Goal: Task Accomplishment & Management: Manage account settings

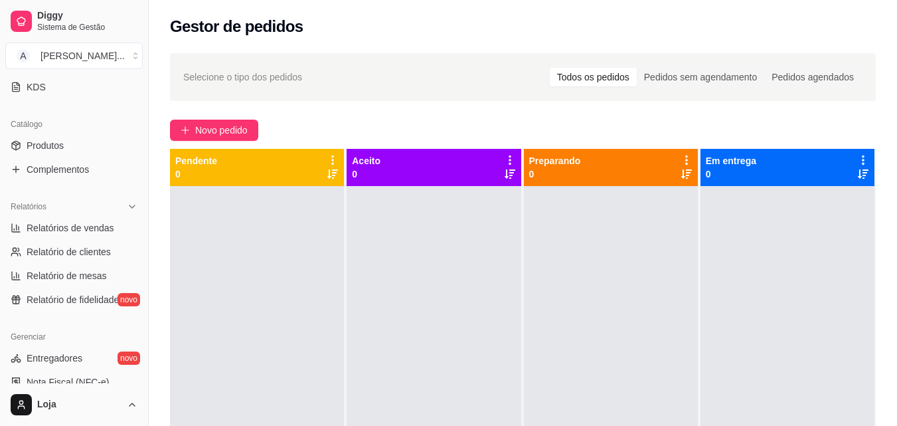
scroll to position [398, 0]
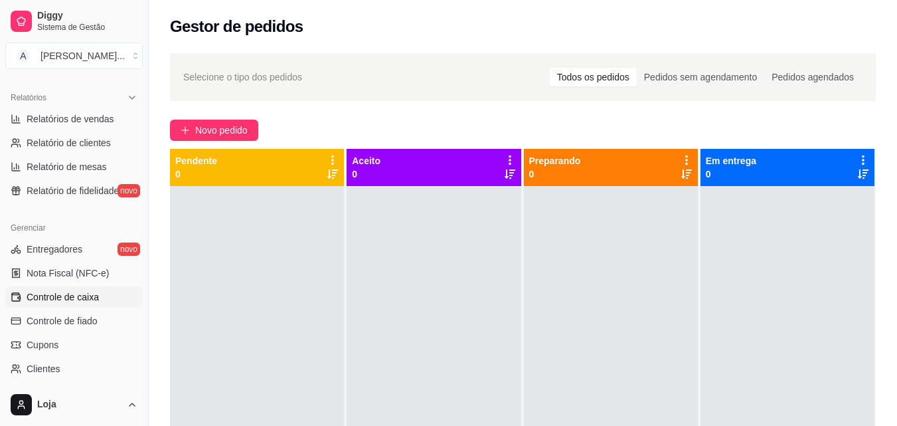
click at [67, 298] on span "Controle de caixa" at bounding box center [63, 296] width 72 height 13
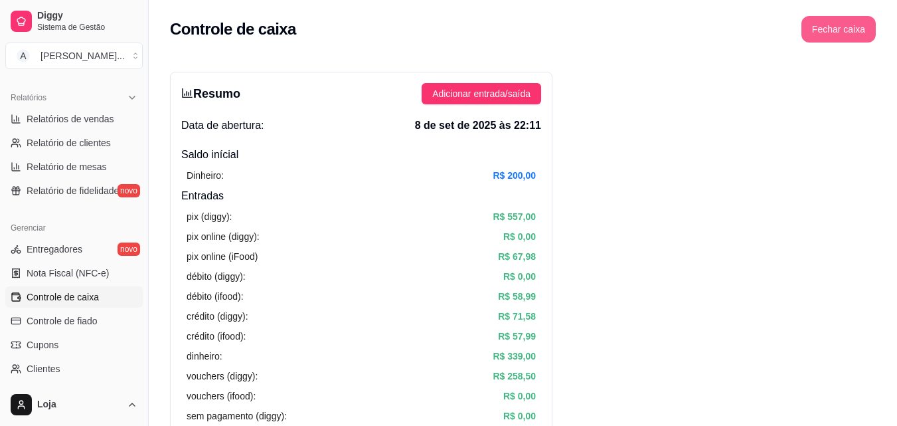
click at [837, 35] on button "Fechar caixa" at bounding box center [838, 29] width 74 height 27
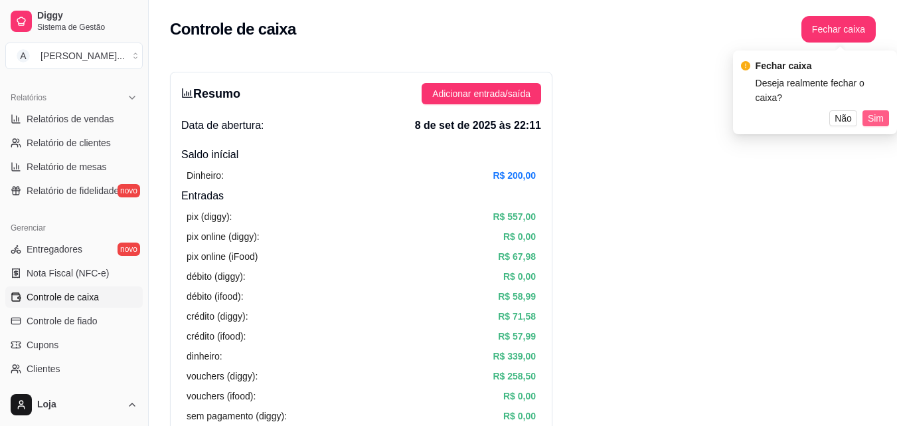
drag, startPoint x: 880, startPoint y: 116, endPoint x: 870, endPoint y: 101, distance: 18.2
click at [878, 114] on div "Fechar caixa Deseja realmente fechar o caixa? Não Sim" at bounding box center [815, 92] width 164 height 84
click at [870, 111] on span "Sim" at bounding box center [876, 118] width 16 height 15
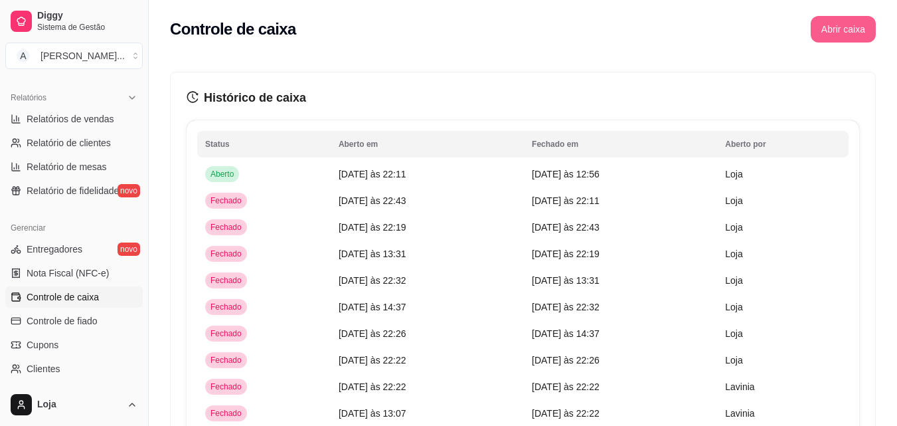
click at [843, 35] on button "Abrir caixa" at bounding box center [843, 29] width 65 height 27
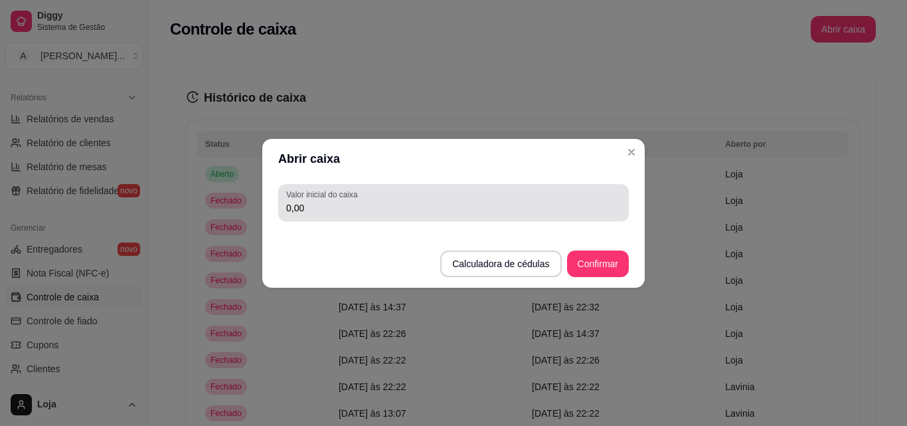
click at [546, 199] on div "0,00" at bounding box center [453, 202] width 335 height 27
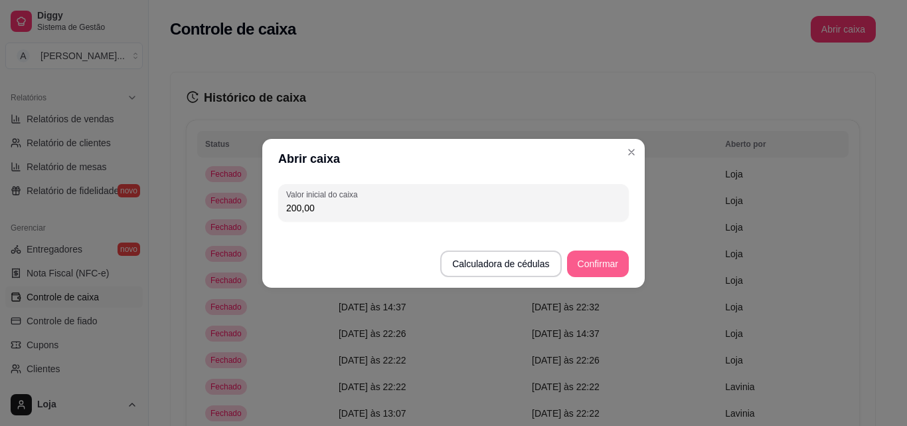
type input "200,00"
click at [615, 266] on button "Confirmar" at bounding box center [598, 263] width 62 height 27
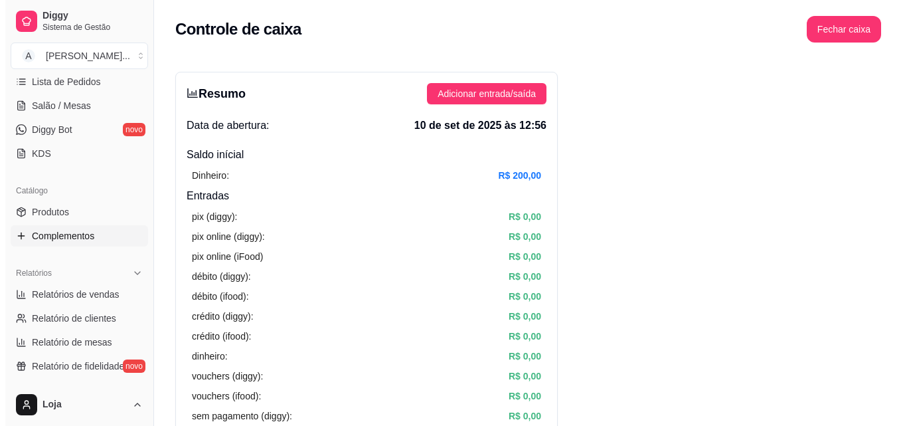
scroll to position [199, 0]
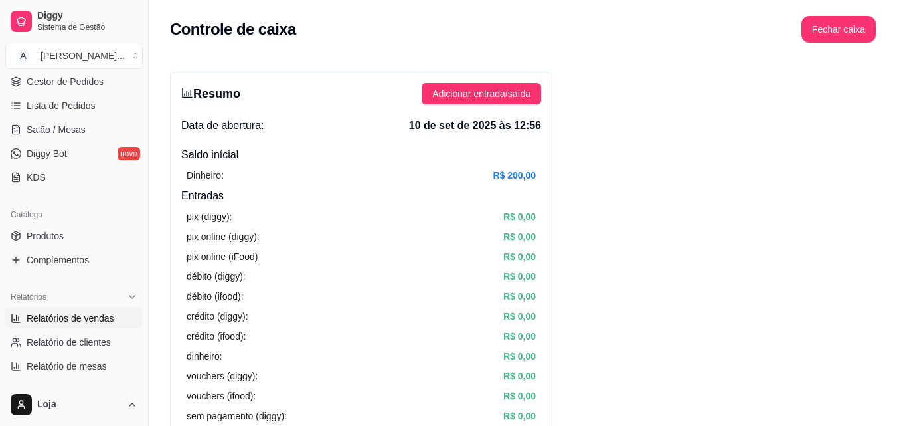
click at [90, 324] on span "Relatórios de vendas" at bounding box center [71, 317] width 88 height 13
select select "ALL"
select select "0"
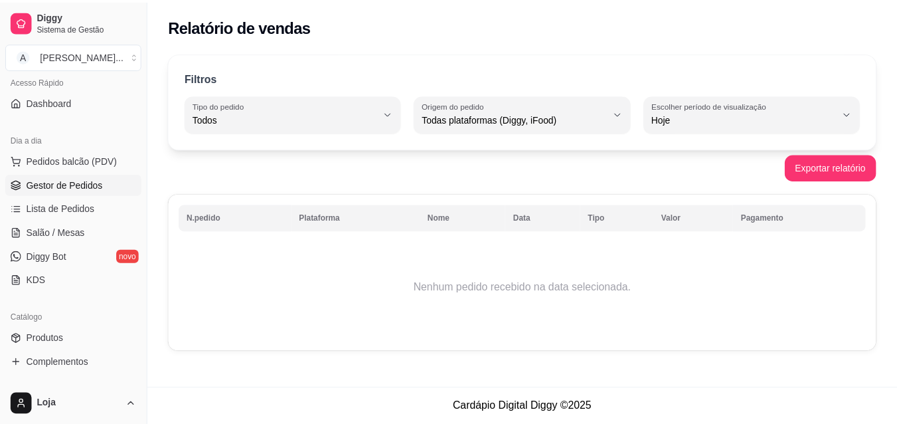
scroll to position [66, 0]
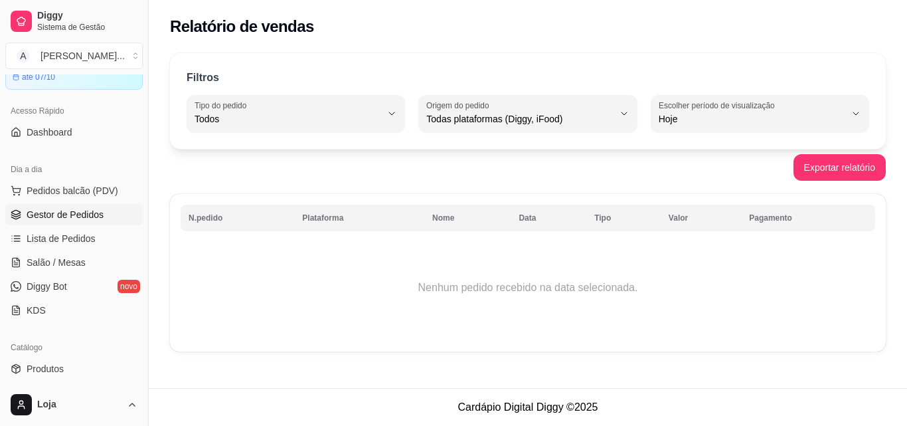
click at [51, 205] on link "Gestor de Pedidos" at bounding box center [73, 214] width 137 height 21
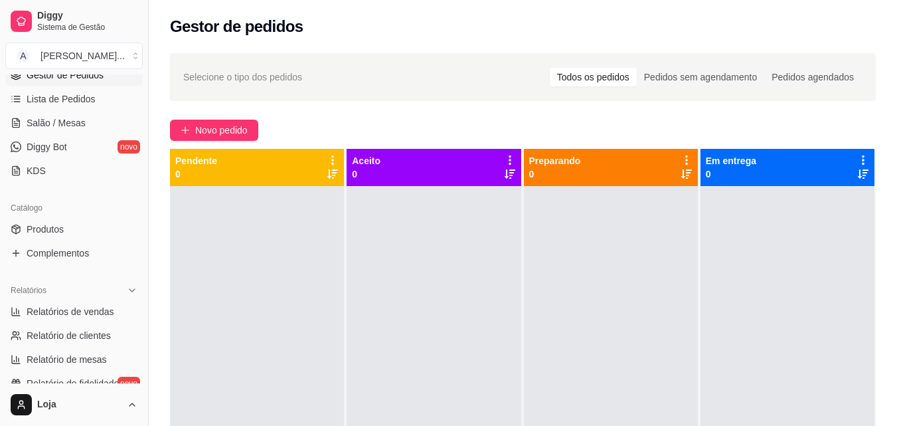
scroll to position [398, 0]
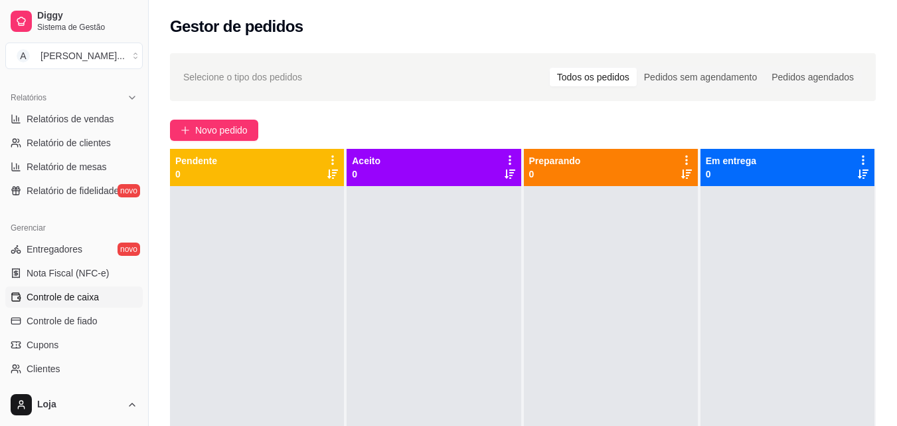
click at [82, 301] on span "Controle de caixa" at bounding box center [63, 296] width 72 height 13
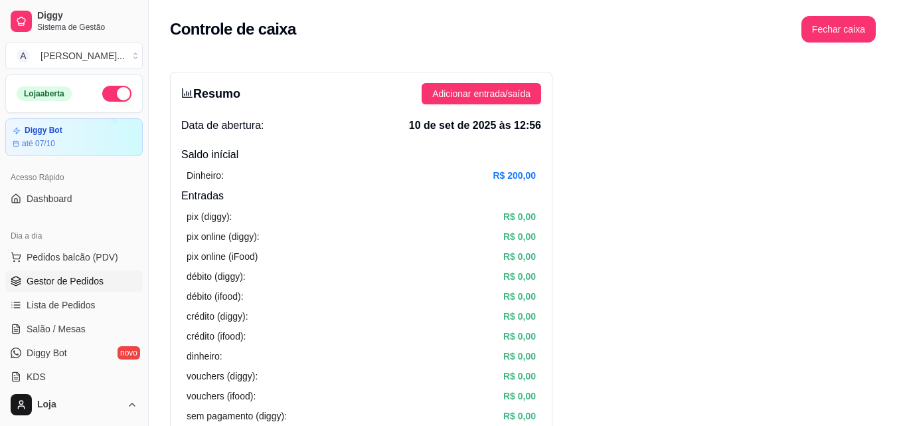
click at [88, 286] on span "Gestor de Pedidos" at bounding box center [65, 280] width 77 height 13
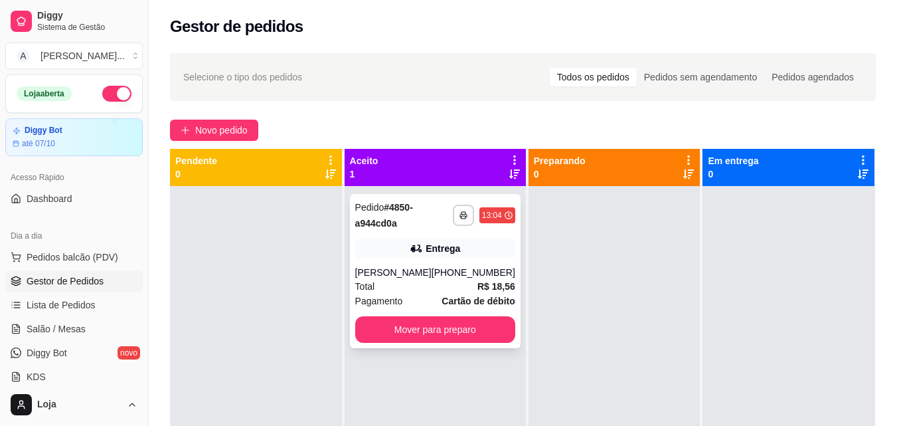
click at [354, 333] on div "**********" at bounding box center [435, 271] width 171 height 154
click at [449, 332] on button "Mover para preparo" at bounding box center [435, 329] width 160 height 27
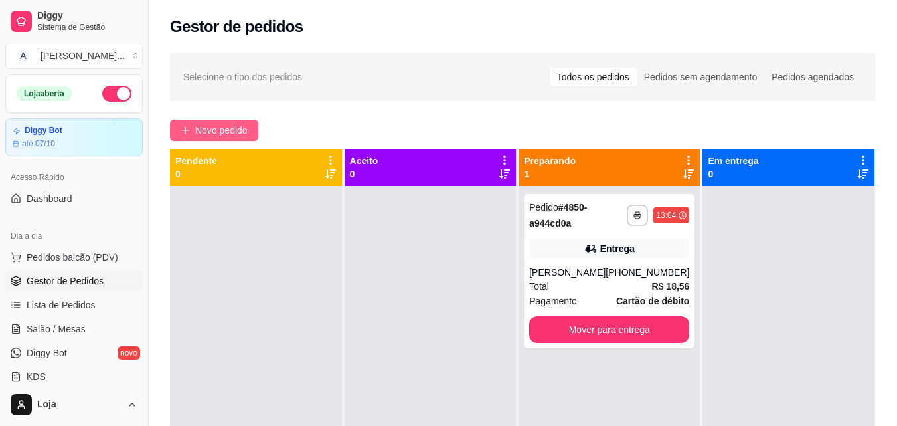
click at [199, 132] on span "Novo pedido" at bounding box center [221, 130] width 52 height 15
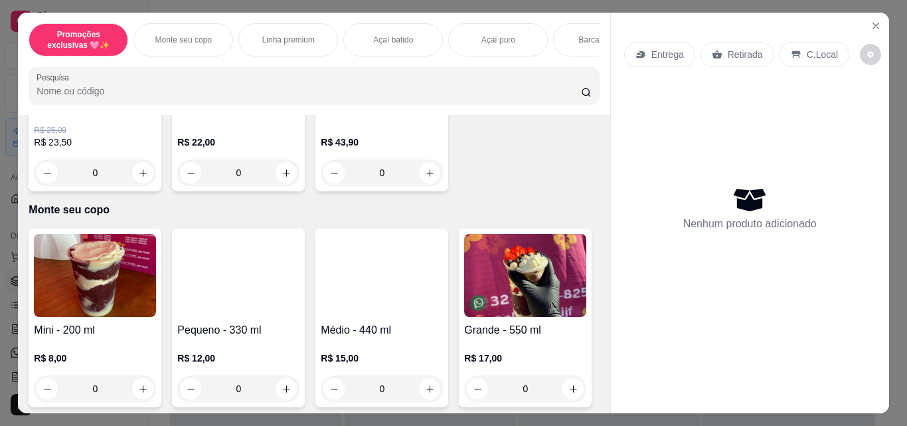
scroll to position [332, 0]
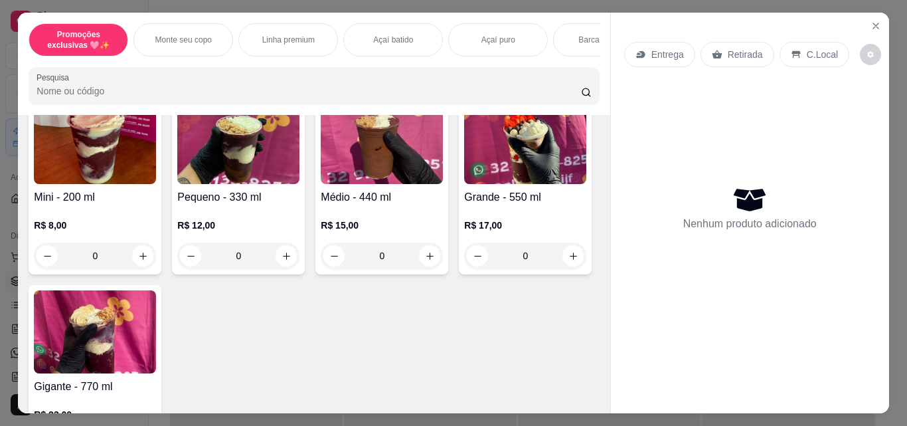
click at [422, 261] on div "0" at bounding box center [382, 255] width 122 height 27
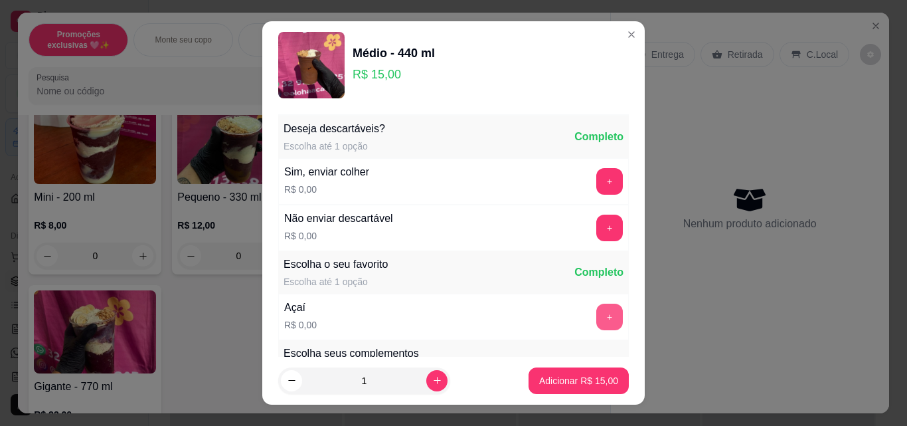
click at [596, 319] on button "+" at bounding box center [609, 316] width 27 height 27
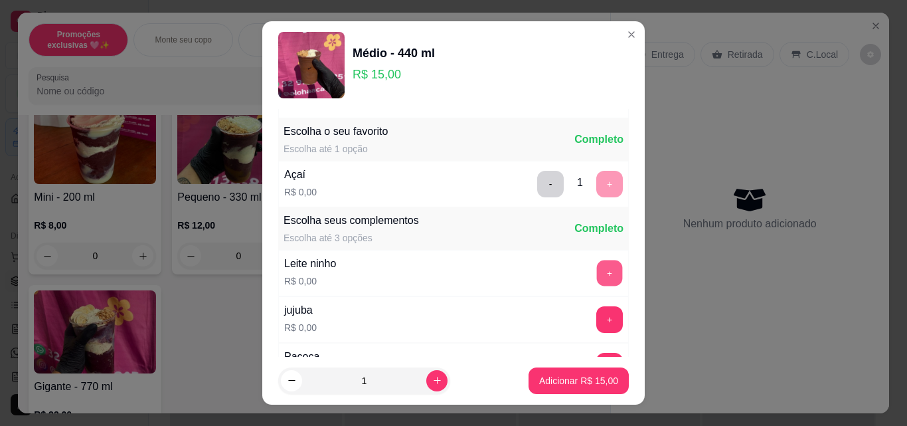
click at [597, 270] on button "+" at bounding box center [610, 273] width 26 height 26
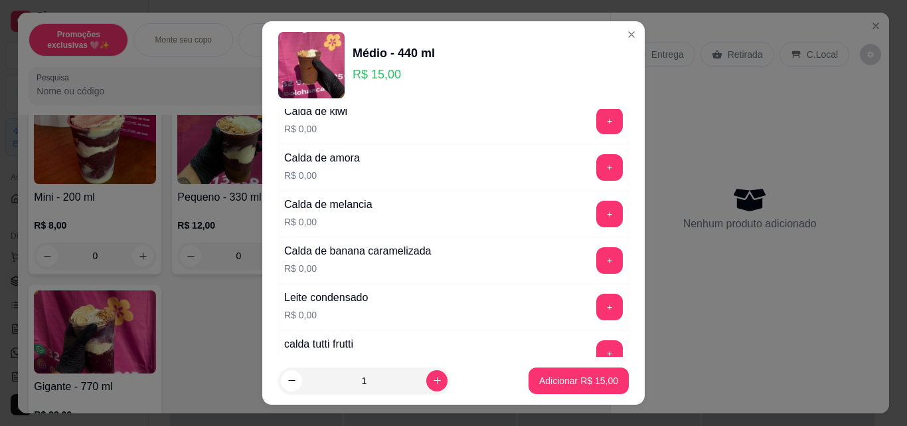
scroll to position [1062, 0]
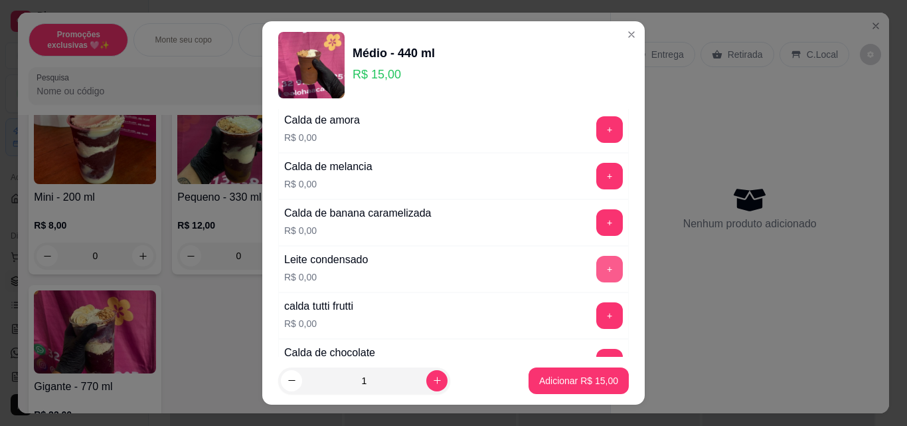
click at [596, 271] on button "+" at bounding box center [609, 269] width 27 height 27
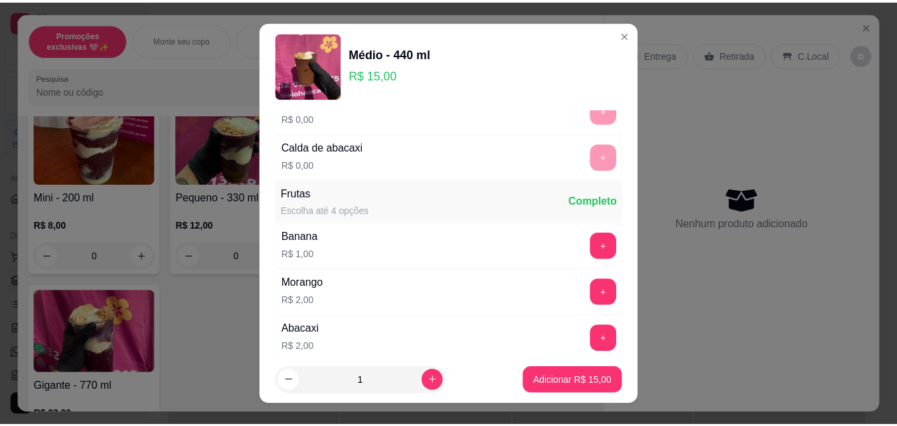
scroll to position [1461, 0]
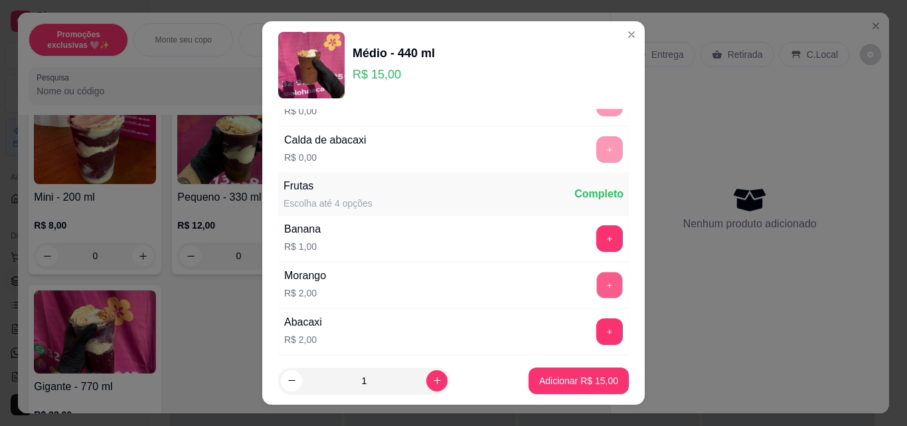
click at [597, 289] on button "+" at bounding box center [610, 285] width 26 height 26
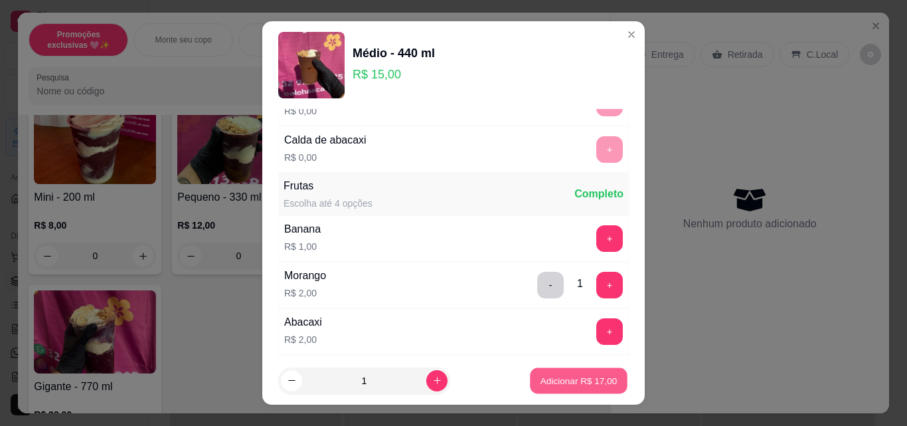
click at [563, 384] on p "Adicionar R$ 17,00" at bounding box center [578, 380] width 77 height 13
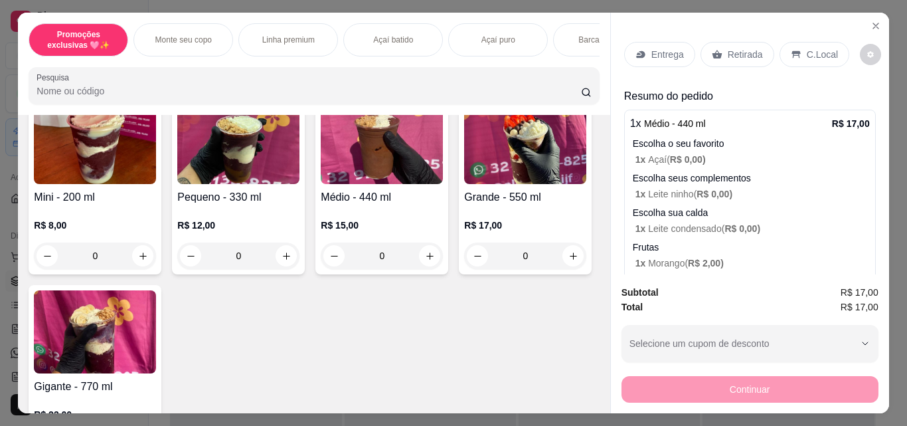
click at [738, 48] on p "Retirada" at bounding box center [745, 54] width 35 height 13
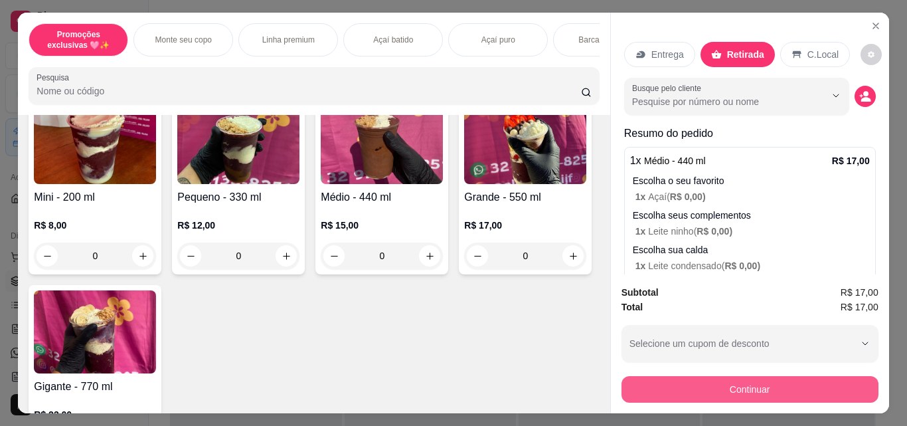
click at [720, 386] on button "Continuar" at bounding box center [749, 389] width 257 height 27
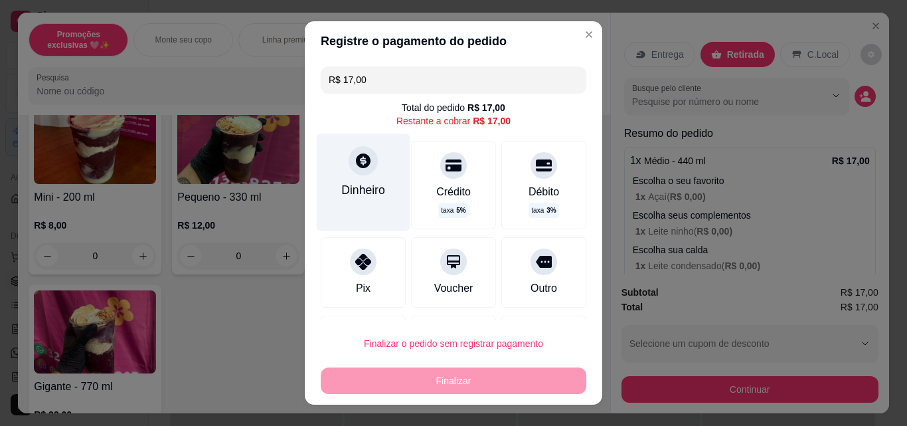
click at [363, 205] on div "Dinheiro" at bounding box center [364, 181] width 94 height 97
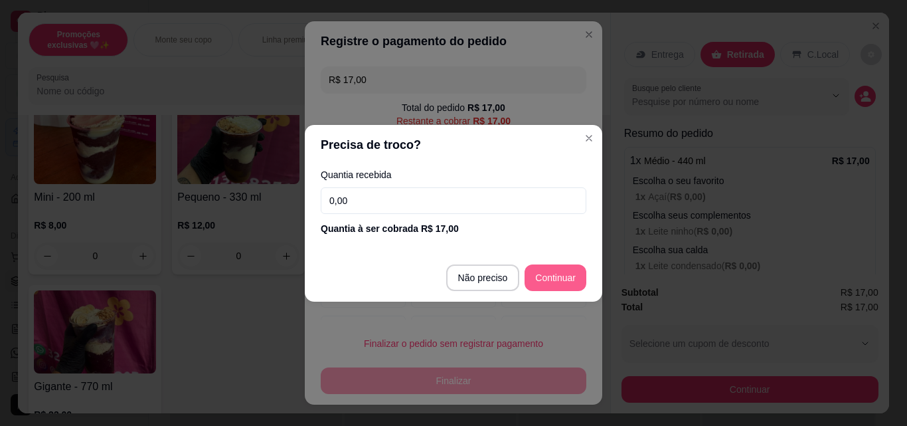
type input "R$ 0,00"
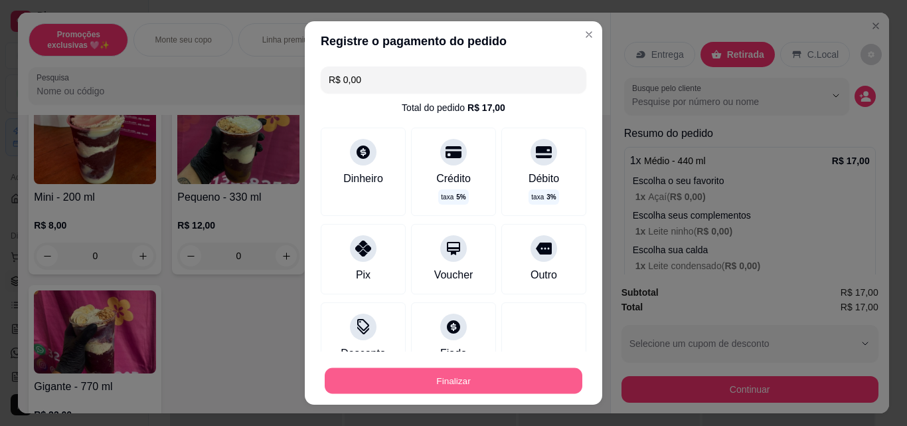
click at [515, 390] on button "Finalizar" at bounding box center [454, 381] width 258 height 26
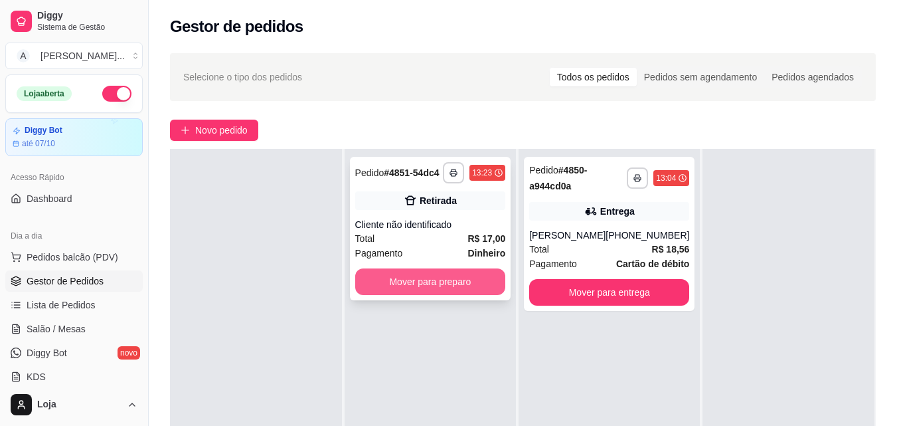
click at [404, 291] on button "Mover para preparo" at bounding box center [430, 281] width 151 height 27
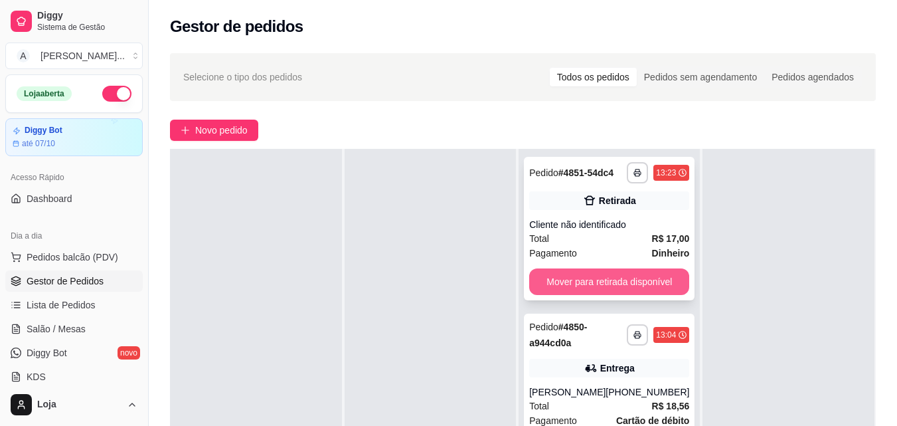
click at [580, 269] on button "Mover para retirada disponível" at bounding box center [609, 281] width 160 height 27
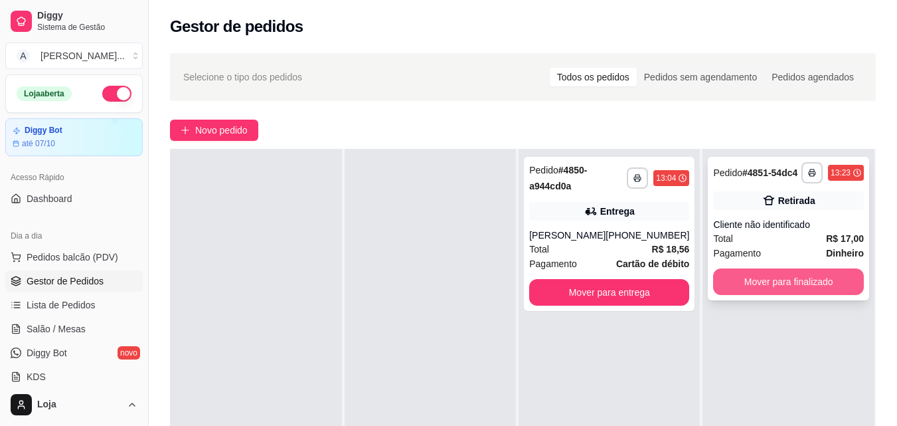
click at [750, 292] on button "Mover para finalizado" at bounding box center [788, 281] width 151 height 27
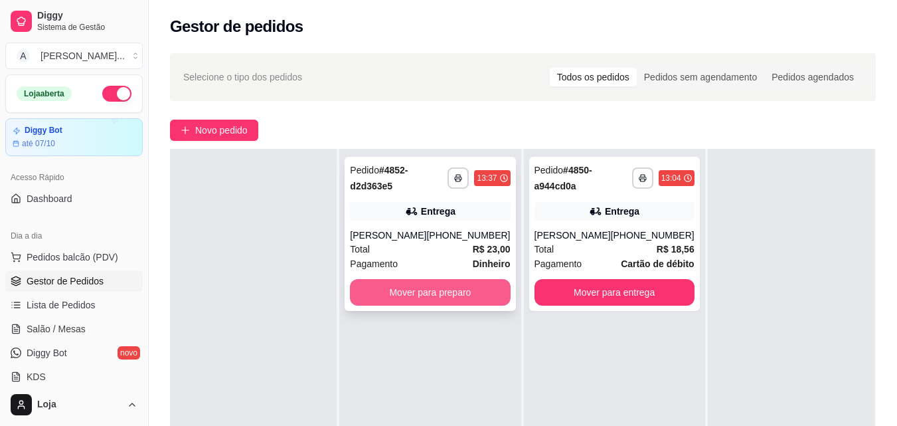
click at [457, 288] on button "Mover para preparo" at bounding box center [430, 292] width 160 height 27
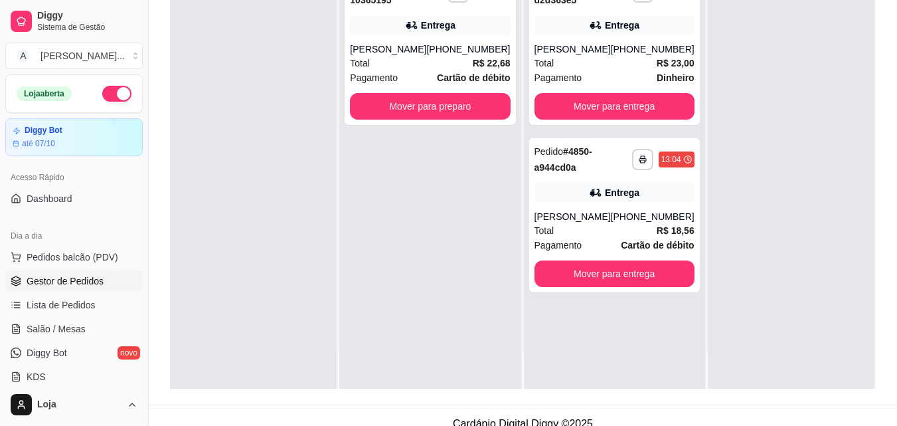
scroll to position [199, 0]
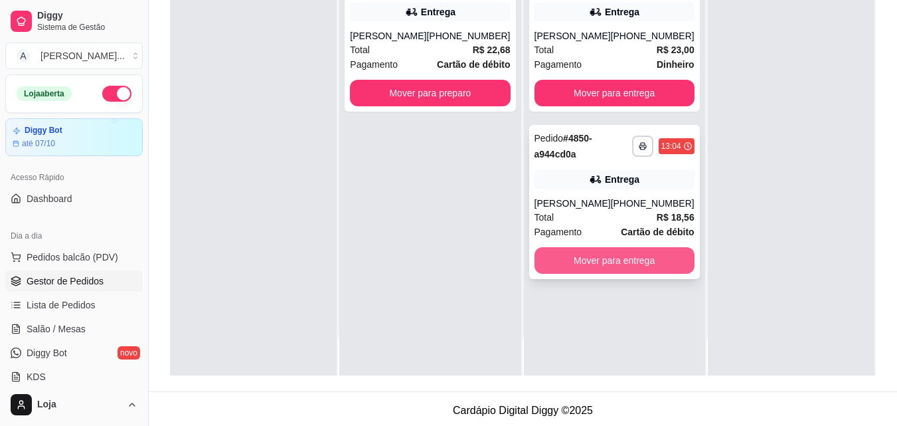
click at [597, 270] on button "Mover para entrega" at bounding box center [614, 260] width 160 height 27
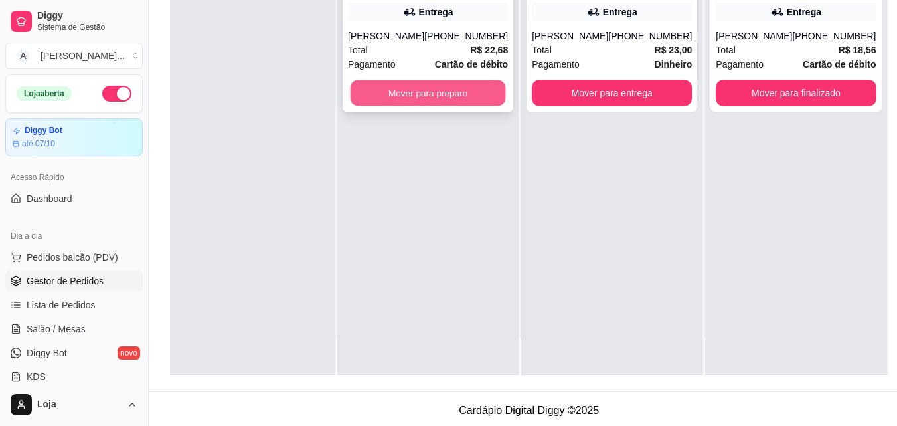
click at [475, 92] on button "Mover para preparo" at bounding box center [428, 93] width 155 height 26
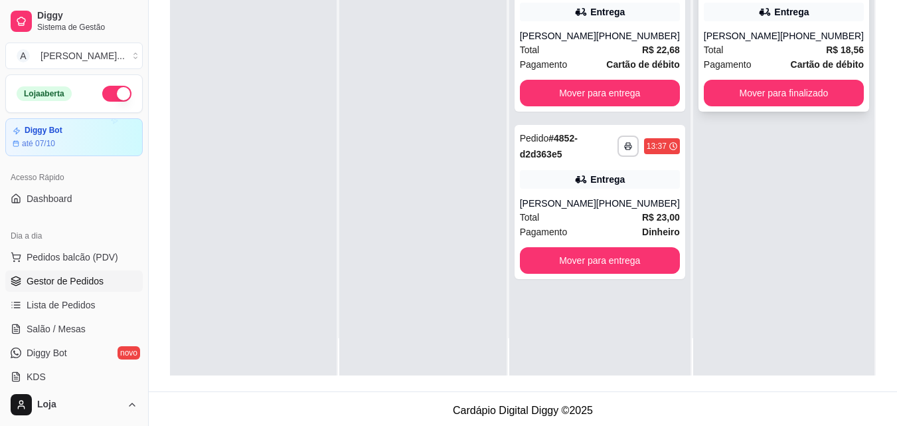
click at [724, 88] on button "Mover para finalizado" at bounding box center [784, 93] width 160 height 27
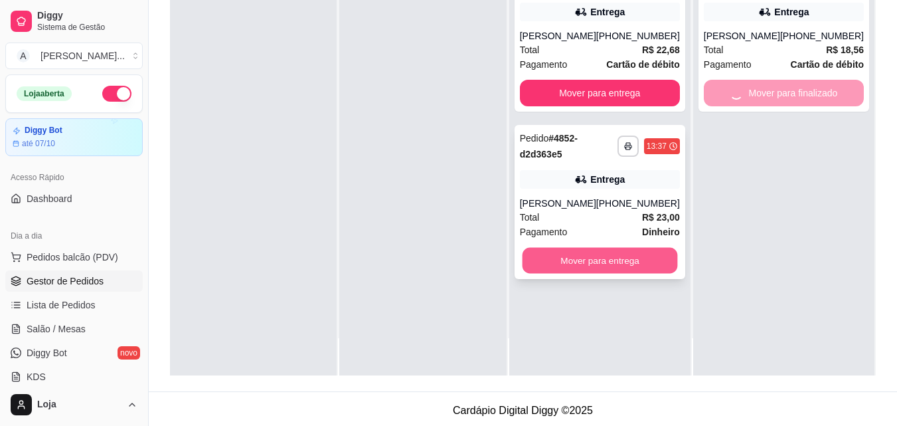
click at [643, 254] on button "Mover para entrega" at bounding box center [599, 261] width 155 height 26
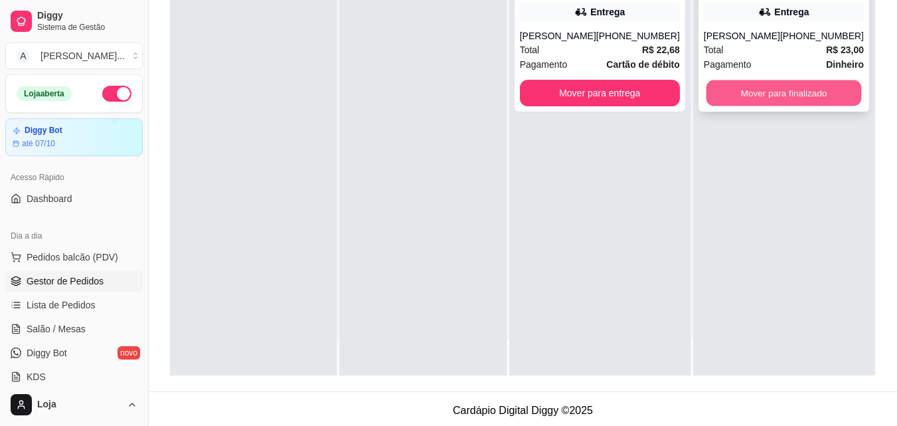
click at [746, 104] on button "Mover para finalizado" at bounding box center [783, 93] width 155 height 26
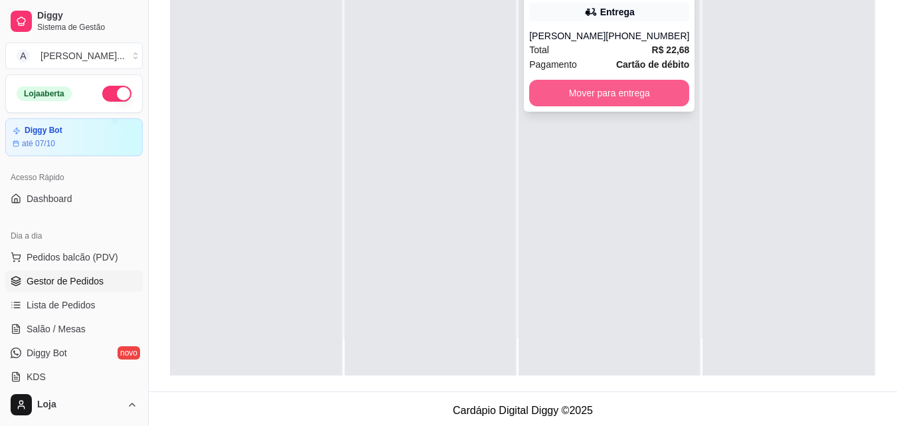
click at [639, 91] on button "Mover para entrega" at bounding box center [609, 93] width 160 height 27
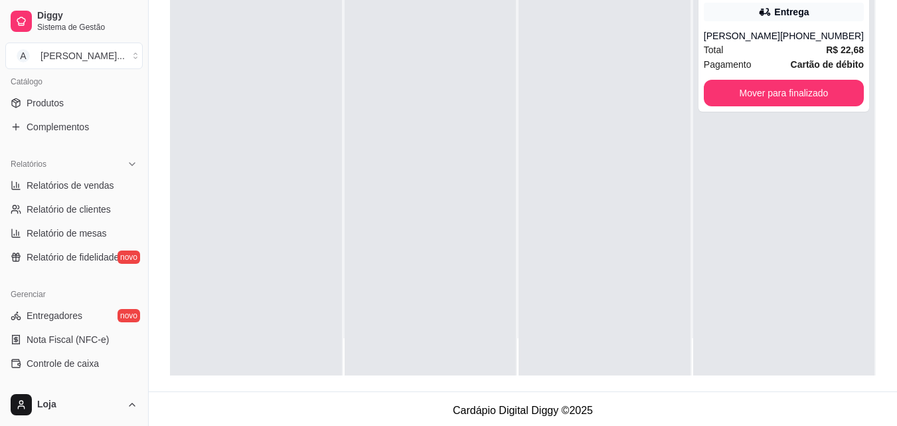
scroll to position [398, 0]
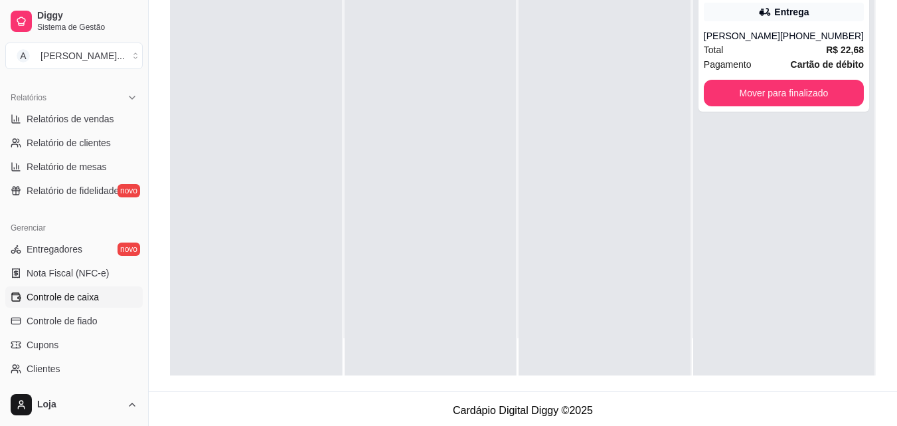
click at [85, 295] on span "Controle de caixa" at bounding box center [63, 296] width 72 height 13
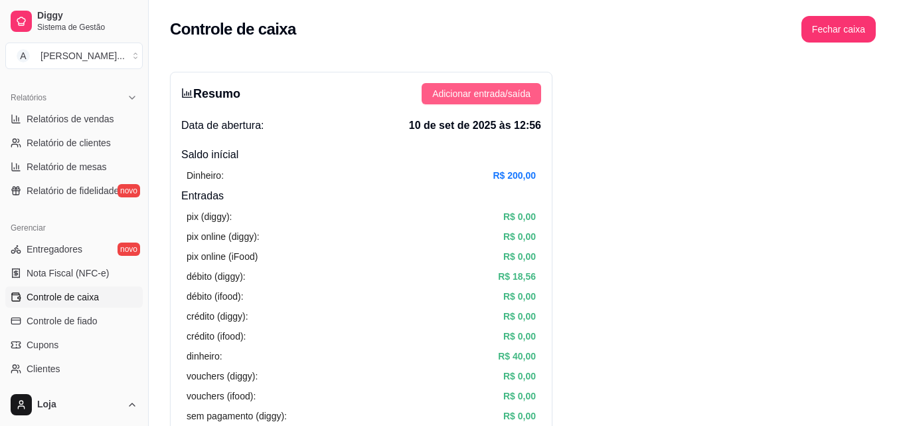
click at [465, 94] on span "Adicionar entrada/saída" at bounding box center [481, 93] width 98 height 15
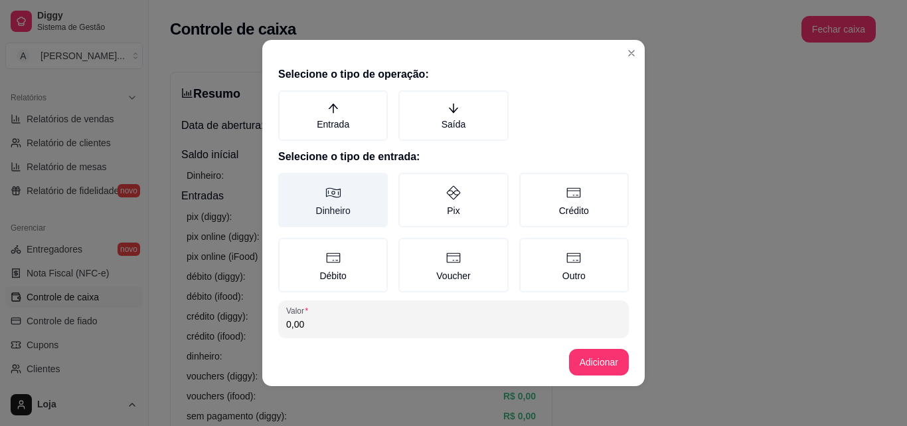
click at [307, 205] on label "Dinheiro" at bounding box center [333, 200] width 110 height 54
click at [288, 183] on button "Dinheiro" at bounding box center [283, 177] width 11 height 11
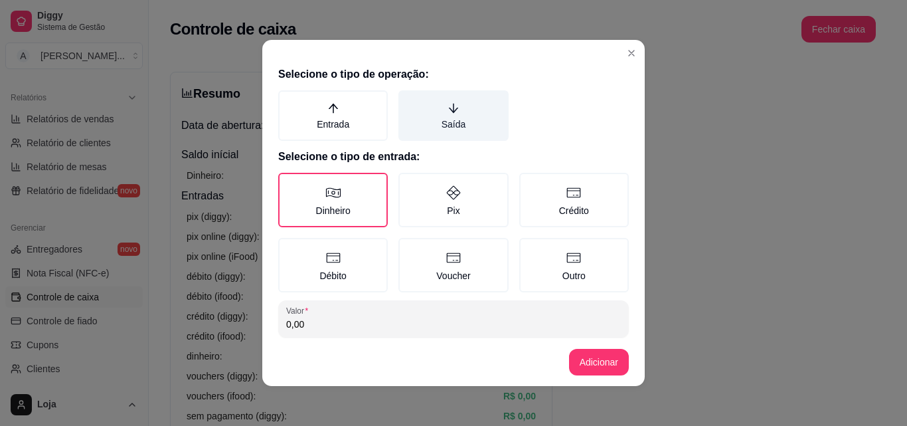
click at [426, 115] on label "Saída" at bounding box center [453, 115] width 110 height 50
click at [408, 100] on button "Saída" at bounding box center [403, 95] width 11 height 11
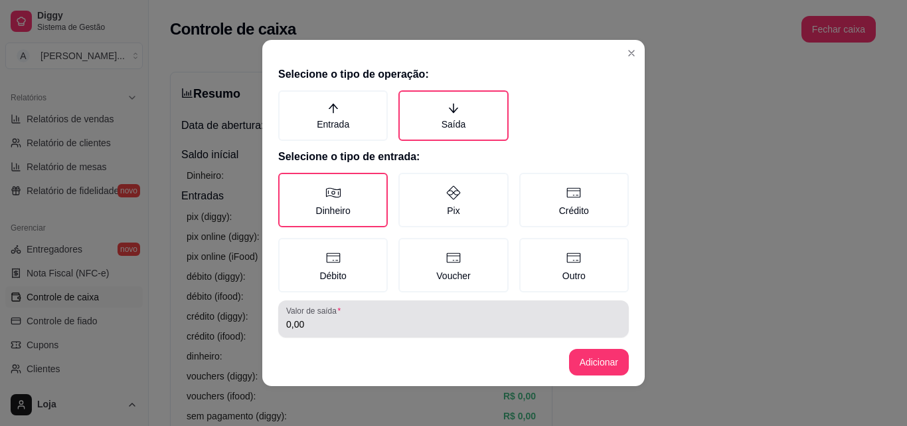
click at [427, 329] on div "0,00" at bounding box center [453, 318] width 335 height 27
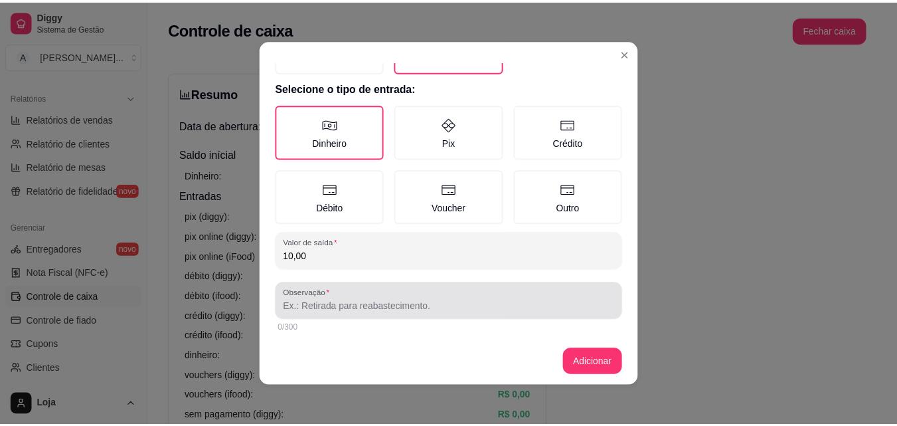
scroll to position [71, 0]
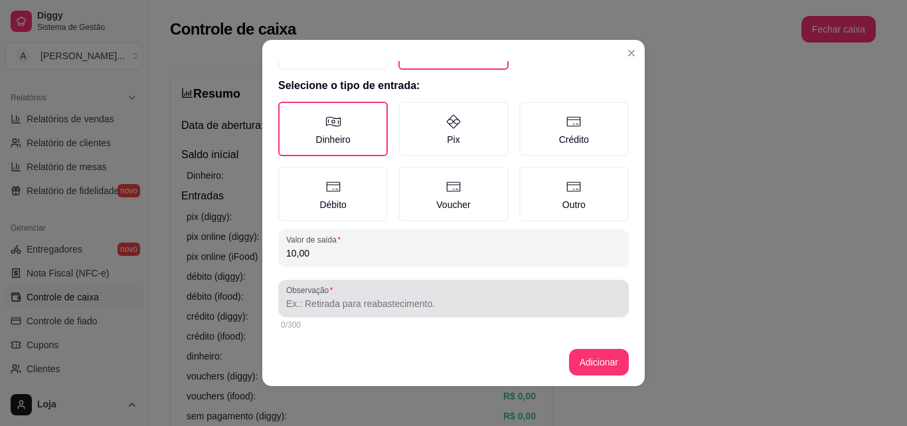
type input "10,00"
click at [382, 296] on div at bounding box center [453, 298] width 335 height 27
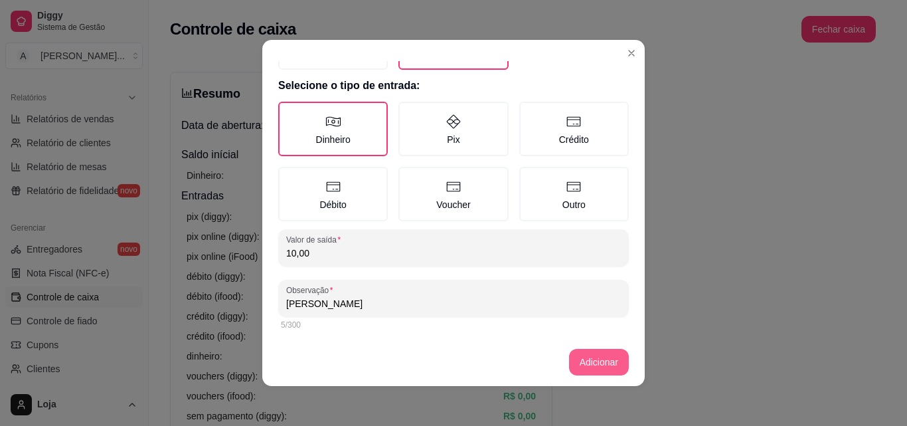
type input "[PERSON_NAME]"
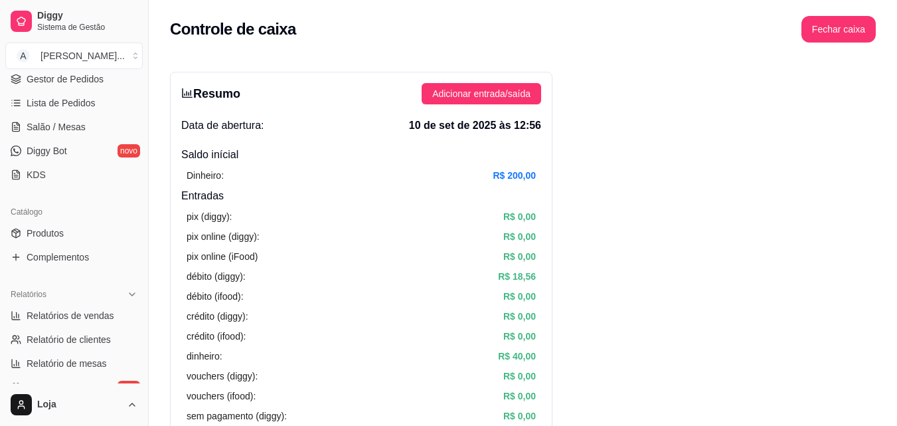
scroll to position [199, 0]
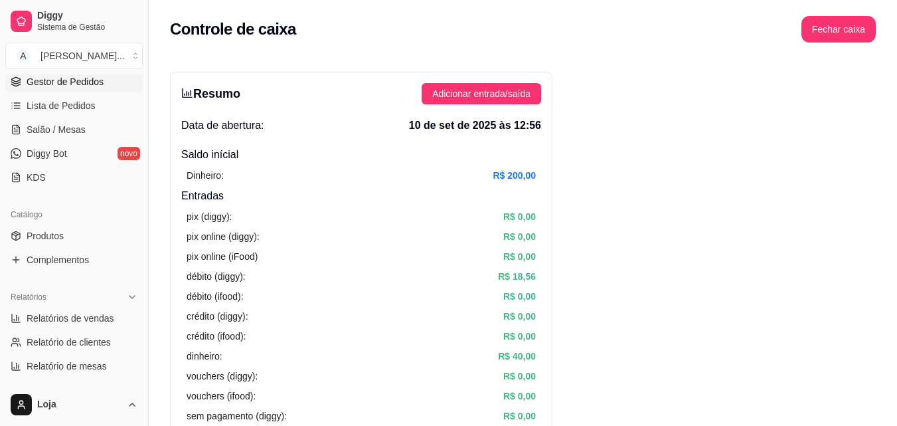
click at [80, 81] on span "Gestor de Pedidos" at bounding box center [65, 81] width 77 height 13
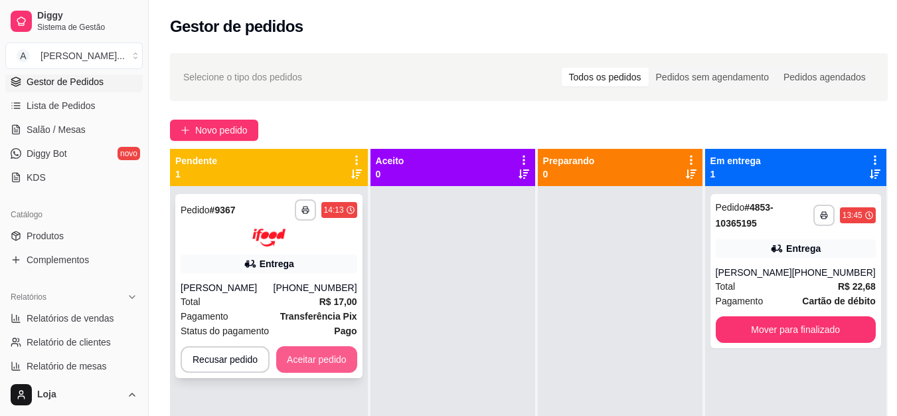
click at [343, 348] on button "Aceitar pedido" at bounding box center [316, 359] width 81 height 27
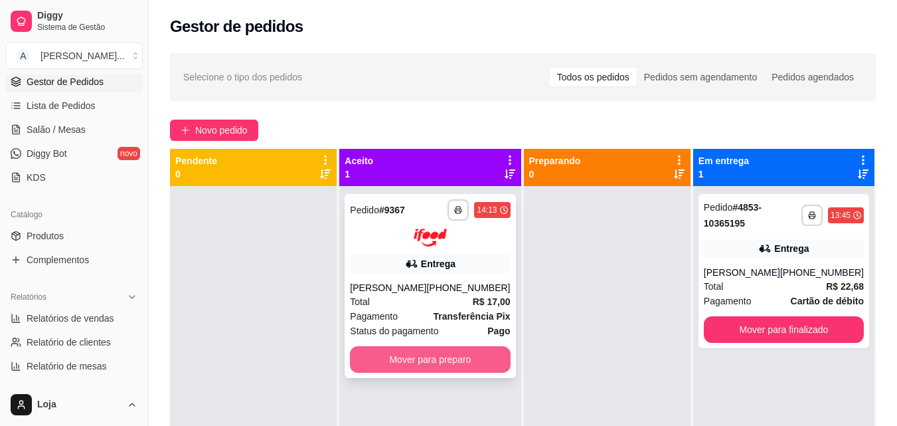
click at [414, 365] on button "Mover para preparo" at bounding box center [430, 359] width 160 height 27
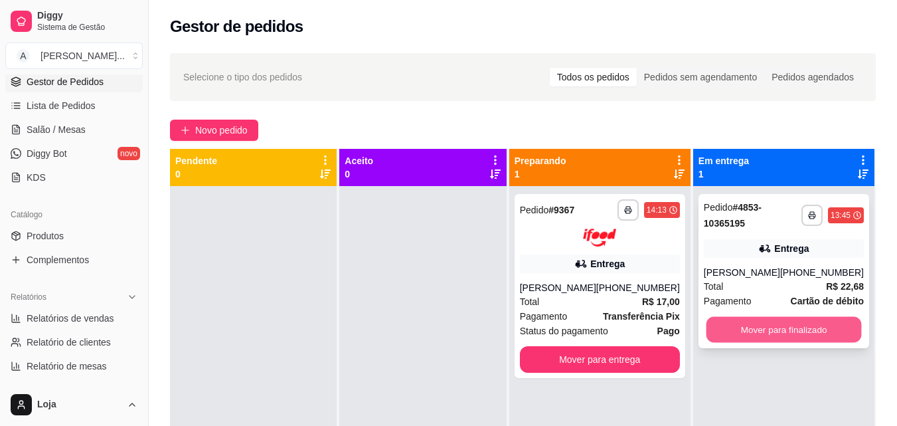
click at [746, 325] on button "Mover para finalizado" at bounding box center [783, 330] width 155 height 26
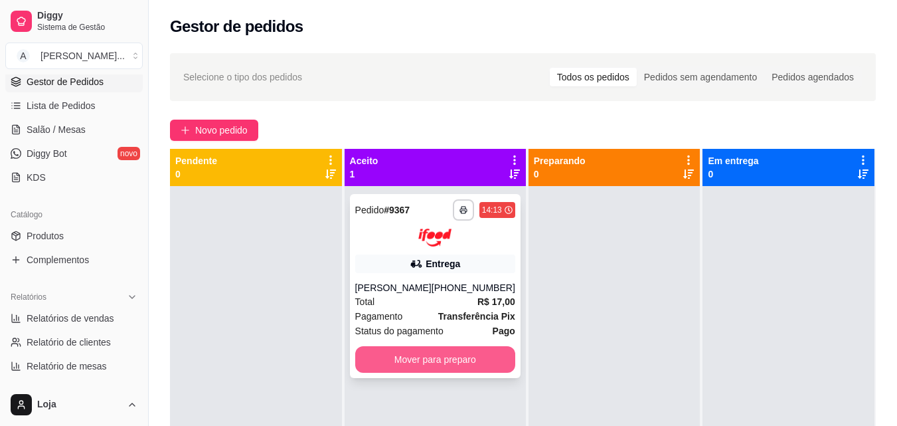
click at [363, 355] on button "Mover para preparo" at bounding box center [435, 359] width 160 height 27
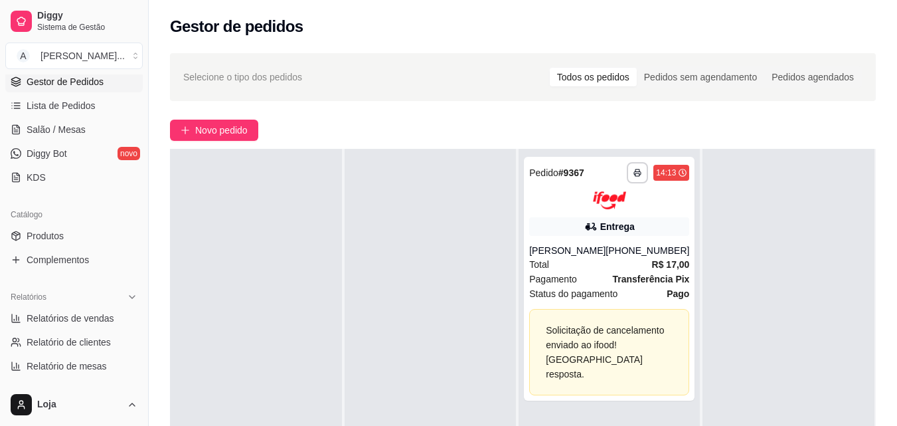
click at [328, 184] on div at bounding box center [256, 362] width 172 height 426
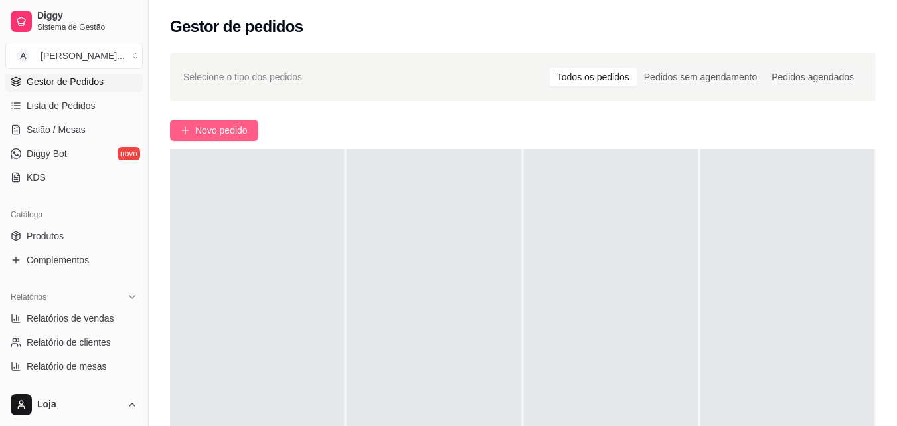
click at [196, 129] on span "Novo pedido" at bounding box center [221, 130] width 52 height 15
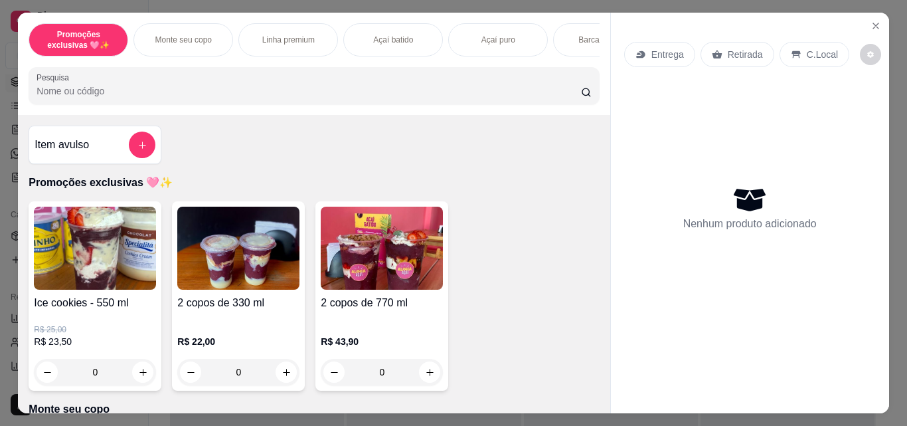
click at [276, 381] on div "0" at bounding box center [238, 372] width 122 height 27
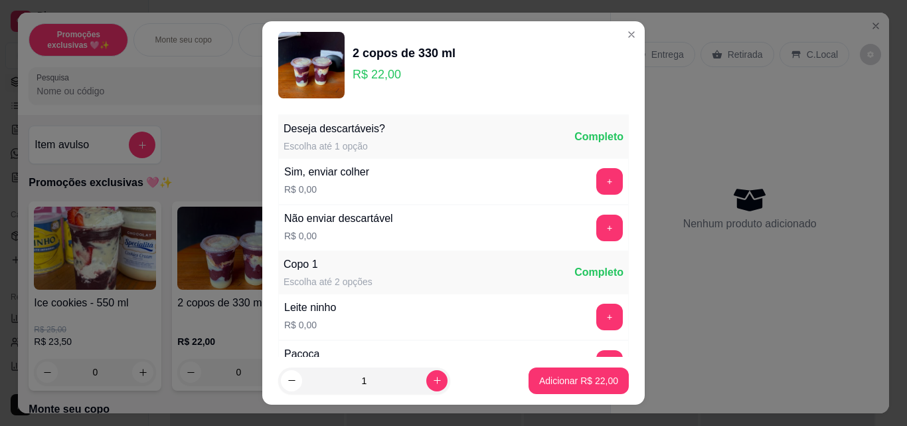
scroll to position [66, 0]
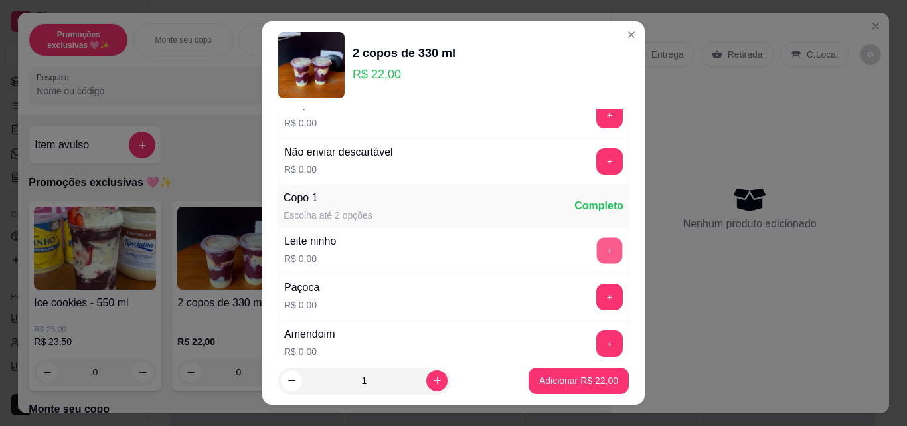
click at [597, 243] on button "+" at bounding box center [610, 251] width 26 height 26
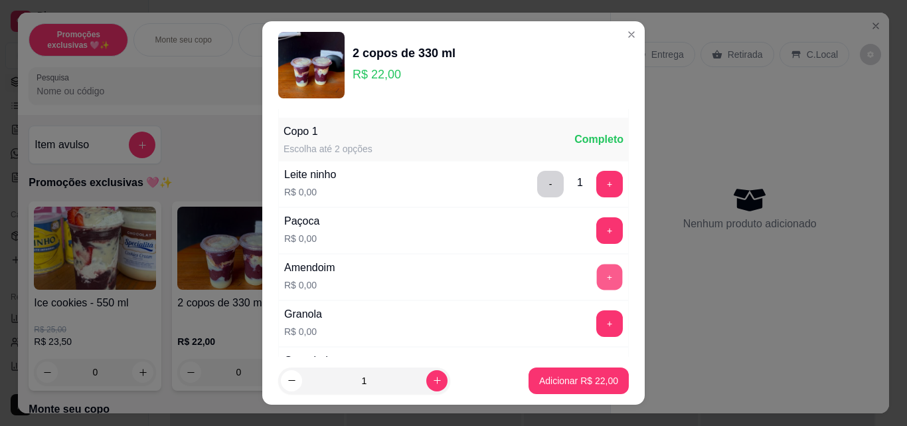
click at [597, 270] on button "+" at bounding box center [610, 277] width 26 height 26
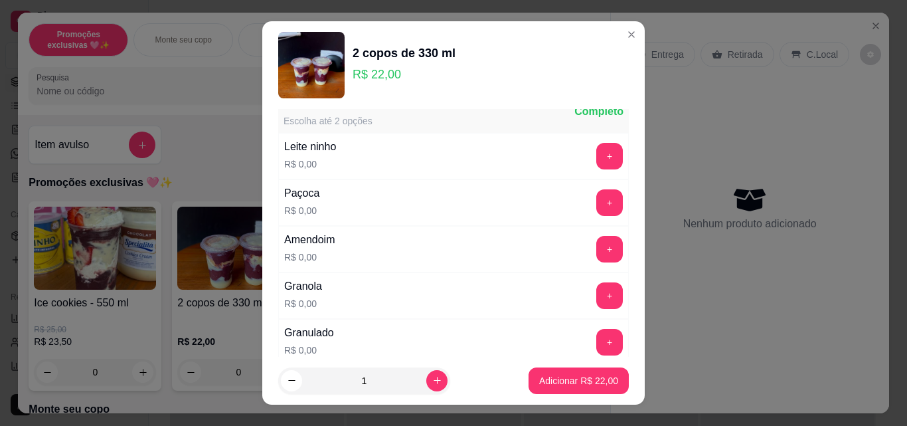
scroll to position [1461, 0]
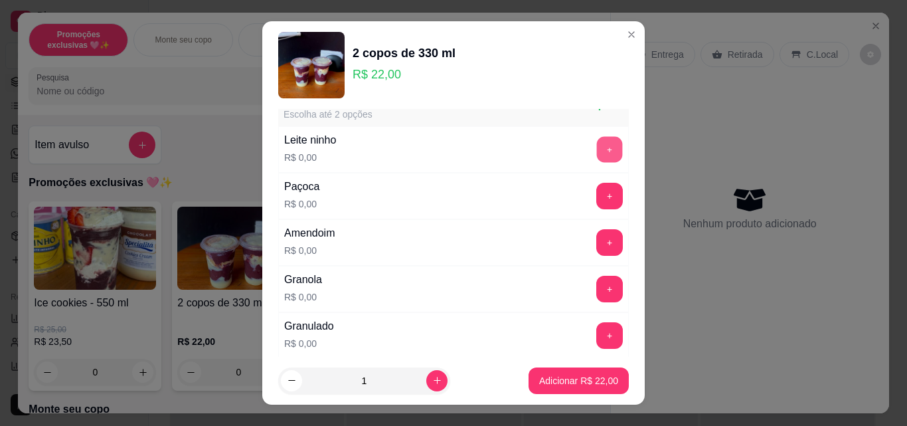
click at [597, 147] on button "+" at bounding box center [610, 150] width 26 height 26
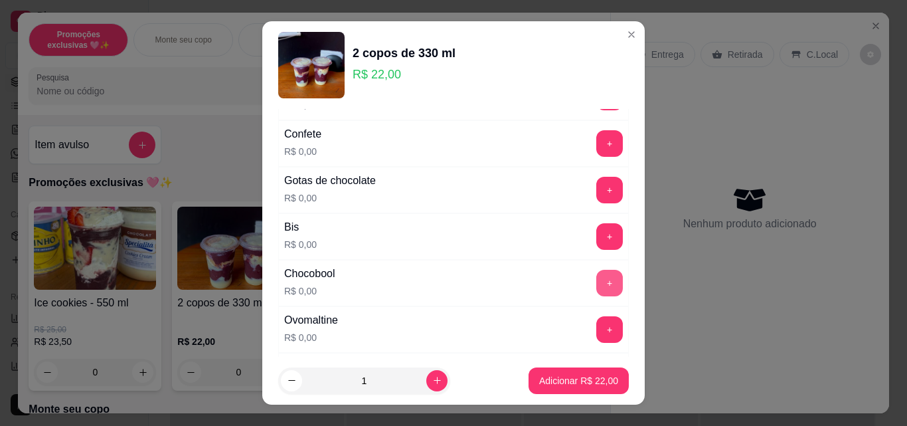
scroll to position [1793, 0]
click at [597, 189] on button "+" at bounding box center [610, 190] width 26 height 26
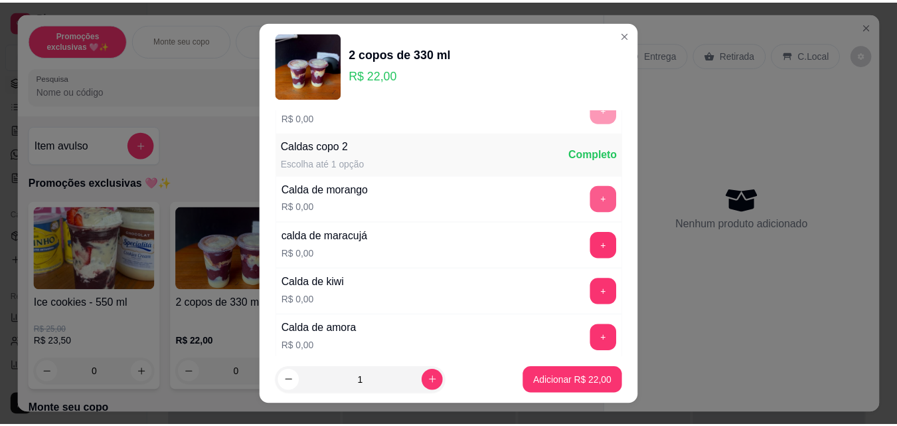
scroll to position [2324, 0]
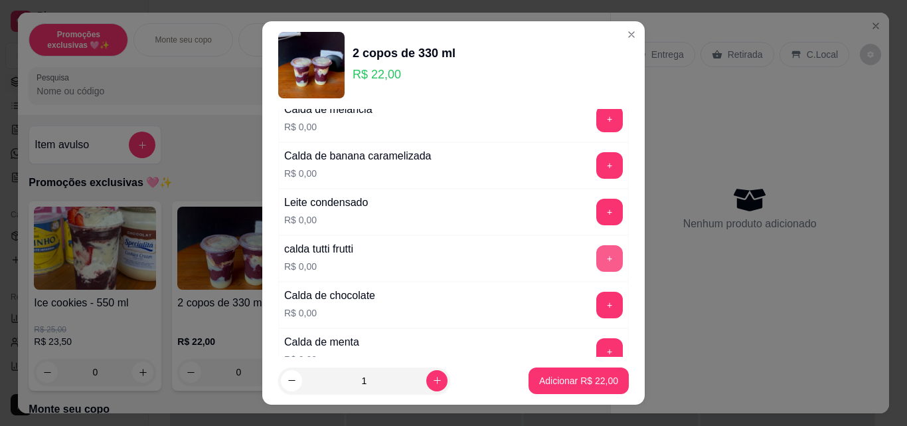
click at [596, 261] on button "+" at bounding box center [609, 258] width 27 height 27
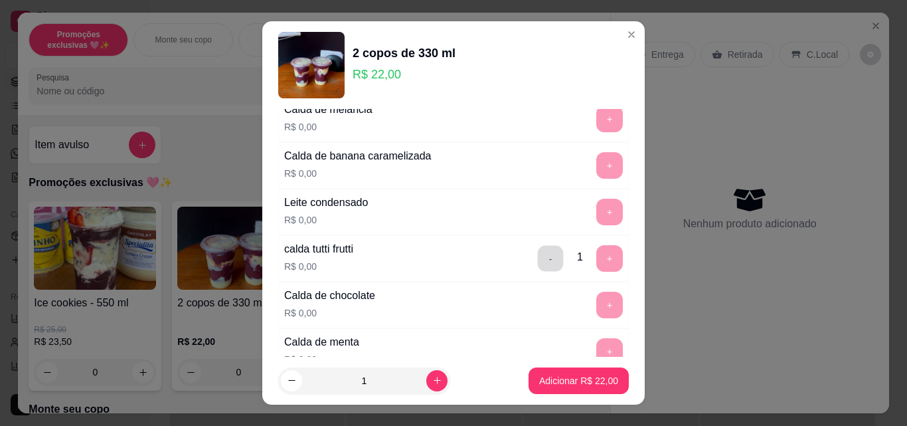
click at [538, 254] on button "-" at bounding box center [551, 259] width 26 height 26
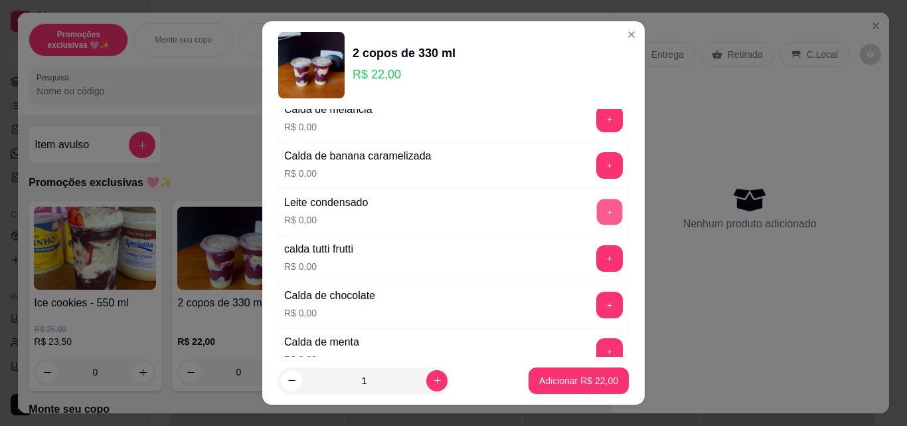
click at [597, 212] on button "+" at bounding box center [610, 212] width 26 height 26
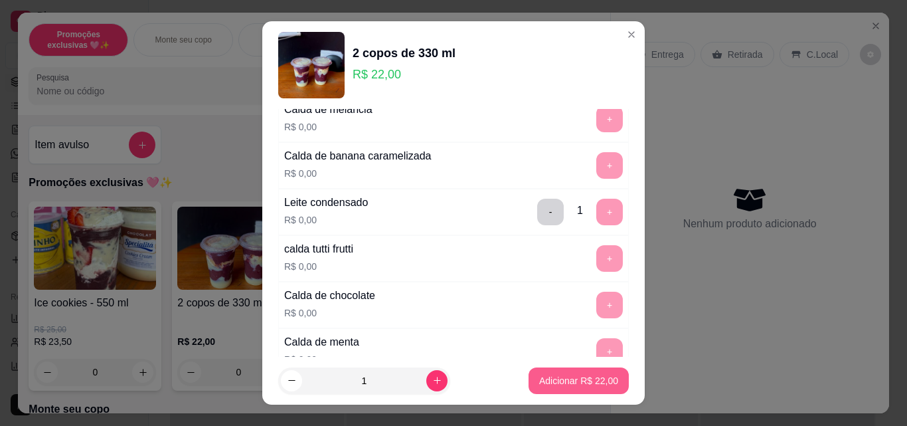
click at [569, 381] on p "Adicionar R$ 22,00" at bounding box center [578, 380] width 79 height 13
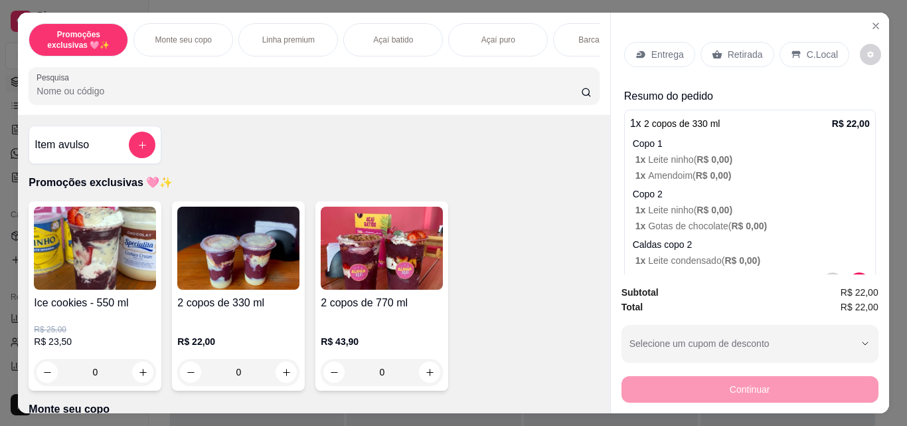
click at [756, 48] on div "Retirada" at bounding box center [737, 54] width 74 height 25
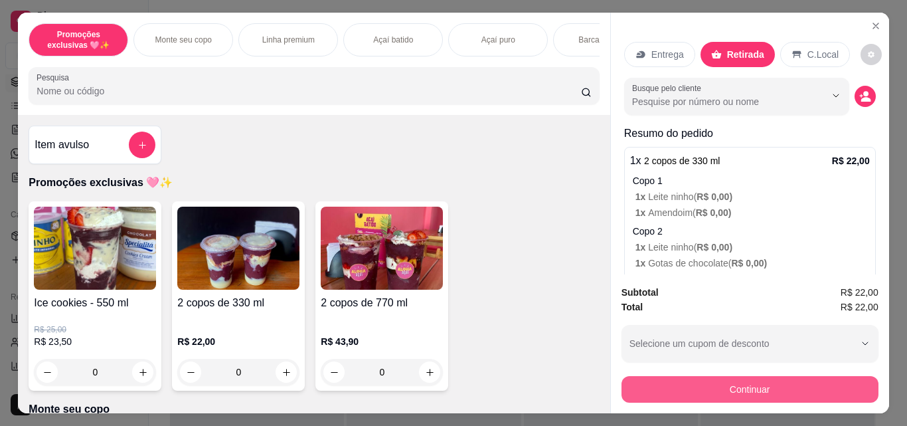
click at [734, 391] on button "Continuar" at bounding box center [749, 389] width 257 height 27
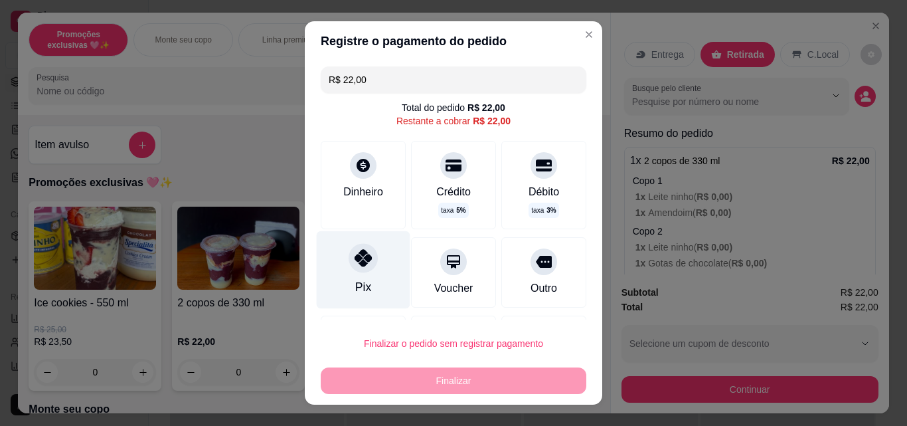
click at [370, 263] on div "Pix" at bounding box center [364, 270] width 94 height 78
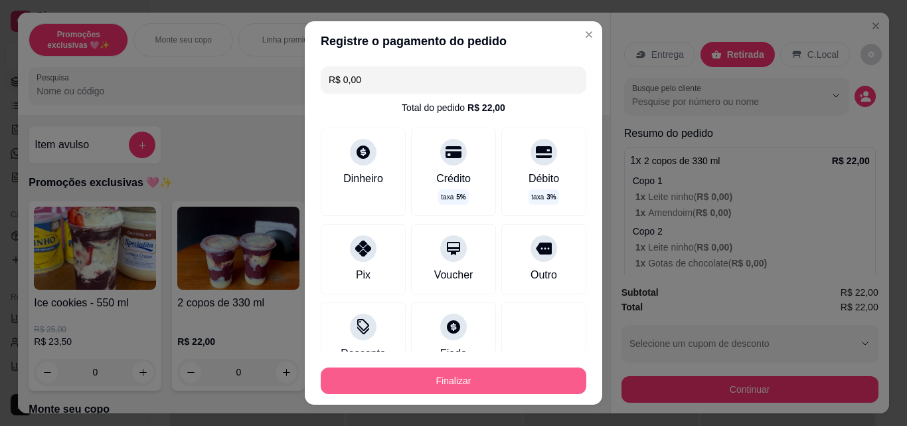
click at [466, 376] on button "Finalizar" at bounding box center [454, 380] width 266 height 27
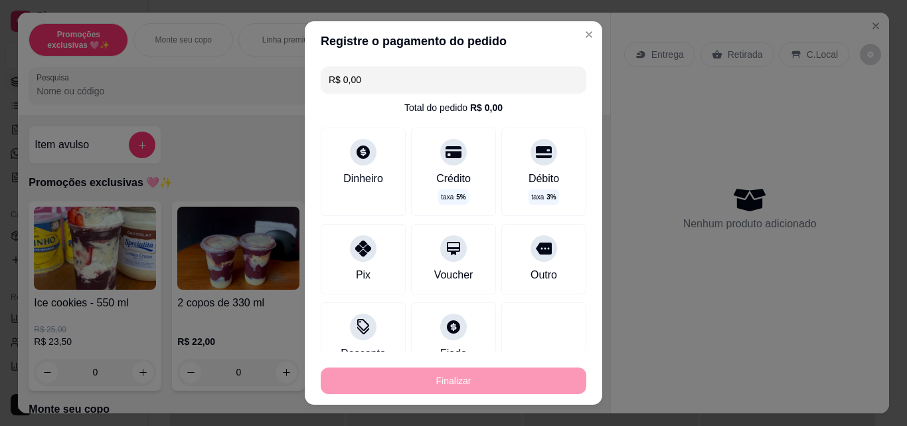
type input "-R$ 22,00"
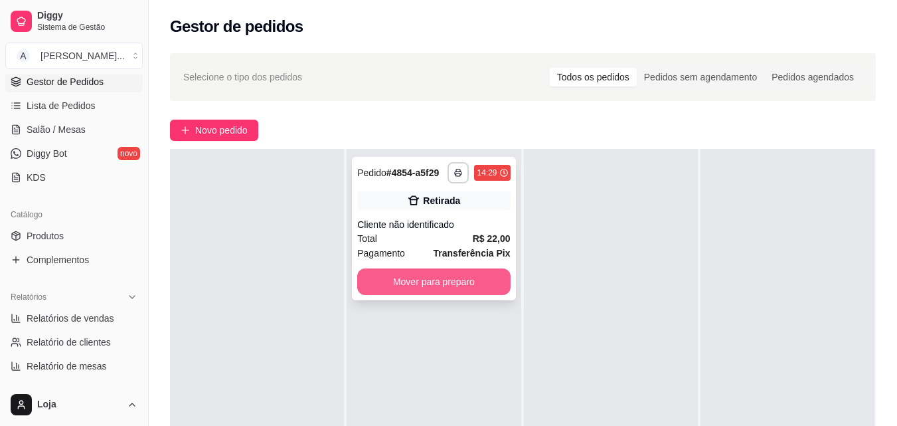
click at [468, 288] on button "Mover para preparo" at bounding box center [433, 281] width 153 height 27
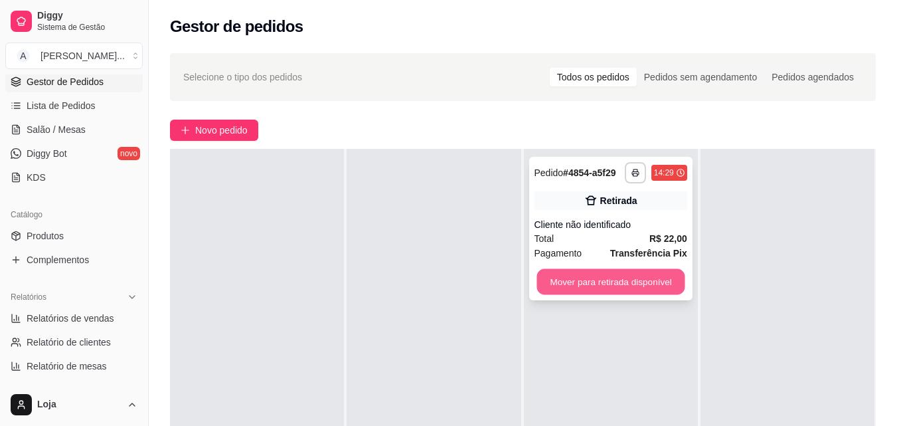
click at [566, 278] on button "Mover para retirada disponível" at bounding box center [610, 282] width 148 height 26
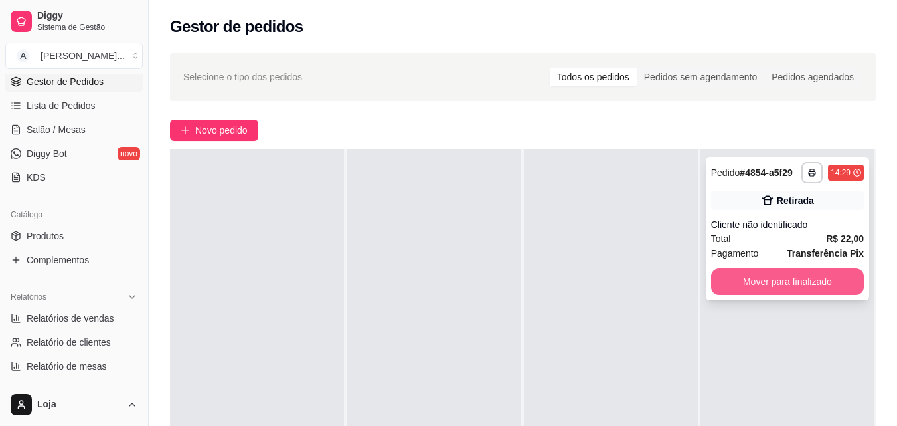
click at [785, 285] on button "Mover para finalizado" at bounding box center [787, 281] width 153 height 27
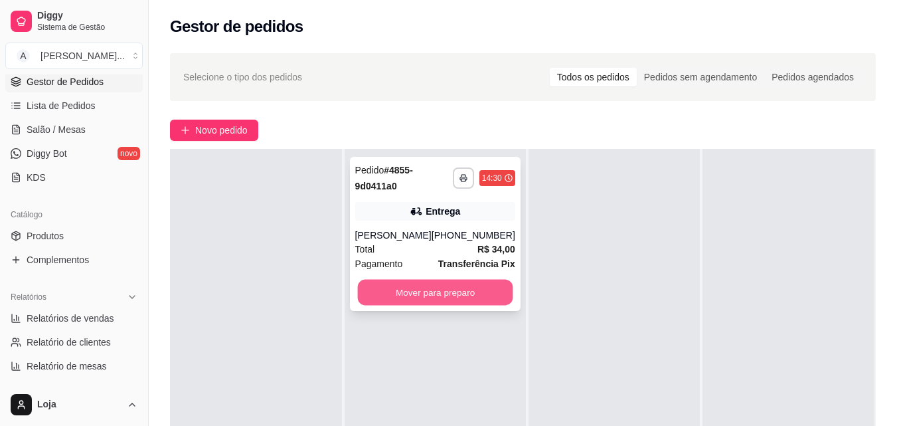
click at [452, 294] on button "Mover para preparo" at bounding box center [434, 293] width 155 height 26
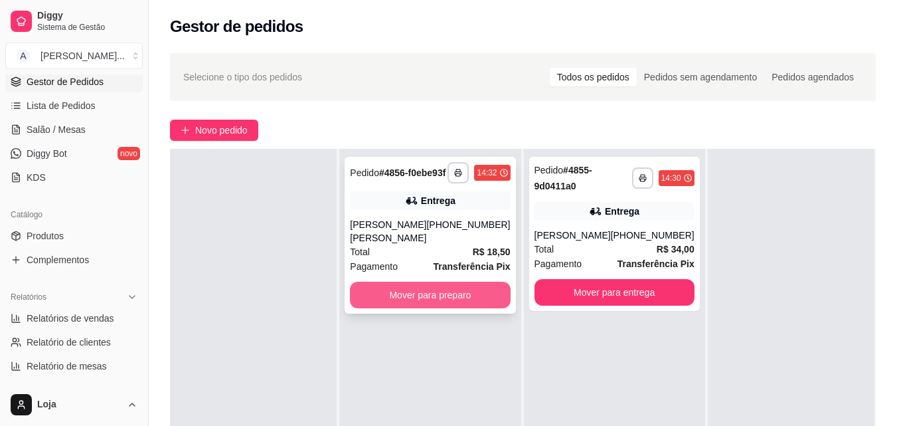
click at [370, 282] on button "Mover para preparo" at bounding box center [430, 295] width 160 height 27
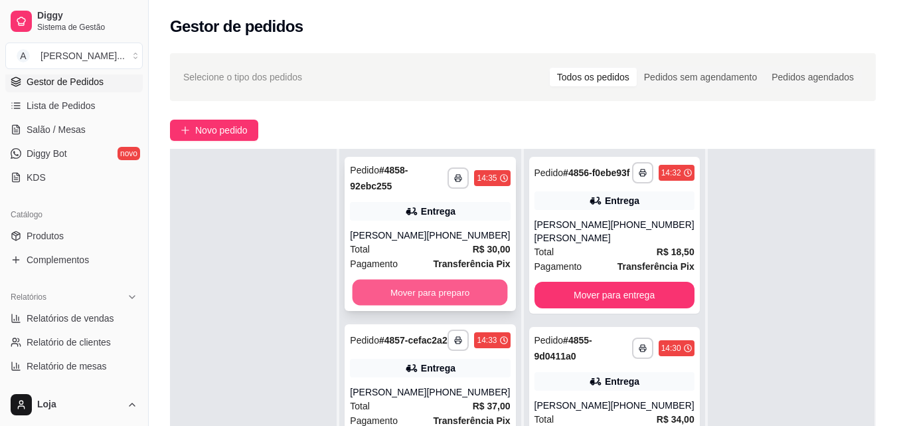
click at [474, 301] on button "Mover para preparo" at bounding box center [430, 293] width 155 height 26
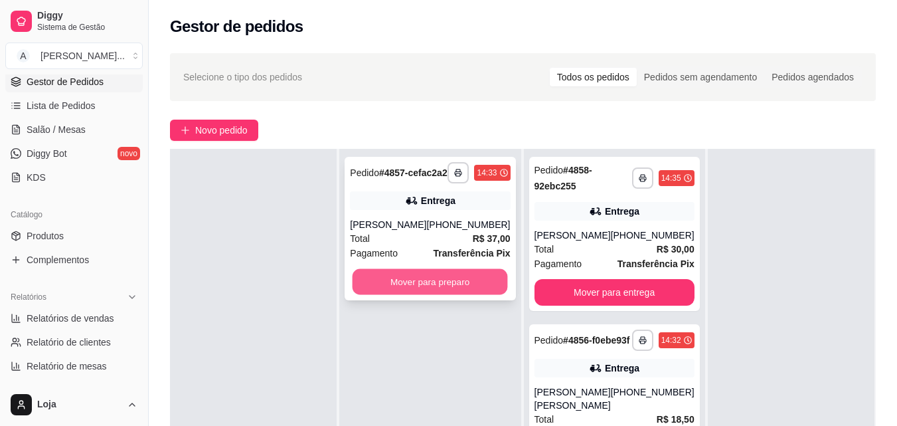
click at [426, 294] on button "Mover para preparo" at bounding box center [430, 282] width 155 height 26
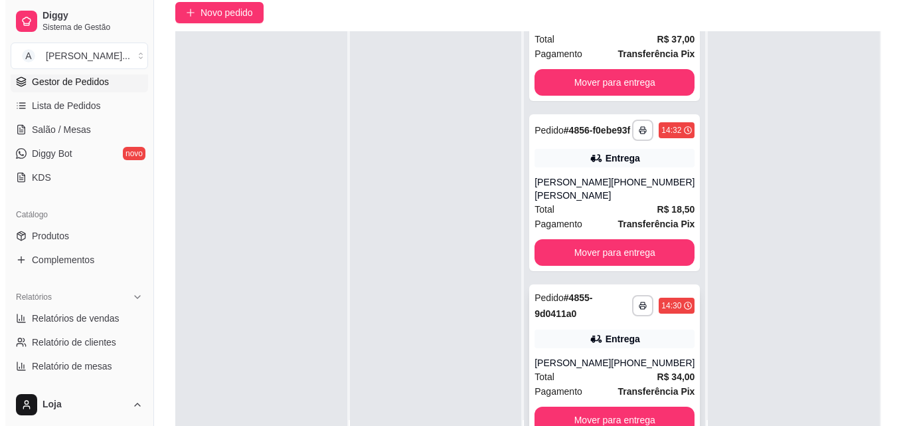
scroll to position [203, 0]
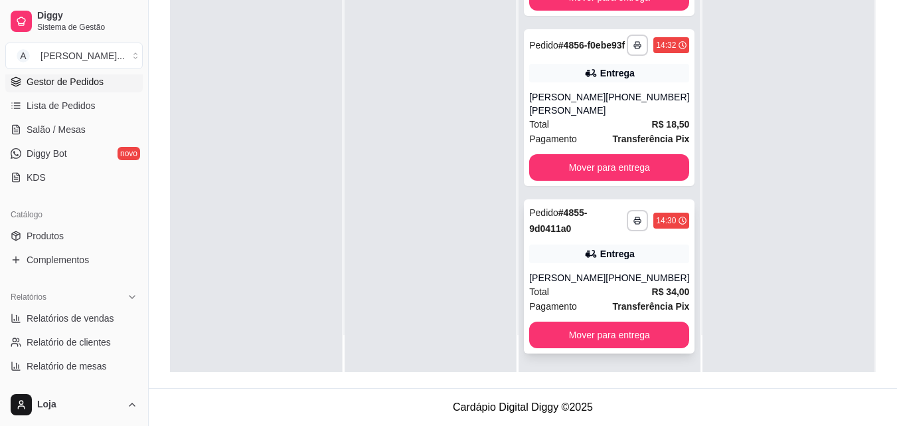
click at [583, 262] on div "Entrega" at bounding box center [609, 253] width 160 height 19
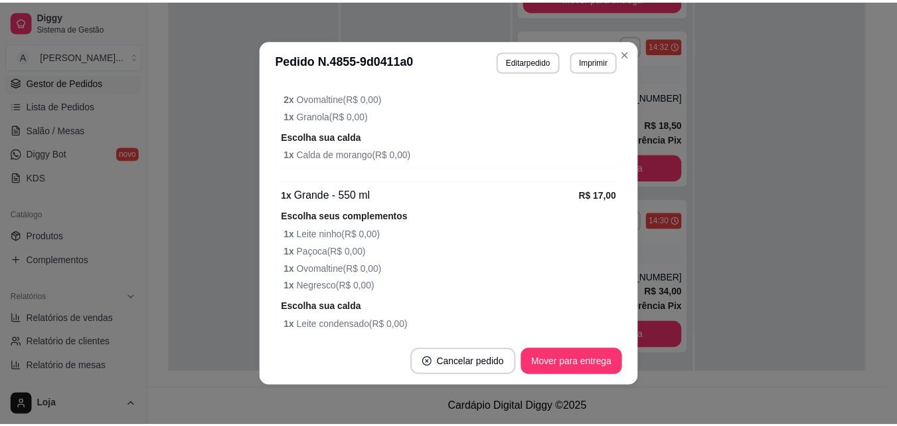
scroll to position [672, 0]
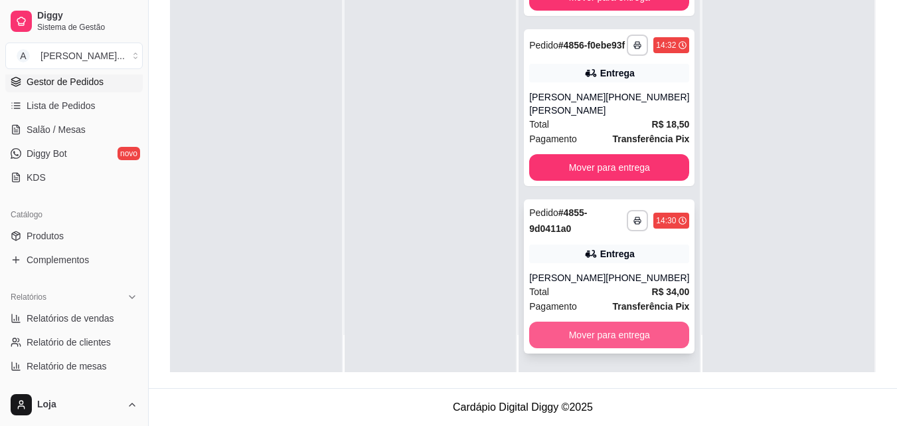
click at [546, 335] on button "Mover para entrega" at bounding box center [609, 334] width 160 height 27
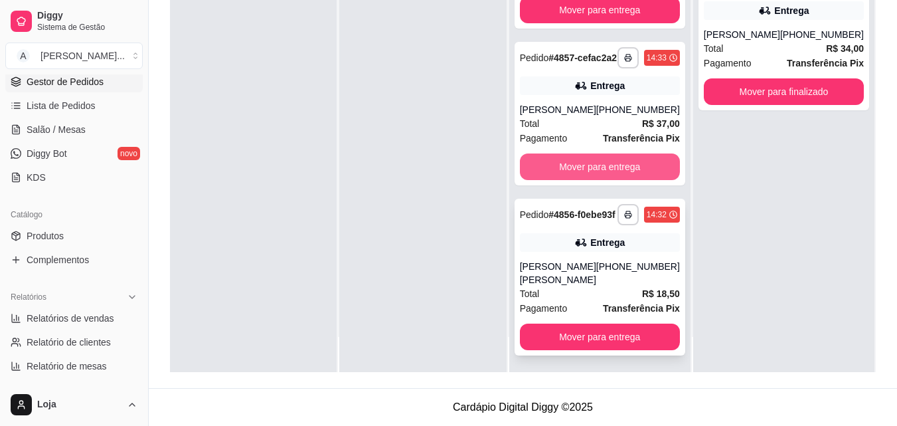
scroll to position [37, 0]
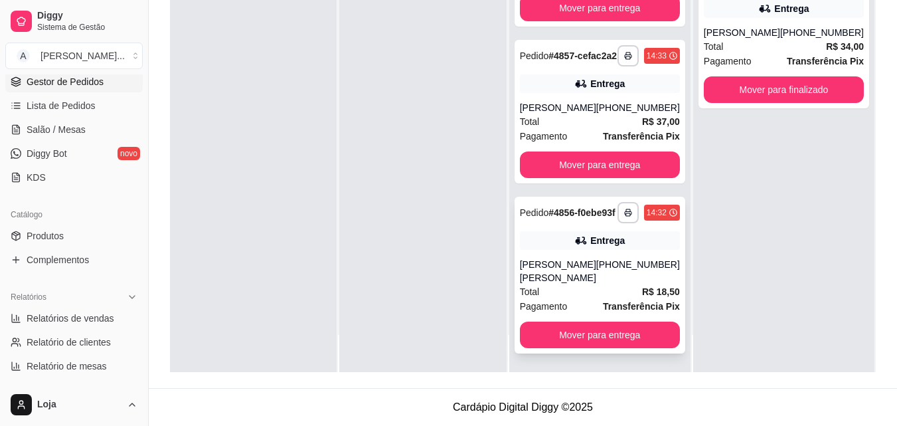
click at [580, 250] on div "Entrega" at bounding box center [600, 240] width 160 height 19
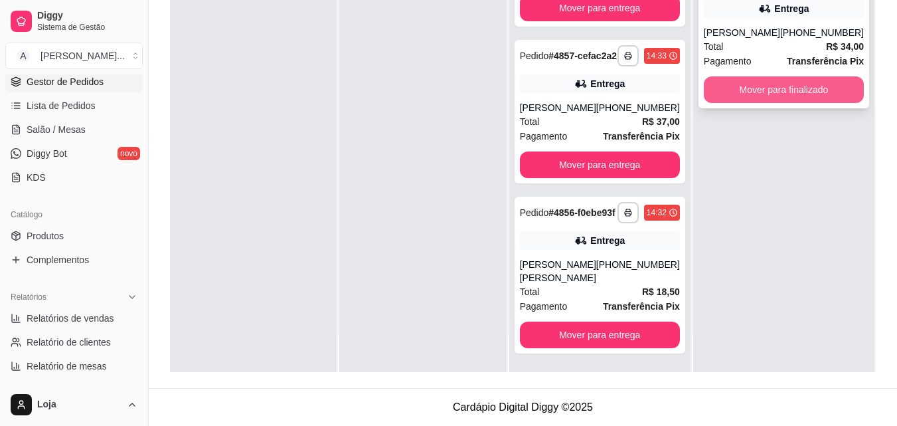
click at [735, 96] on button "Mover para finalizado" at bounding box center [784, 89] width 160 height 27
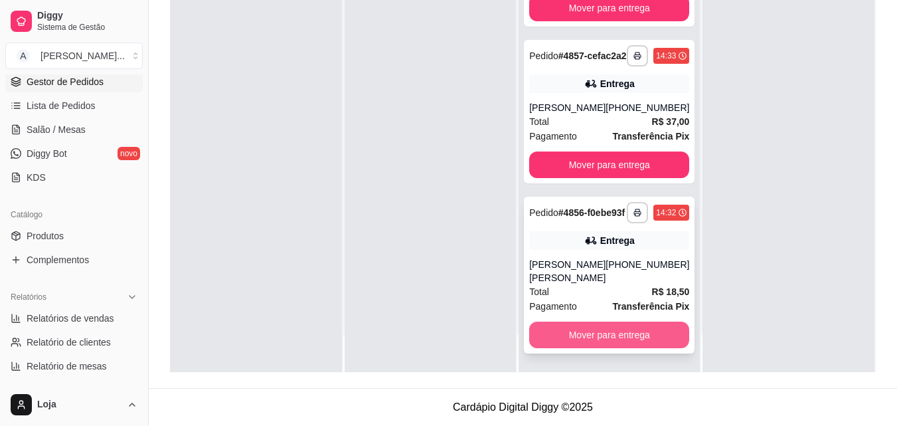
click at [614, 325] on button "Mover para entrega" at bounding box center [609, 334] width 160 height 27
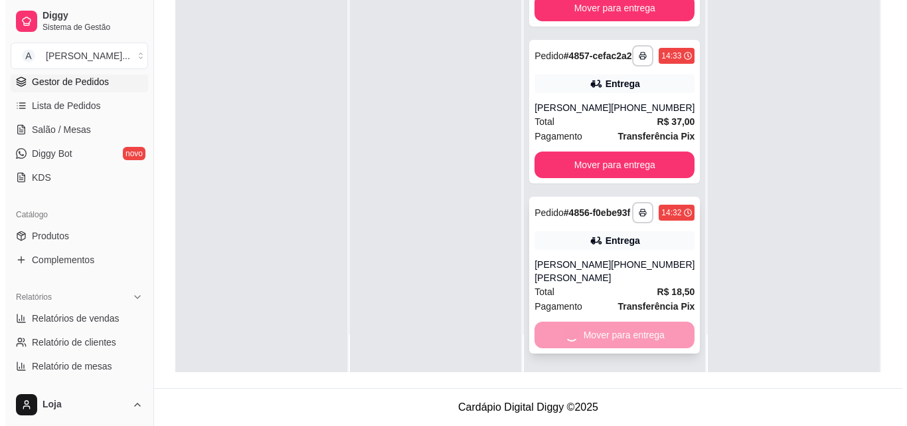
scroll to position [0, 0]
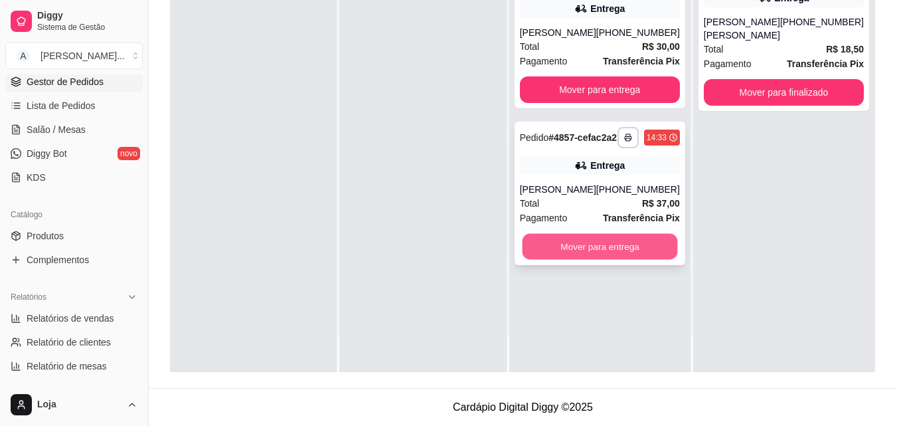
click at [606, 259] on button "Mover para entrega" at bounding box center [599, 247] width 155 height 26
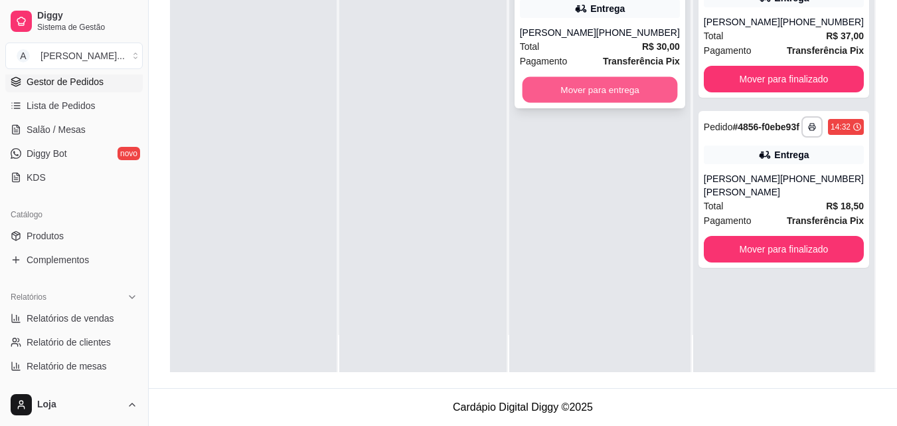
click at [616, 99] on button "Mover para entrega" at bounding box center [599, 90] width 155 height 26
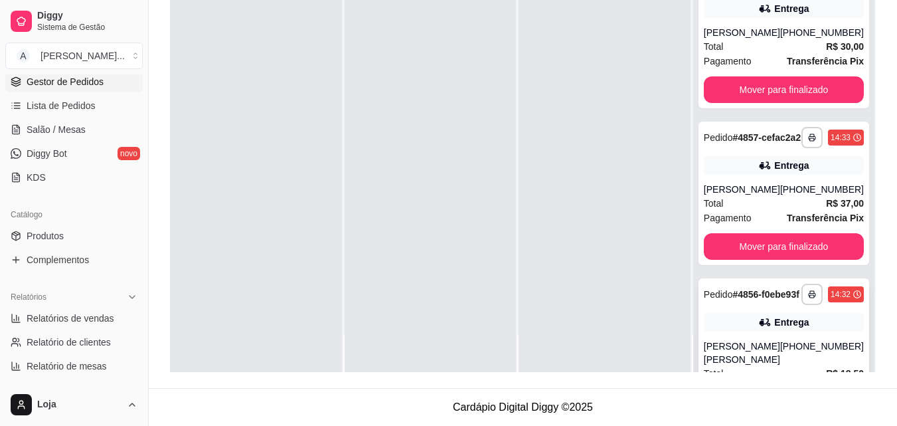
click at [758, 329] on icon at bounding box center [764, 321] width 13 height 13
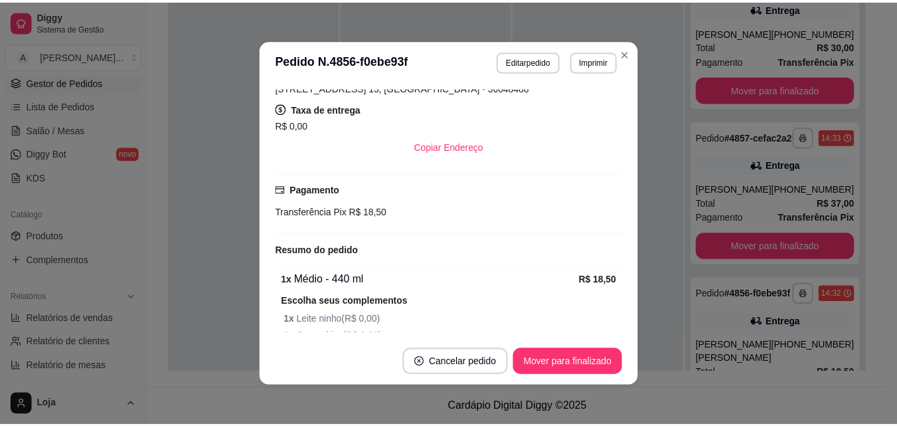
scroll to position [398, 0]
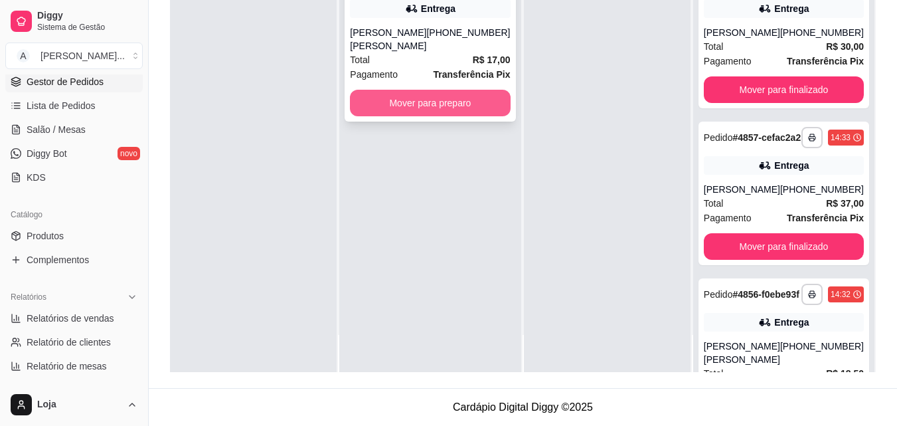
click at [446, 90] on button "Mover para preparo" at bounding box center [430, 103] width 160 height 27
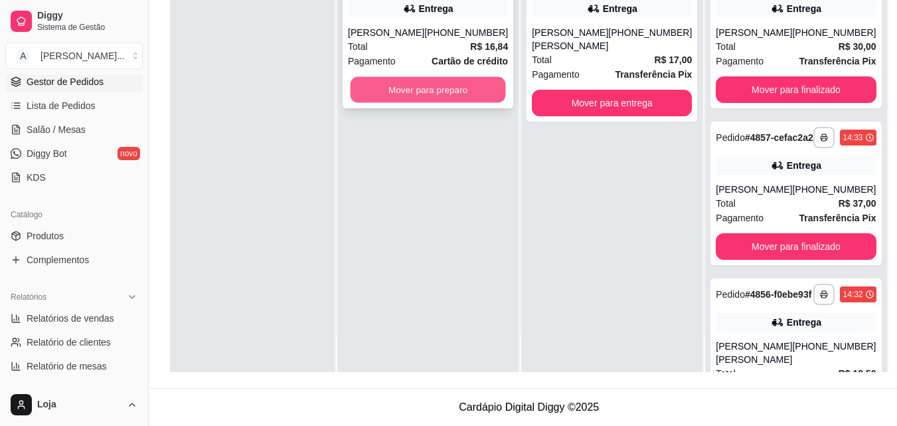
click at [463, 84] on button "Mover para preparo" at bounding box center [428, 90] width 155 height 26
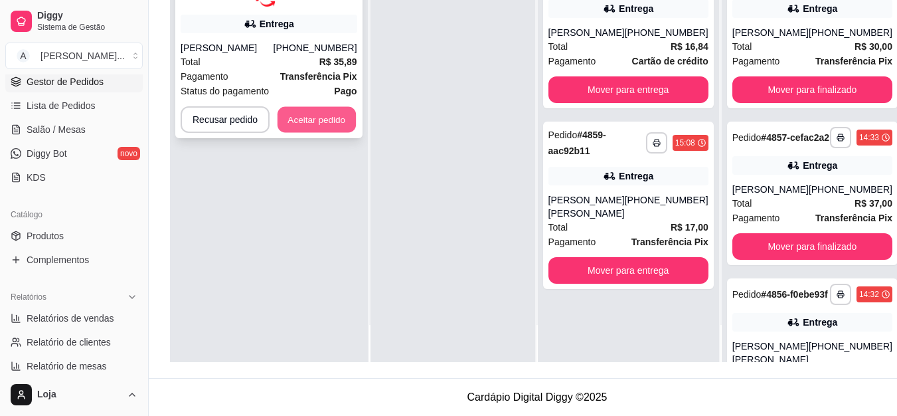
click at [316, 119] on button "Aceitar pedido" at bounding box center [317, 119] width 78 height 26
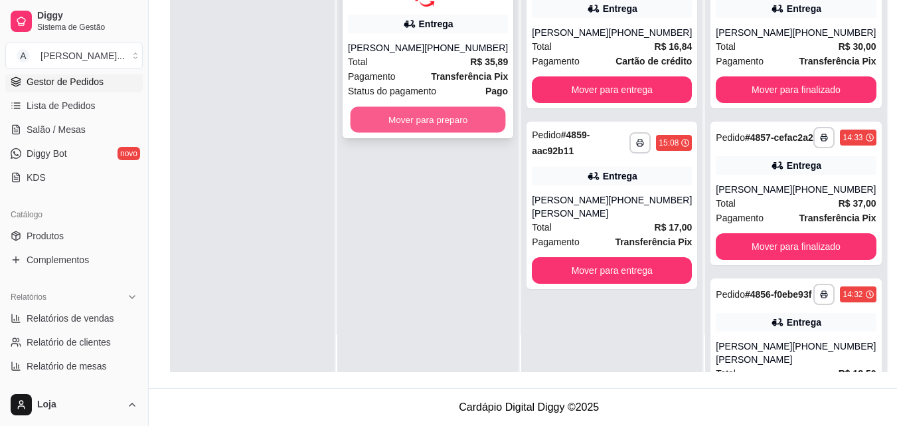
click at [429, 127] on button "Mover para preparo" at bounding box center [428, 119] width 155 height 26
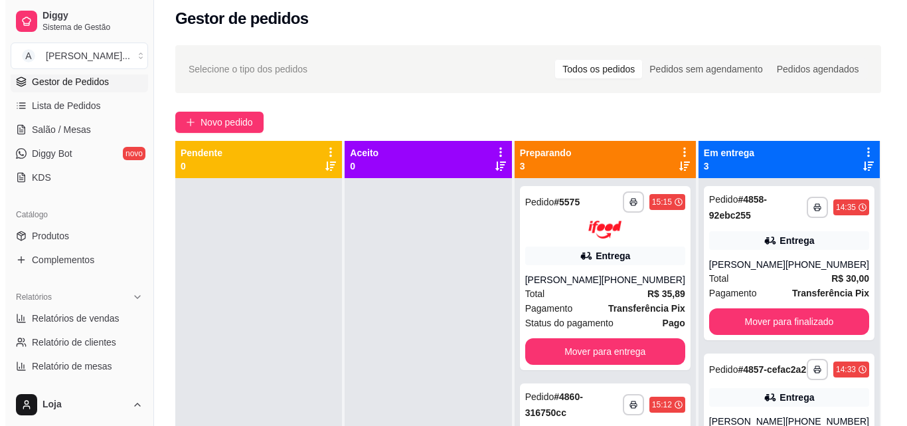
scroll to position [0, 0]
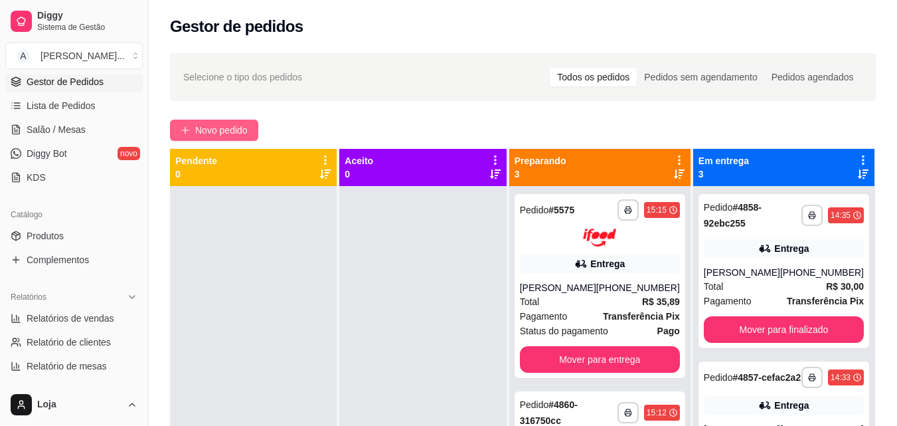
click at [238, 137] on button "Novo pedido" at bounding box center [214, 130] width 88 height 21
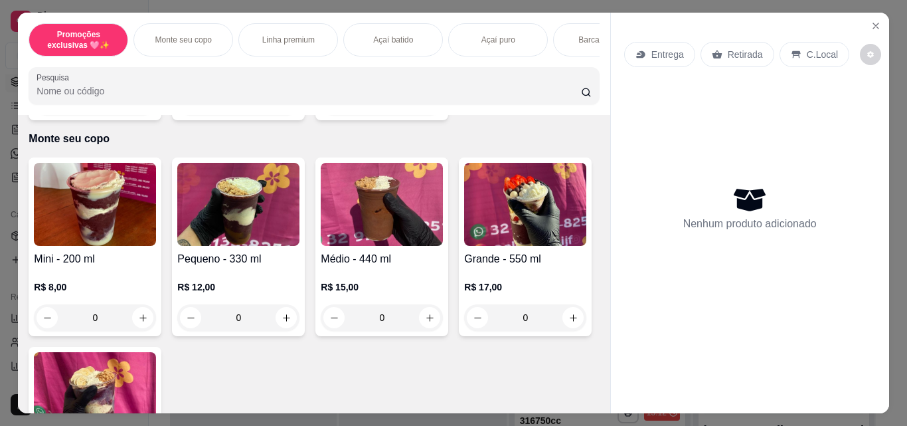
scroll to position [398, 0]
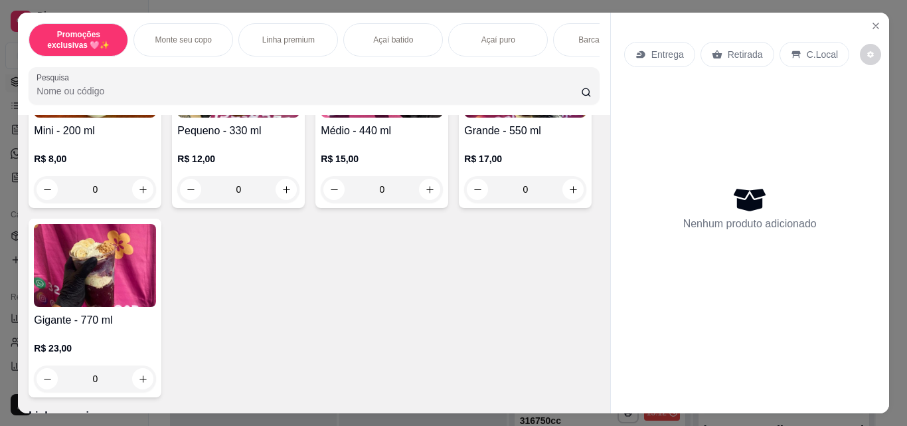
click at [278, 189] on div "0" at bounding box center [238, 189] width 122 height 27
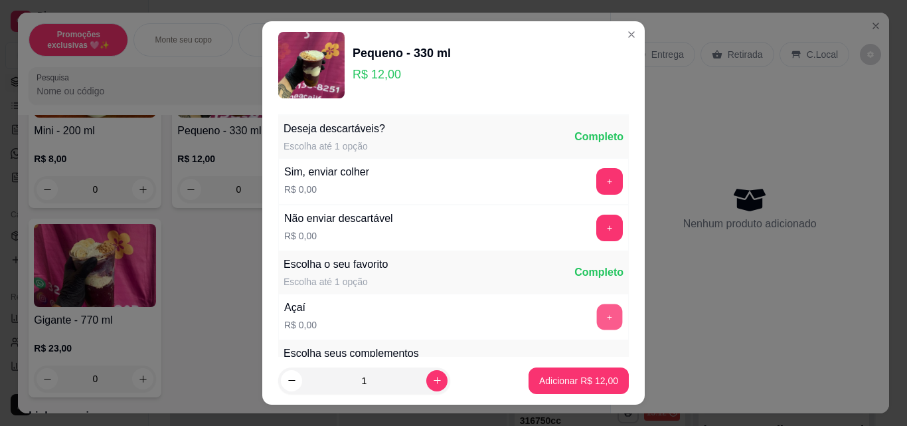
click at [597, 313] on button "+" at bounding box center [610, 317] width 26 height 26
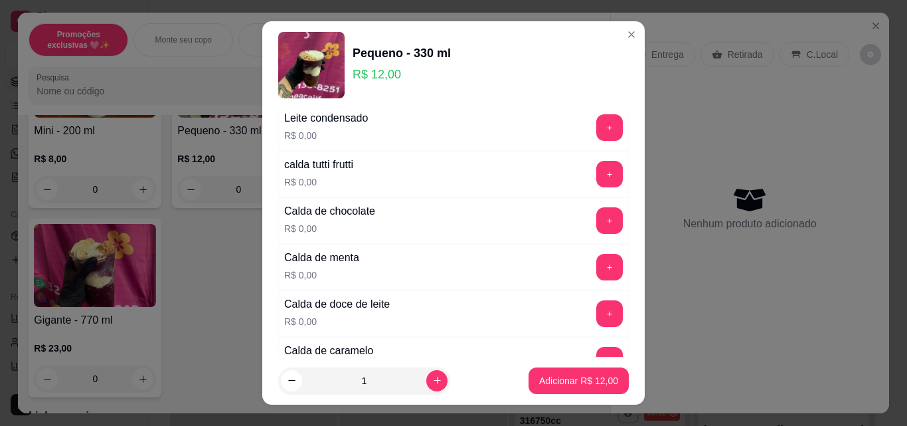
scroll to position [1195, 0]
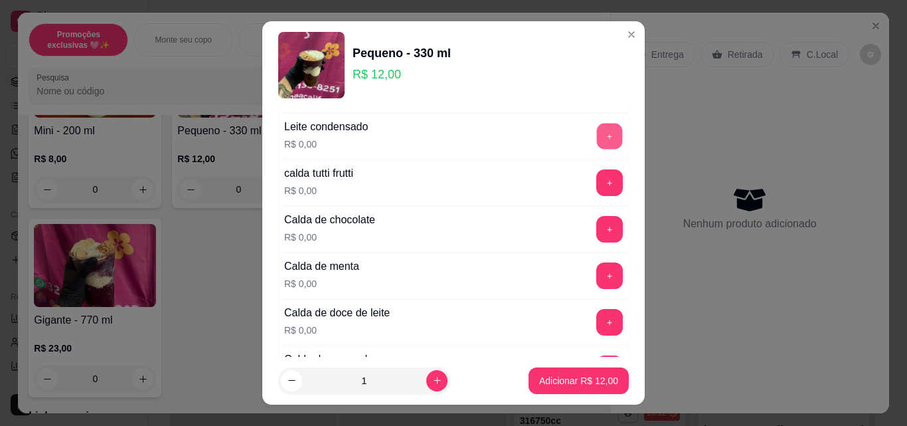
click at [597, 141] on button "+" at bounding box center [610, 136] width 26 height 26
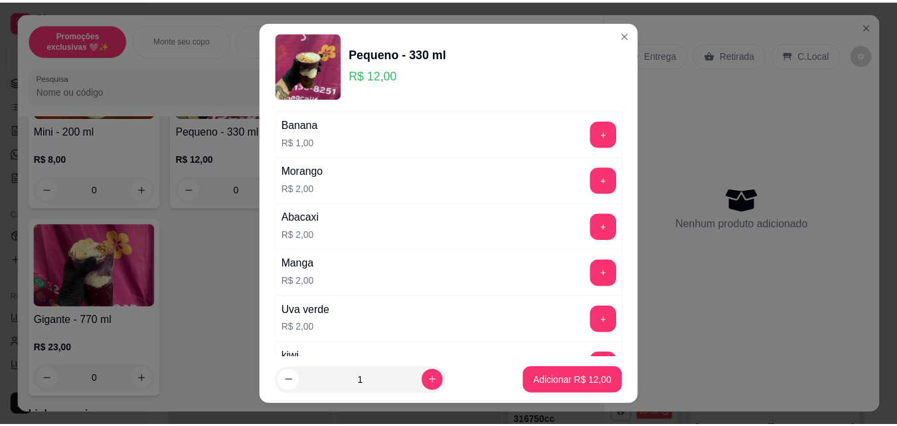
scroll to position [1593, 0]
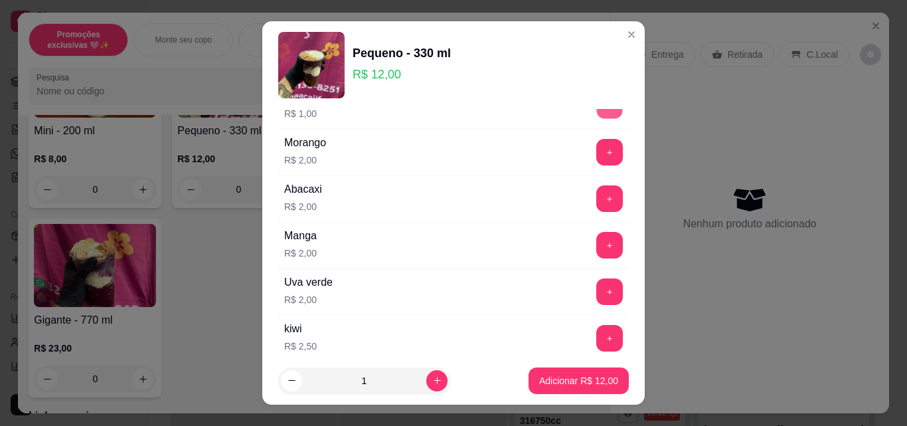
click at [597, 116] on button "+" at bounding box center [610, 106] width 26 height 26
click at [552, 381] on p "Adicionar R$ 13,00" at bounding box center [578, 380] width 79 height 13
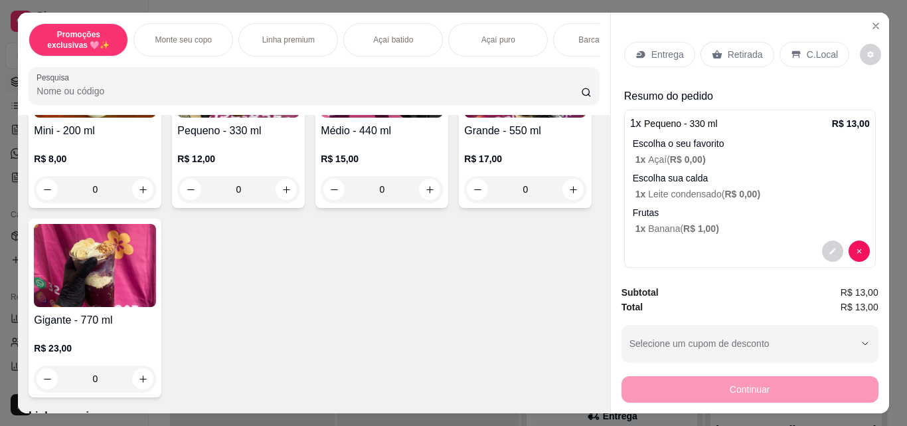
click at [711, 42] on div "Retirada" at bounding box center [737, 54] width 74 height 25
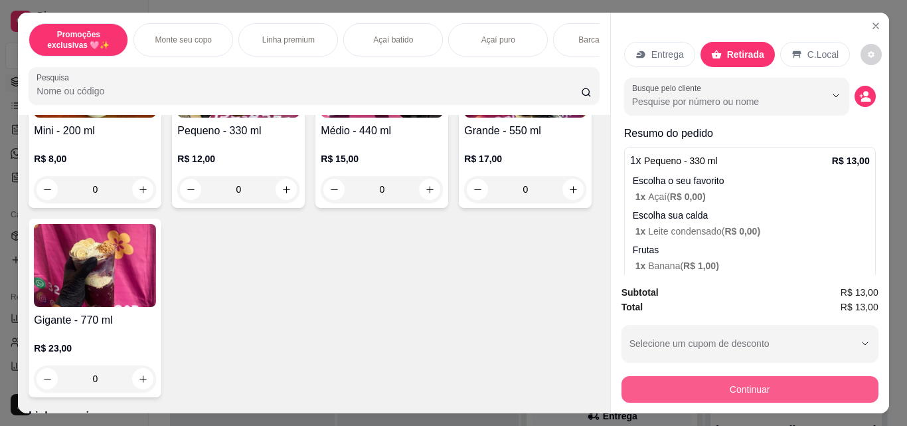
click at [649, 386] on button "Continuar" at bounding box center [749, 389] width 257 height 27
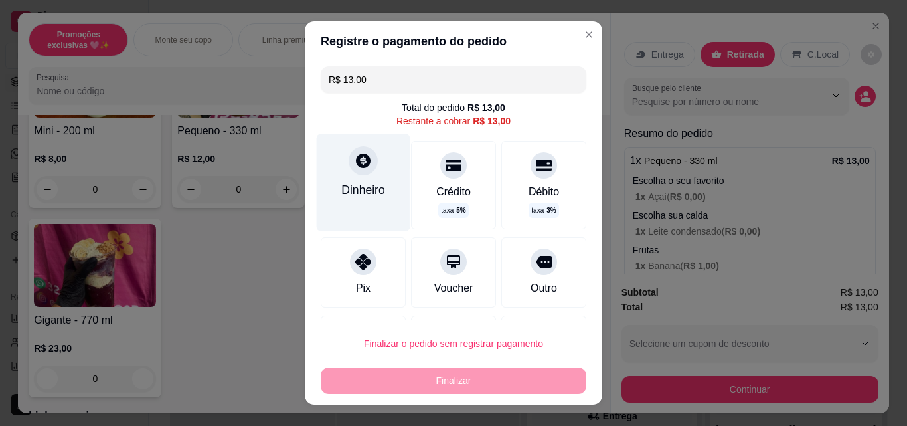
click at [349, 211] on div "Dinheiro" at bounding box center [364, 181] width 94 height 97
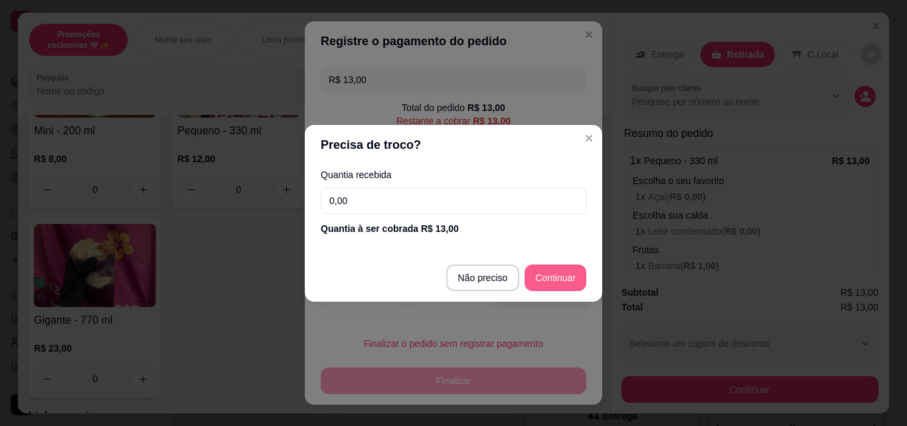
type input "R$ 0,00"
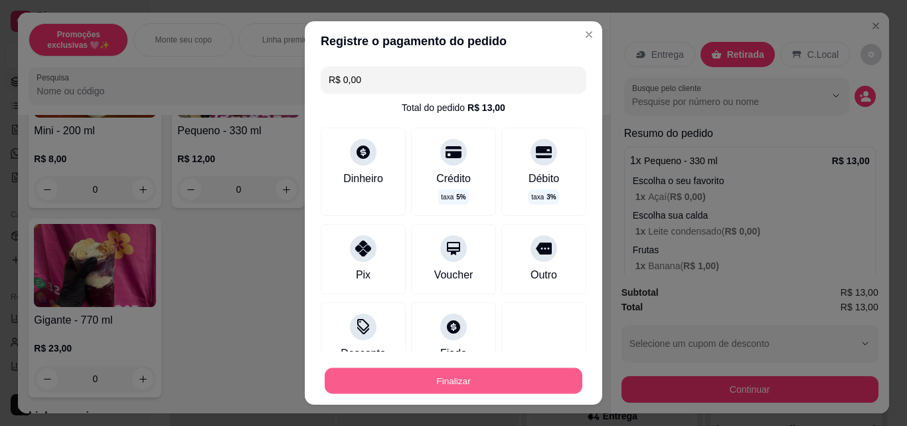
click at [520, 387] on button "Finalizar" at bounding box center [454, 381] width 258 height 26
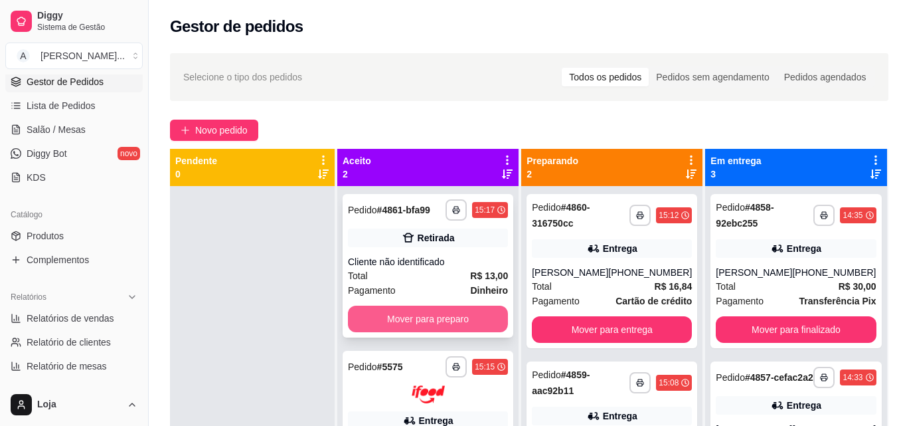
click at [442, 325] on button "Mover para preparo" at bounding box center [428, 318] width 160 height 27
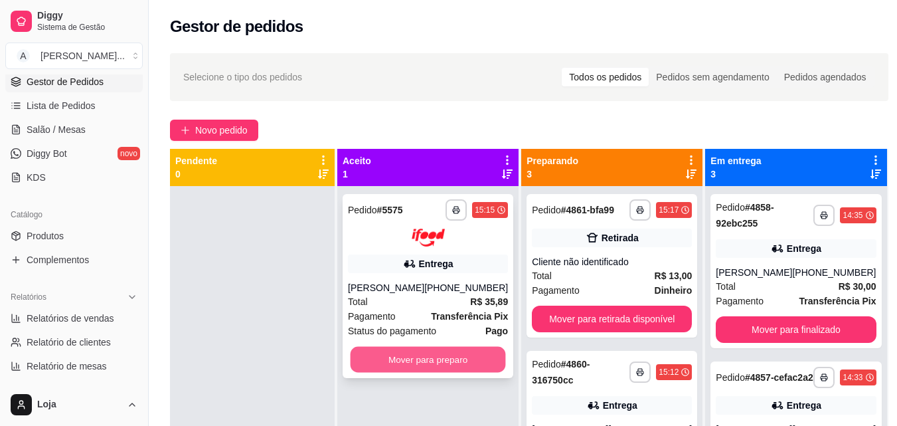
click at [454, 356] on button "Mover para preparo" at bounding box center [428, 359] width 155 height 26
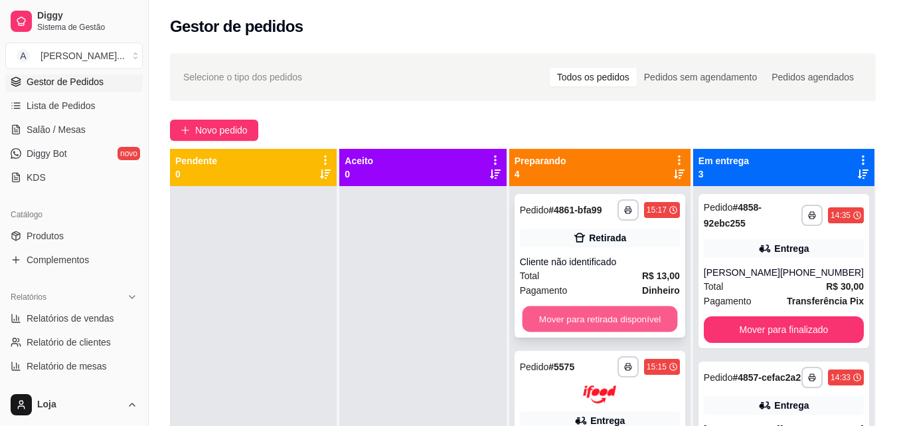
click at [594, 311] on button "Mover para retirada disponível" at bounding box center [599, 319] width 155 height 26
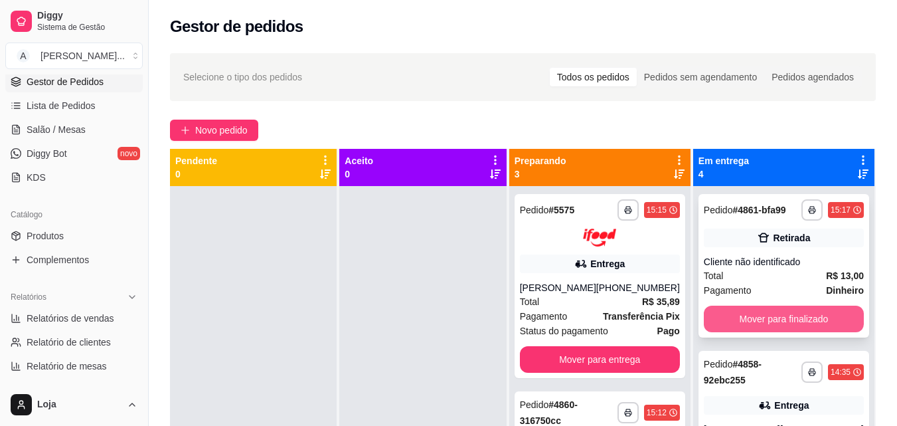
click at [708, 332] on button "Mover para finalizado" at bounding box center [784, 318] width 160 height 27
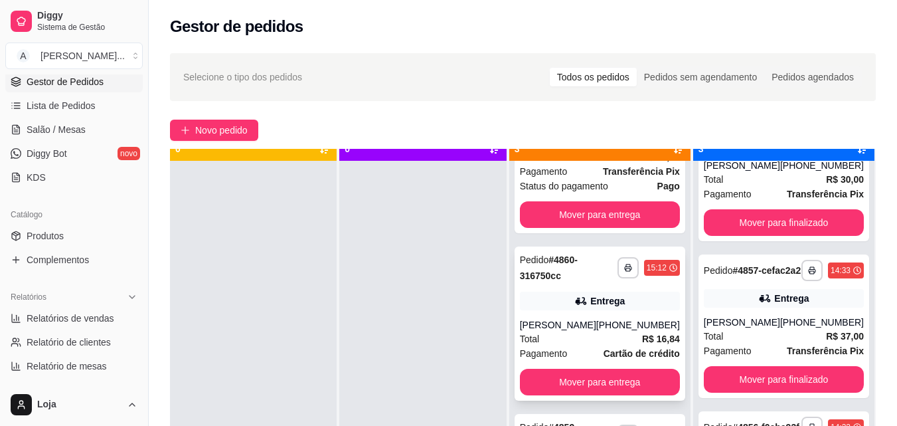
scroll to position [37, 0]
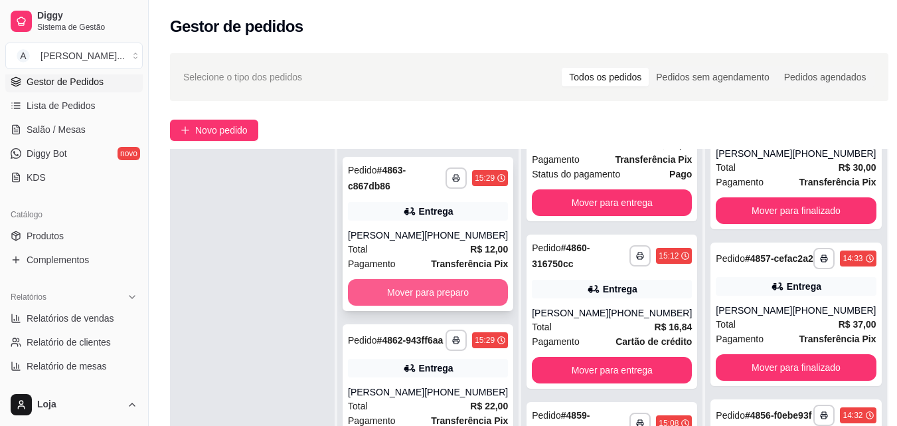
click at [412, 289] on button "Mover para preparo" at bounding box center [428, 292] width 160 height 27
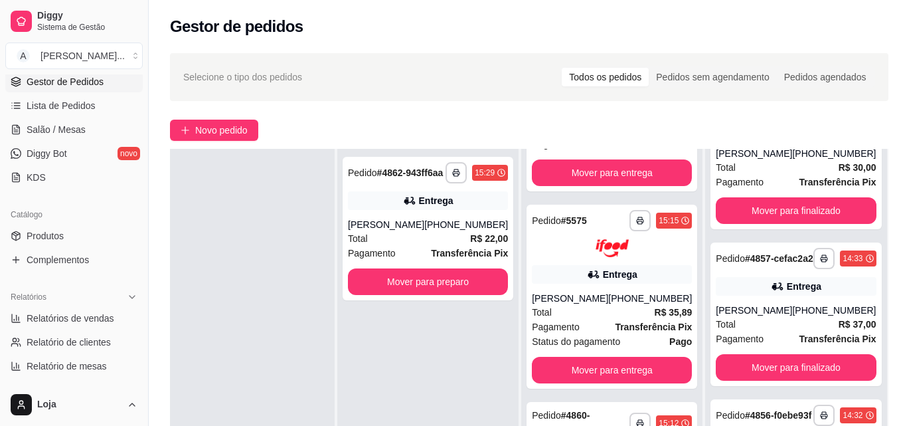
scroll to position [287, 0]
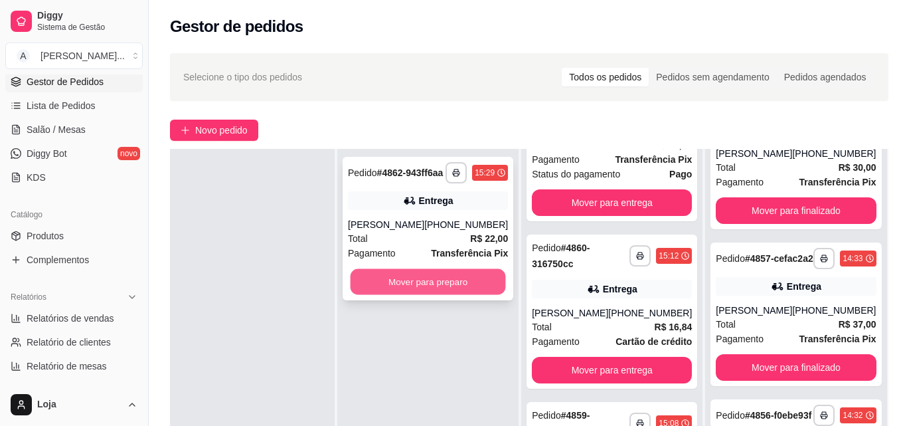
click at [409, 290] on button "Mover para preparo" at bounding box center [428, 282] width 155 height 26
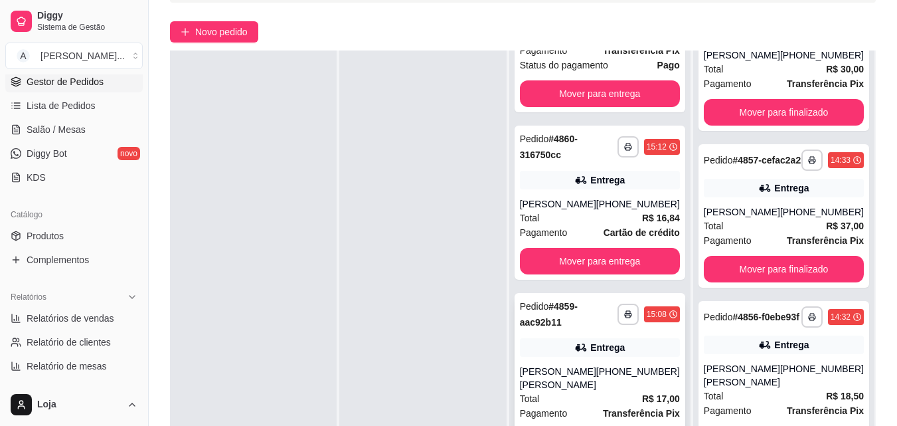
scroll to position [203, 0]
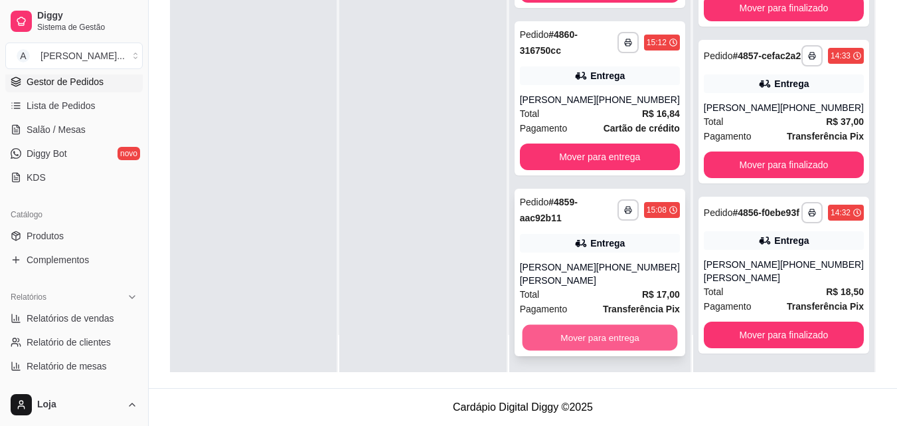
click at [593, 341] on button "Mover para entrega" at bounding box center [599, 337] width 155 height 26
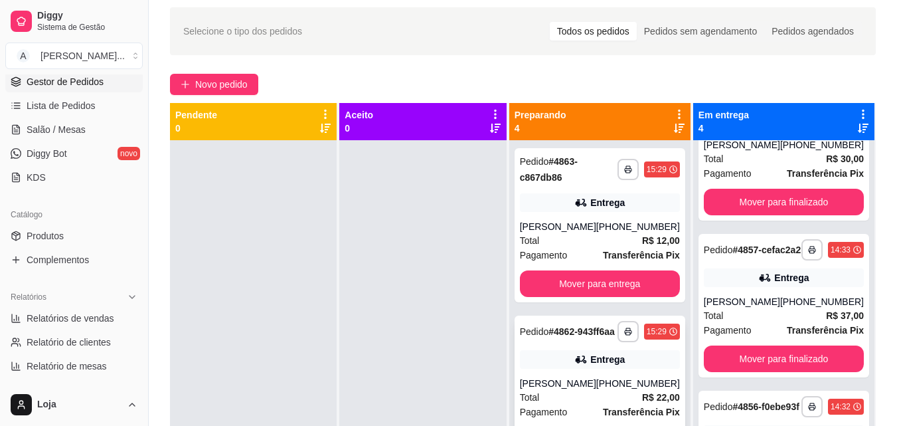
scroll to position [3, 0]
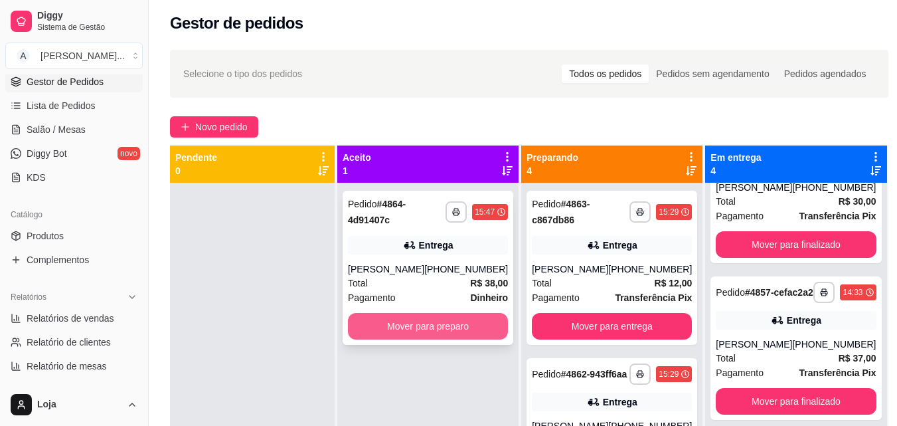
click at [481, 320] on button "Mover para preparo" at bounding box center [428, 326] width 160 height 27
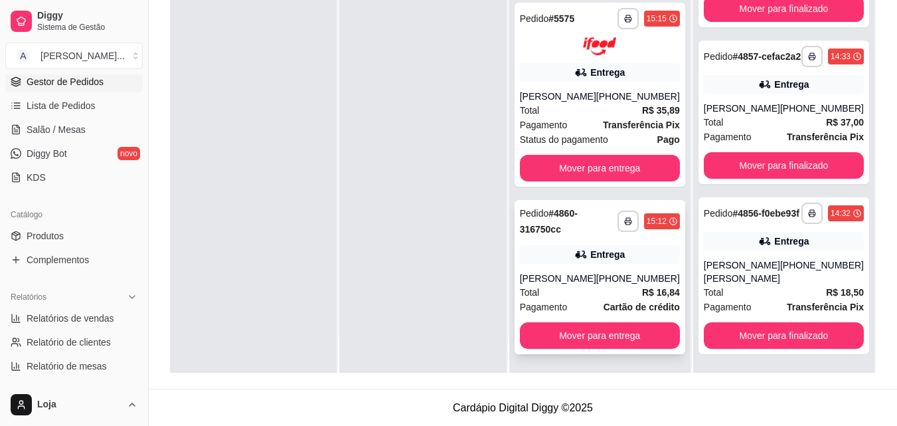
scroll to position [203, 0]
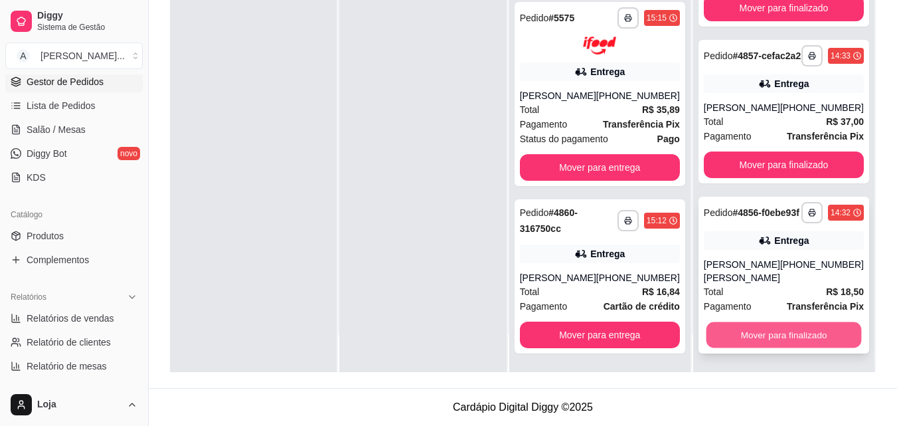
click at [736, 331] on button "Mover para finalizado" at bounding box center [783, 335] width 155 height 26
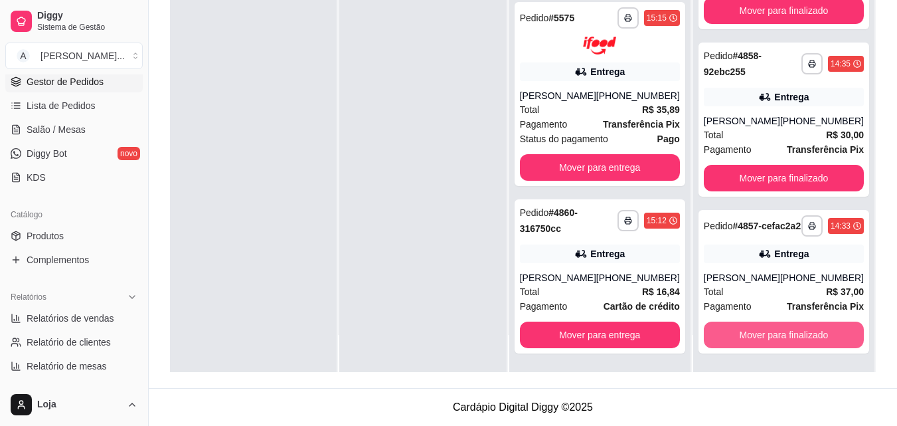
scroll to position [103, 0]
click at [736, 333] on button "Mover para finalizado" at bounding box center [783, 335] width 155 height 26
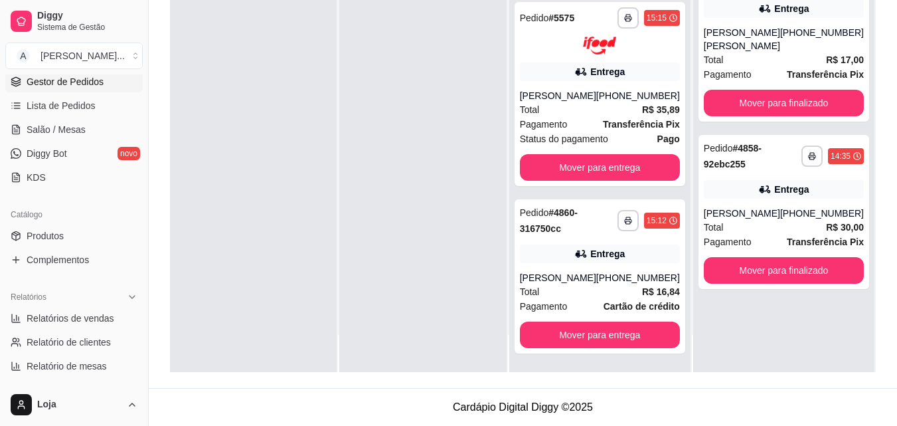
scroll to position [0, 0]
click at [732, 257] on button "Mover para finalizado" at bounding box center [784, 270] width 160 height 27
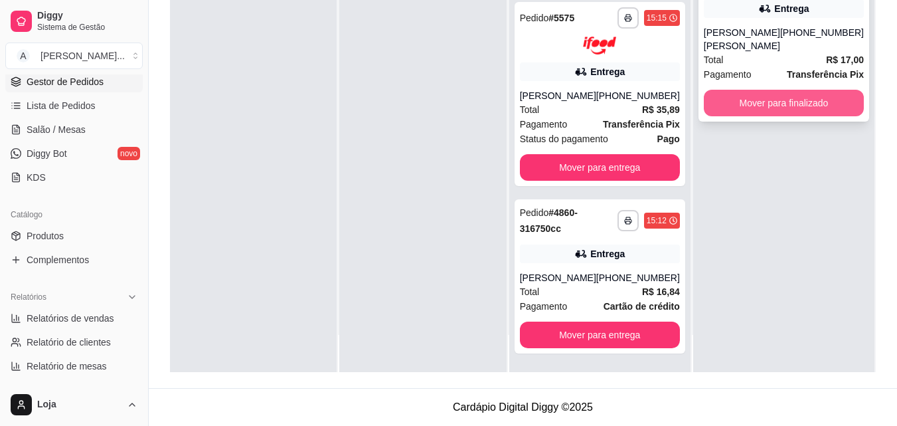
click at [739, 90] on button "Mover para finalizado" at bounding box center [784, 103] width 160 height 27
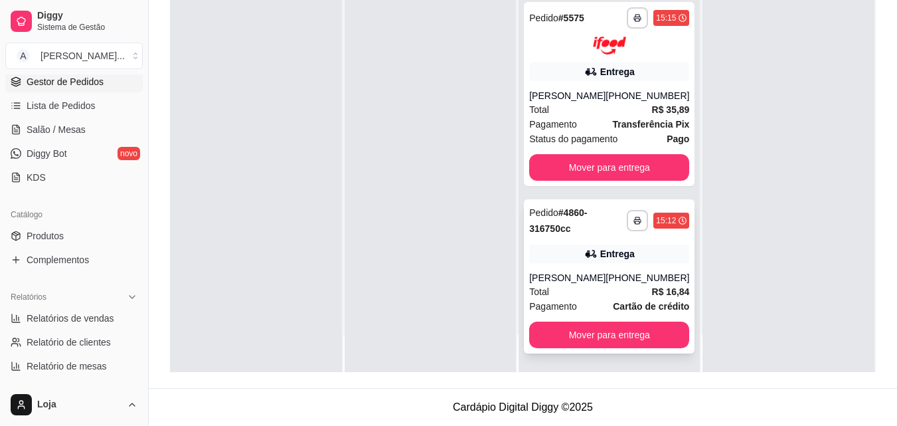
click at [618, 274] on div "[PHONE_NUMBER]" at bounding box center [648, 277] width 84 height 13
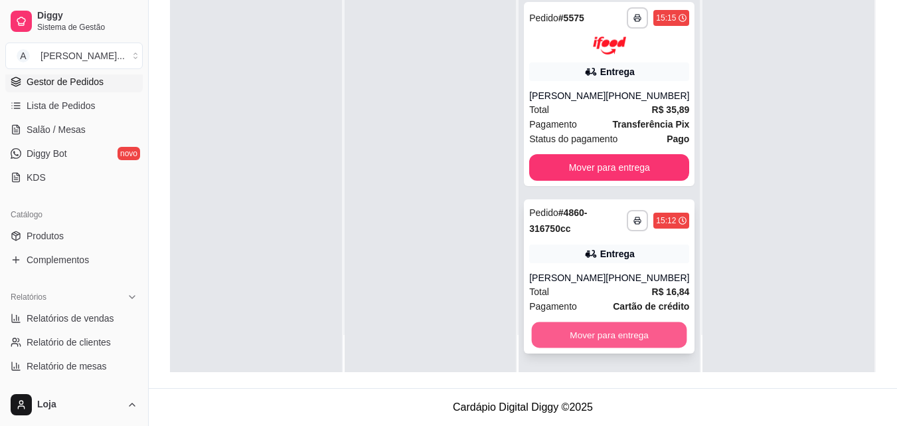
click at [639, 335] on button "Mover para entrega" at bounding box center [609, 334] width 155 height 26
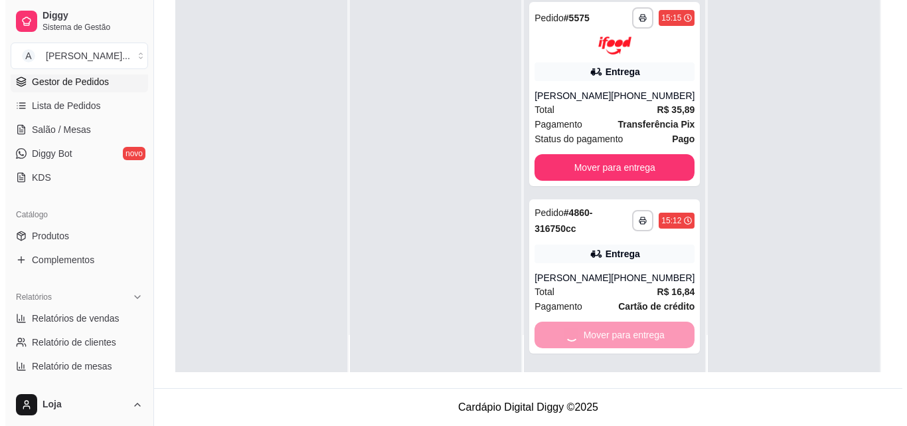
scroll to position [287, 0]
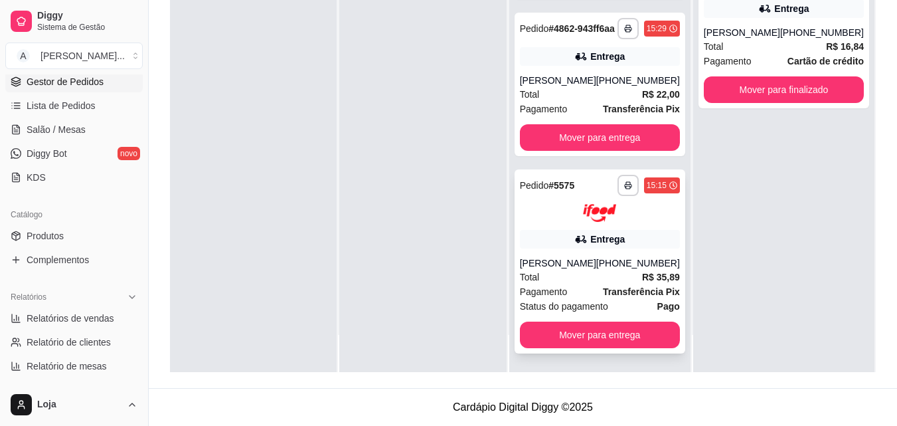
click at [598, 273] on div "Total R$ 35,89" at bounding box center [600, 277] width 160 height 15
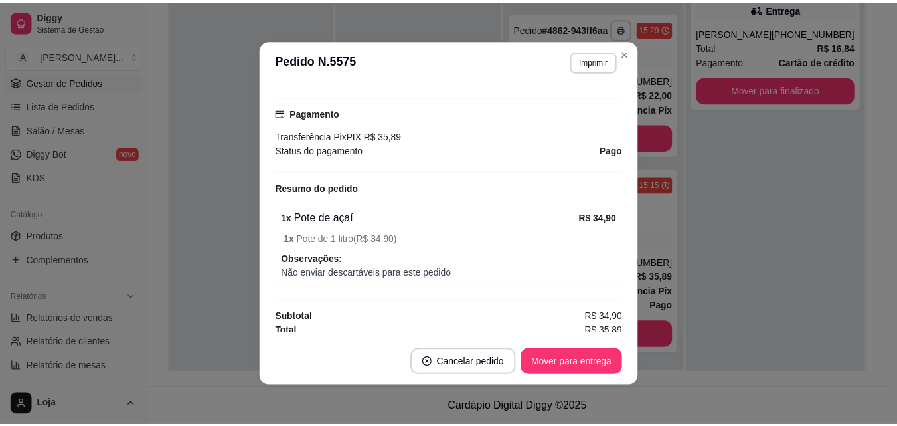
scroll to position [374, 0]
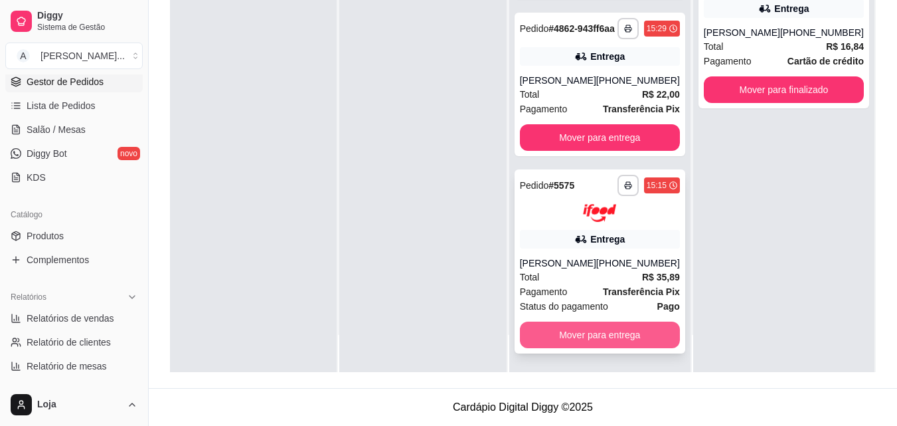
click at [641, 337] on button "Mover para entrega" at bounding box center [600, 334] width 160 height 27
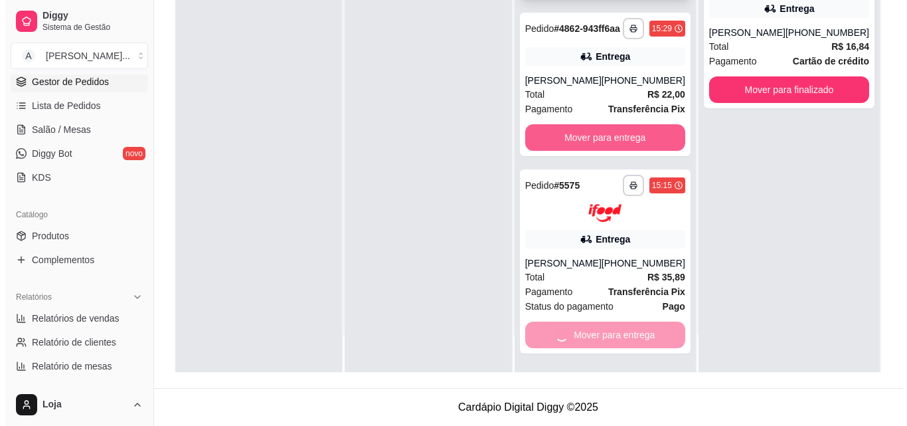
scroll to position [90, 0]
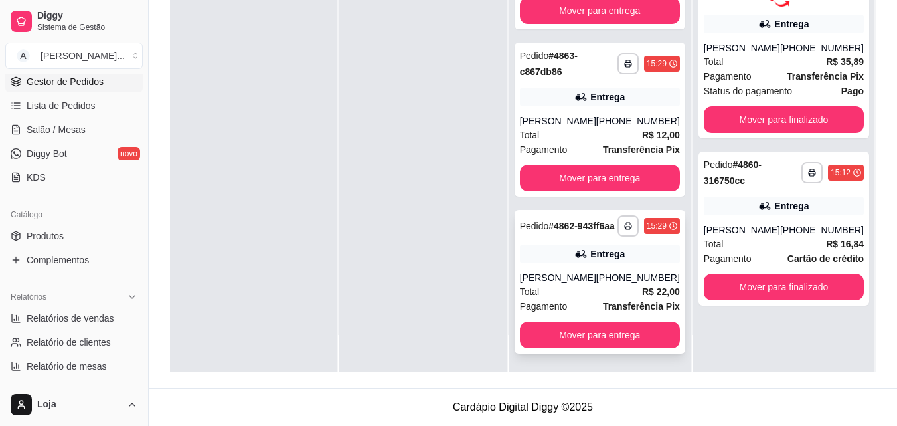
click at [631, 277] on div "[PHONE_NUMBER]" at bounding box center [638, 277] width 84 height 13
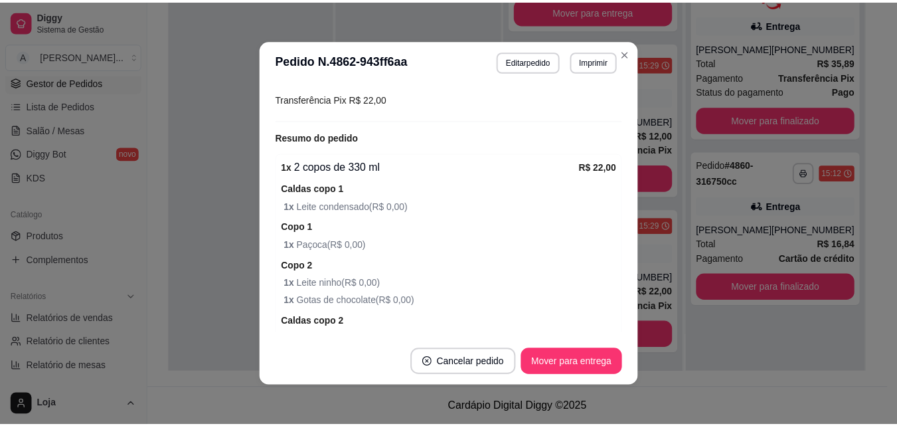
scroll to position [465, 0]
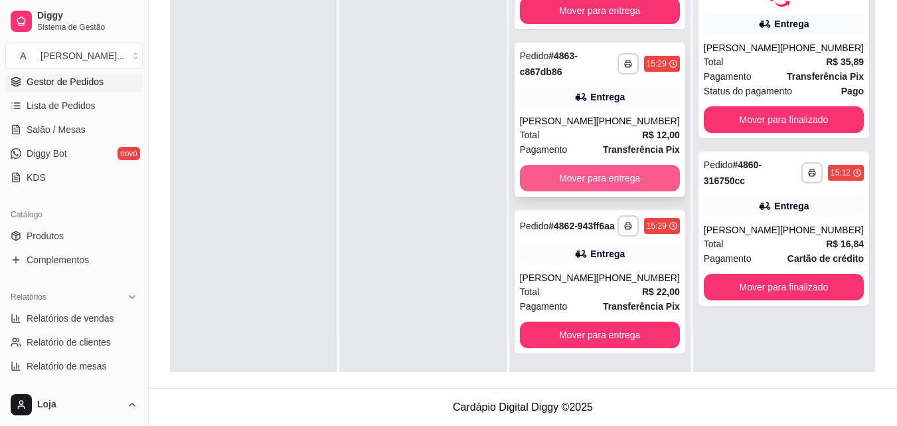
click at [550, 170] on button "Mover para entrega" at bounding box center [600, 178] width 160 height 27
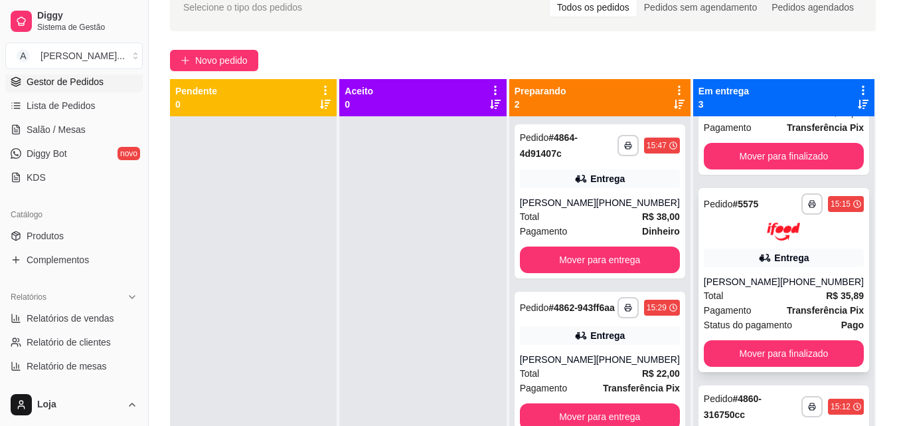
scroll to position [120, 0]
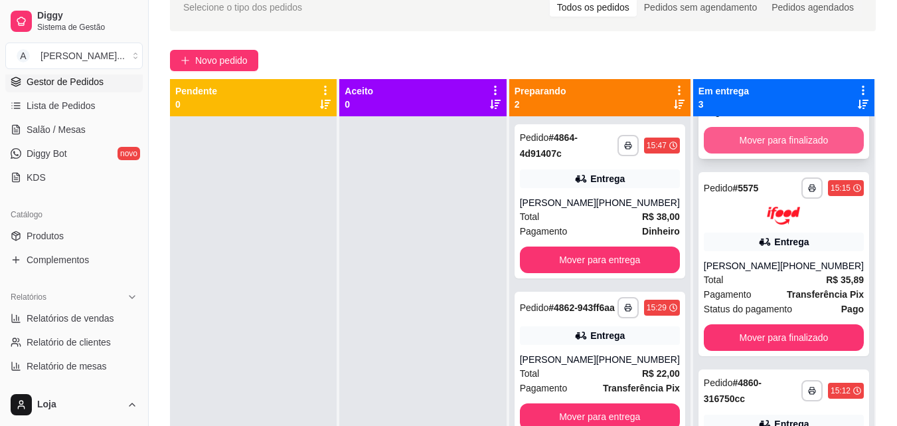
click at [732, 152] on button "Mover para finalizado" at bounding box center [784, 140] width 160 height 27
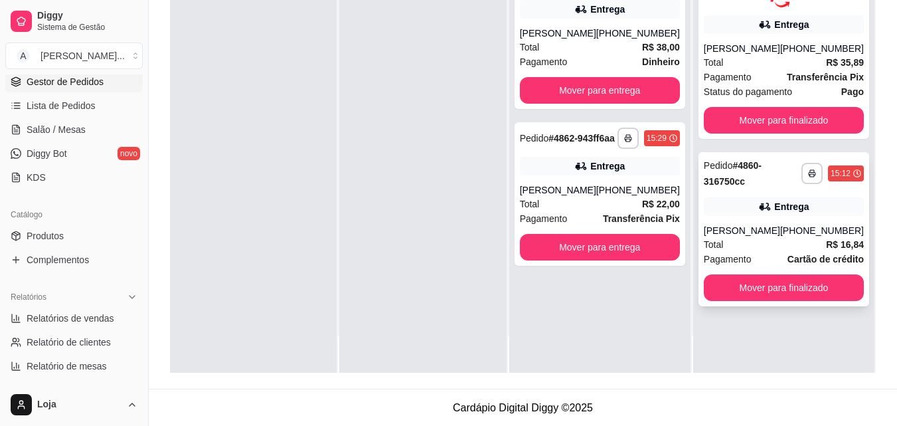
scroll to position [203, 0]
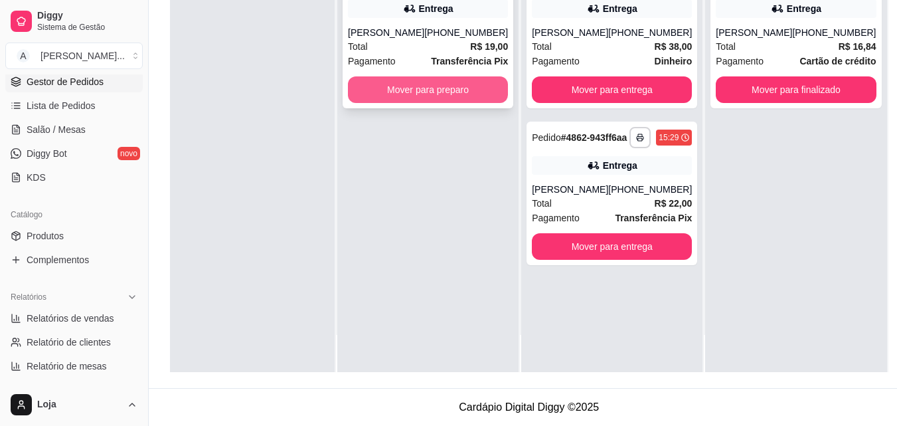
click at [392, 90] on button "Mover para preparo" at bounding box center [428, 89] width 160 height 27
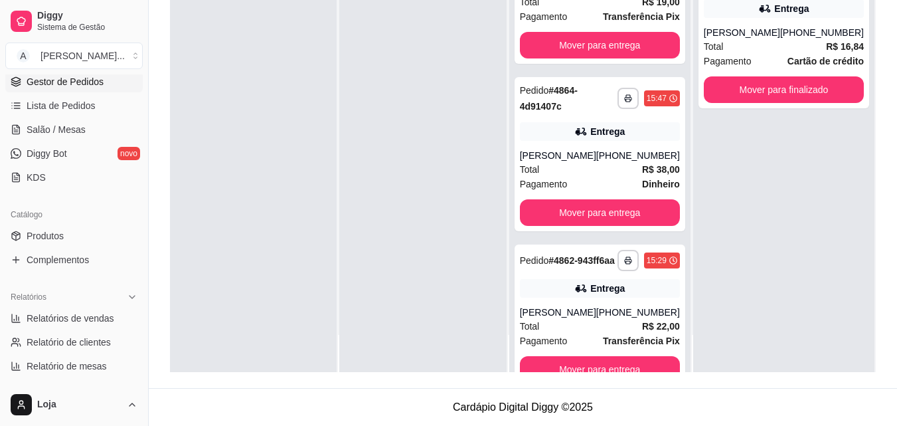
scroll to position [90, 0]
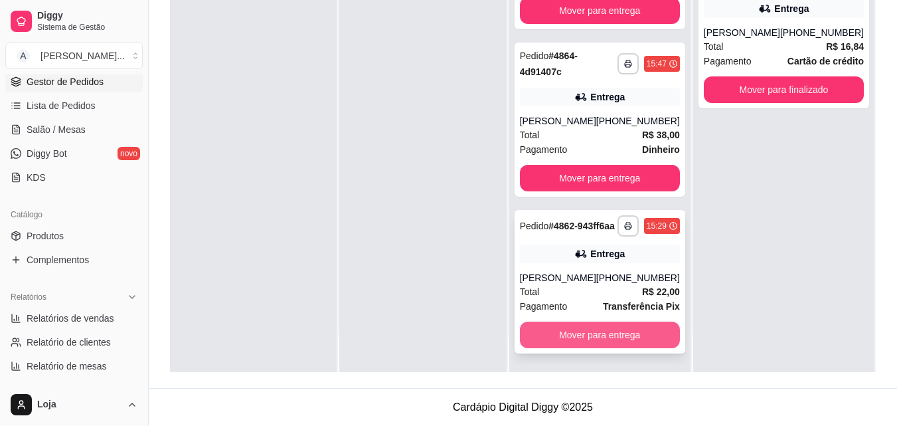
click at [574, 342] on button "Mover para entrega" at bounding box center [600, 334] width 160 height 27
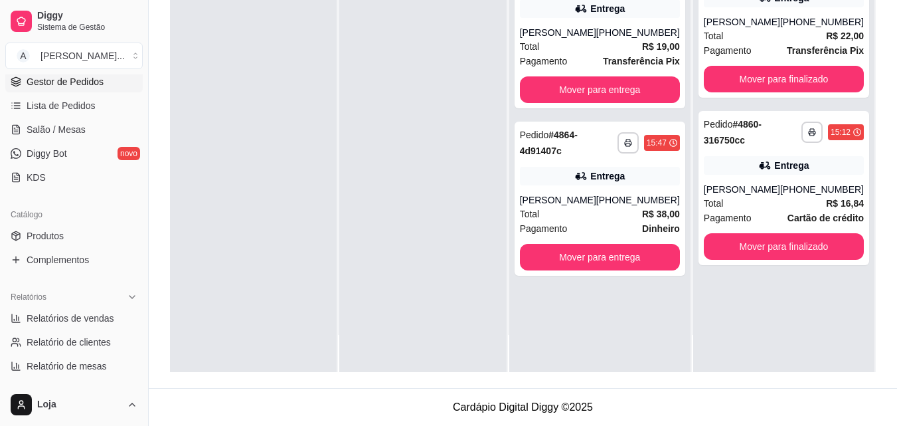
scroll to position [0, 0]
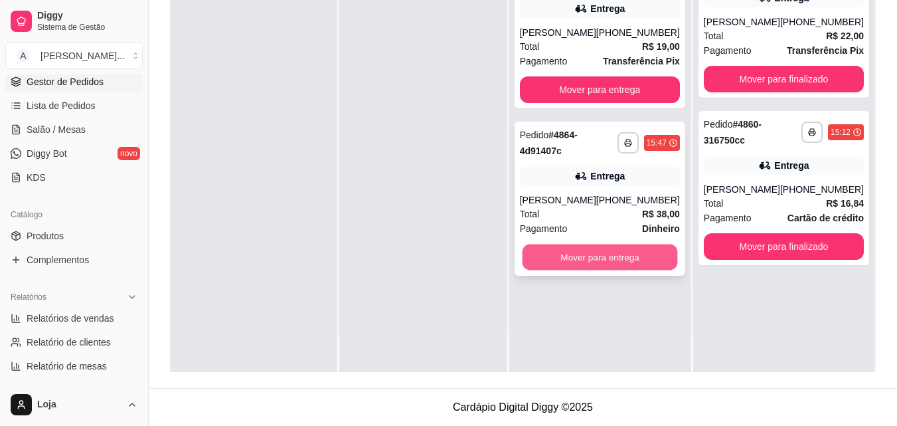
click at [560, 261] on button "Mover para entrega" at bounding box center [599, 257] width 155 height 26
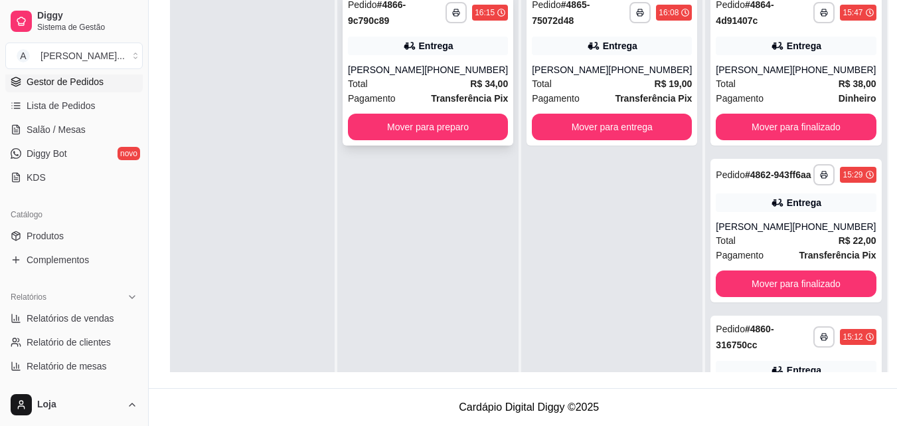
click at [389, 141] on div "**********" at bounding box center [428, 68] width 171 height 154
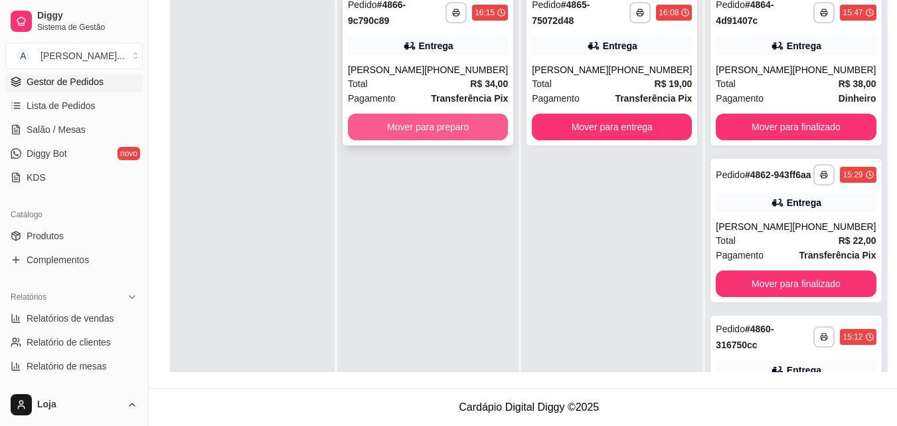
click at [367, 138] on button "Mover para preparo" at bounding box center [428, 127] width 160 height 27
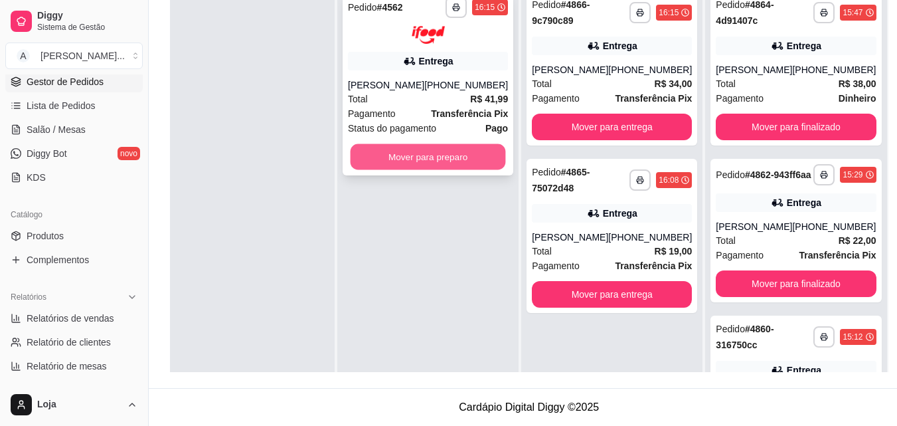
click at [373, 161] on button "Mover para preparo" at bounding box center [428, 156] width 155 height 26
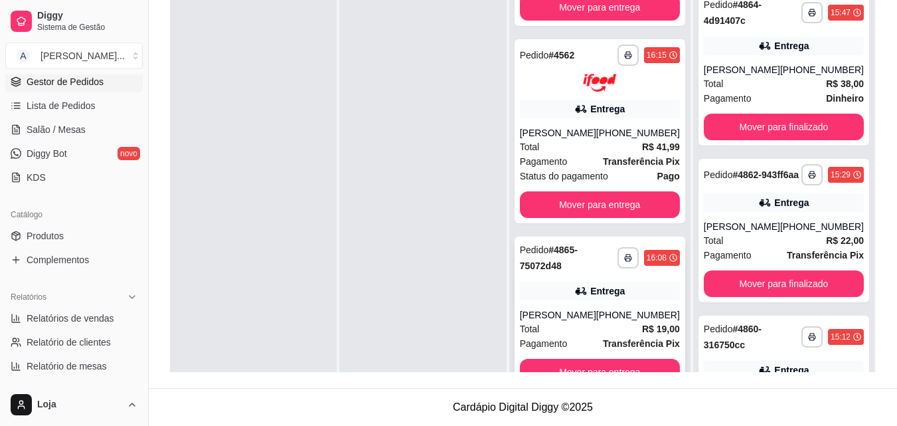
scroll to position [37, 0]
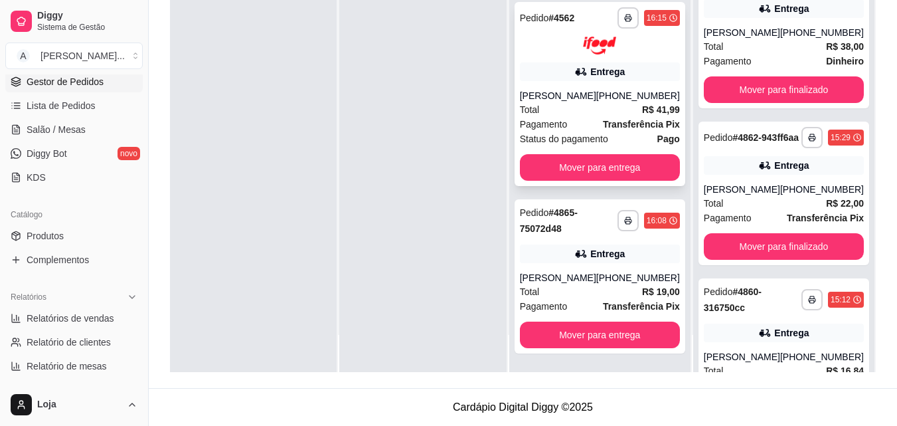
click at [578, 100] on div "[PERSON_NAME]" at bounding box center [558, 95] width 76 height 13
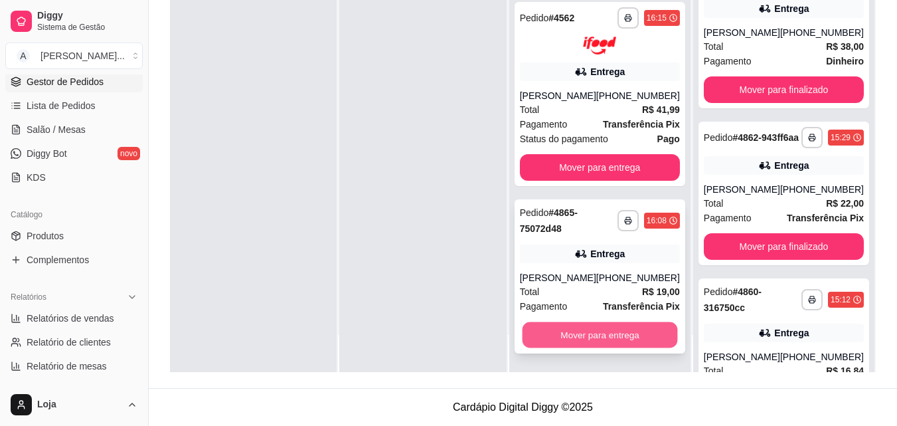
click at [556, 331] on button "Mover para entrega" at bounding box center [599, 334] width 155 height 26
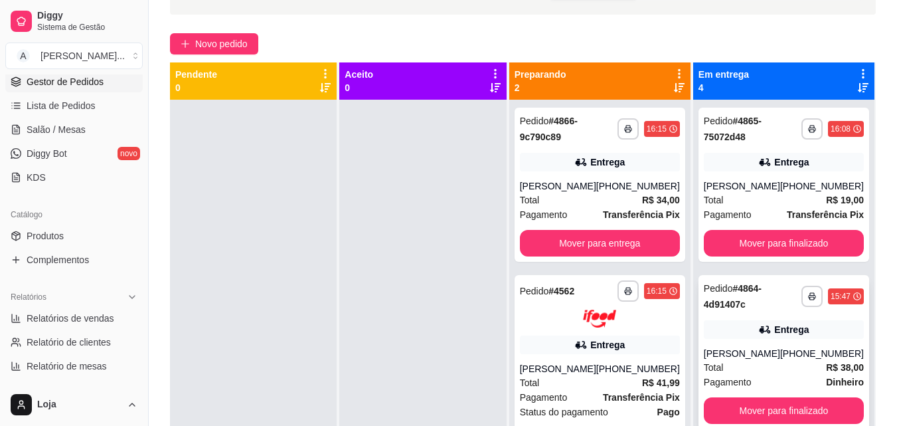
scroll to position [0, 0]
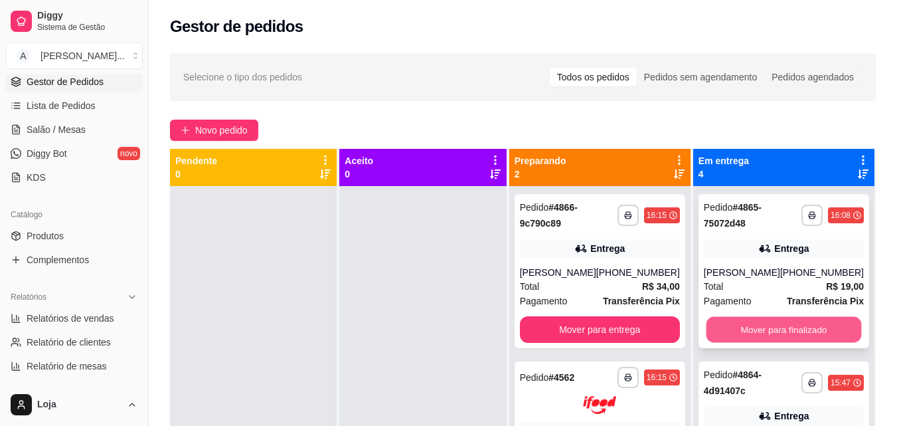
click at [785, 323] on button "Mover para finalizado" at bounding box center [783, 330] width 155 height 26
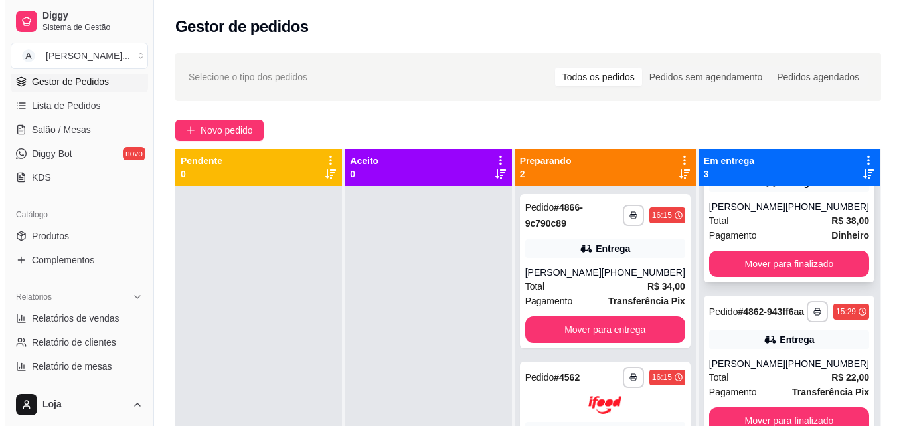
scroll to position [66, 0]
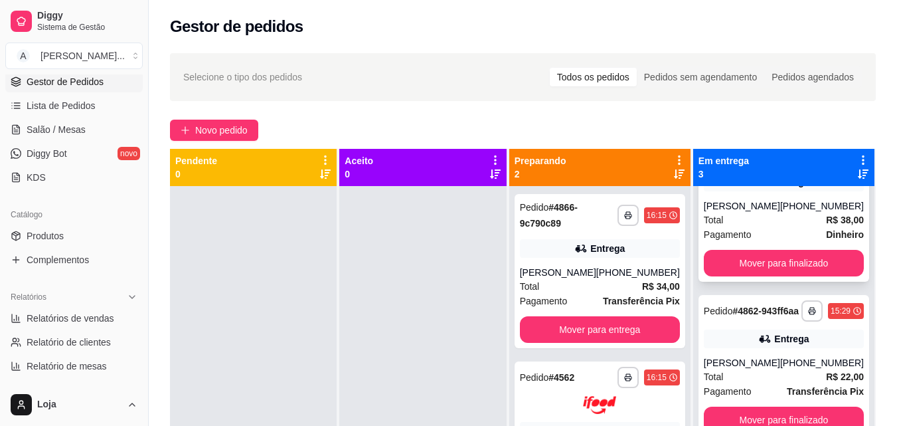
click at [766, 213] on div "Total R$ 38,00" at bounding box center [784, 219] width 160 height 15
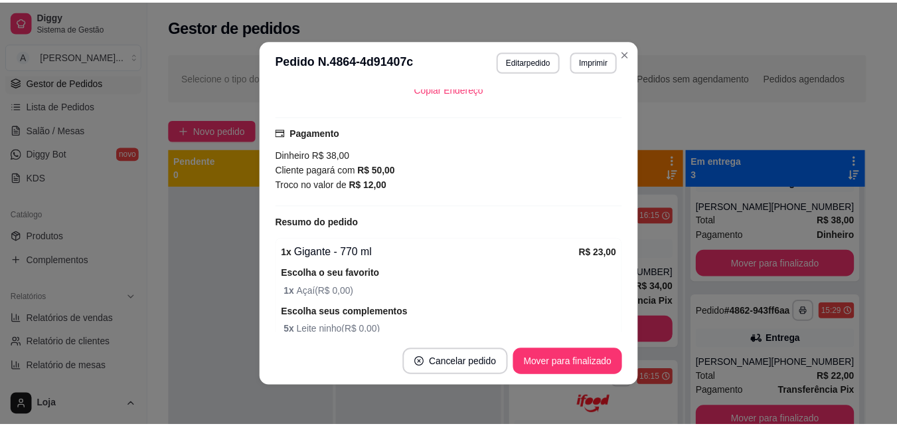
scroll to position [397, 0]
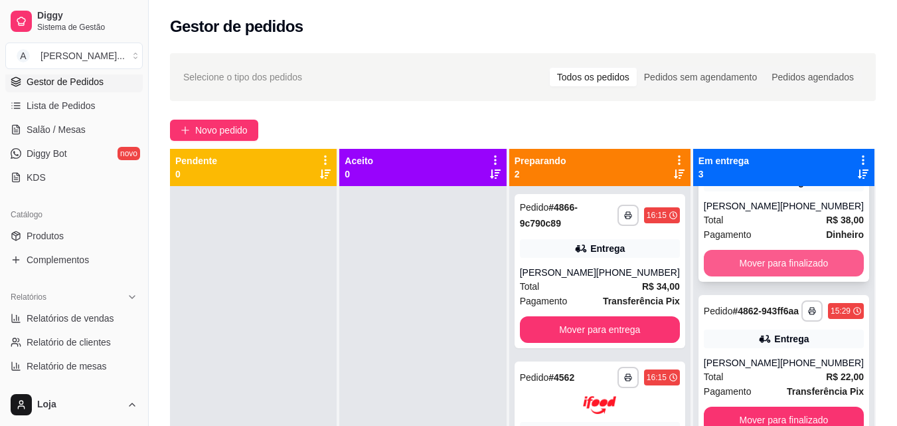
click at [808, 266] on button "Mover para finalizado" at bounding box center [784, 263] width 160 height 27
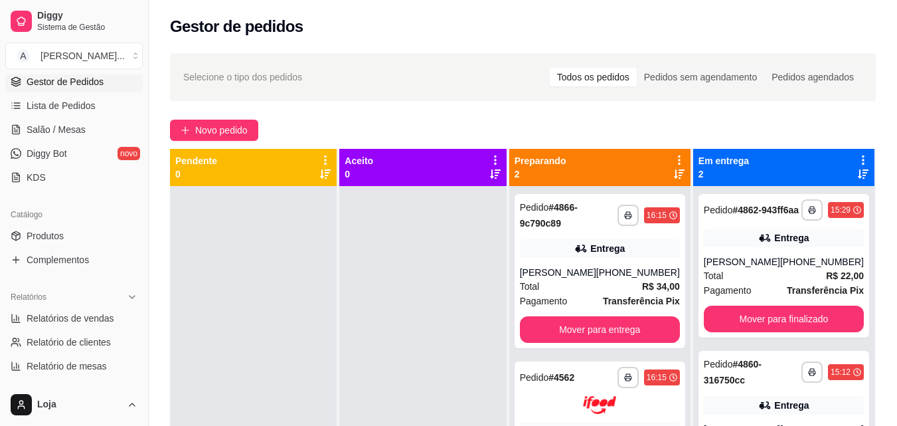
scroll to position [0, 0]
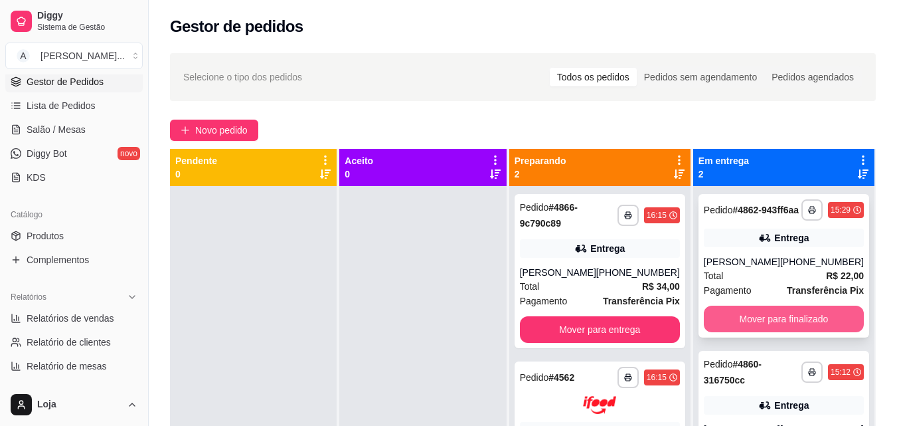
click at [809, 331] on button "Mover para finalizado" at bounding box center [784, 318] width 160 height 27
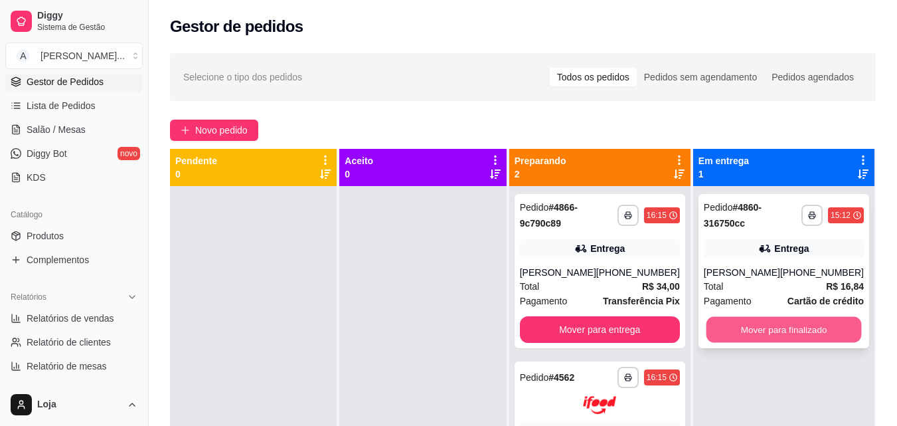
click at [807, 321] on button "Mover para finalizado" at bounding box center [783, 330] width 155 height 26
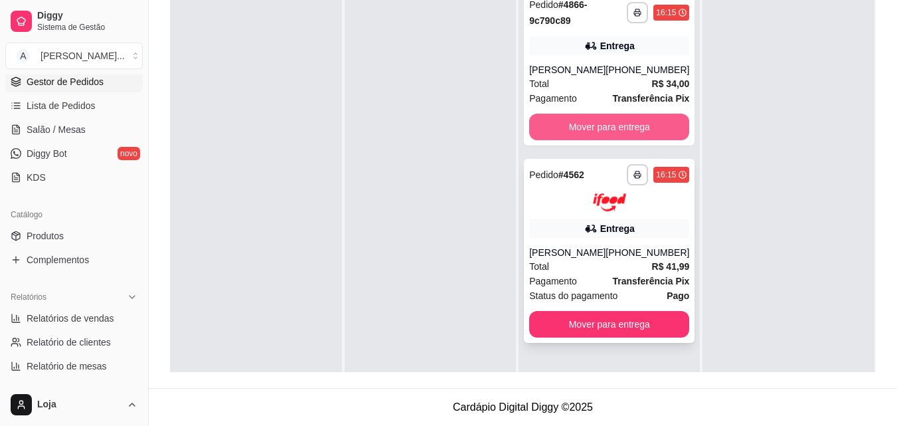
scroll to position [37, 0]
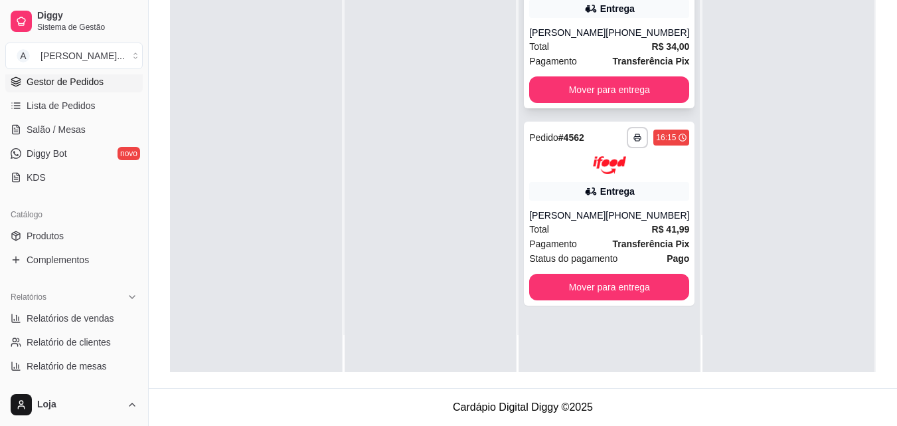
click at [585, 19] on div "**********" at bounding box center [609, 31] width 171 height 154
click at [572, 200] on div "Entrega" at bounding box center [609, 191] width 160 height 19
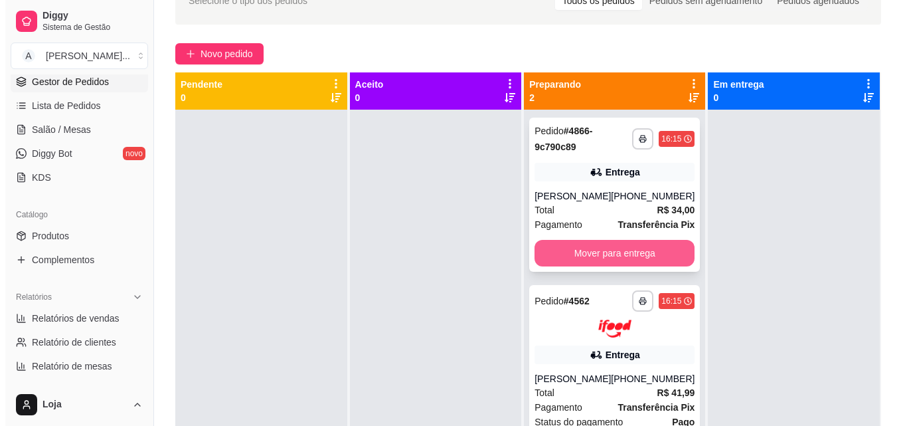
scroll to position [70, 0]
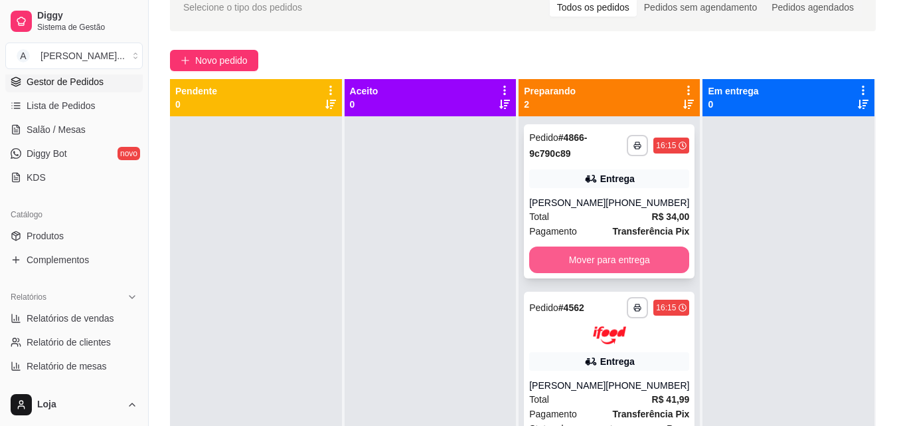
click at [588, 258] on button "Mover para entrega" at bounding box center [609, 259] width 160 height 27
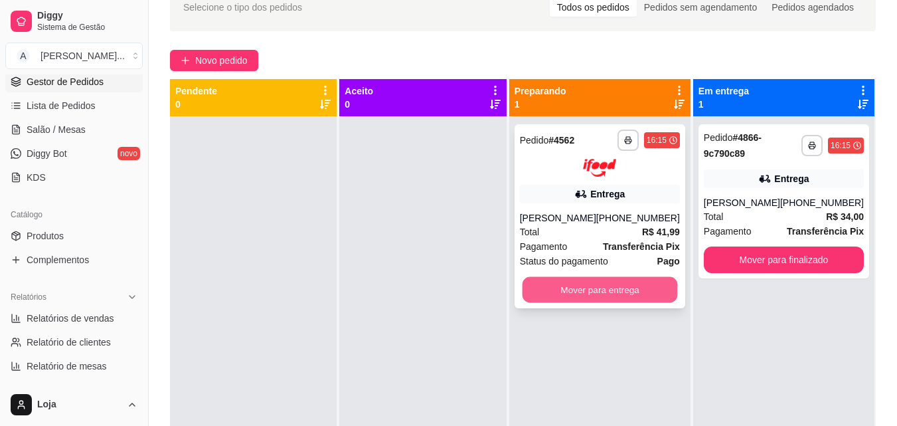
click at [591, 292] on button "Mover para entrega" at bounding box center [599, 289] width 155 height 26
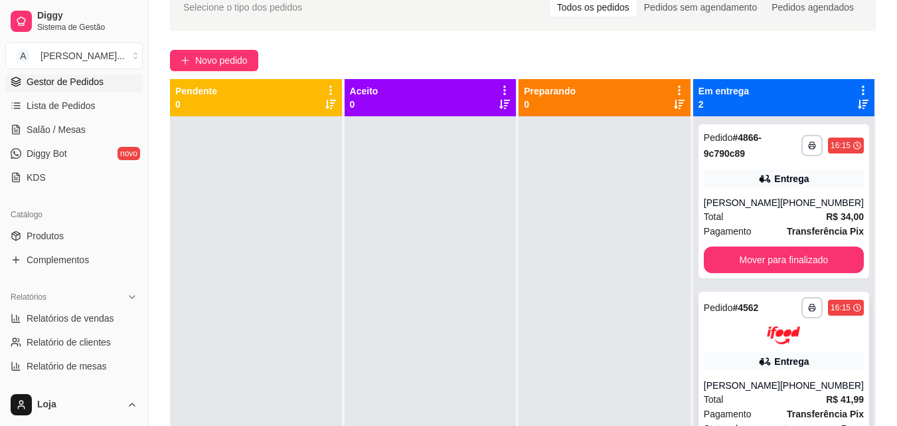
click at [744, 334] on div at bounding box center [784, 335] width 160 height 18
click at [210, 68] on button "Novo pedido" at bounding box center [214, 60] width 88 height 21
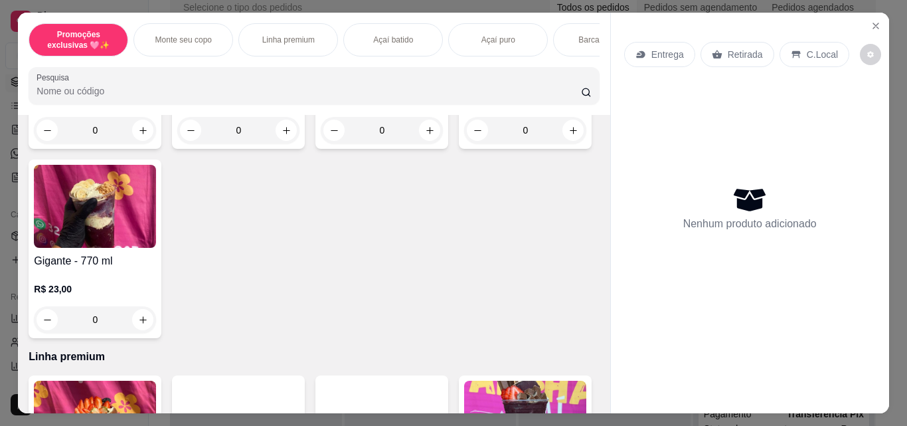
scroll to position [465, 0]
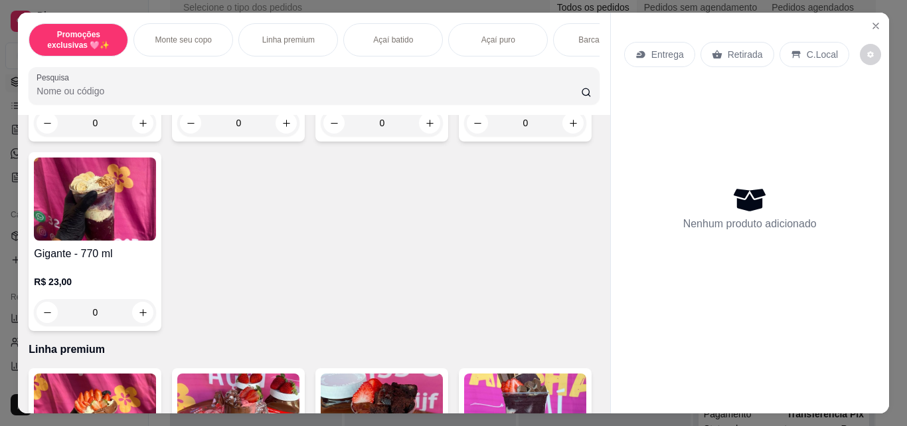
click at [464, 136] on div "0" at bounding box center [525, 123] width 122 height 27
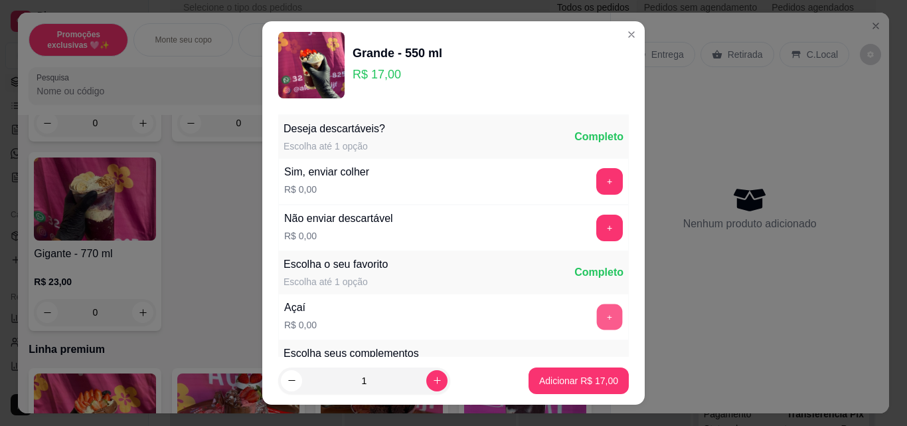
click at [597, 324] on button "+" at bounding box center [610, 317] width 26 height 26
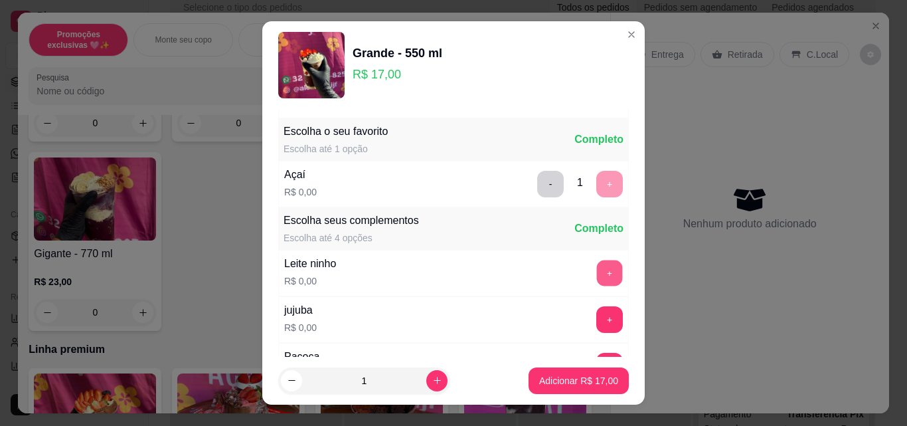
click at [597, 267] on button "+" at bounding box center [610, 273] width 26 height 26
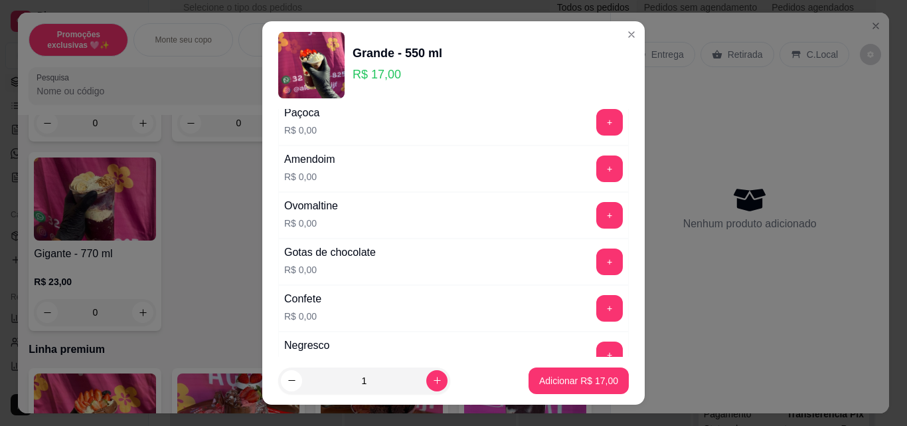
scroll to position [398, 0]
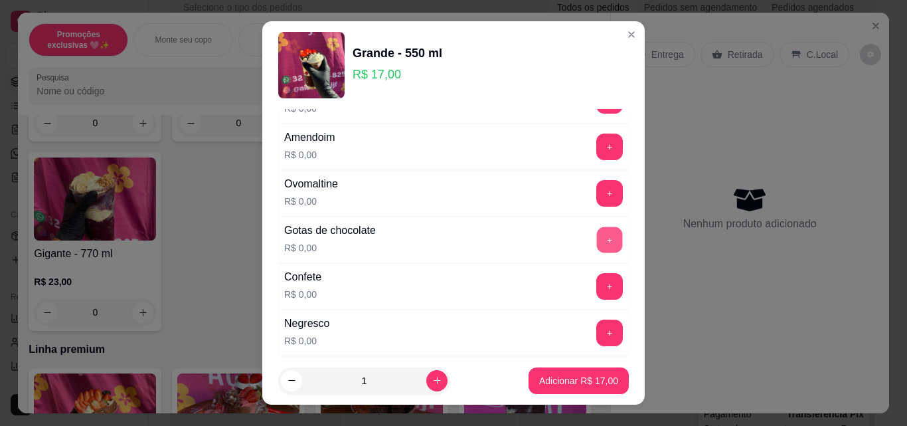
click at [597, 243] on button "+" at bounding box center [610, 240] width 26 height 26
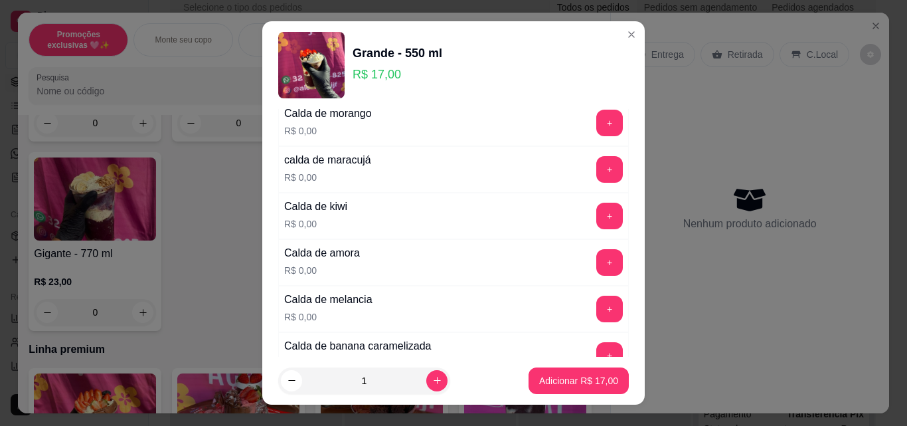
scroll to position [996, 0]
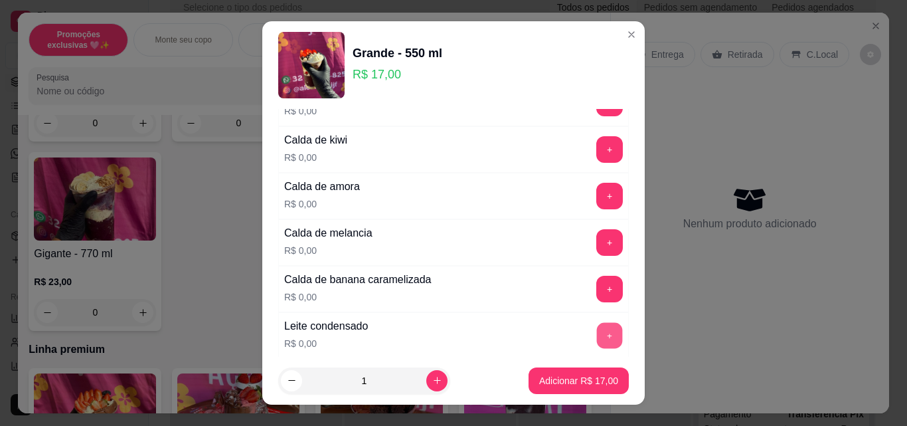
click at [597, 342] on button "+" at bounding box center [610, 336] width 26 height 26
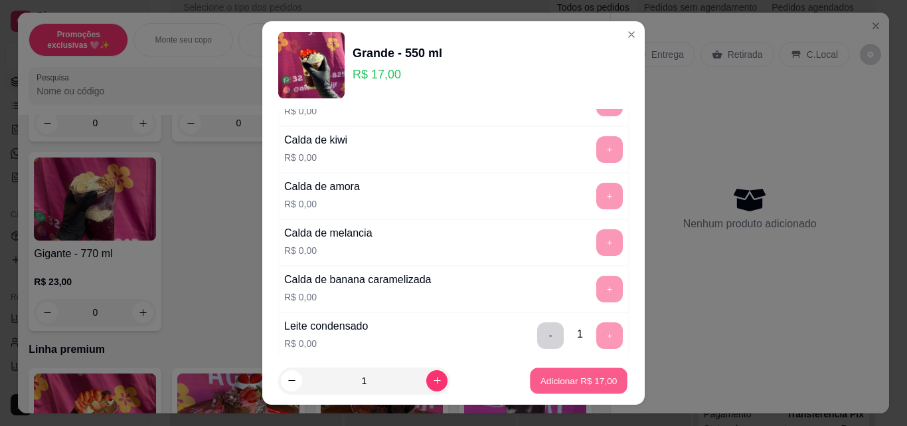
click at [561, 370] on button "Adicionar R$ 17,00" at bounding box center [579, 381] width 98 height 26
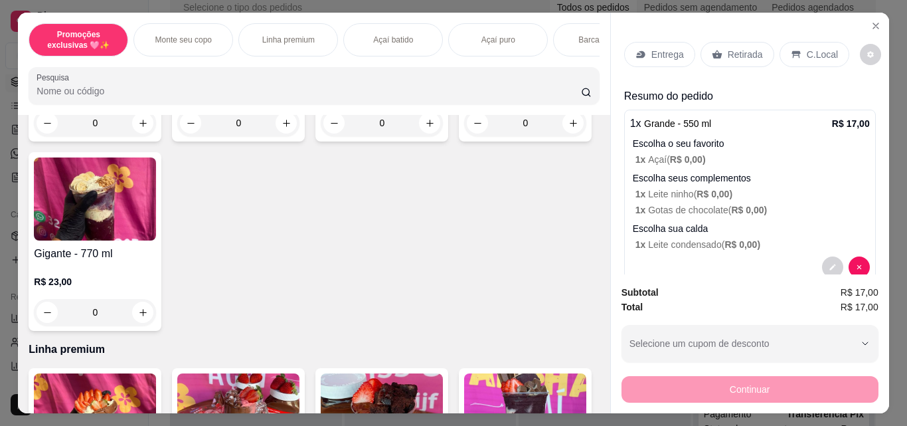
click at [680, 42] on div "Entrega" at bounding box center [659, 54] width 71 height 25
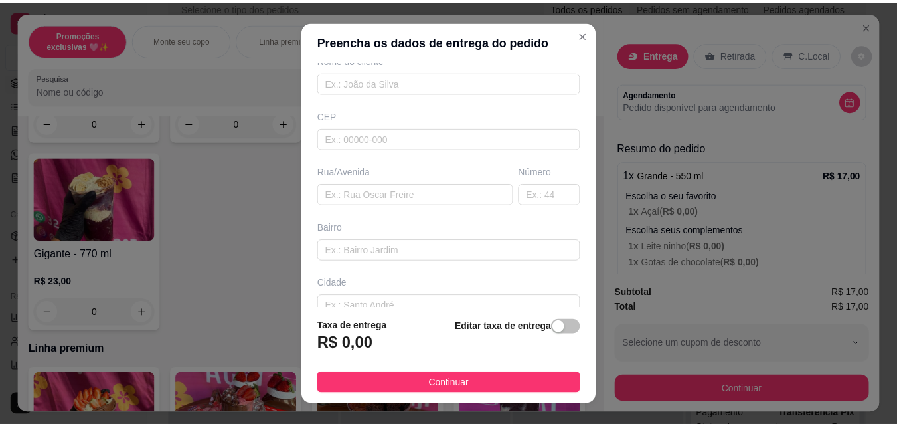
scroll to position [133, 0]
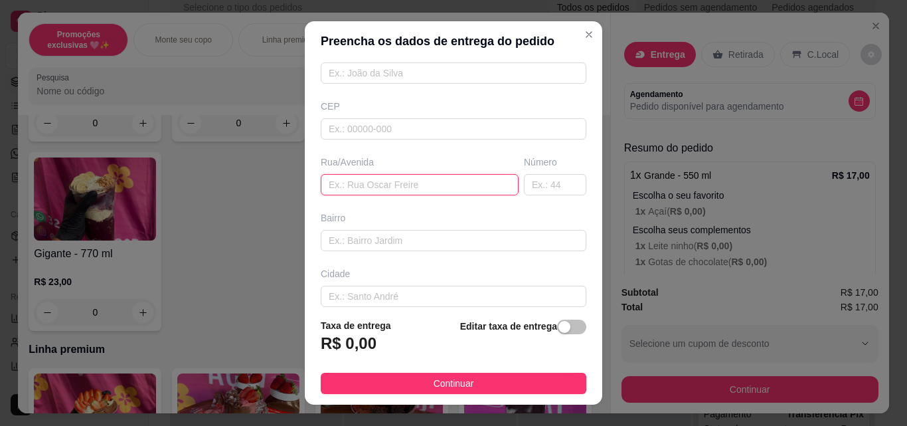
click at [356, 185] on input "text" at bounding box center [420, 184] width 198 height 21
type input "rua [GEOGRAPHIC_DATA]"
click at [524, 186] on input "text" at bounding box center [555, 184] width 62 height 21
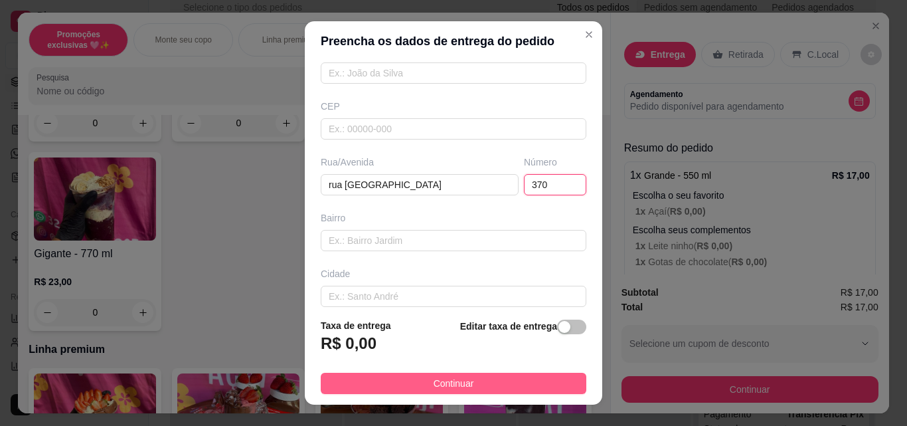
type input "370"
click at [356, 385] on button "Continuar" at bounding box center [454, 382] width 266 height 21
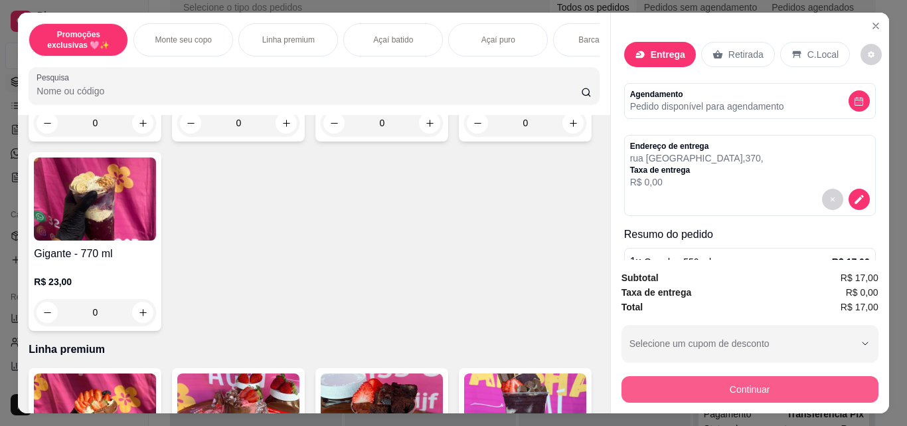
click at [708, 378] on button "Continuar" at bounding box center [749, 389] width 257 height 27
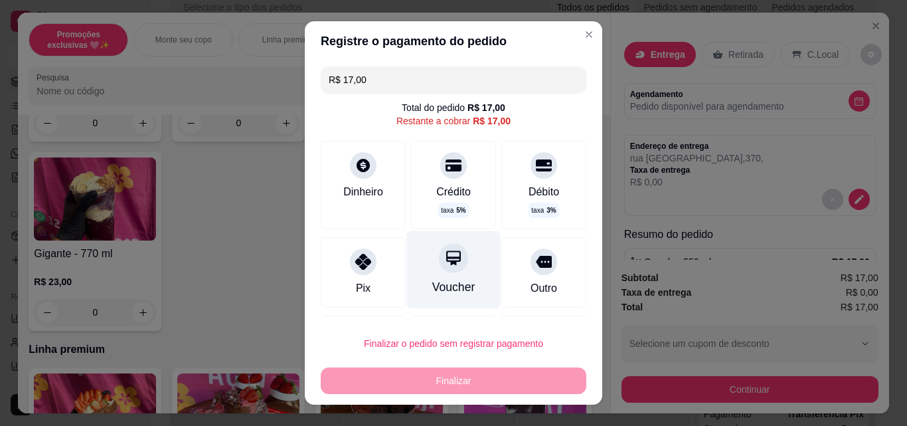
click at [440, 285] on div "Voucher" at bounding box center [453, 286] width 43 height 17
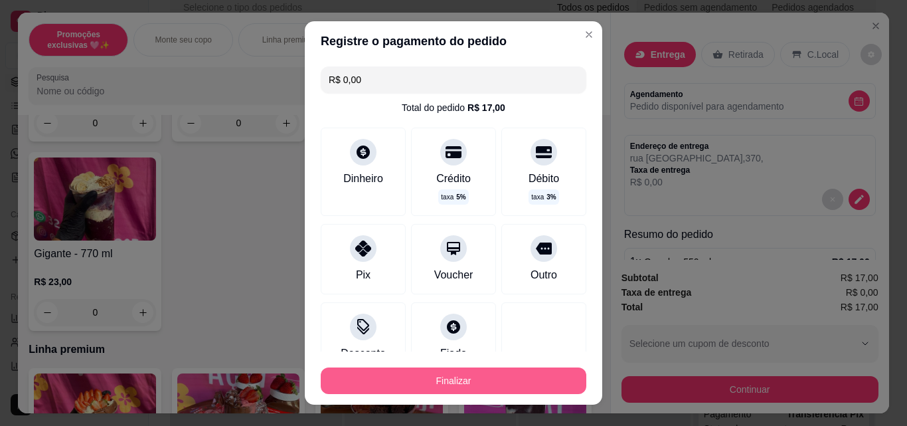
click at [471, 381] on button "Finalizar" at bounding box center [454, 380] width 266 height 27
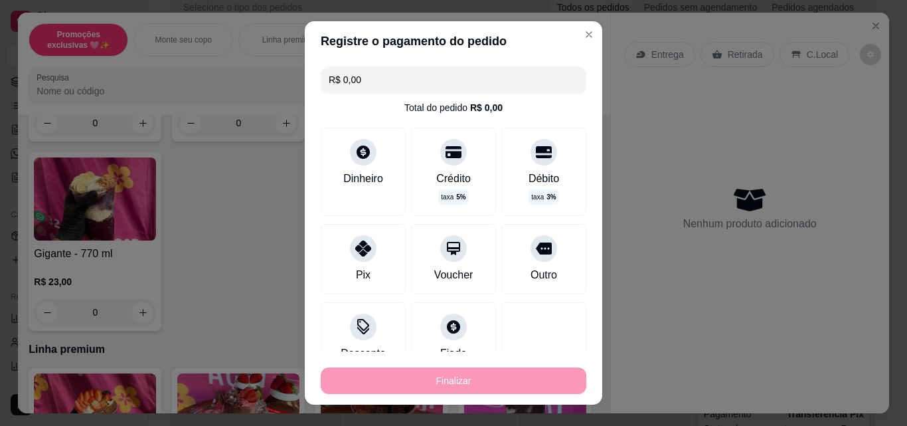
type input "-R$ 17,00"
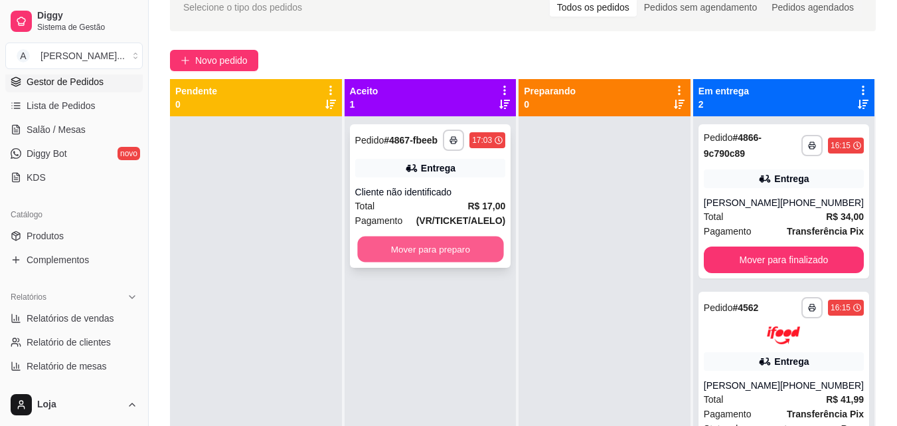
click at [387, 239] on button "Mover para preparo" at bounding box center [430, 249] width 146 height 26
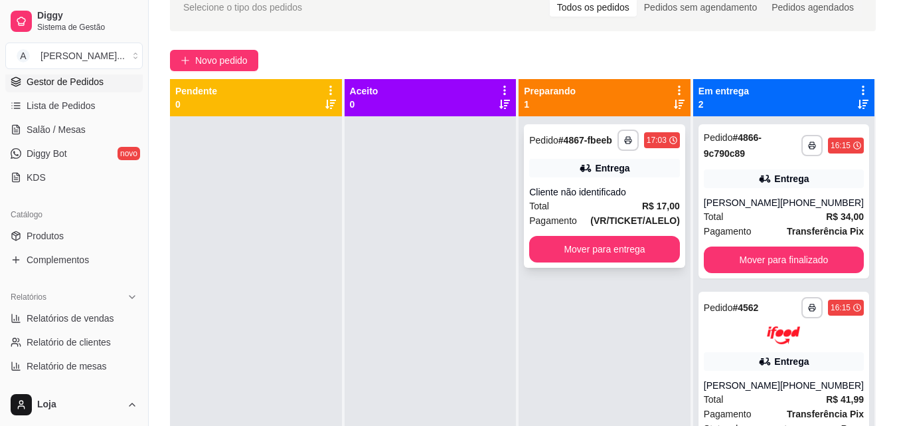
click at [562, 234] on div "**********" at bounding box center [604, 195] width 161 height 143
click at [667, 247] on button "Mover para entrega" at bounding box center [604, 249] width 151 height 27
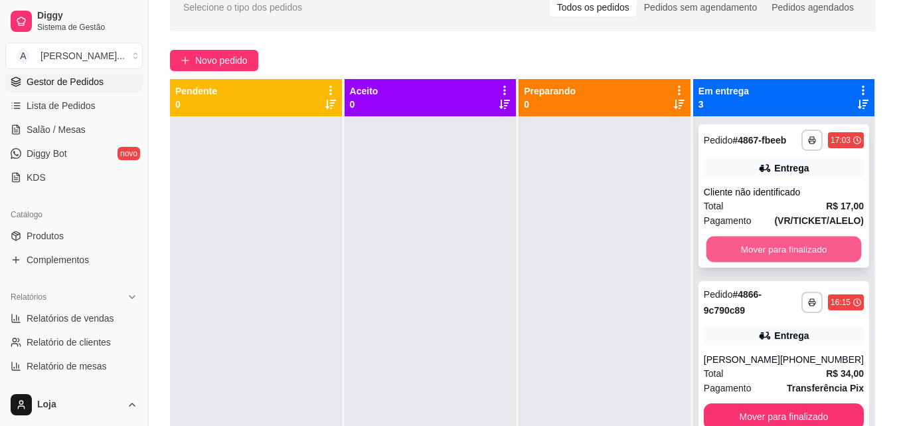
click at [746, 247] on button "Mover para finalizado" at bounding box center [783, 249] width 155 height 26
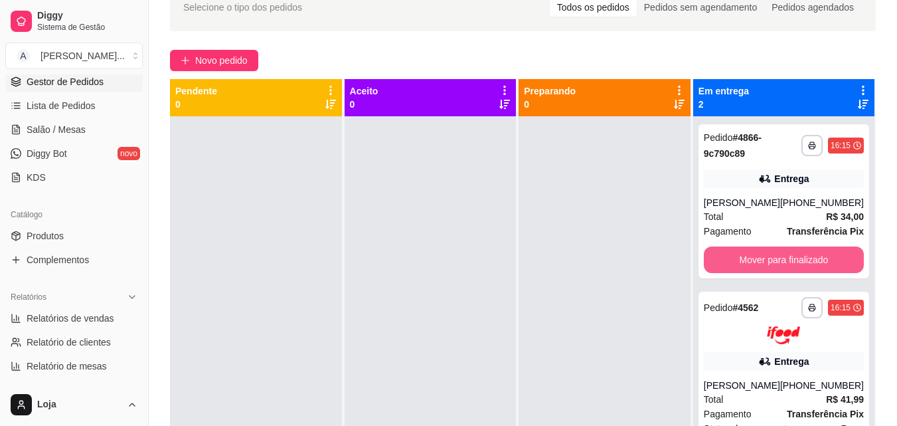
click at [746, 247] on button "Mover para finalizado" at bounding box center [784, 259] width 160 height 27
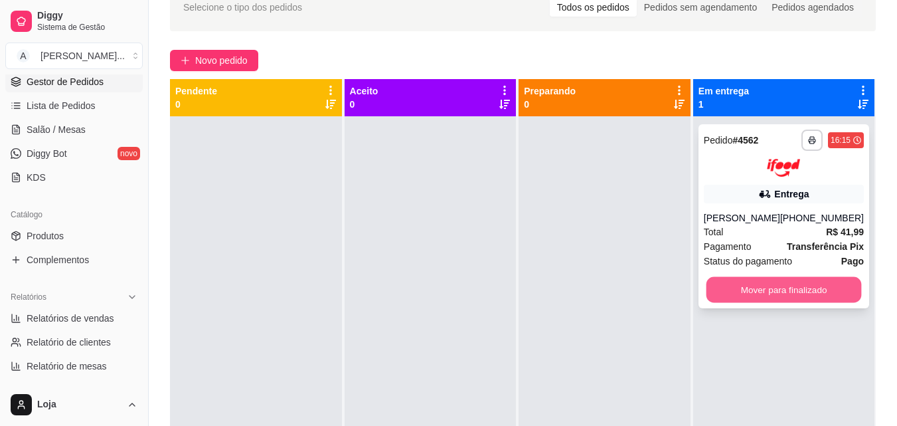
click at [744, 277] on button "Mover para finalizado" at bounding box center [783, 289] width 155 height 26
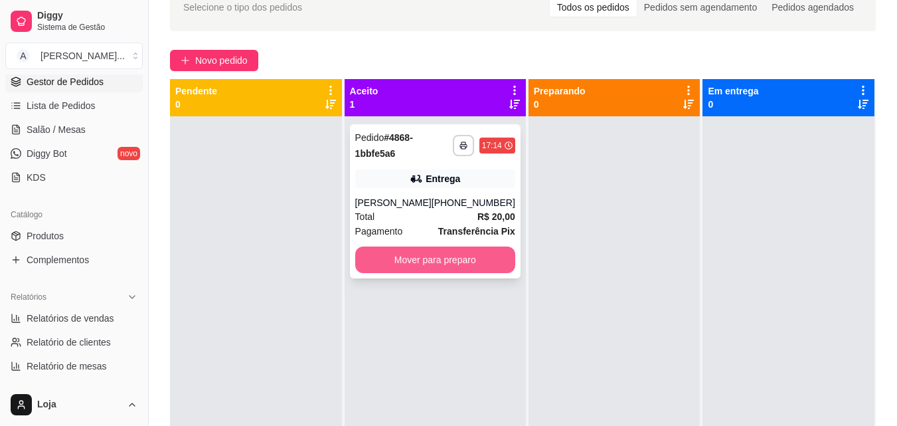
click at [378, 271] on button "Mover para preparo" at bounding box center [435, 259] width 160 height 27
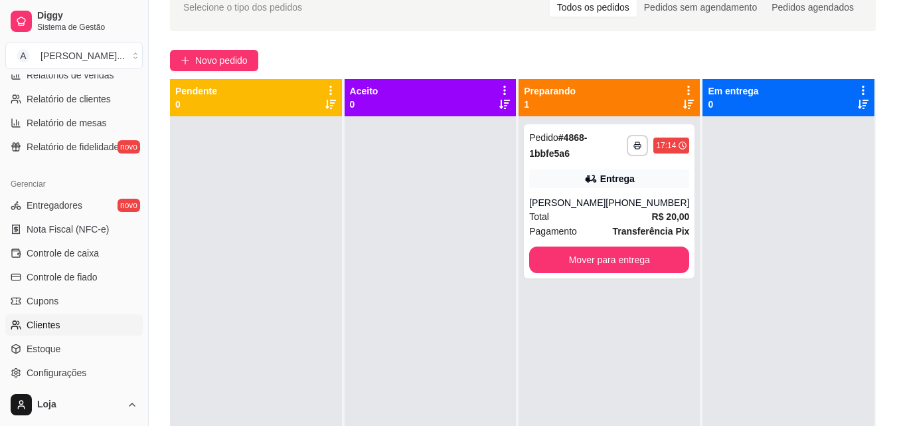
scroll to position [465, 0]
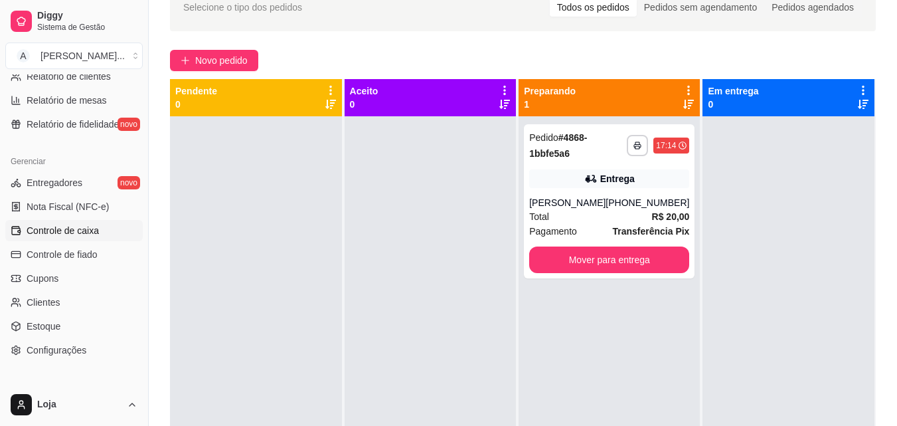
click at [61, 230] on span "Controle de caixa" at bounding box center [63, 230] width 72 height 13
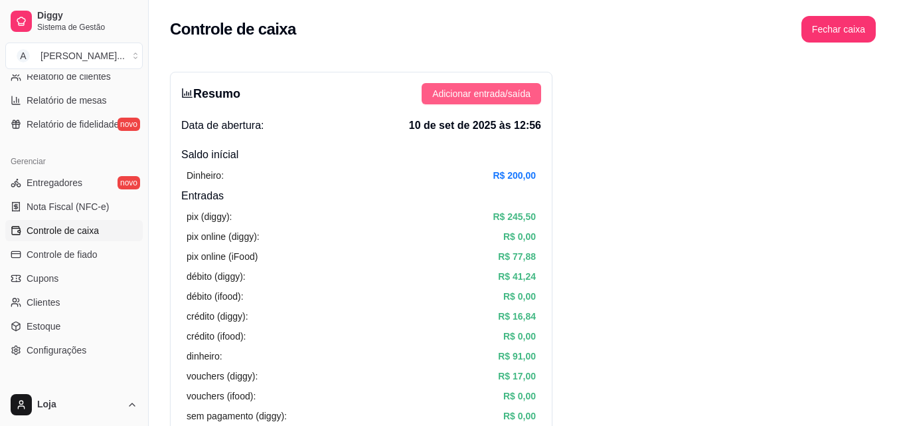
click at [423, 98] on button "Adicionar entrada/saída" at bounding box center [482, 93] width 120 height 21
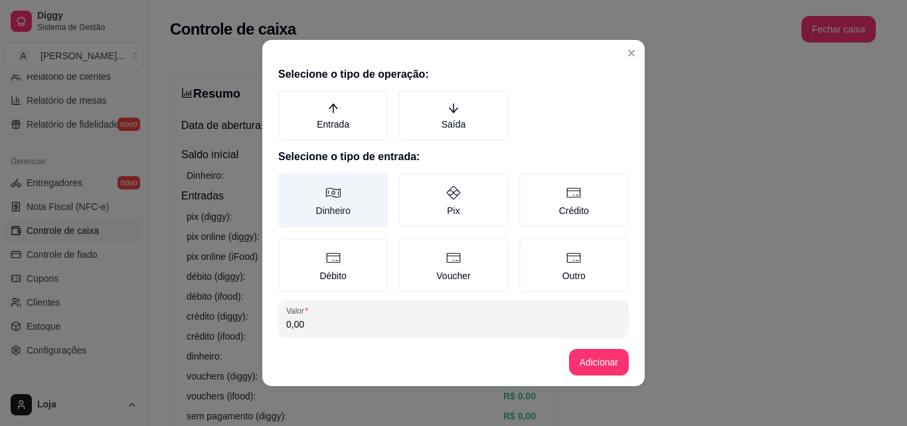
click at [333, 195] on icon at bounding box center [333, 193] width 15 height 10
click at [288, 183] on button "Dinheiro" at bounding box center [283, 177] width 11 height 11
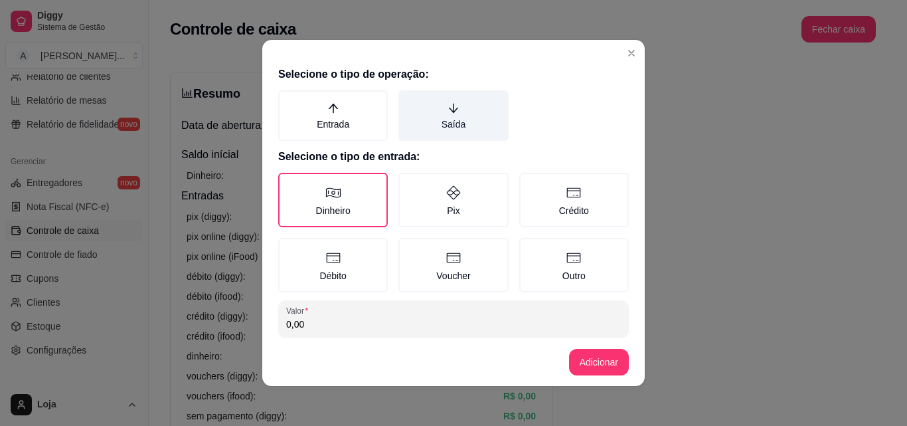
click at [426, 134] on label "Saída" at bounding box center [453, 115] width 110 height 50
click at [408, 100] on button "Saída" at bounding box center [403, 95] width 11 height 11
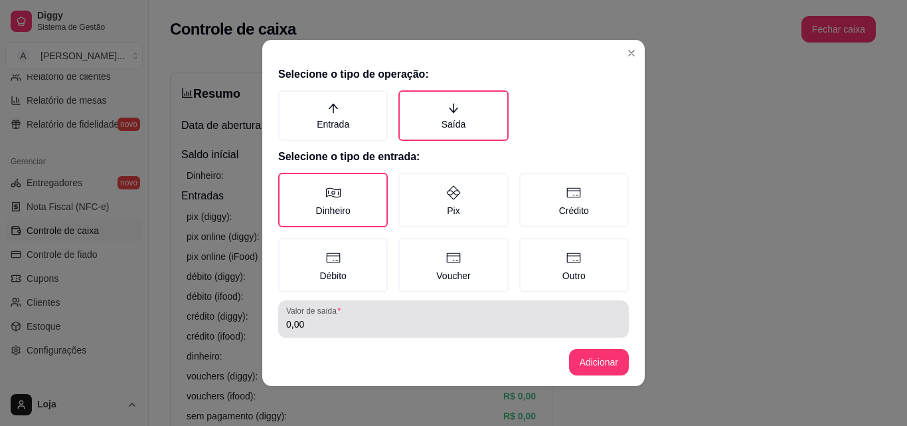
click at [415, 307] on div "0,00" at bounding box center [453, 318] width 335 height 27
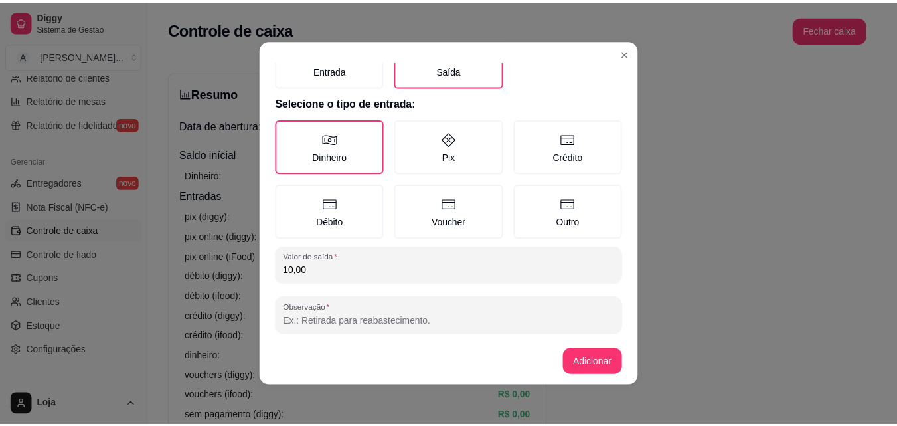
scroll to position [71, 0]
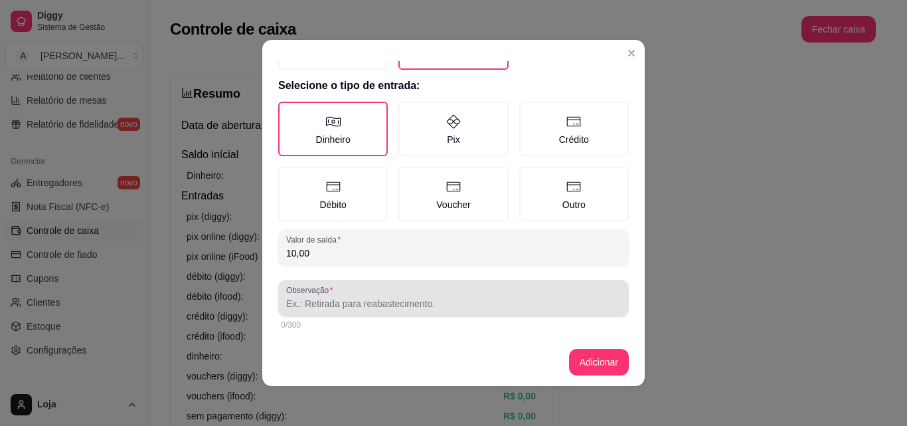
type input "10,00"
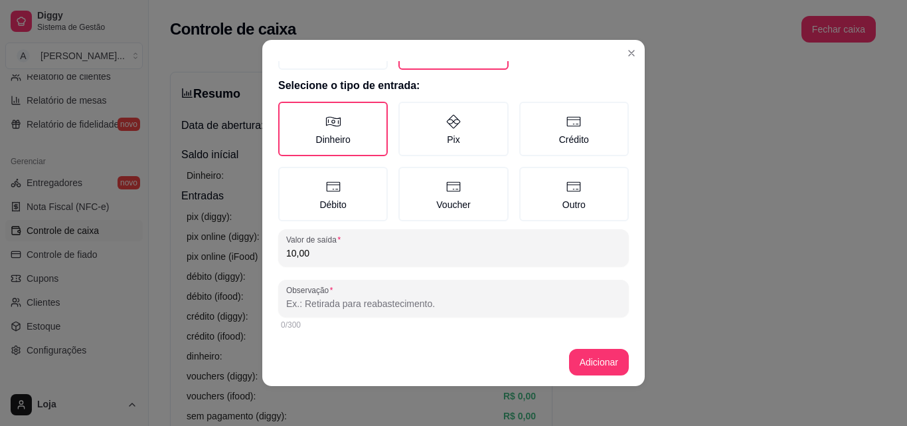
click at [386, 301] on input "Observação" at bounding box center [453, 303] width 335 height 13
type input "[PERSON_NAME]"
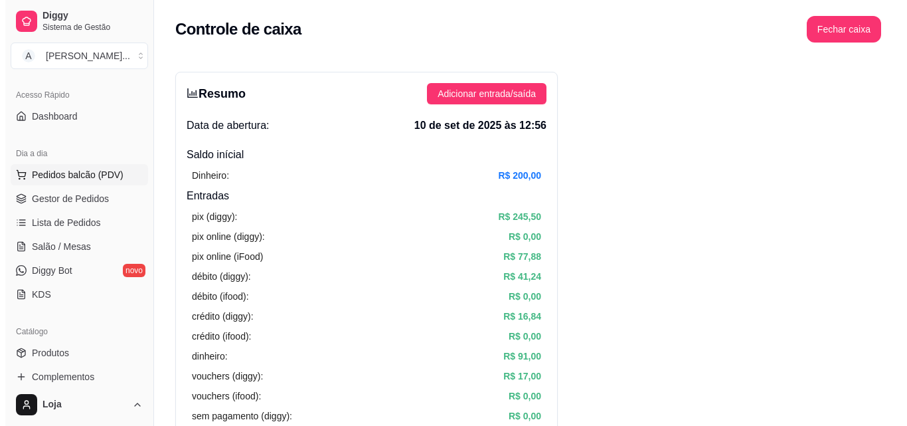
scroll to position [66, 0]
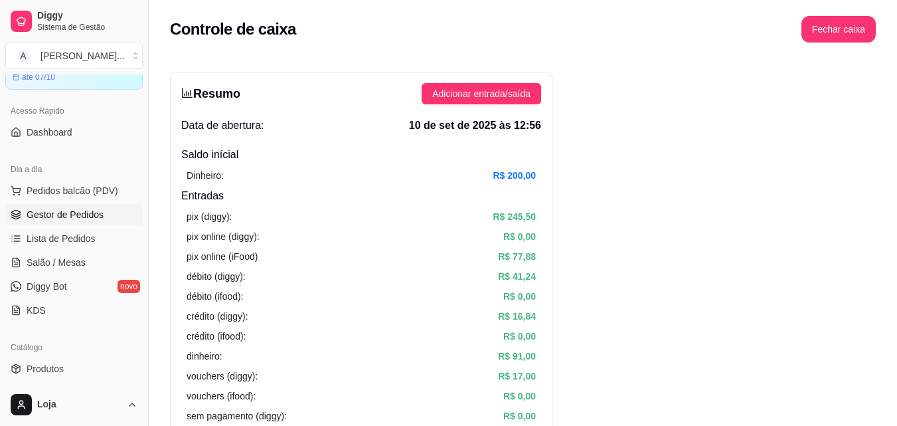
click at [72, 216] on span "Gestor de Pedidos" at bounding box center [65, 214] width 77 height 13
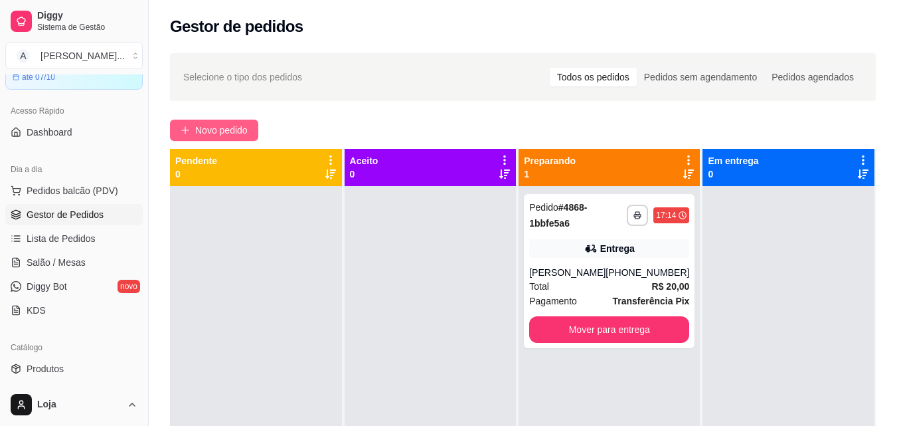
click at [228, 128] on span "Novo pedido" at bounding box center [221, 130] width 52 height 15
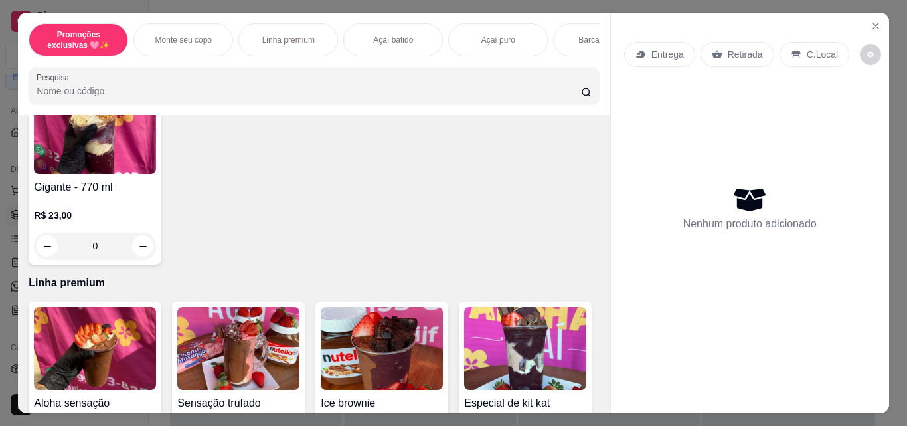
scroll to position [398, 0]
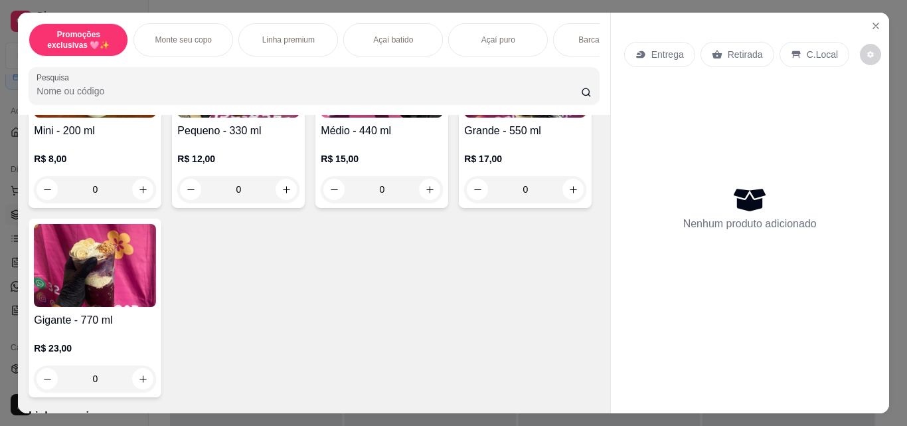
click at [133, 194] on div "0" at bounding box center [95, 189] width 122 height 27
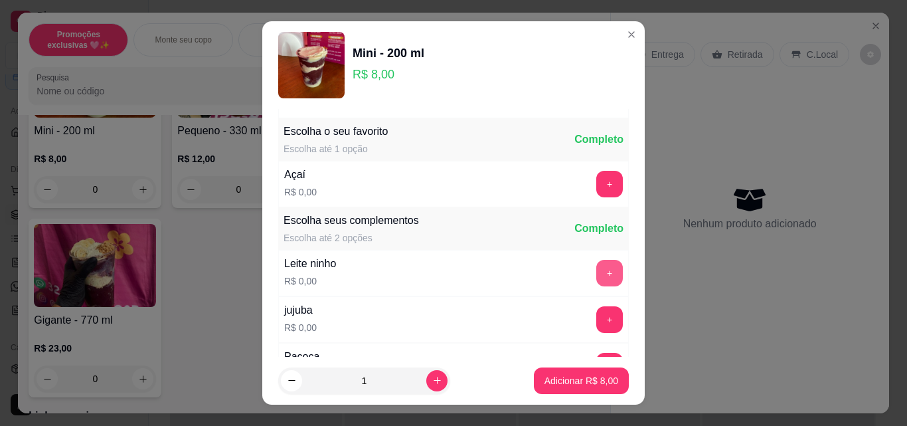
scroll to position [266, 0]
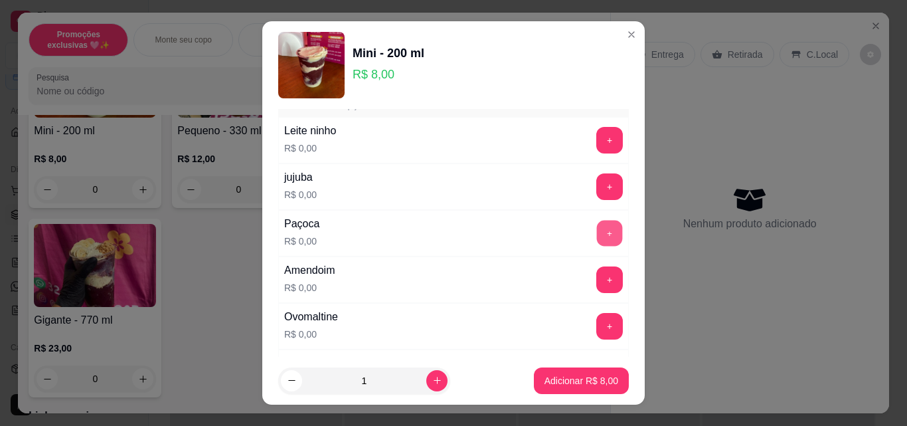
click at [597, 226] on button "+" at bounding box center [610, 233] width 26 height 26
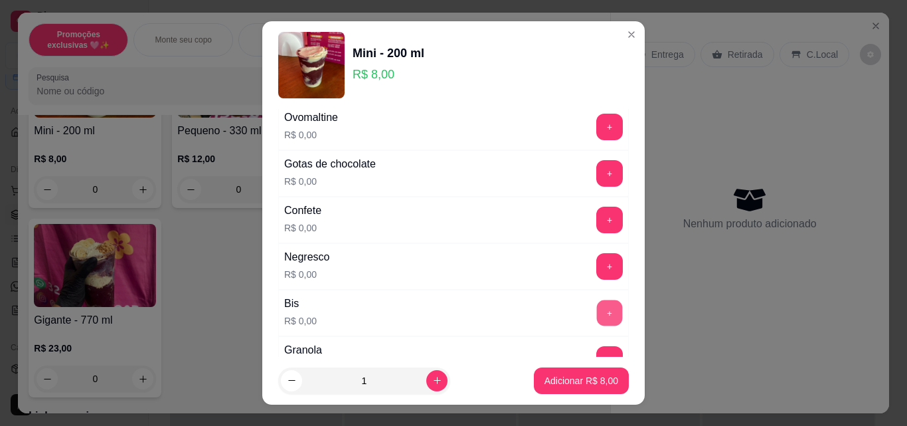
click at [597, 307] on button "+" at bounding box center [610, 313] width 26 height 26
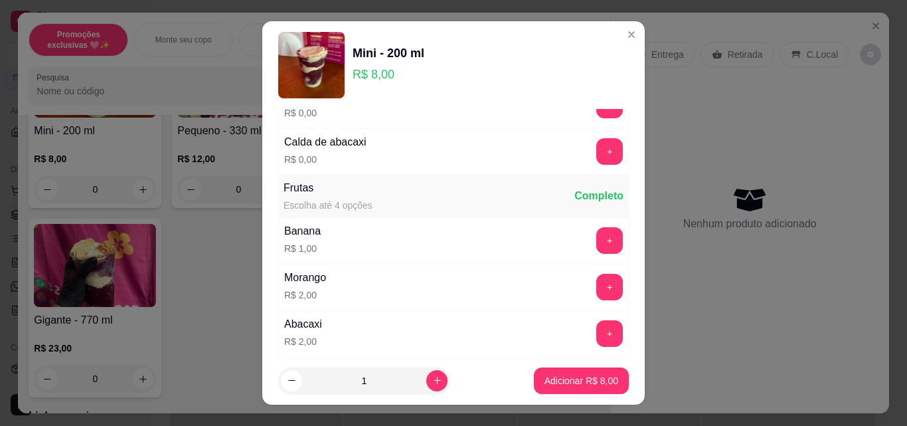
scroll to position [1461, 0]
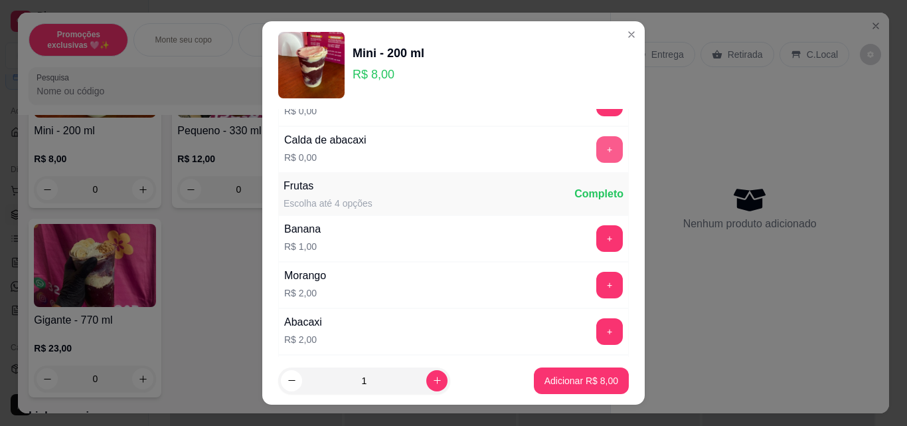
click at [596, 157] on button "+" at bounding box center [609, 149] width 27 height 27
click at [582, 378] on p "Adicionar R$ 8,00" at bounding box center [581, 380] width 74 height 13
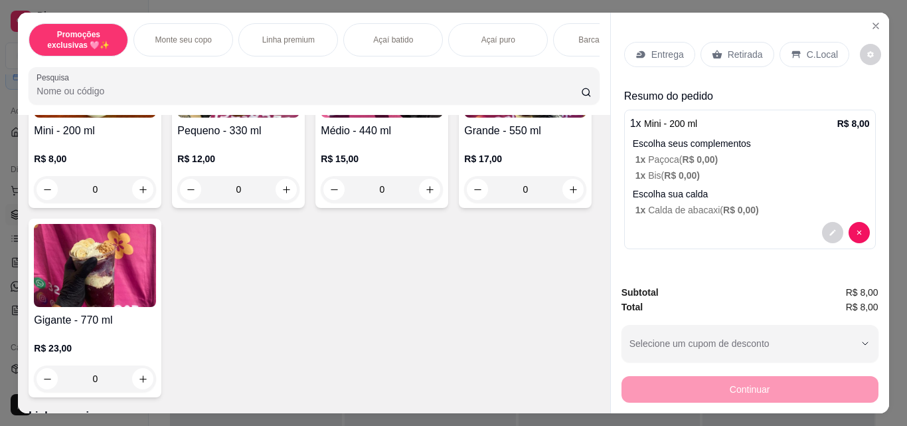
click at [712, 49] on icon at bounding box center [717, 54] width 11 height 11
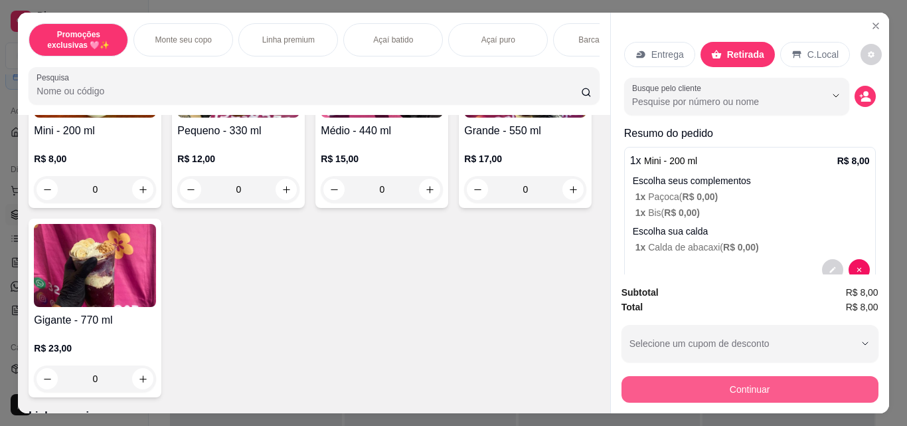
click at [688, 386] on button "Continuar" at bounding box center [749, 389] width 257 height 27
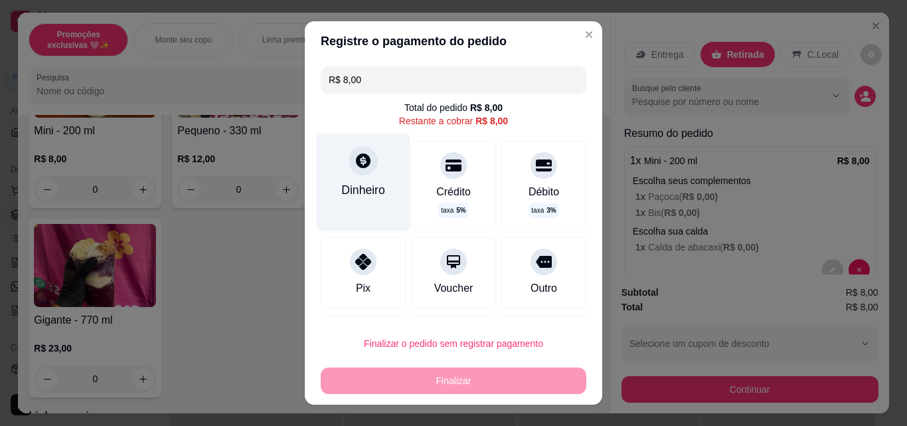
click at [367, 183] on div "Dinheiro" at bounding box center [363, 189] width 44 height 17
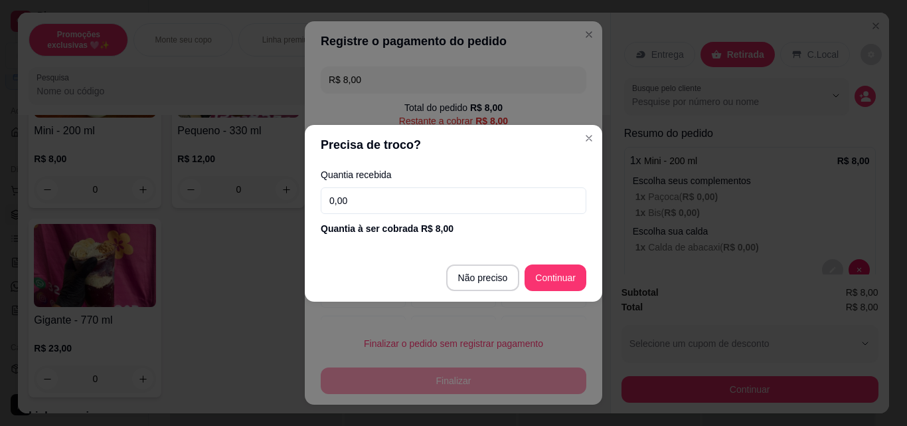
click at [457, 197] on input "0,00" at bounding box center [454, 200] width 266 height 27
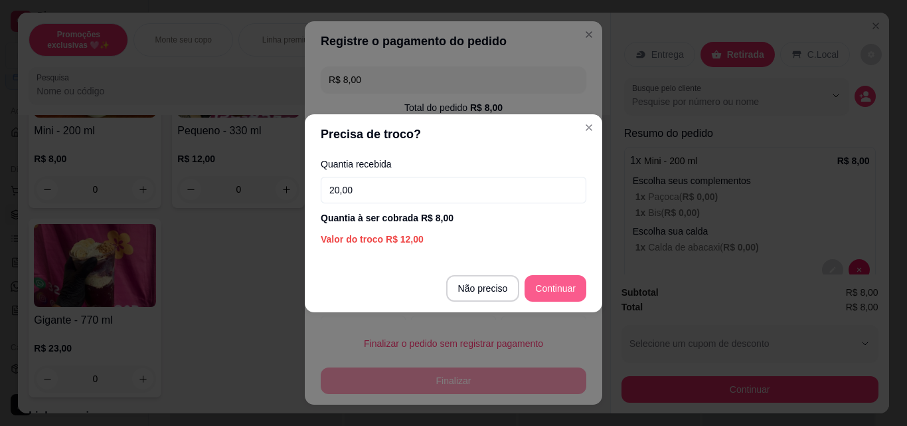
type input "20,00"
type input "R$ 0,00"
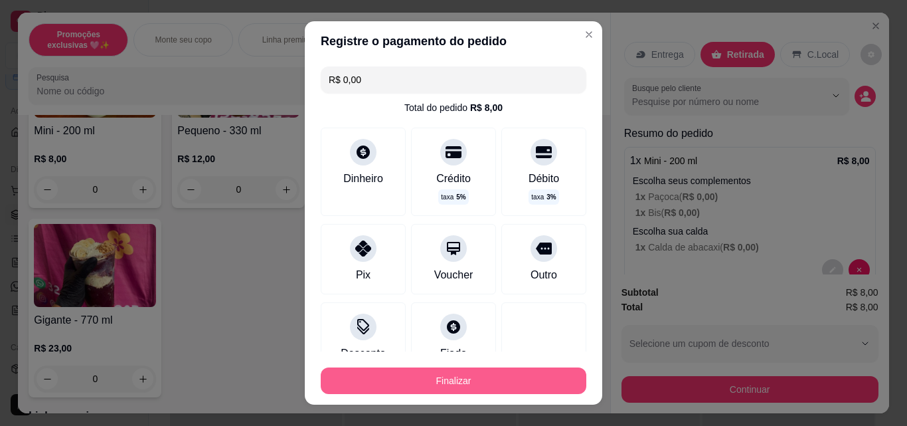
click at [523, 377] on button "Finalizar" at bounding box center [454, 380] width 266 height 27
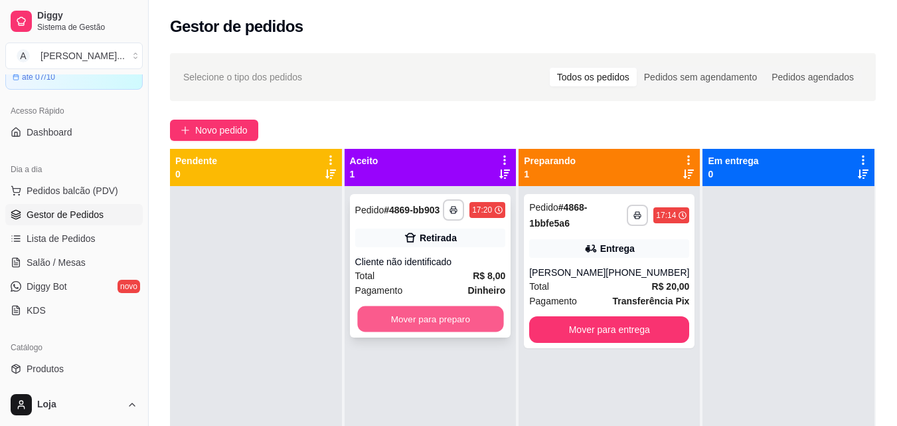
click at [427, 319] on button "Mover para preparo" at bounding box center [430, 319] width 146 height 26
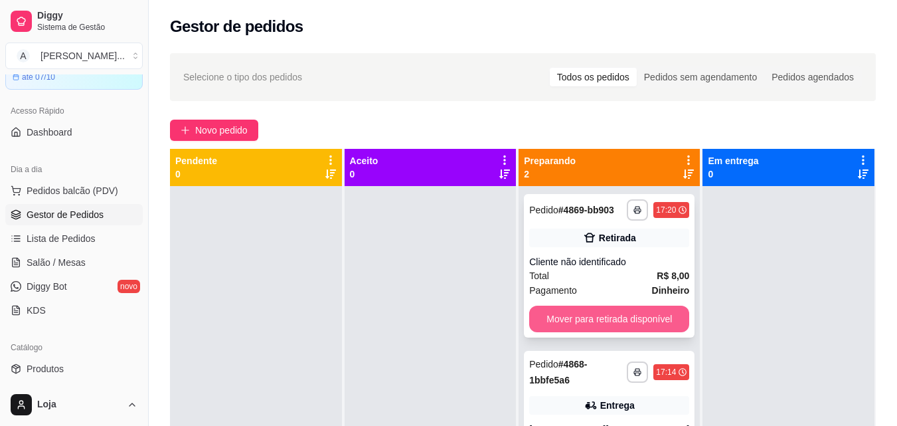
click at [657, 307] on button "Mover para retirada disponível" at bounding box center [609, 318] width 160 height 27
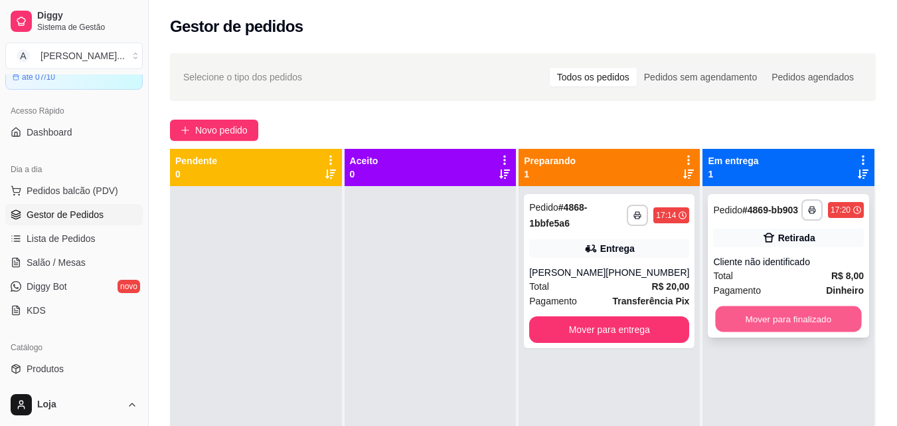
click at [748, 311] on button "Mover para finalizado" at bounding box center [789, 319] width 146 height 26
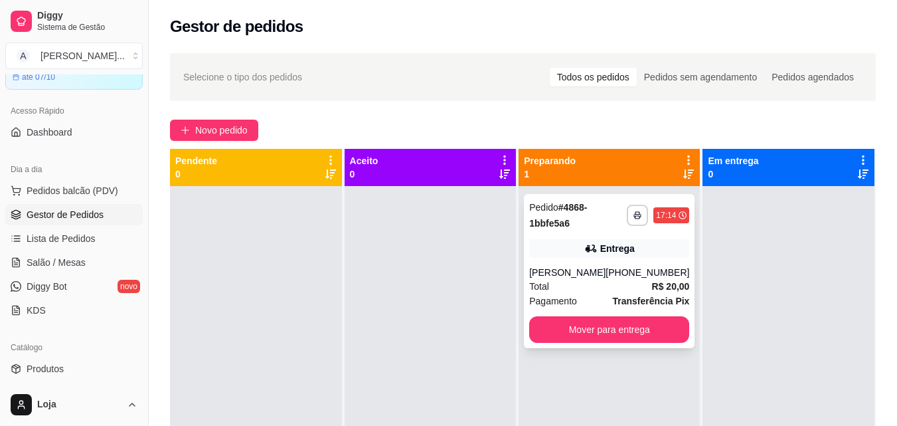
click at [554, 260] on div "**********" at bounding box center [609, 271] width 171 height 154
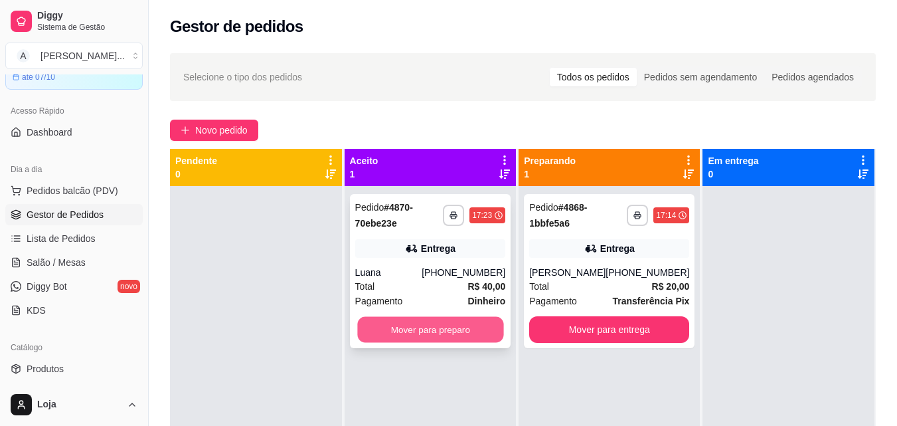
click at [383, 337] on button "Mover para preparo" at bounding box center [430, 330] width 146 height 26
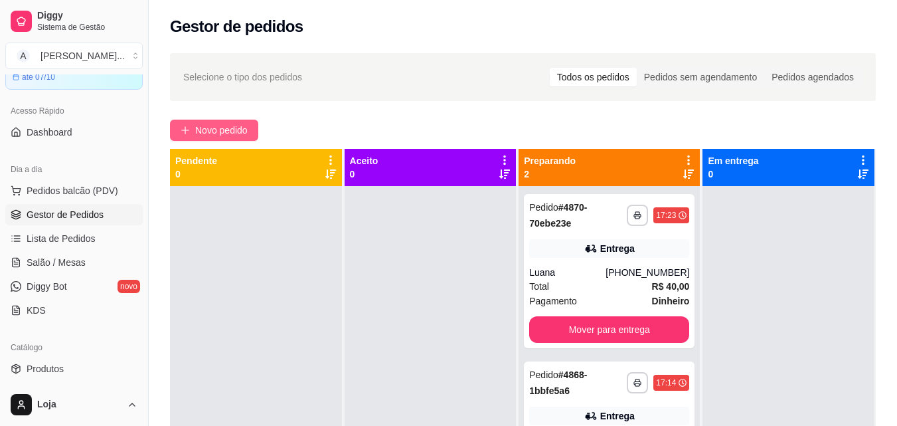
click at [196, 127] on span "Novo pedido" at bounding box center [221, 130] width 52 height 15
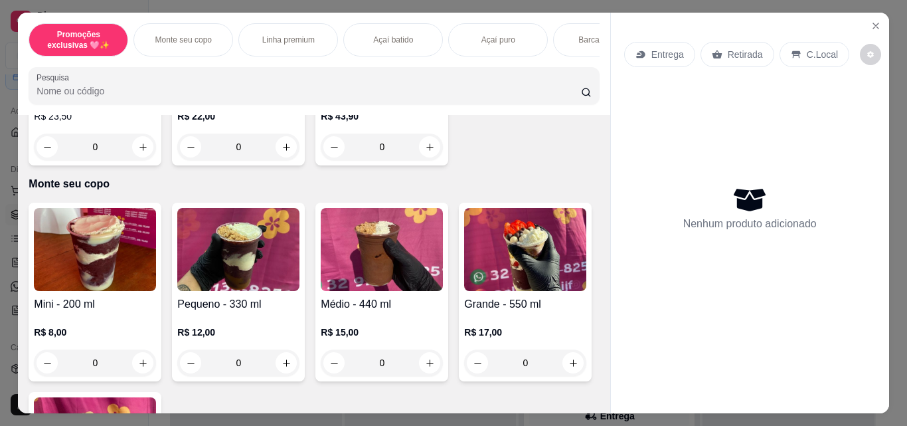
scroll to position [398, 0]
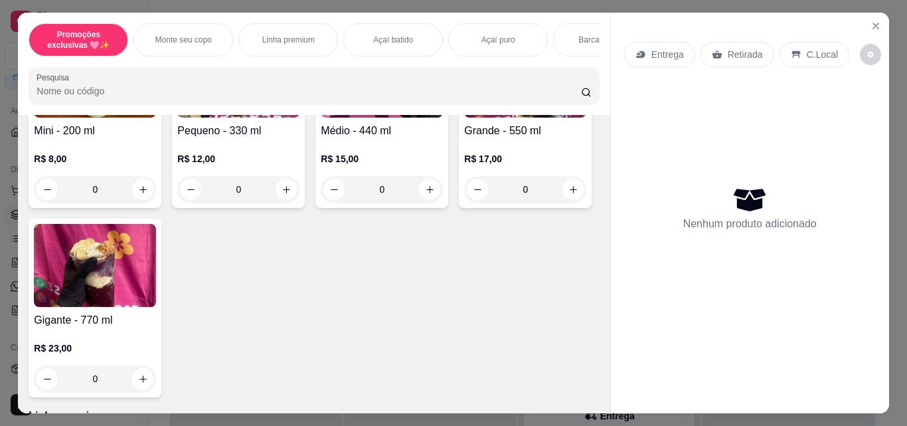
click at [280, 201] on div "0" at bounding box center [238, 189] width 122 height 27
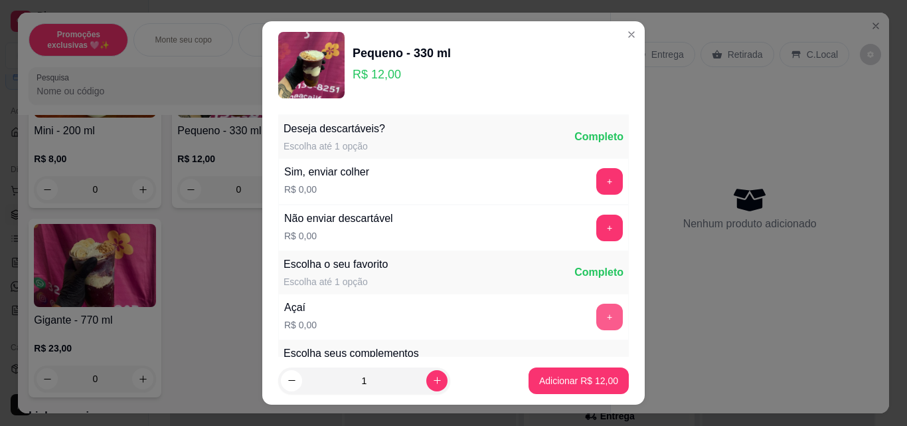
click at [596, 321] on button "+" at bounding box center [609, 316] width 27 height 27
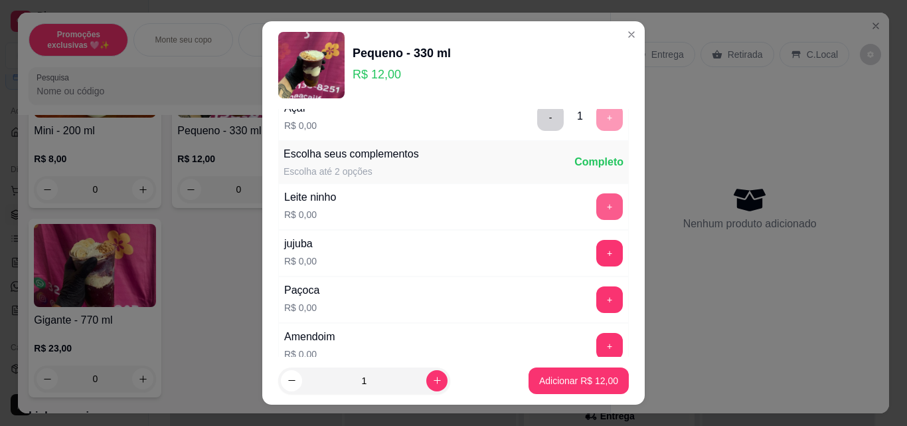
click at [596, 218] on button "+" at bounding box center [609, 206] width 27 height 27
click at [597, 295] on button "+" at bounding box center [610, 300] width 26 height 26
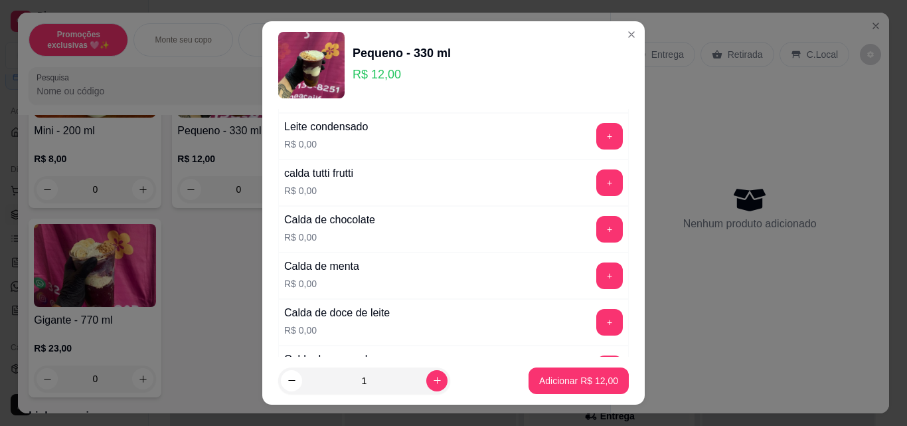
scroll to position [930, 0]
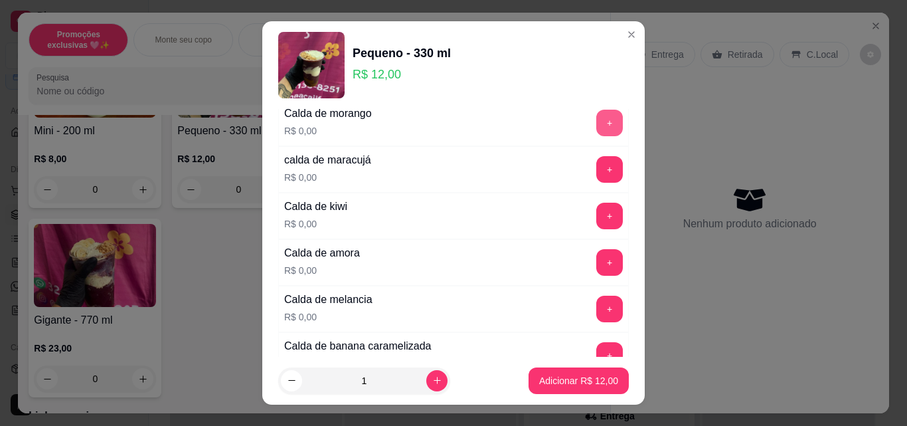
click at [596, 125] on button "+" at bounding box center [609, 123] width 27 height 27
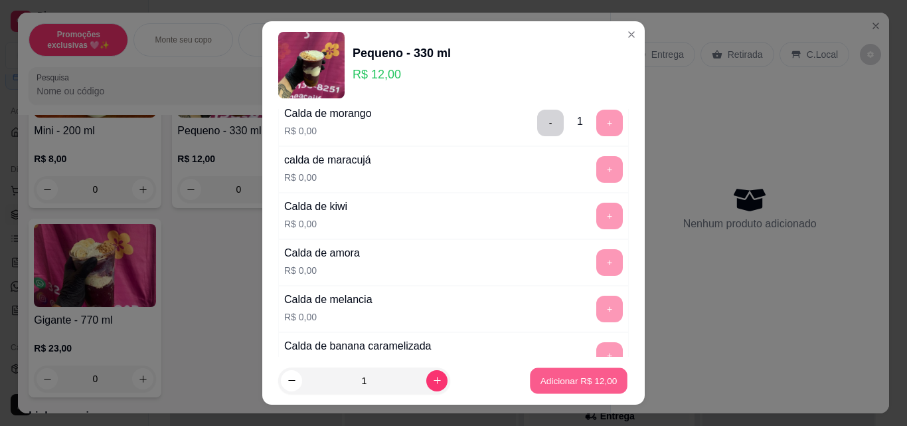
click at [586, 382] on p "Adicionar R$ 12,00" at bounding box center [578, 380] width 77 height 13
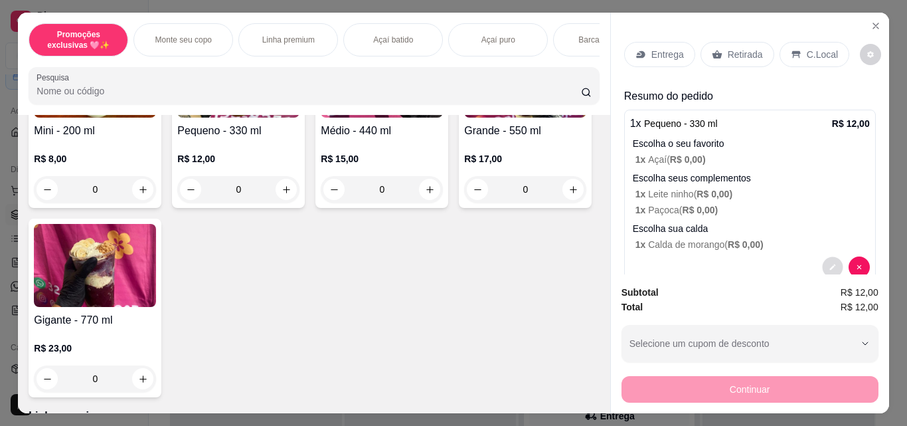
click at [823, 257] on button "decrease-product-quantity" at bounding box center [832, 267] width 21 height 21
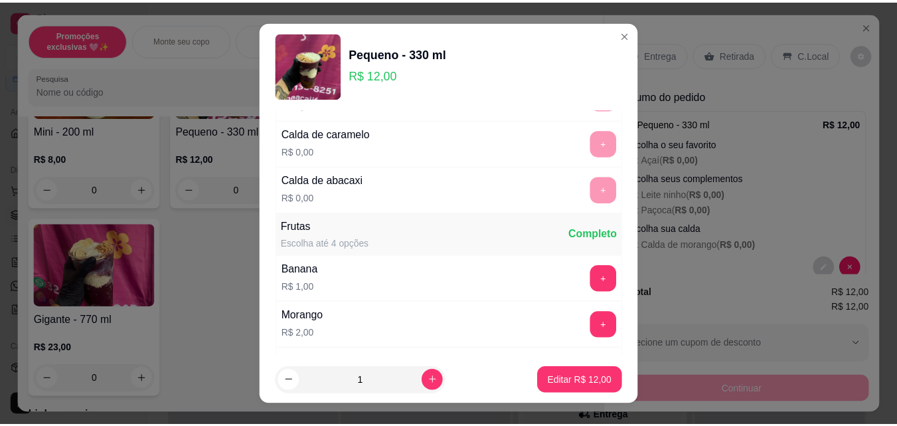
scroll to position [1394, 0]
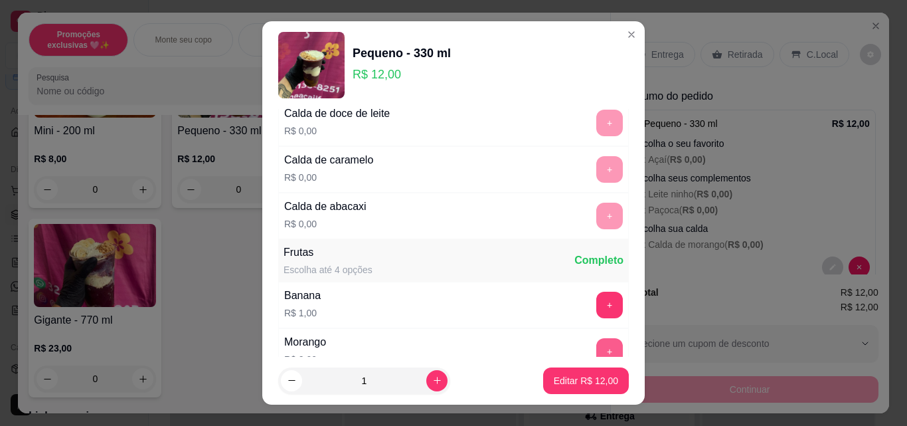
click at [596, 343] on button "+" at bounding box center [609, 351] width 27 height 27
click at [588, 376] on p "Editar R$ 14,00" at bounding box center [586, 380] width 64 height 13
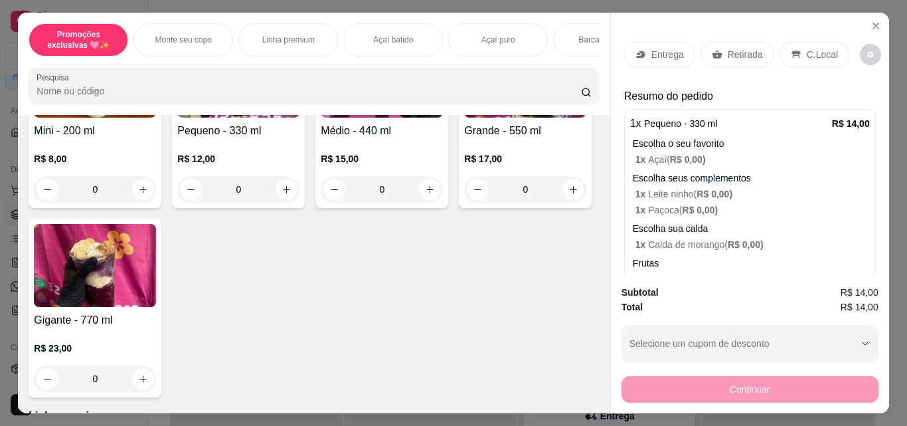
click at [738, 50] on p "Retirada" at bounding box center [745, 54] width 35 height 13
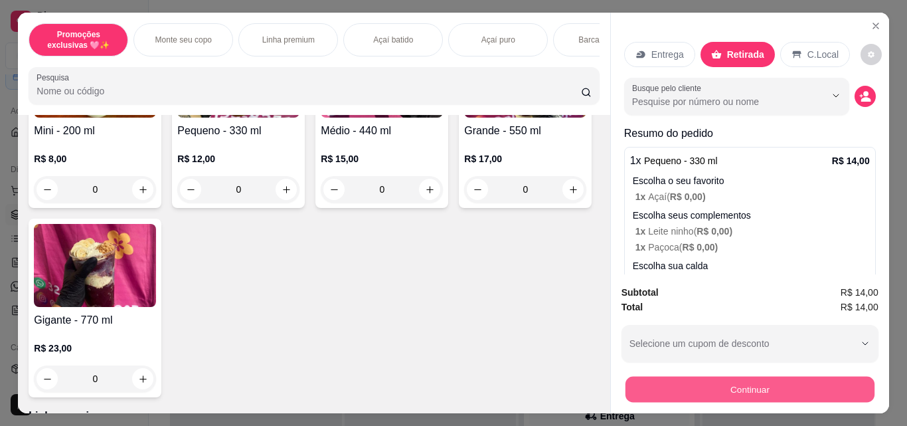
click at [643, 382] on button "Continuar" at bounding box center [749, 389] width 249 height 26
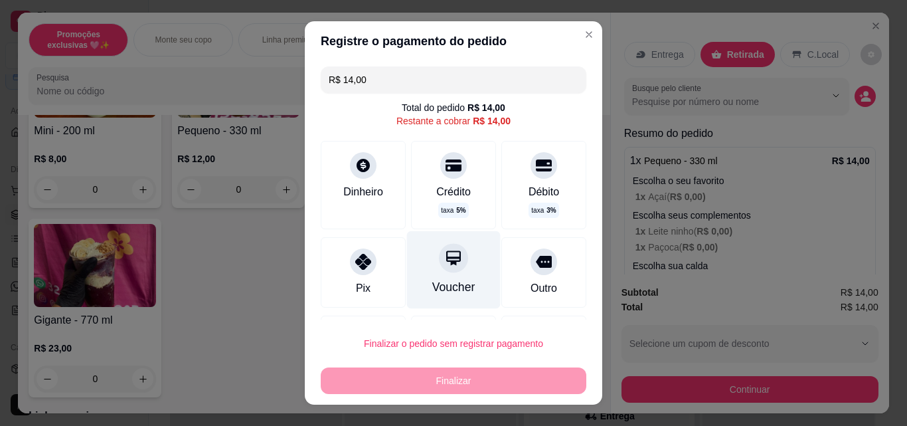
click at [440, 278] on div "Voucher" at bounding box center [454, 270] width 94 height 78
type input "R$ 0,00"
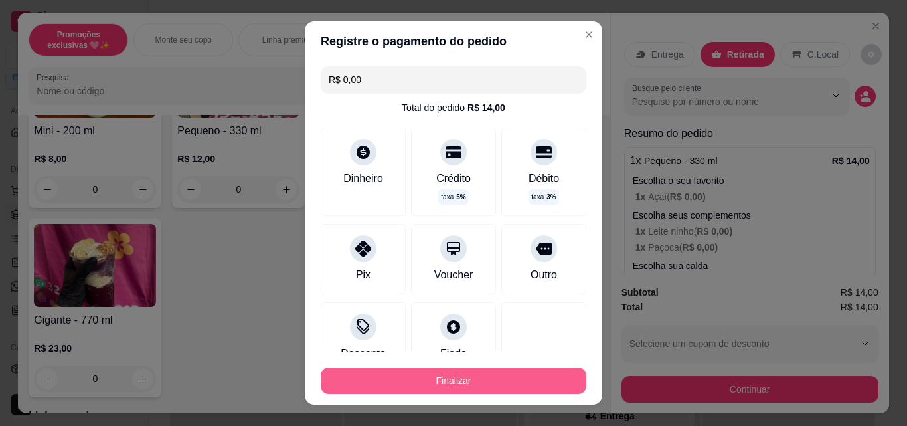
click at [475, 380] on button "Finalizar" at bounding box center [454, 380] width 266 height 27
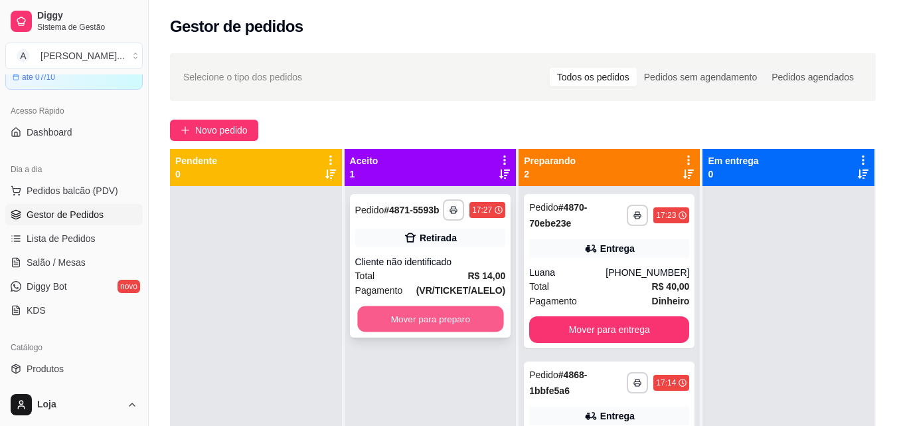
click at [394, 317] on button "Mover para preparo" at bounding box center [430, 319] width 146 height 26
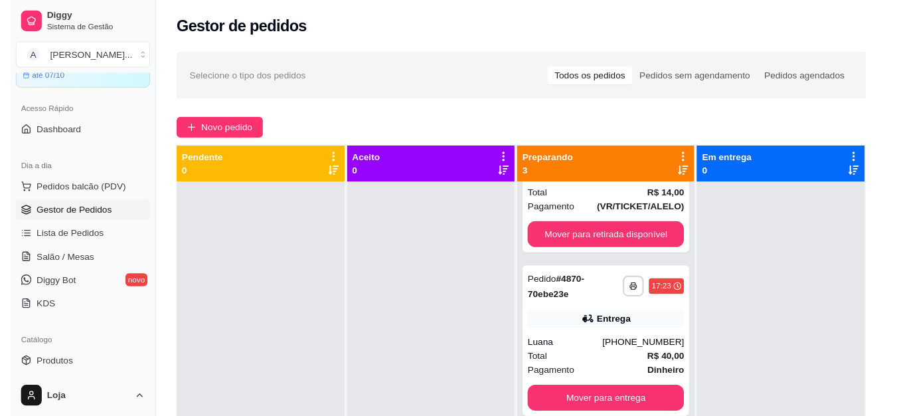
scroll to position [90, 0]
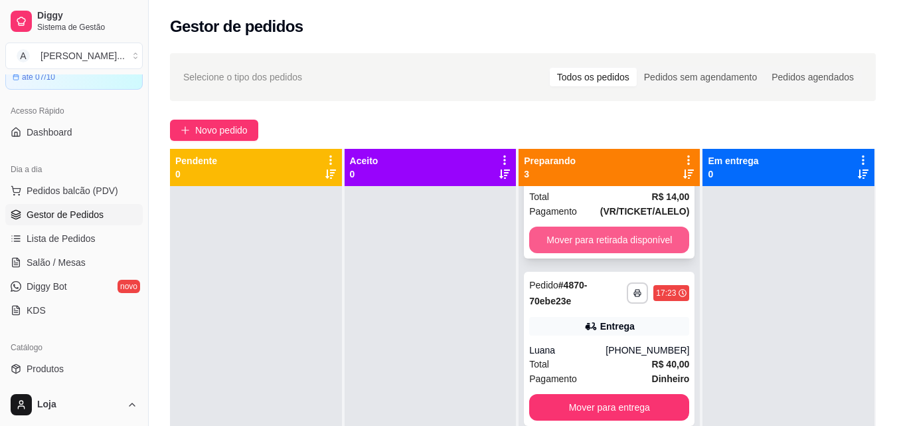
click at [585, 237] on button "Mover para retirada disponível" at bounding box center [609, 239] width 160 height 27
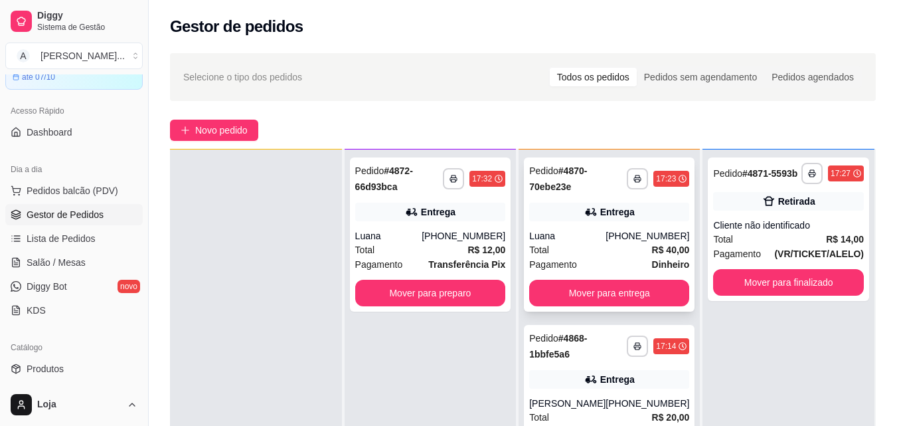
scroll to position [37, 0]
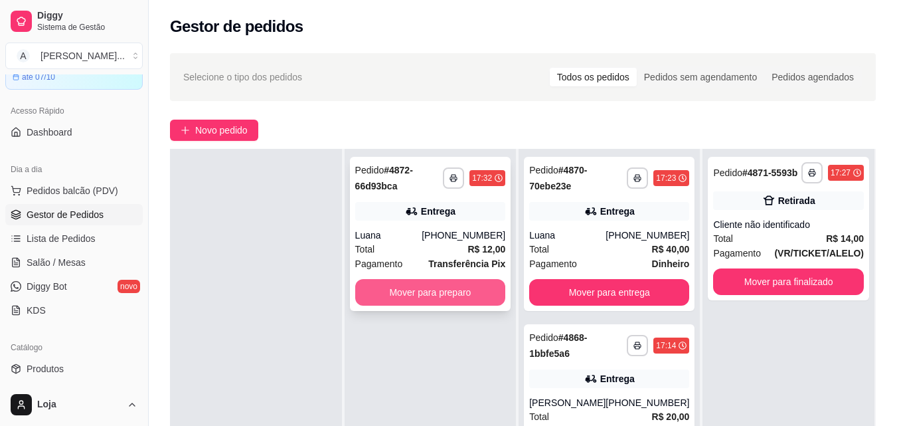
click at [448, 293] on button "Mover para preparo" at bounding box center [430, 292] width 151 height 27
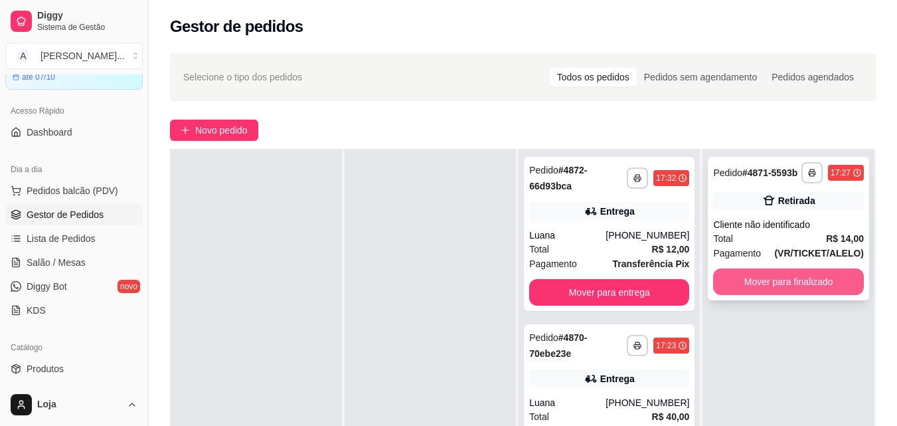
click at [761, 282] on button "Mover para finalizado" at bounding box center [788, 281] width 151 height 27
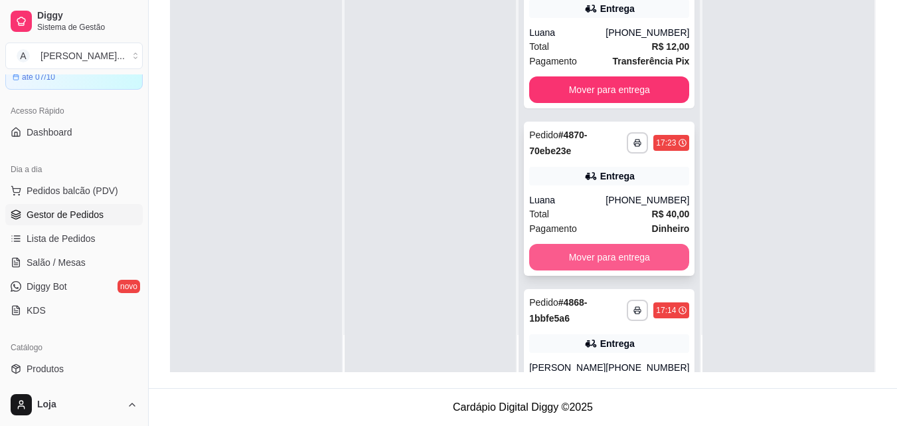
scroll to position [90, 0]
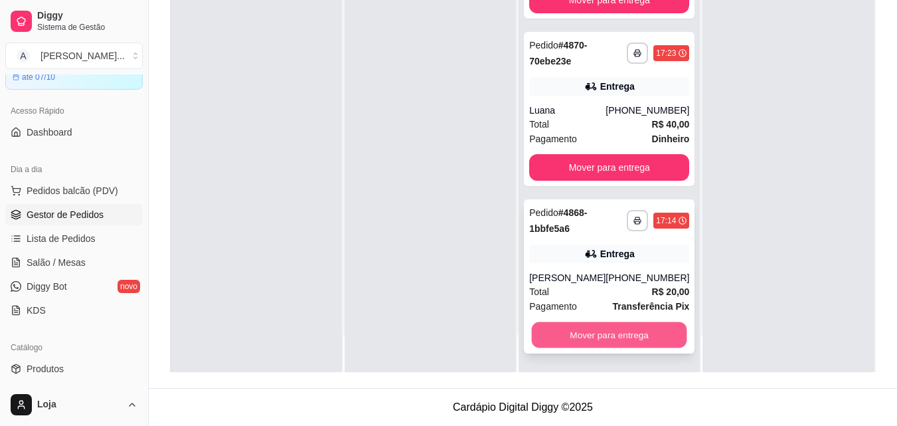
click at [570, 328] on button "Mover para entrega" at bounding box center [609, 335] width 155 height 26
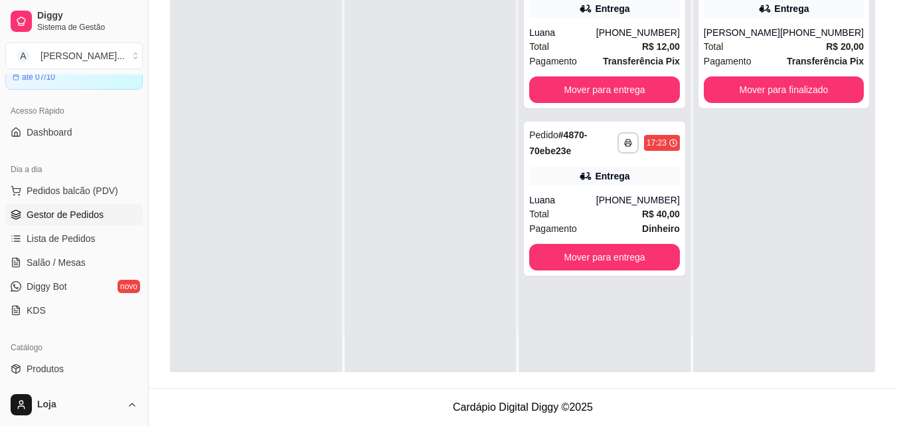
scroll to position [0, 0]
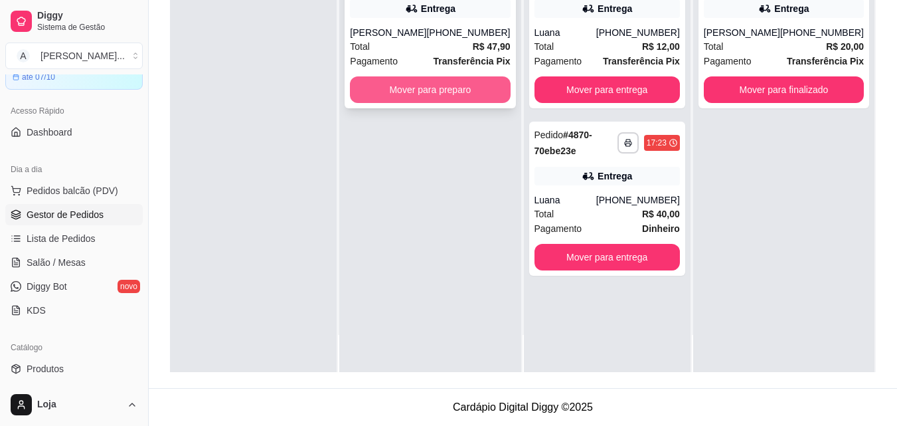
click at [432, 98] on button "Mover para preparo" at bounding box center [430, 89] width 160 height 27
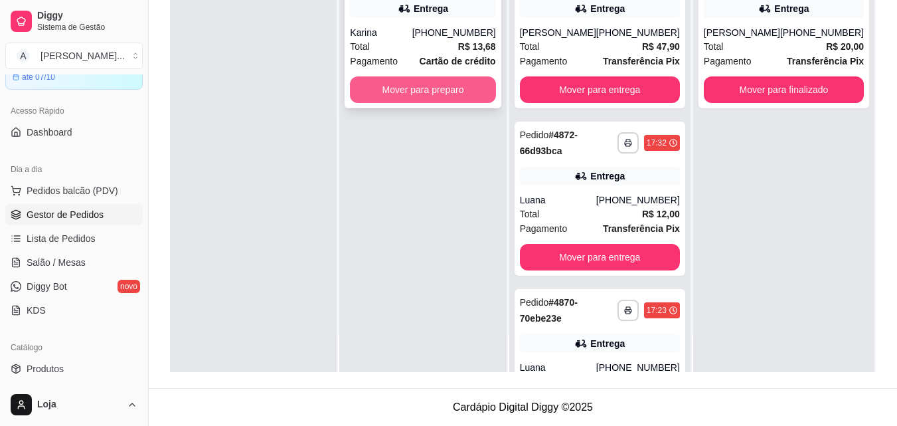
click at [464, 88] on button "Mover para preparo" at bounding box center [422, 89] width 145 height 27
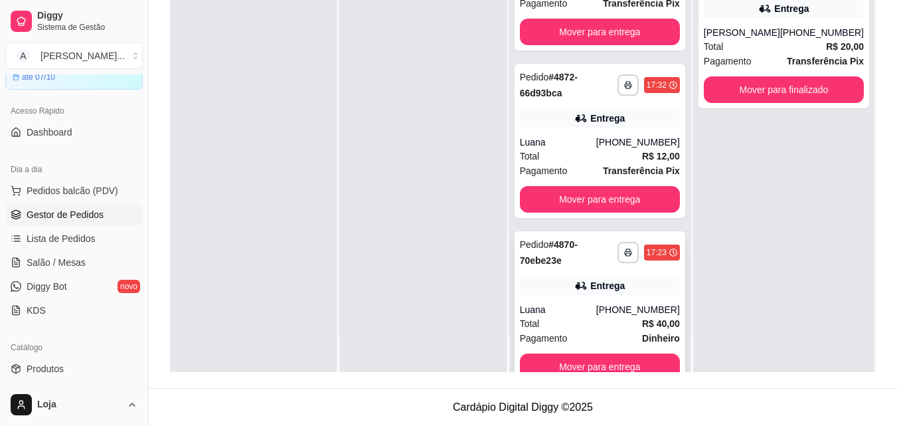
scroll to position [191, 0]
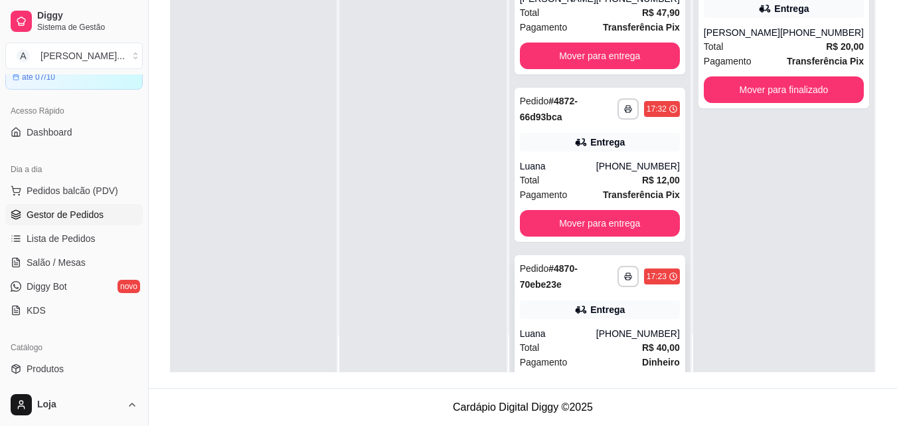
click at [564, 340] on div "Luana" at bounding box center [558, 333] width 76 height 13
click at [593, 187] on div "Total R$ 12,00" at bounding box center [600, 180] width 160 height 15
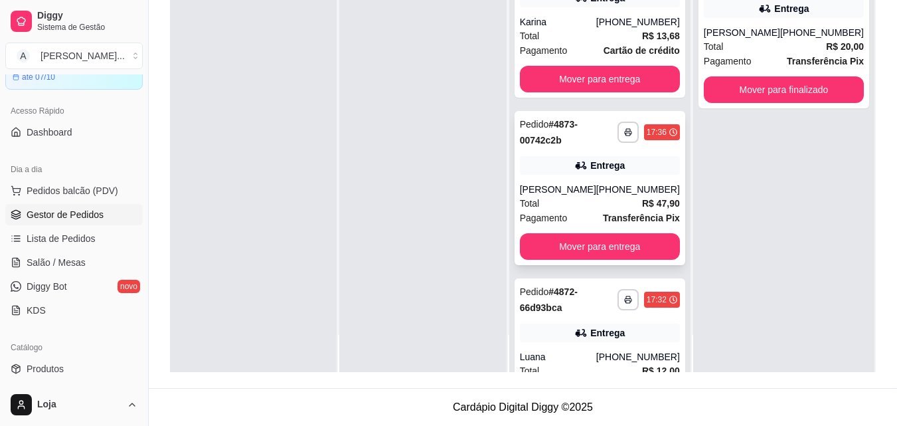
click at [576, 172] on icon at bounding box center [580, 165] width 13 height 13
click at [581, 43] on div "Total R$ 13,68" at bounding box center [600, 36] width 160 height 15
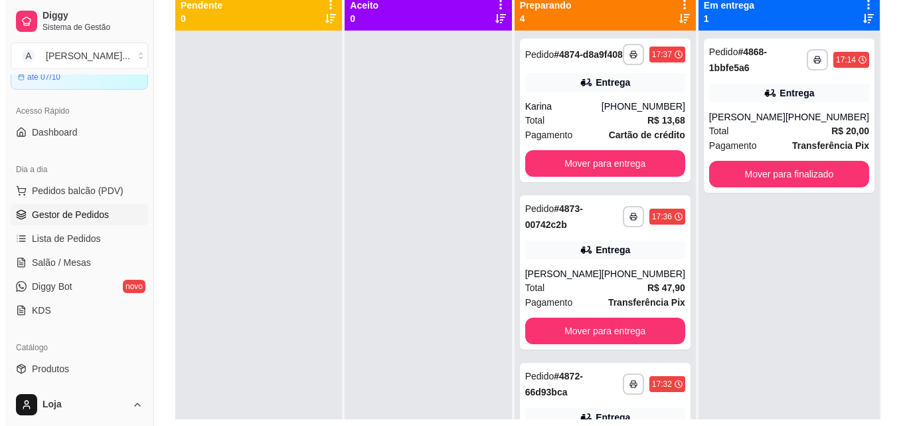
scroll to position [70, 0]
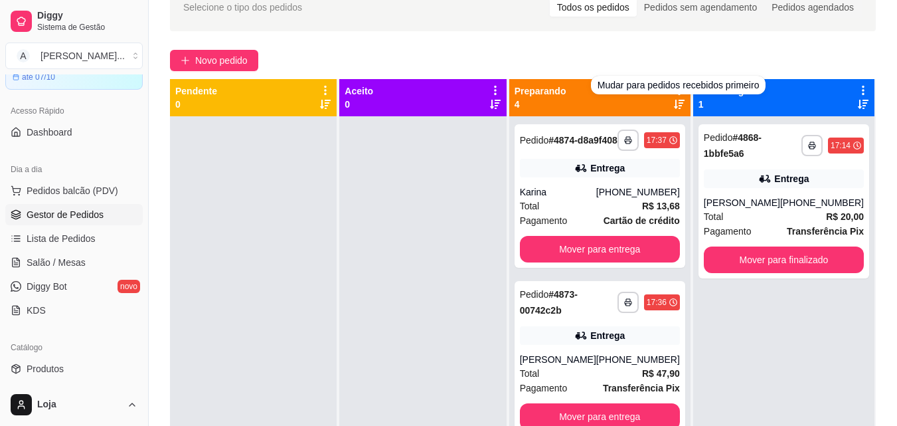
click at [682, 109] on icon at bounding box center [679, 104] width 11 height 11
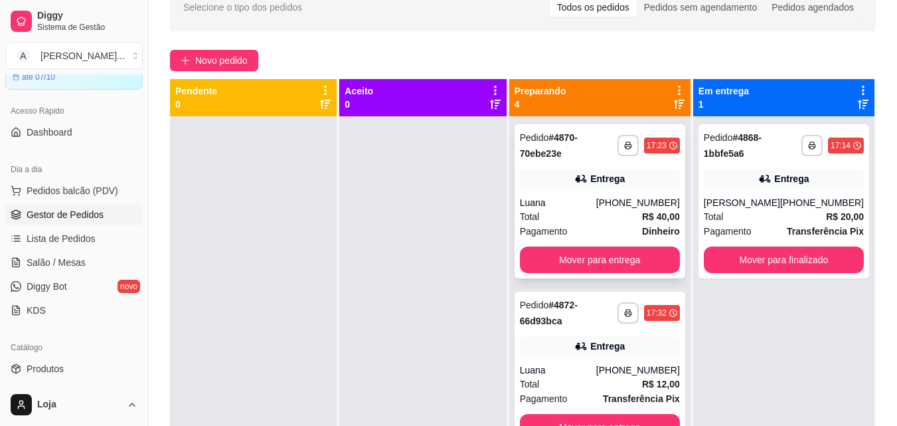
click at [594, 216] on div "Total R$ 40,00" at bounding box center [600, 216] width 160 height 15
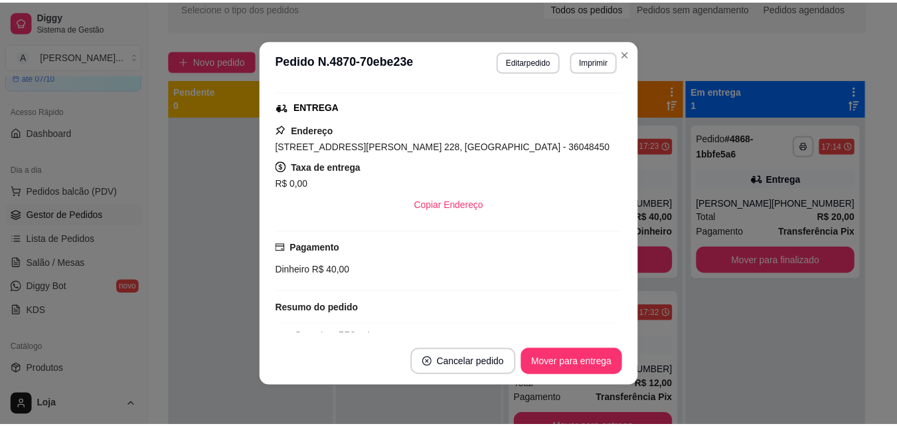
scroll to position [332, 0]
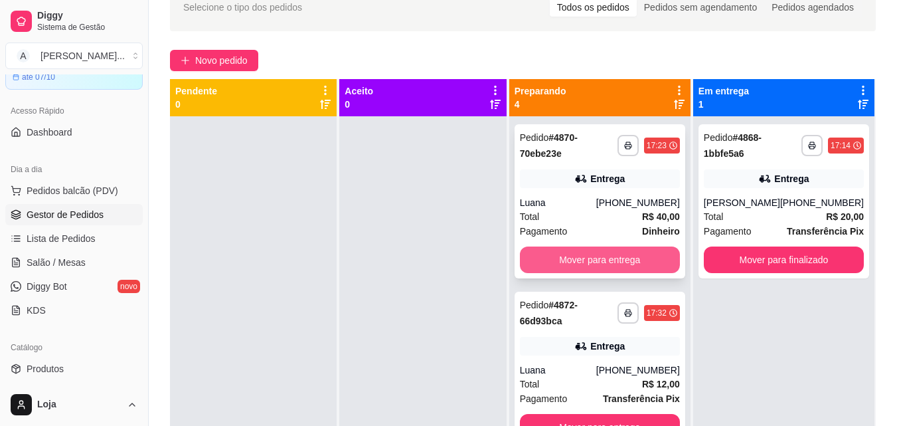
click at [564, 250] on button "Mover para entrega" at bounding box center [600, 259] width 160 height 27
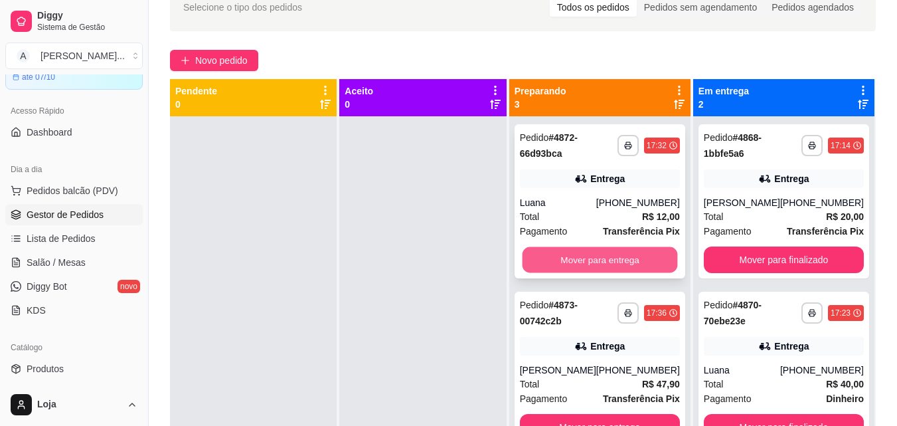
click at [572, 261] on button "Mover para entrega" at bounding box center [599, 260] width 155 height 26
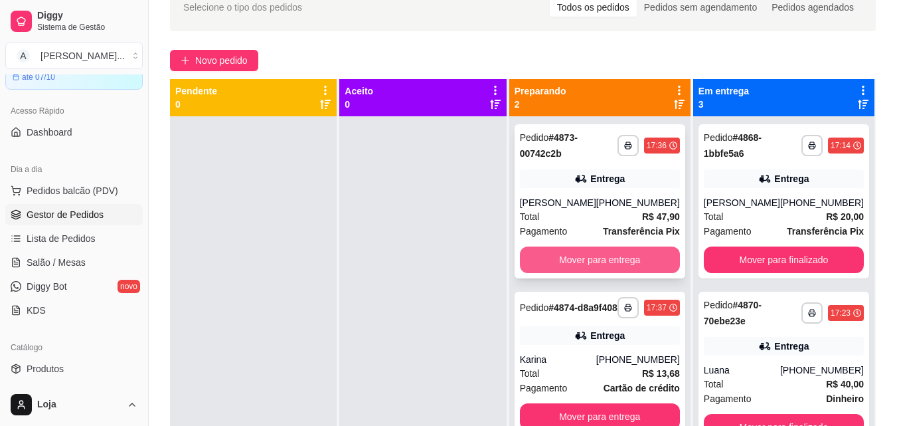
click at [538, 254] on button "Mover para entrega" at bounding box center [600, 259] width 160 height 27
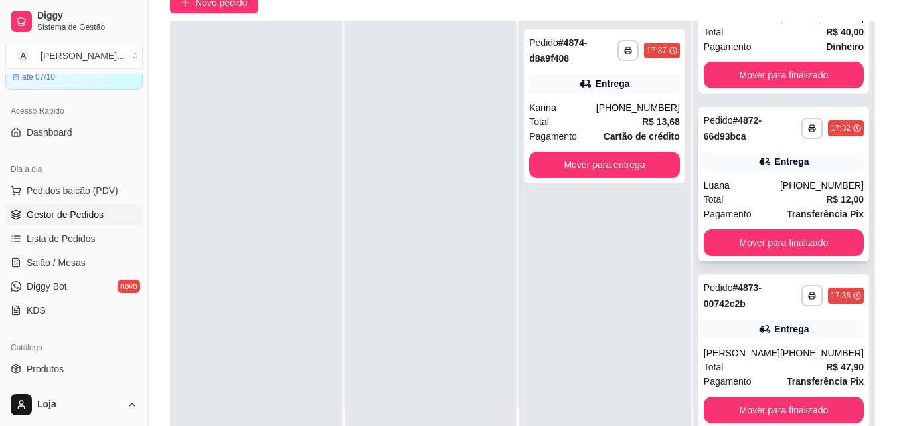
scroll to position [203, 0]
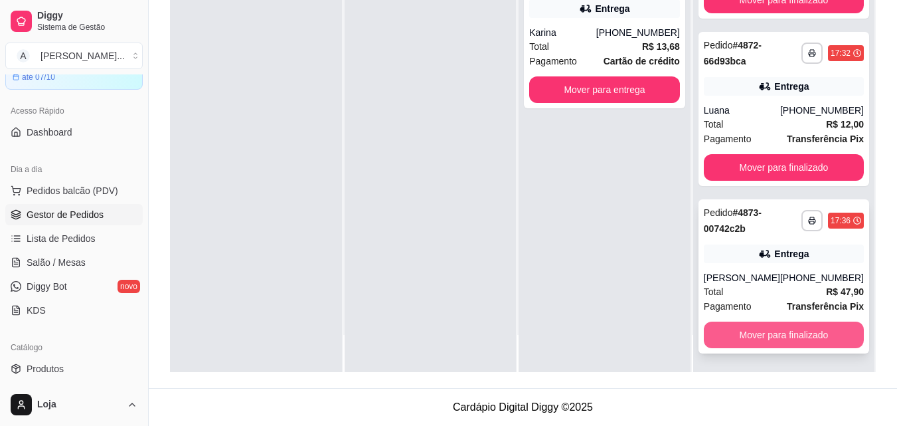
click at [725, 335] on button "Mover para finalizado" at bounding box center [784, 334] width 160 height 27
click at [740, 331] on button "Mover para finalizado" at bounding box center [784, 334] width 160 height 27
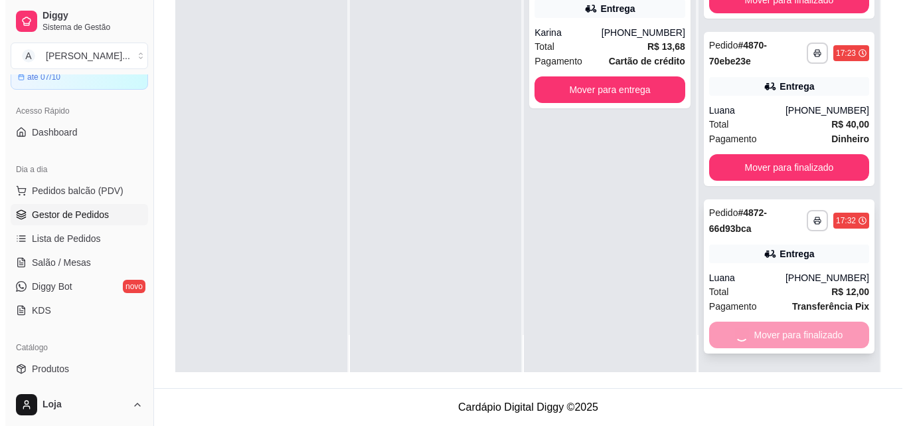
scroll to position [0, 0]
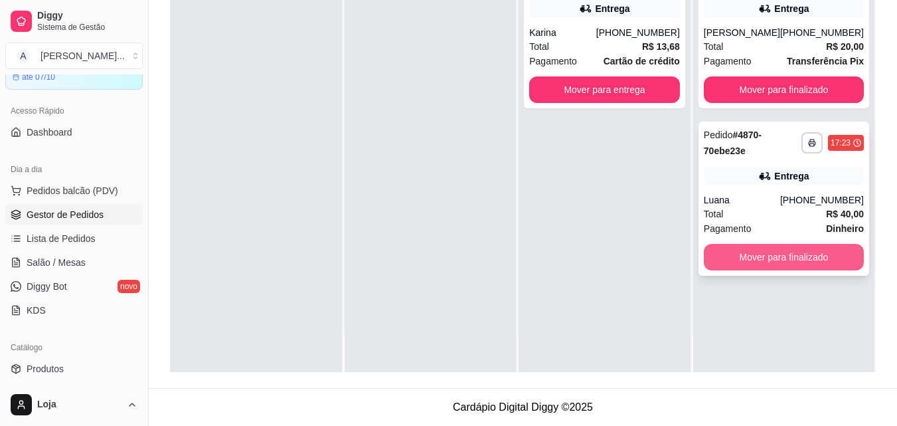
click at [730, 251] on button "Mover para finalizado" at bounding box center [784, 257] width 160 height 27
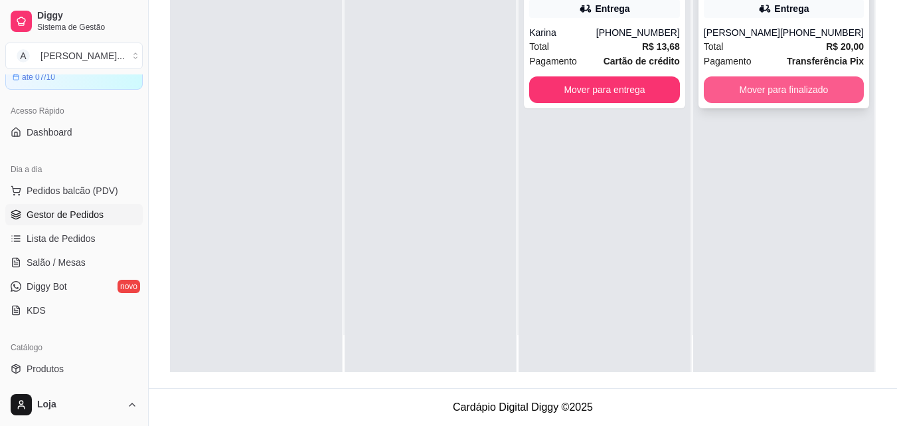
click at [722, 102] on button "Mover para finalizado" at bounding box center [784, 89] width 160 height 27
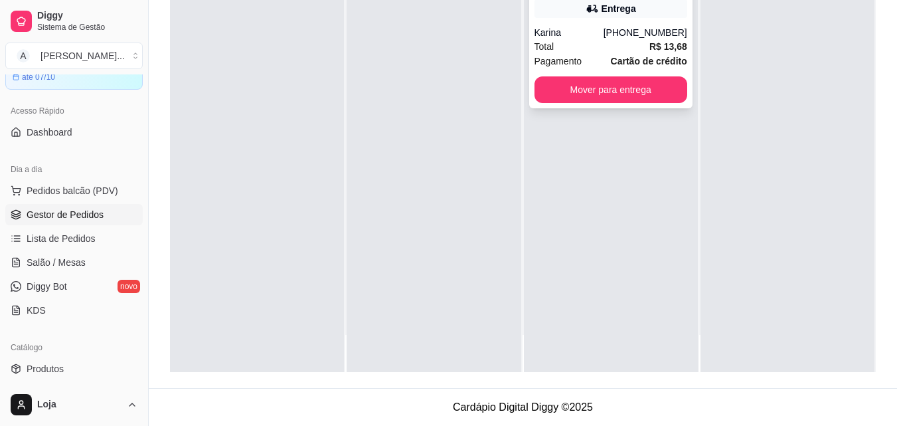
click at [622, 15] on div "Entrega" at bounding box center [610, 8] width 153 height 19
click at [645, 37] on div "[PHONE_NUMBER]" at bounding box center [646, 32] width 84 height 13
click at [572, 48] on div "Total R$ 13,68" at bounding box center [610, 46] width 153 height 15
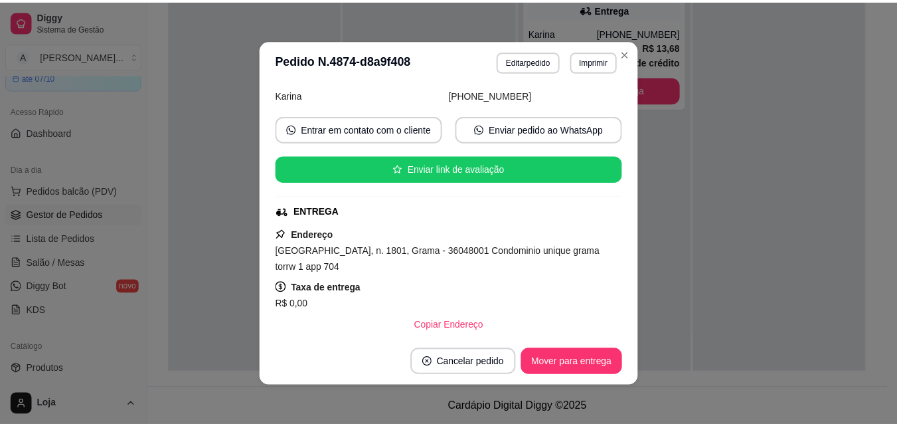
scroll to position [266, 0]
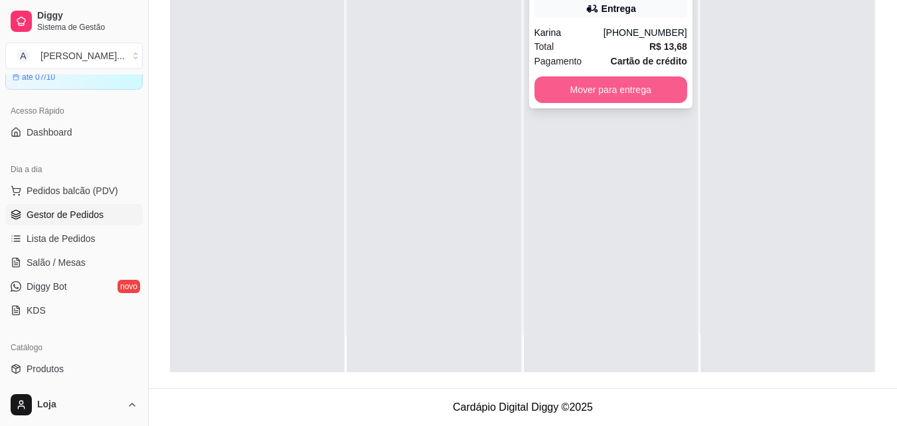
click at [670, 88] on button "Mover para entrega" at bounding box center [610, 89] width 153 height 27
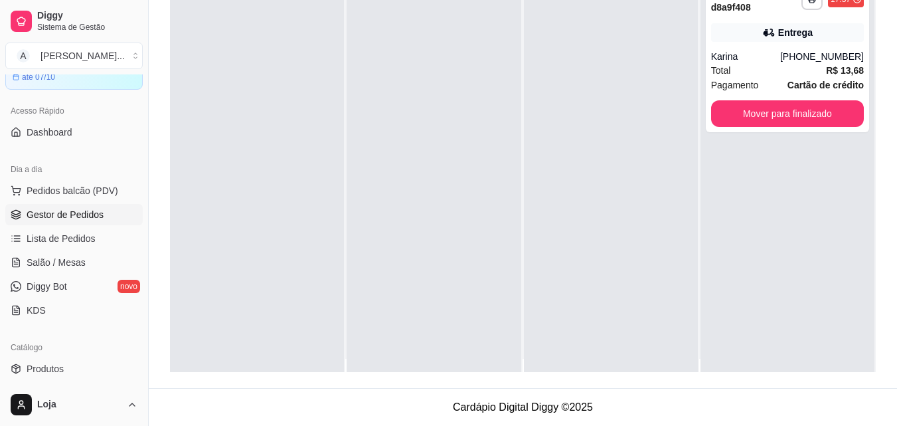
scroll to position [0, 0]
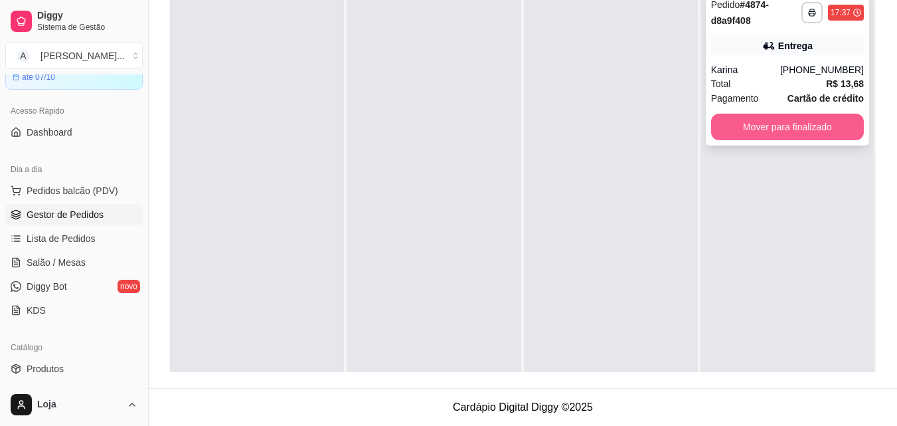
click at [813, 133] on button "Mover para finalizado" at bounding box center [787, 127] width 153 height 27
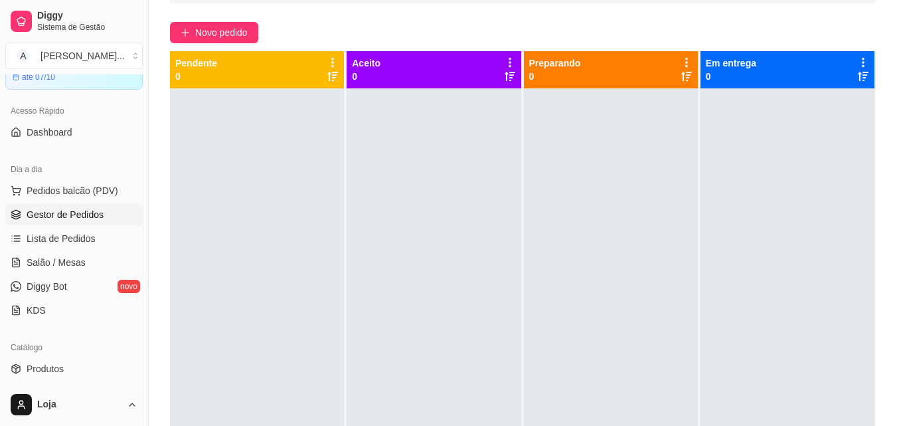
scroll to position [70, 0]
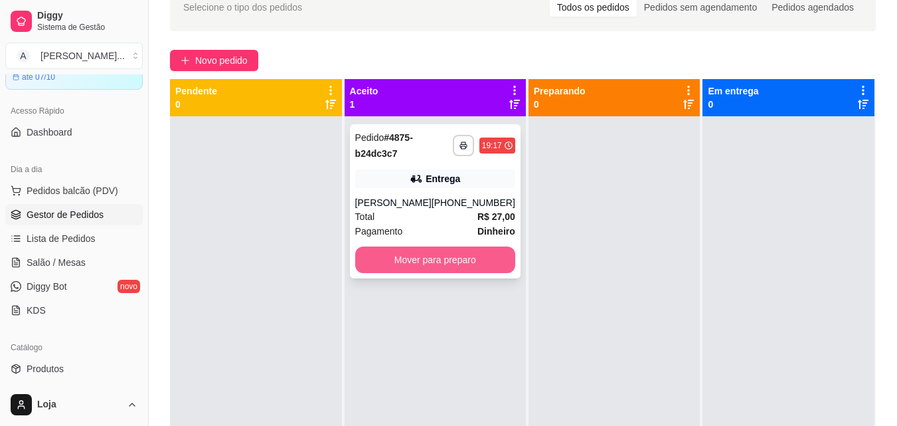
click at [451, 248] on button "Mover para preparo" at bounding box center [435, 259] width 160 height 27
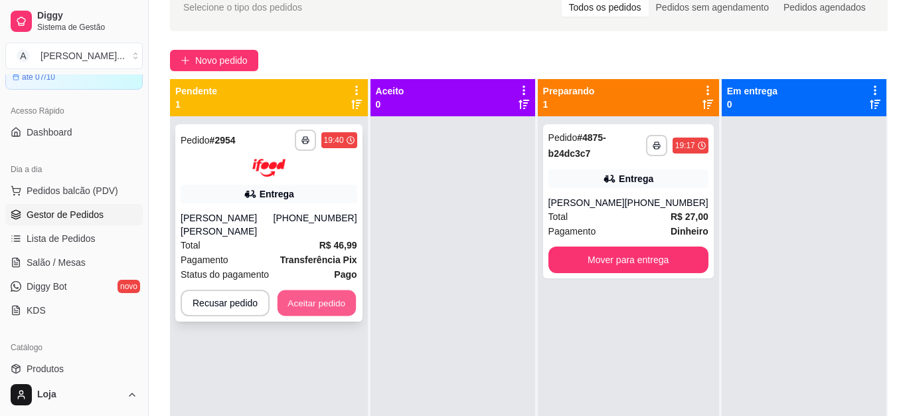
click at [329, 297] on button "Aceitar pedido" at bounding box center [317, 302] width 78 height 26
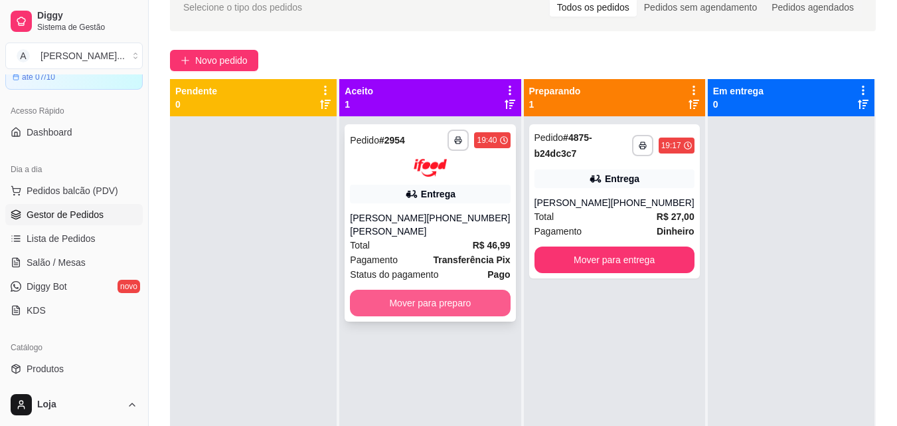
click at [416, 297] on button "Mover para preparo" at bounding box center [430, 302] width 160 height 27
click at [442, 289] on button "Mover para preparo" at bounding box center [430, 302] width 155 height 26
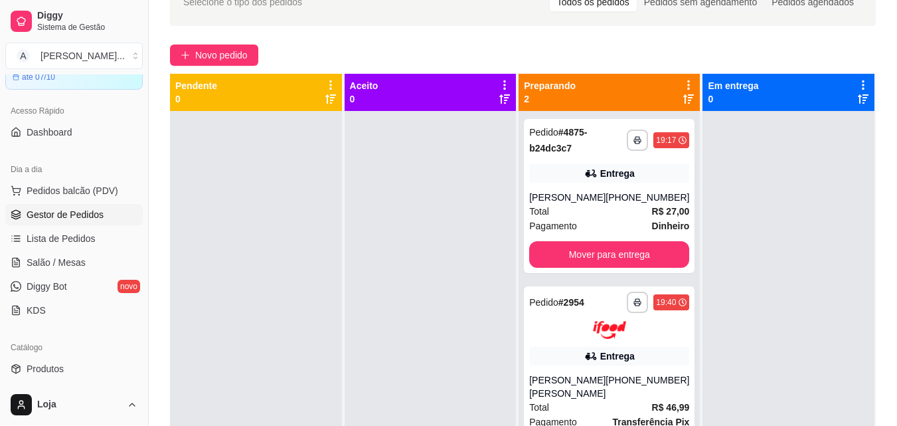
scroll to position [203, 0]
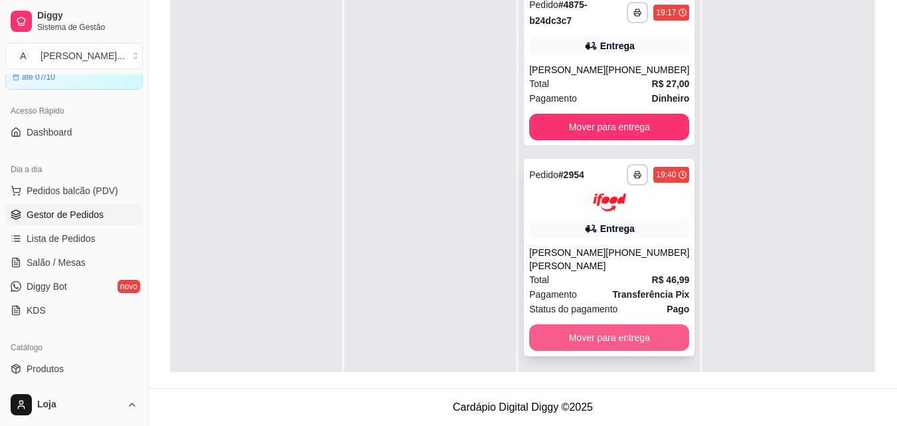
click at [651, 324] on button "Mover para entrega" at bounding box center [609, 337] width 160 height 27
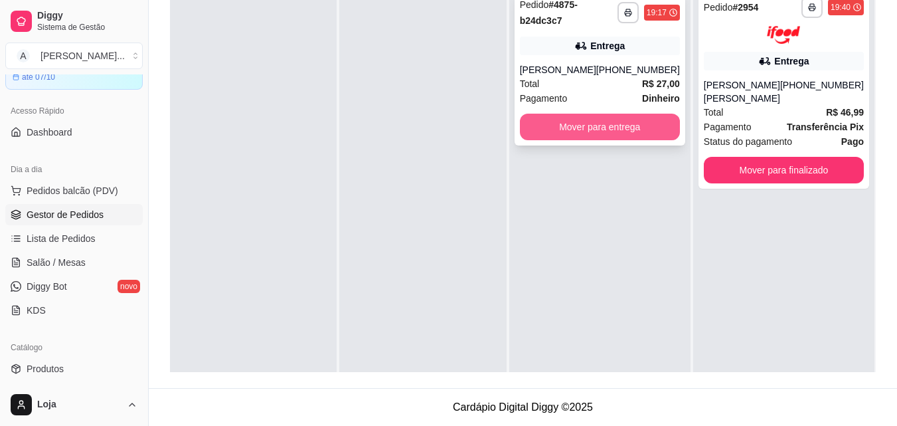
click at [643, 130] on button "Mover para entrega" at bounding box center [600, 127] width 160 height 27
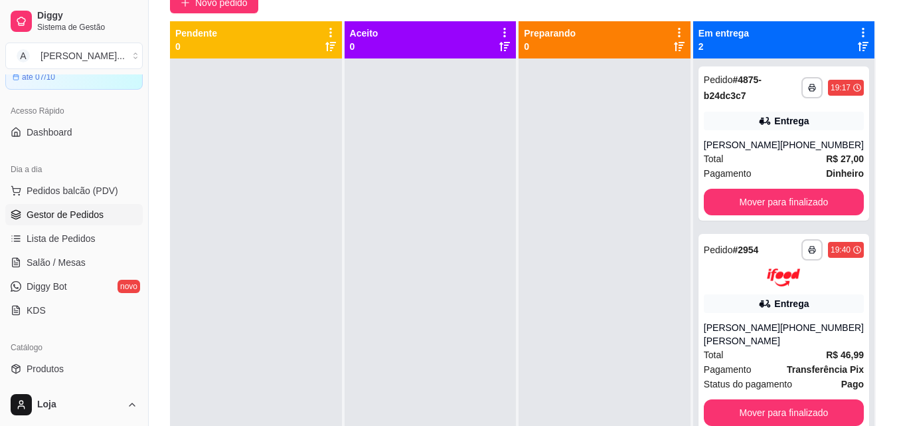
scroll to position [70, 0]
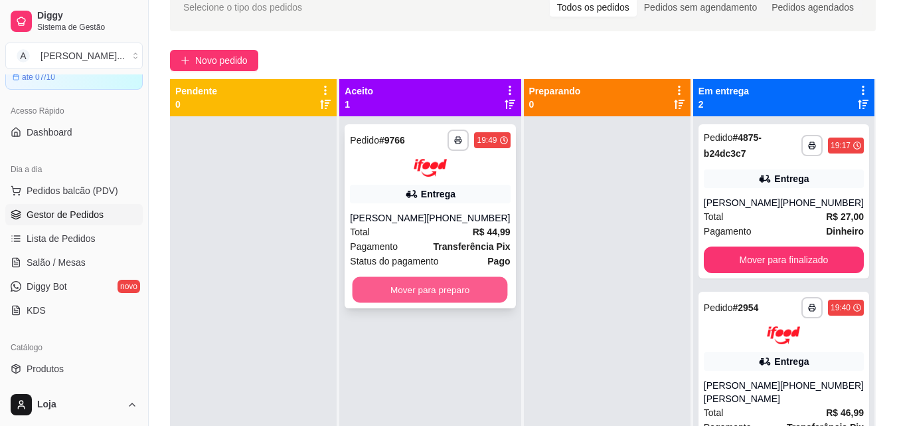
click at [376, 299] on button "Mover para preparo" at bounding box center [430, 289] width 155 height 26
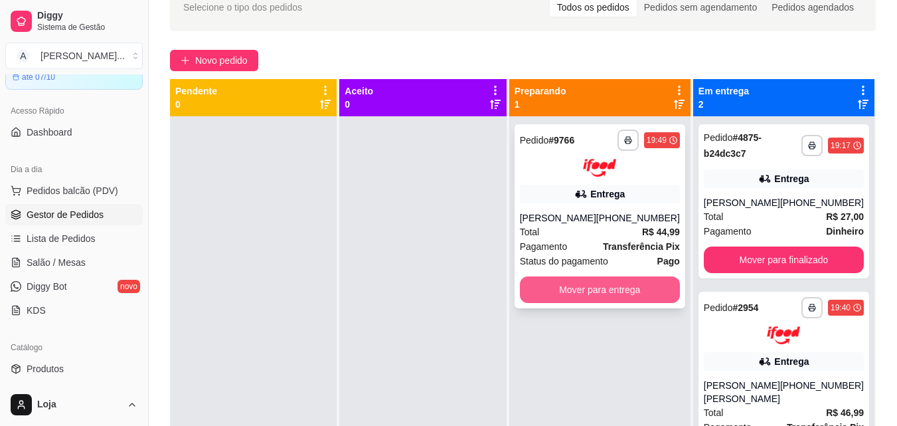
click at [582, 283] on button "Mover para entrega" at bounding box center [600, 289] width 160 height 27
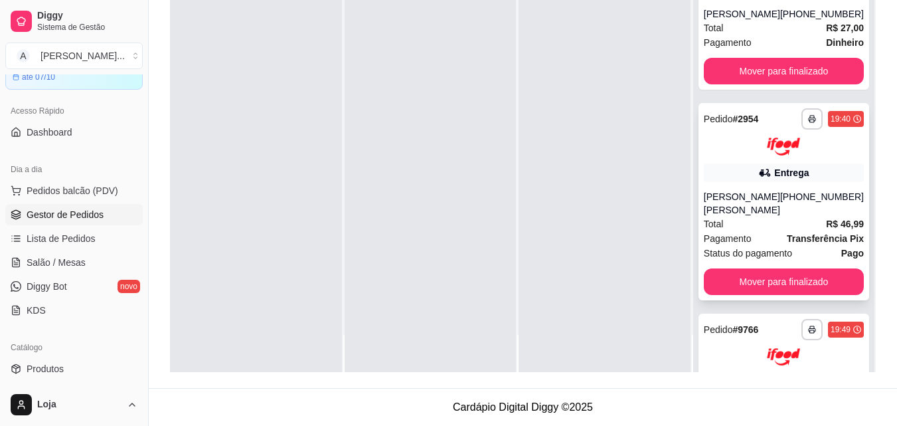
scroll to position [0, 0]
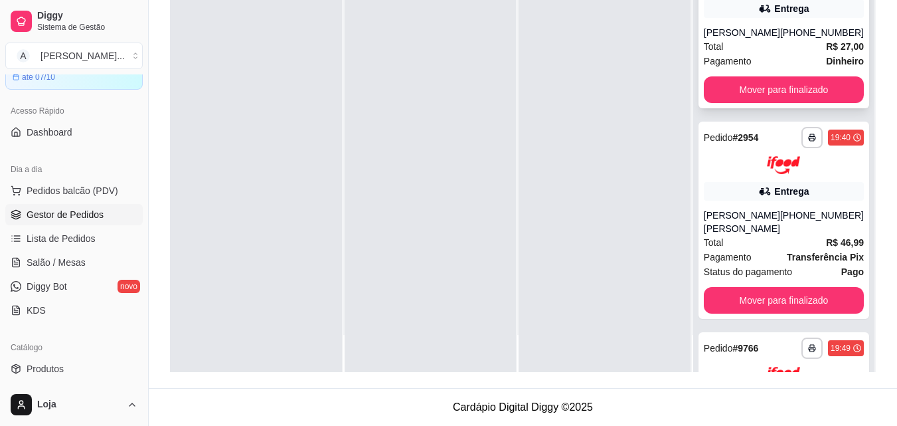
click at [734, 45] on div "Total R$ 27,00" at bounding box center [784, 46] width 160 height 15
click at [807, 84] on button "Mover para finalizado" at bounding box center [784, 89] width 160 height 27
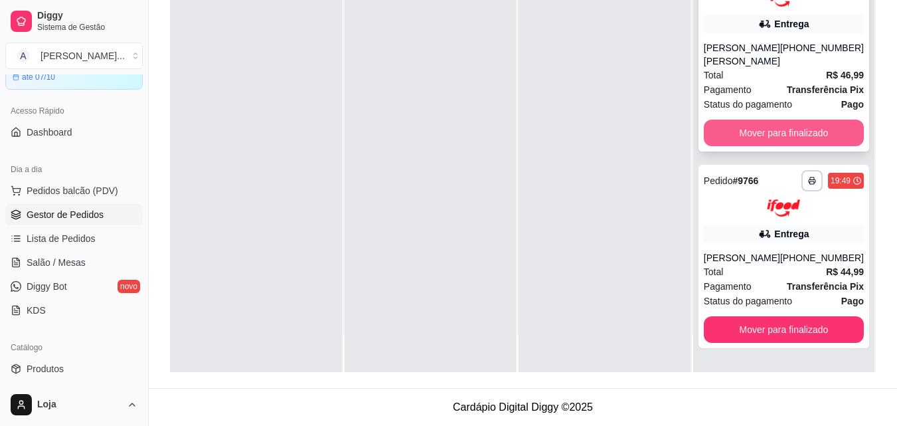
click at [748, 120] on button "Mover para finalizado" at bounding box center [784, 133] width 160 height 27
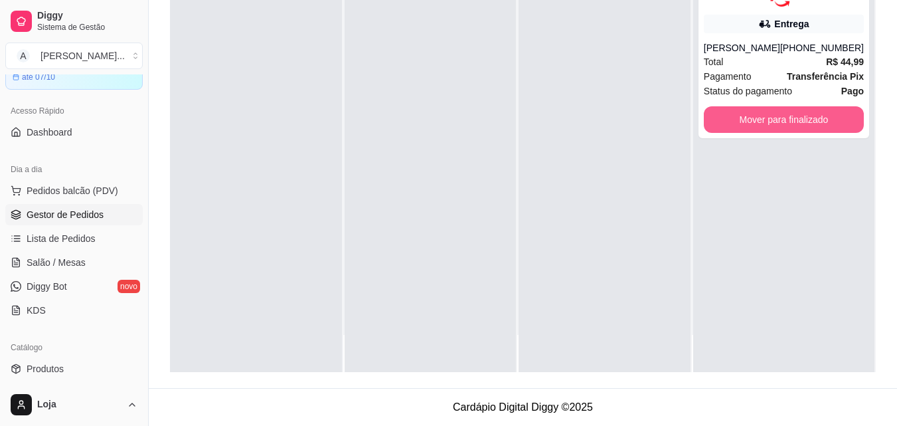
click at [746, 123] on button "Mover para finalizado" at bounding box center [784, 119] width 160 height 27
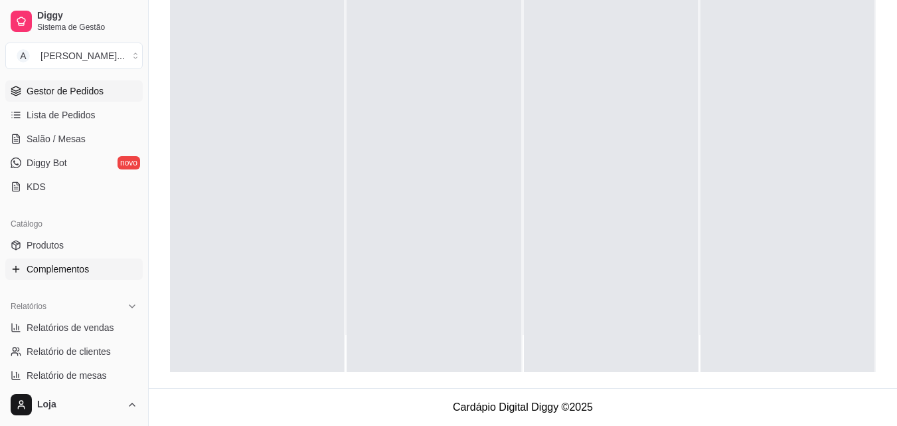
scroll to position [199, 0]
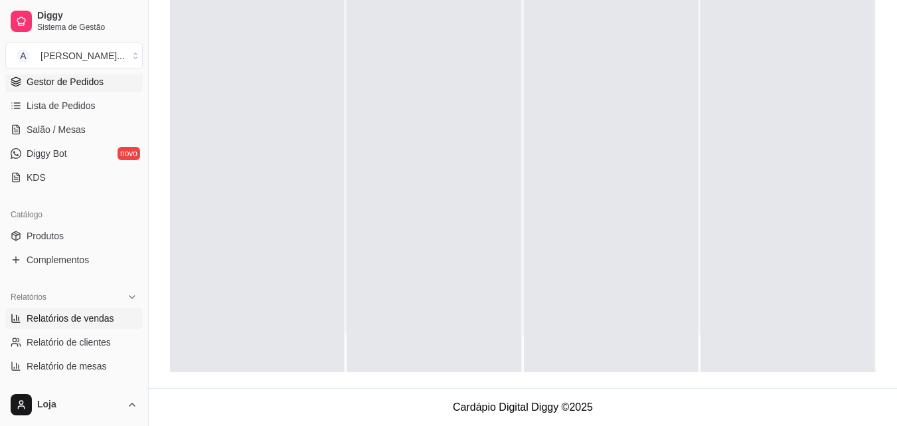
click at [71, 318] on span "Relatórios de vendas" at bounding box center [71, 317] width 88 height 13
select select "ALL"
select select "0"
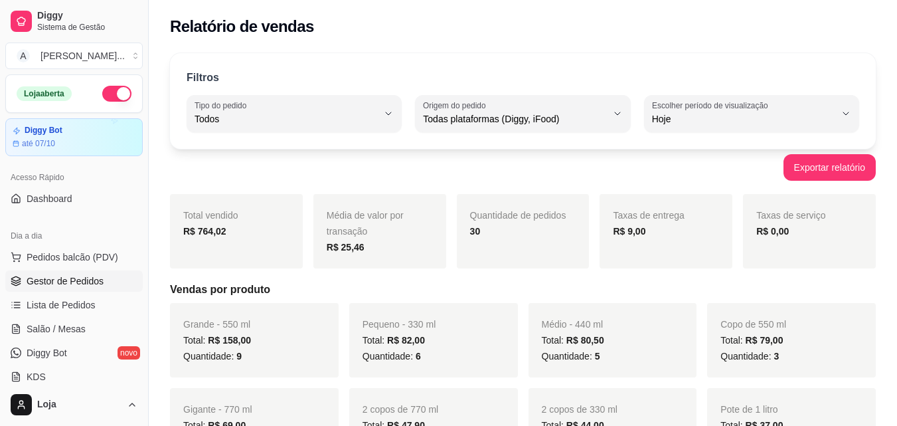
click at [84, 271] on ul "Pedidos balcão (PDV) Gestor de Pedidos Lista de Pedidos Salão / Mesas Diggy Bot…" at bounding box center [73, 316] width 137 height 141
click at [79, 272] on link "Gestor de Pedidos" at bounding box center [73, 280] width 137 height 21
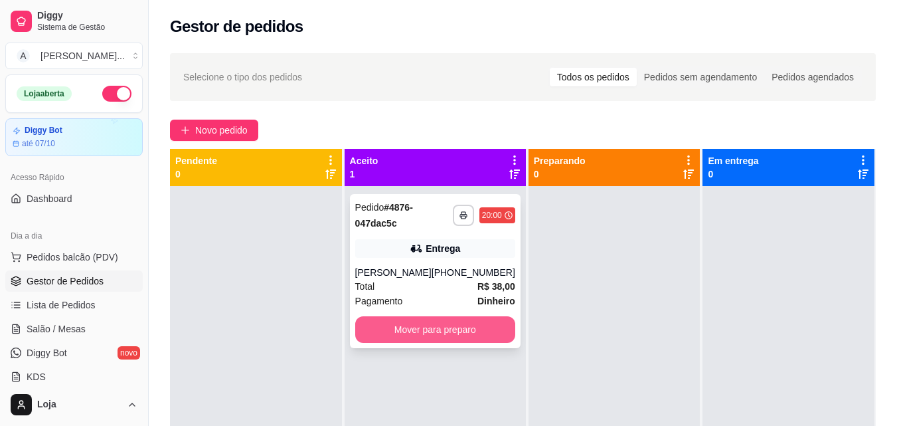
click at [449, 319] on button "Mover para preparo" at bounding box center [435, 329] width 160 height 27
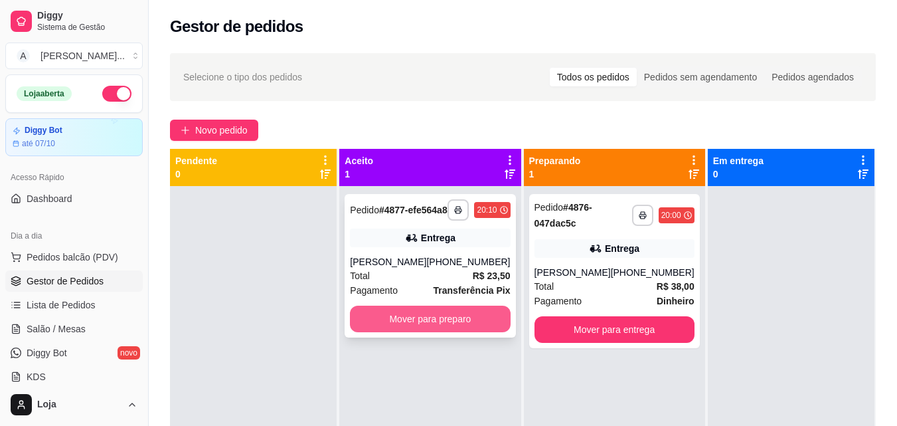
click at [459, 321] on button "Mover para preparo" at bounding box center [430, 318] width 160 height 27
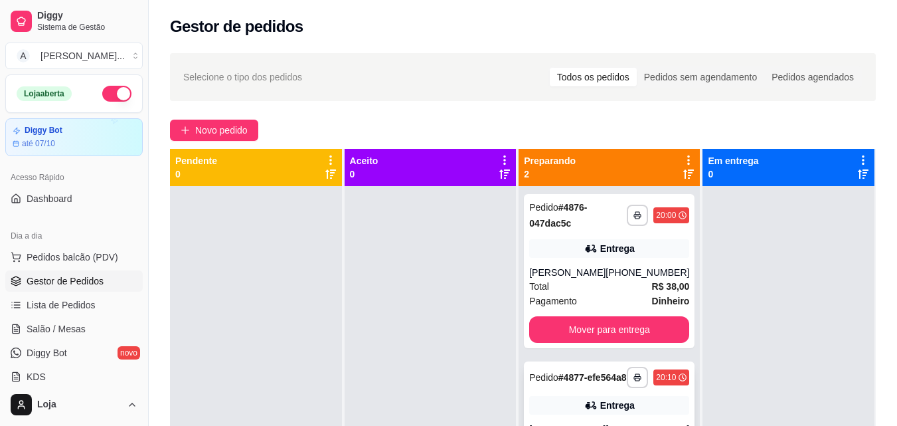
click at [565, 376] on strong "# 4877-efe564a8" at bounding box center [592, 377] width 68 height 11
click at [655, 246] on div "Entrega" at bounding box center [609, 248] width 160 height 19
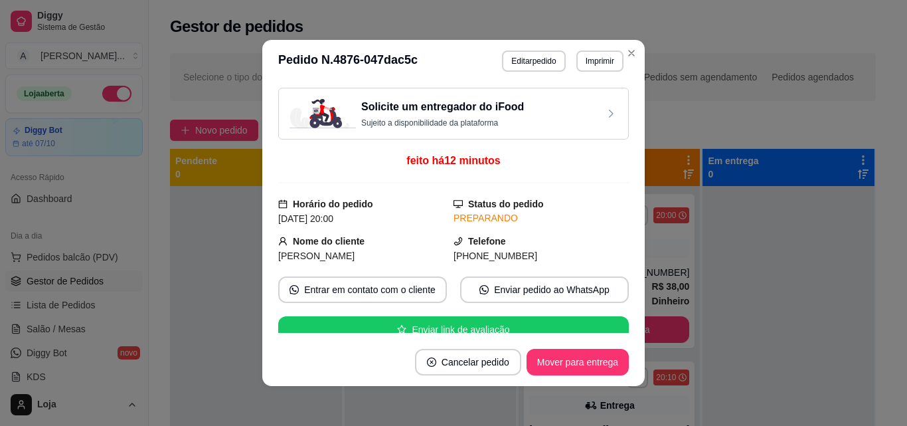
scroll to position [133, 0]
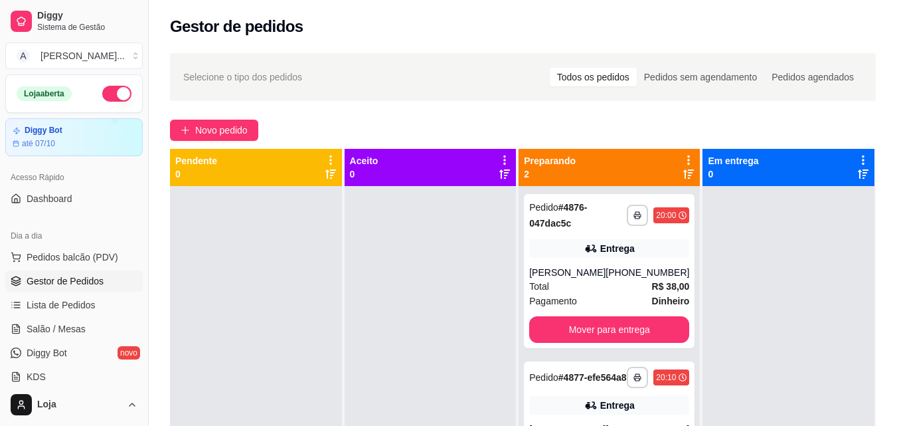
click at [683, 171] on icon at bounding box center [688, 173] width 11 height 9
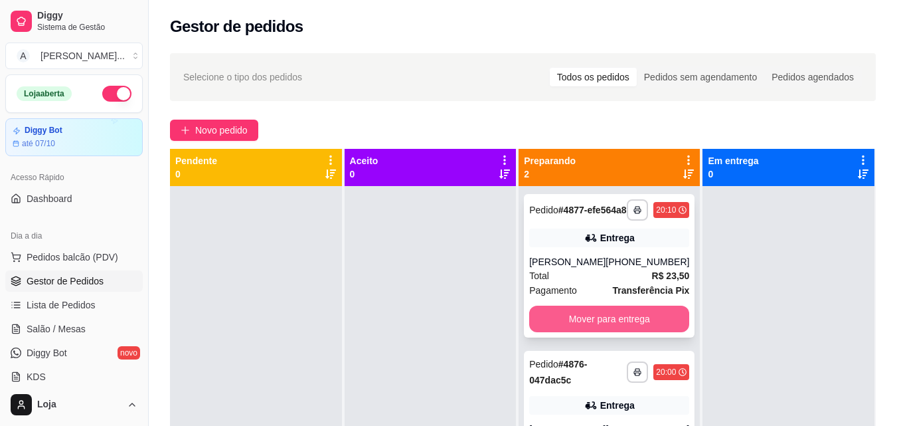
click at [644, 325] on button "Mover para entrega" at bounding box center [609, 318] width 160 height 27
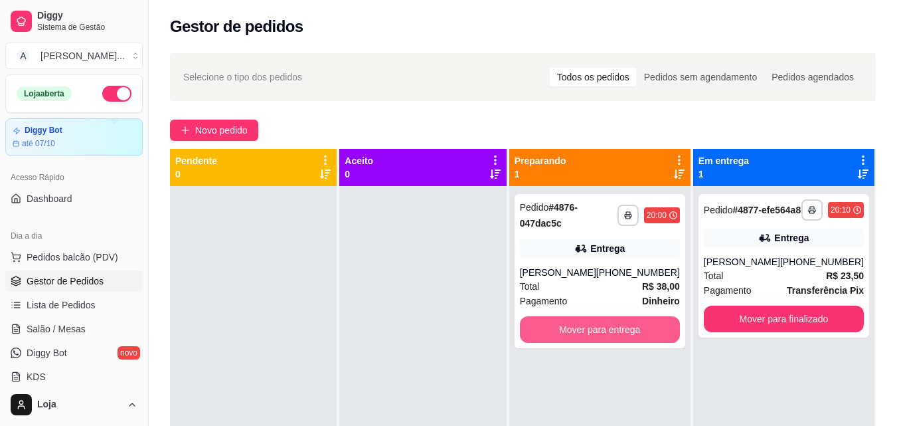
click at [643, 325] on button "Mover para entrega" at bounding box center [600, 329] width 160 height 27
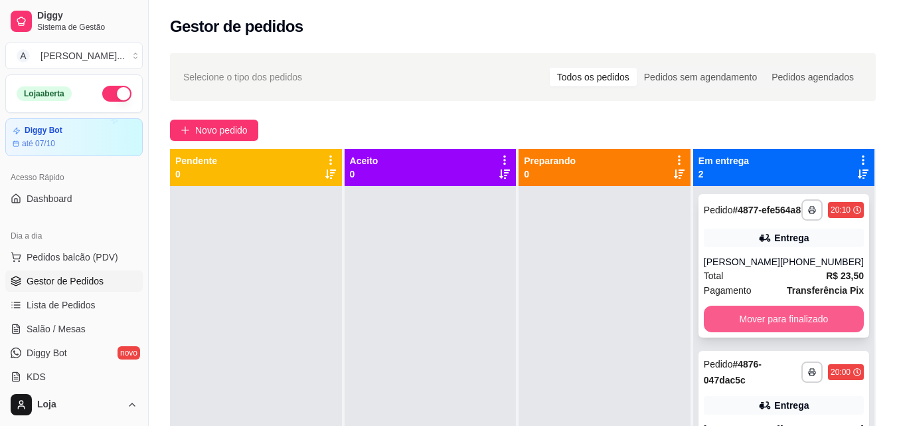
click at [787, 332] on button "Mover para finalizado" at bounding box center [784, 318] width 160 height 27
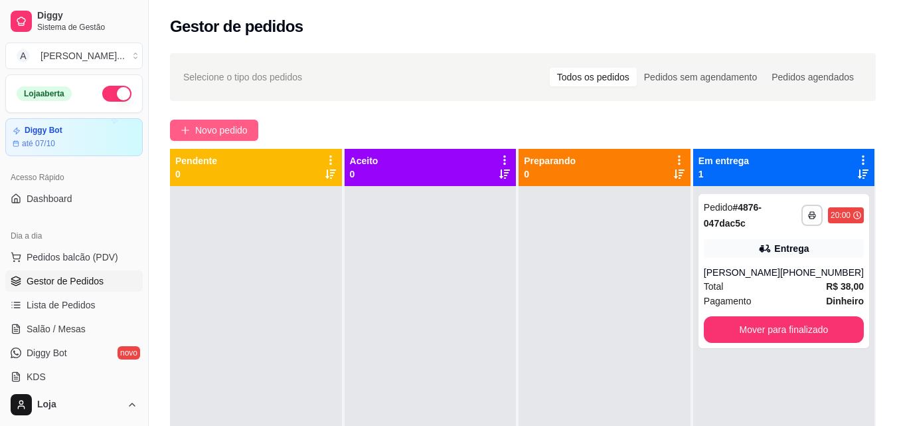
click at [250, 126] on button "Novo pedido" at bounding box center [214, 130] width 88 height 21
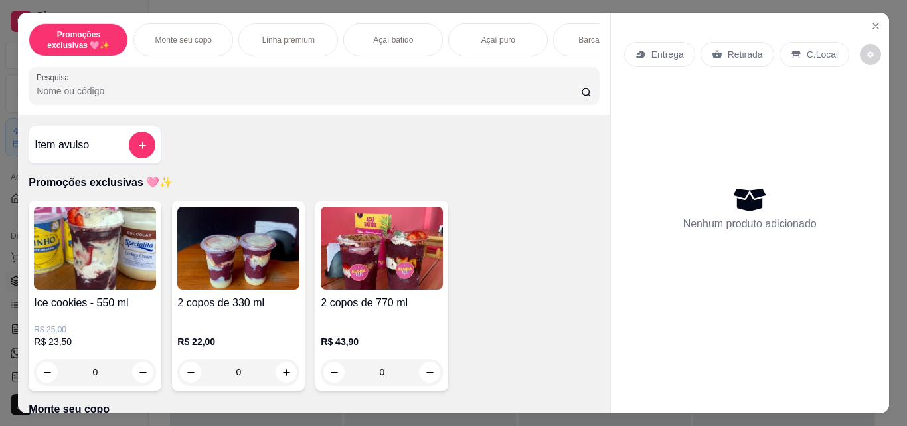
scroll to position [133, 0]
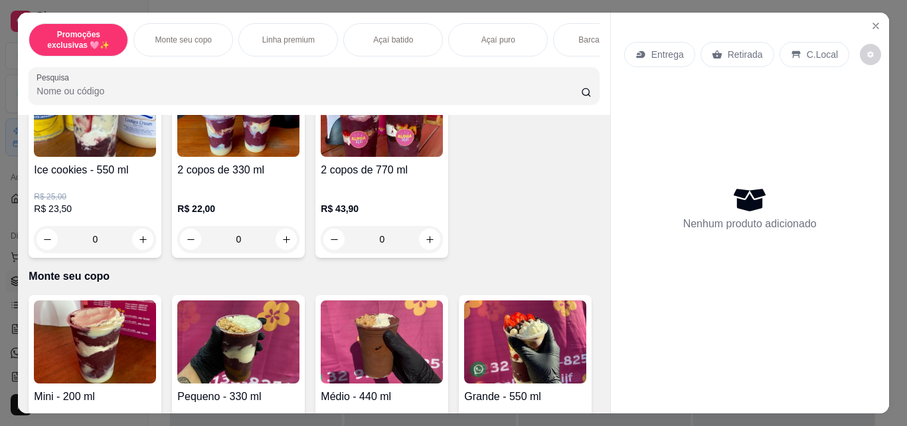
click at [239, 333] on img at bounding box center [238, 341] width 122 height 83
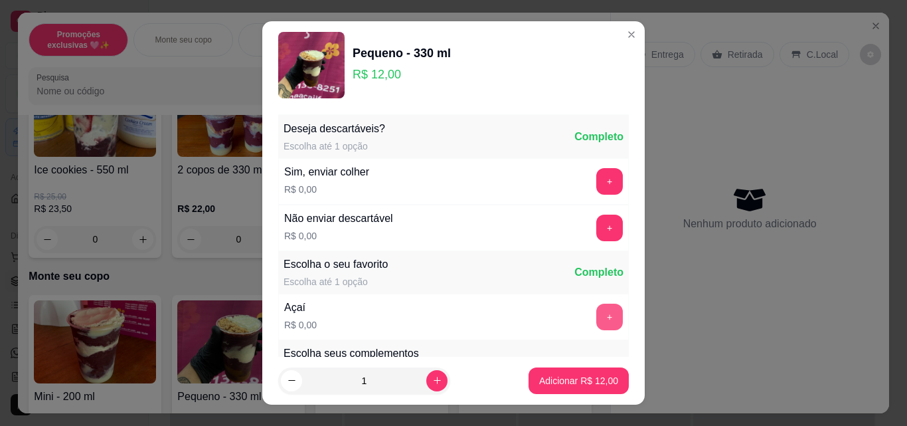
click at [596, 317] on button "+" at bounding box center [609, 316] width 27 height 27
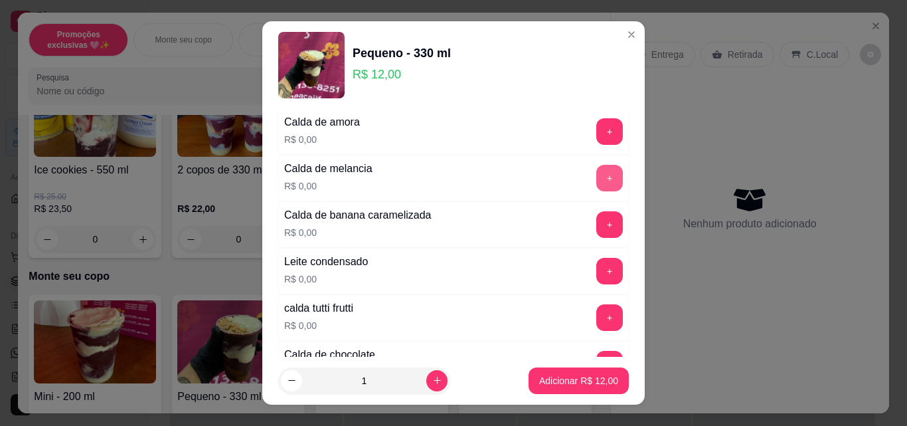
scroll to position [1062, 0]
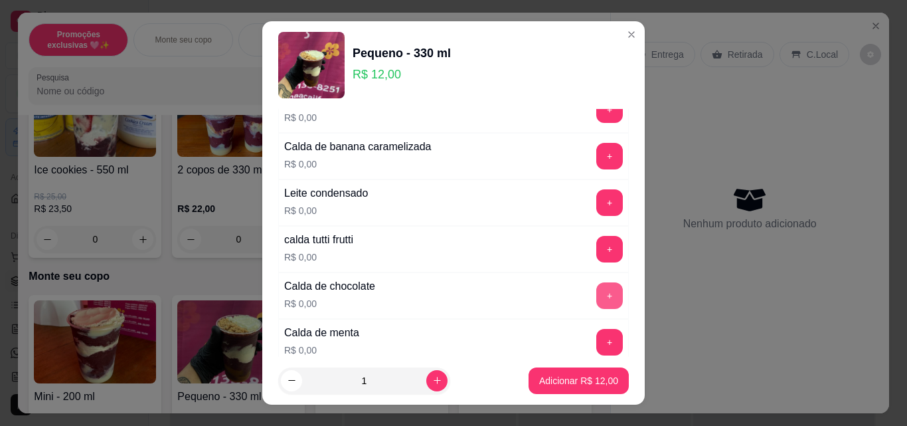
click at [596, 297] on button "+" at bounding box center [609, 295] width 27 height 27
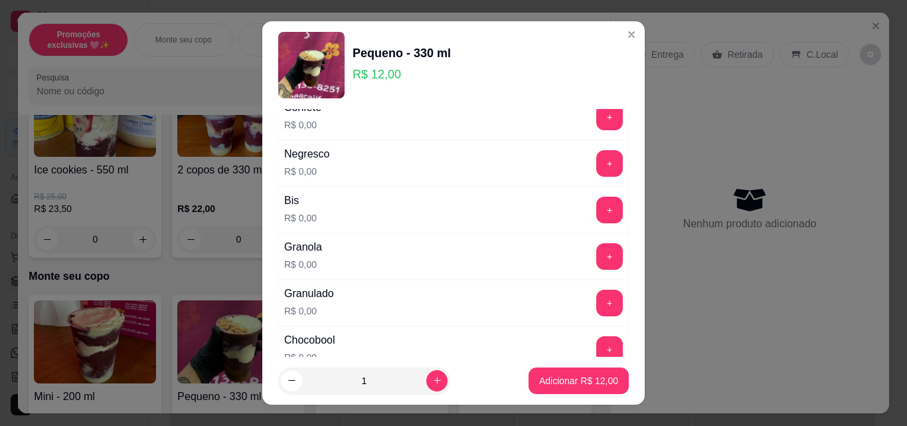
scroll to position [531, 0]
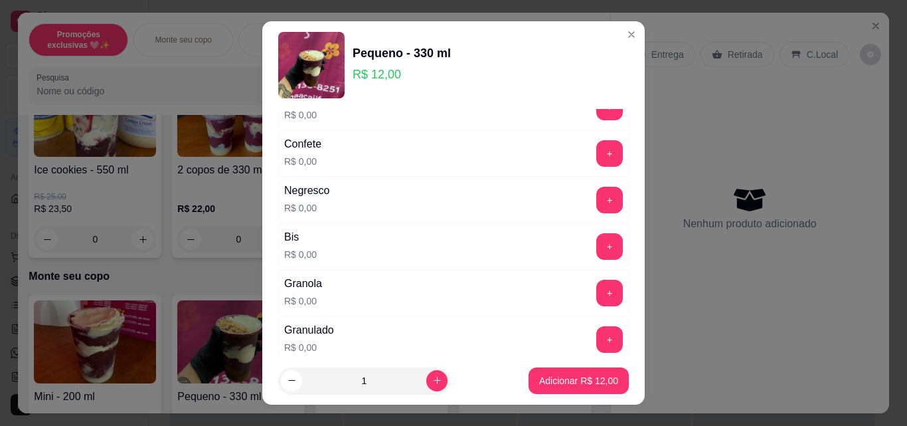
click at [596, 157] on button "+" at bounding box center [609, 153] width 27 height 27
click at [589, 380] on p "Adicionar R$ 12,00" at bounding box center [578, 380] width 79 height 13
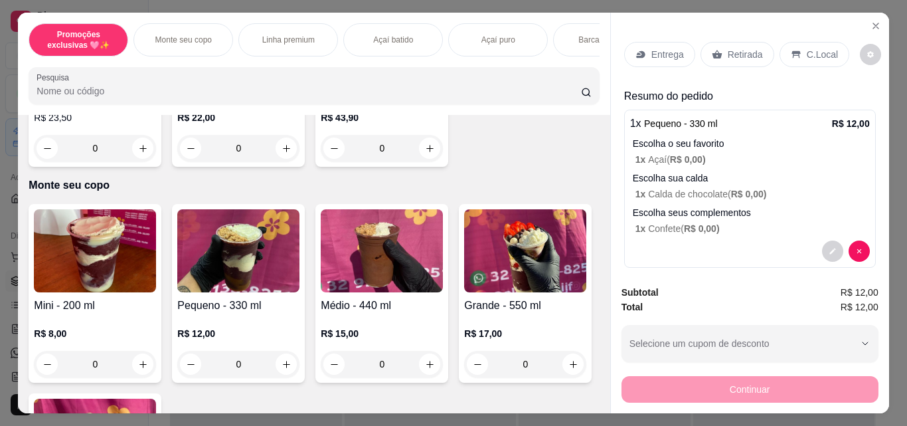
scroll to position [266, 0]
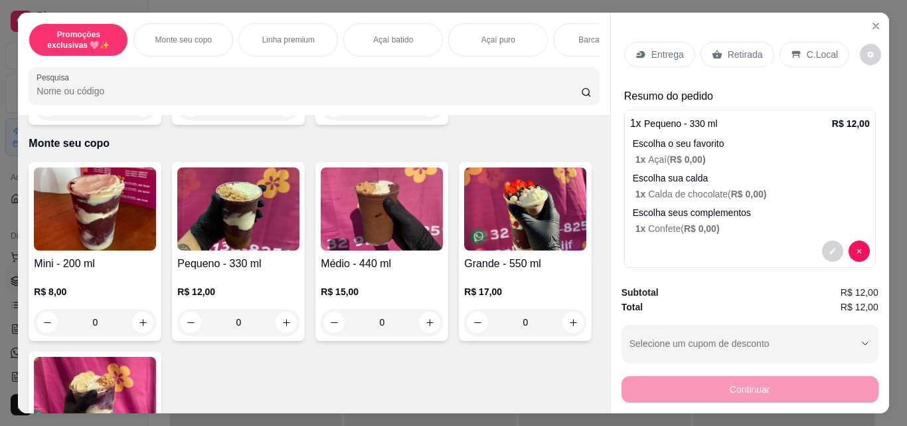
click at [464, 250] on img at bounding box center [525, 208] width 122 height 83
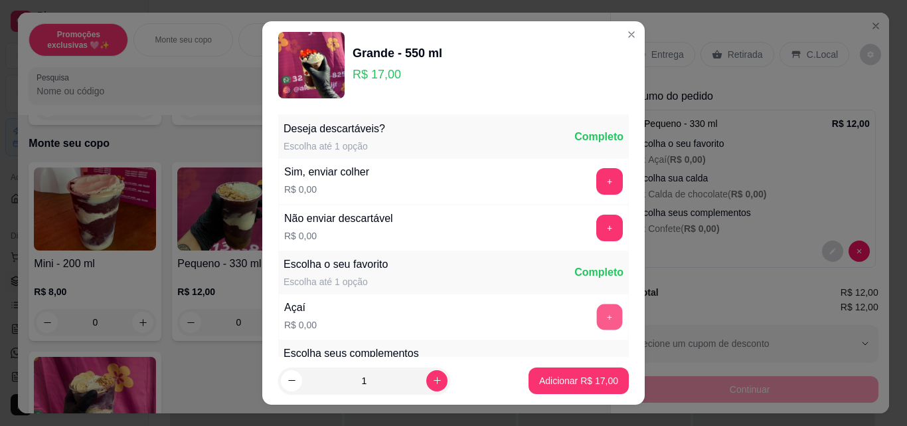
click at [597, 307] on button "+" at bounding box center [610, 317] width 26 height 26
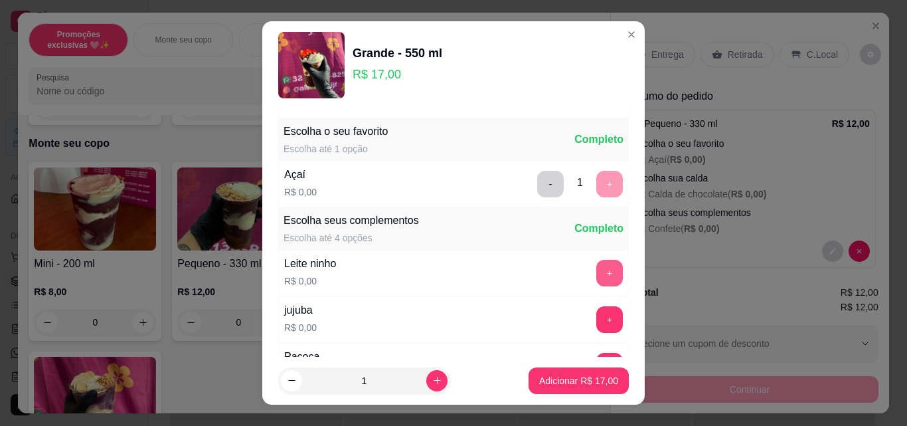
click at [596, 274] on button "+" at bounding box center [609, 273] width 27 height 27
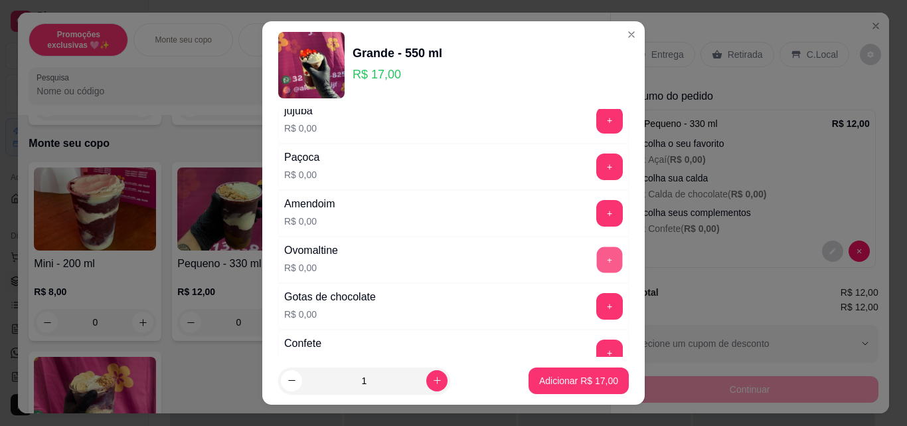
click at [597, 263] on button "+" at bounding box center [610, 260] width 26 height 26
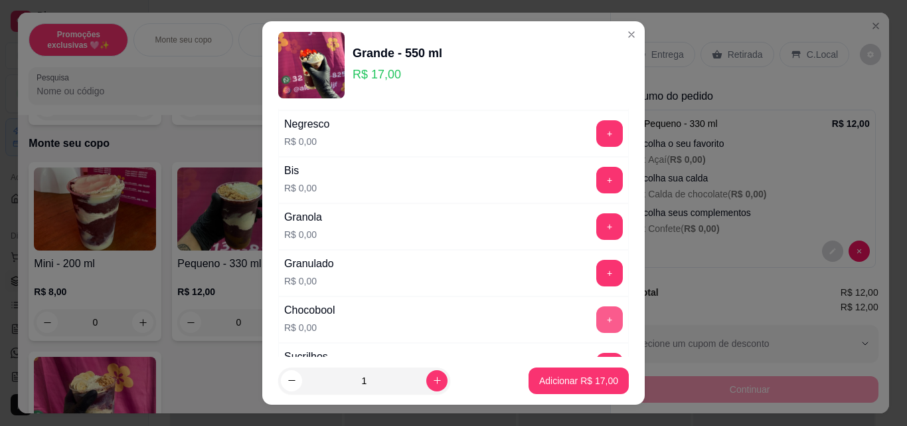
scroll to position [664, 0]
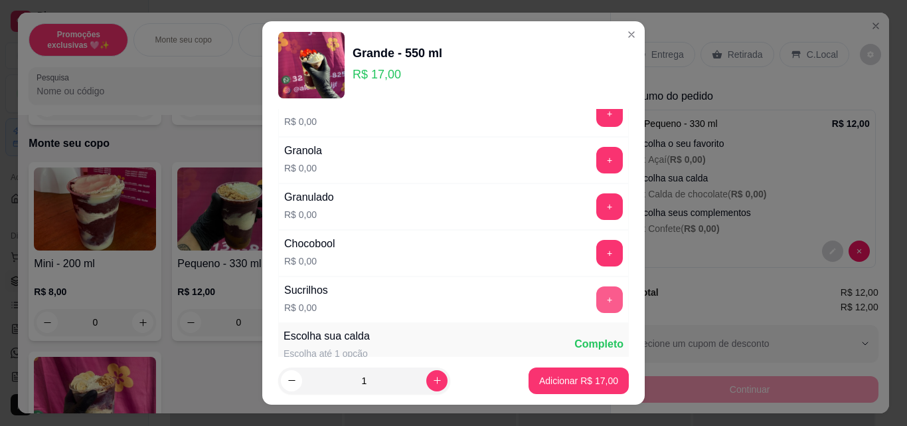
click at [596, 294] on button "+" at bounding box center [609, 299] width 27 height 27
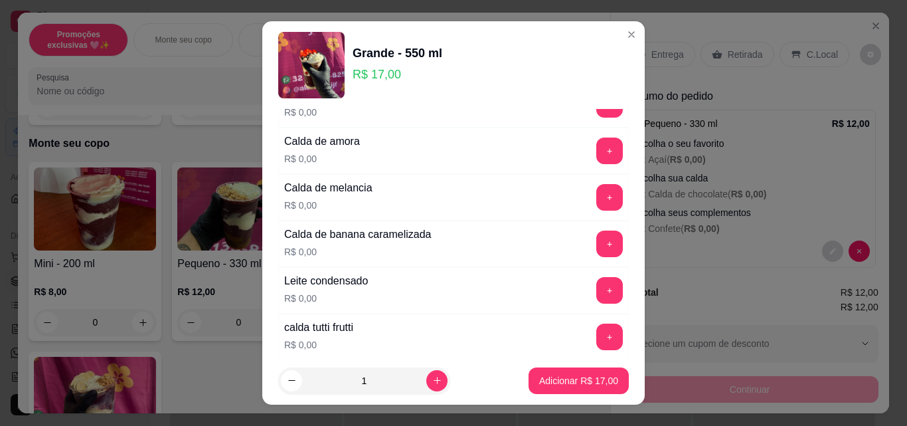
scroll to position [1062, 0]
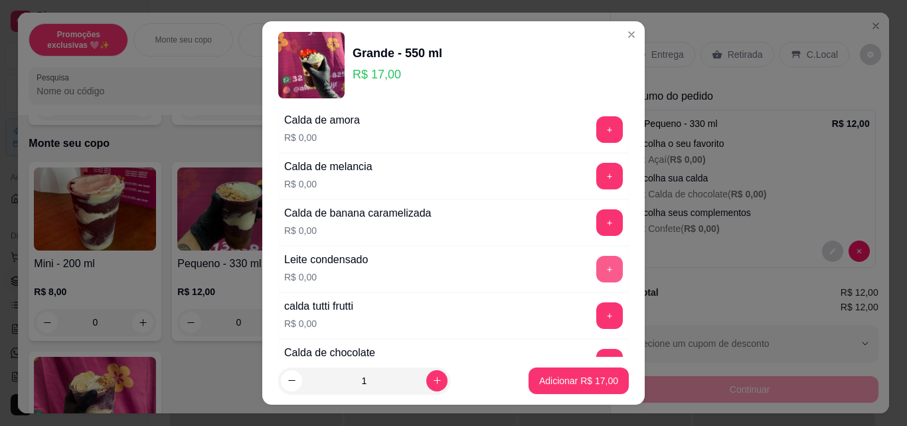
click at [596, 270] on button "+" at bounding box center [609, 269] width 27 height 27
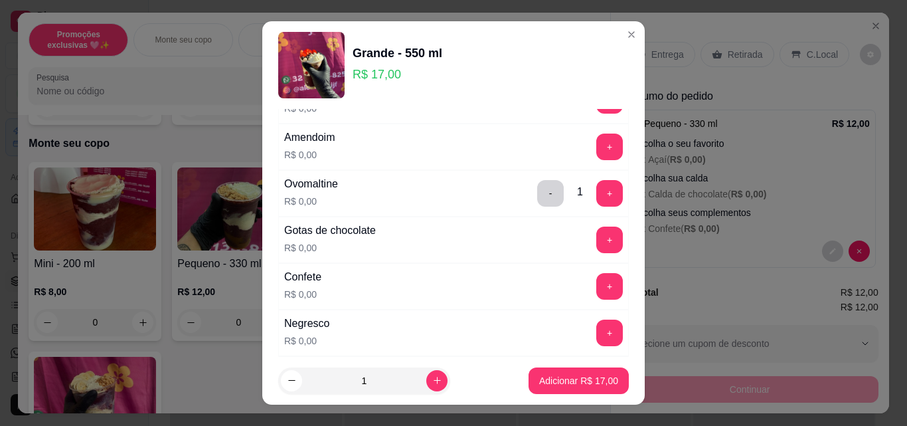
scroll to position [531, 0]
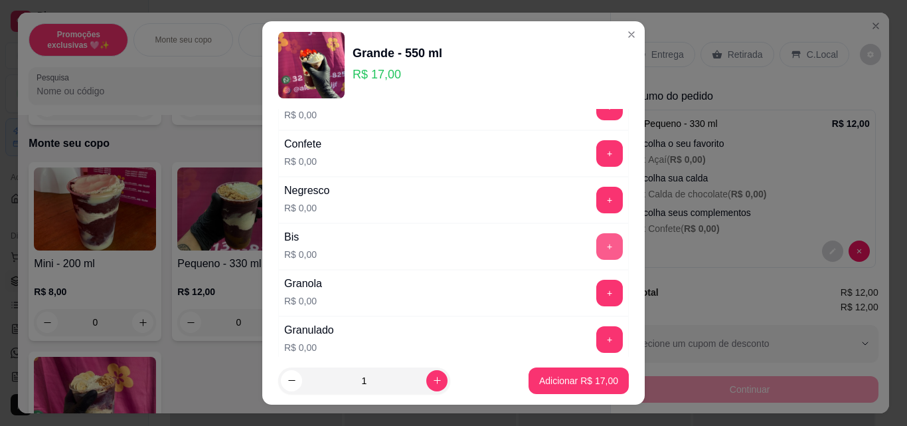
click at [596, 245] on button "+" at bounding box center [609, 246] width 27 height 27
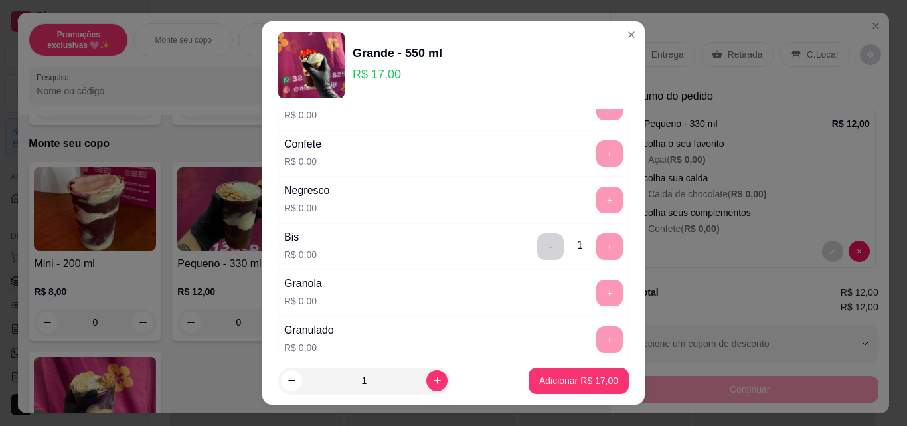
scroll to position [664, 0]
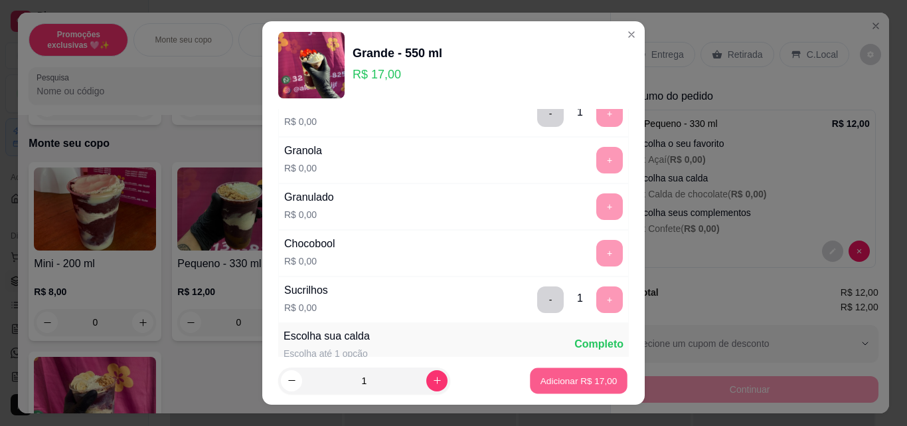
click at [568, 380] on p "Adicionar R$ 17,00" at bounding box center [578, 380] width 77 height 13
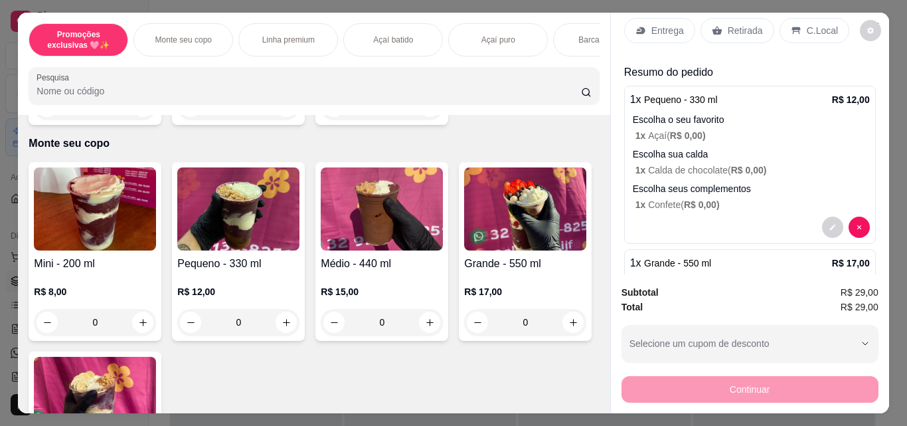
scroll to position [0, 0]
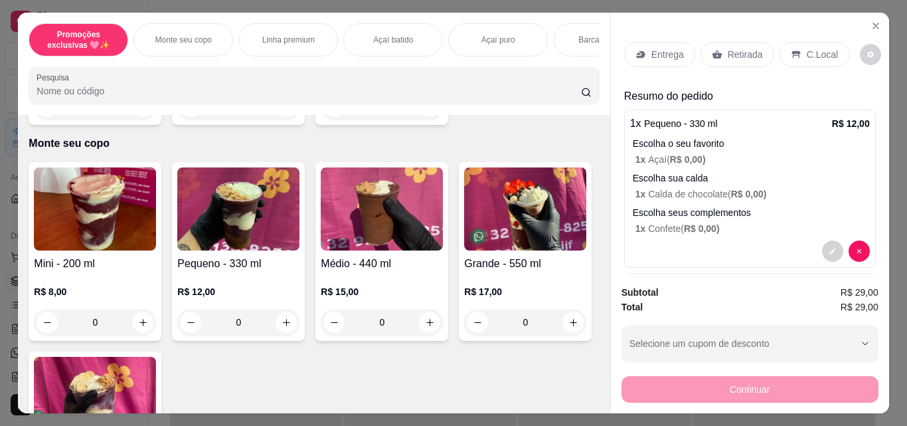
click at [729, 53] on p "Retirada" at bounding box center [745, 54] width 35 height 13
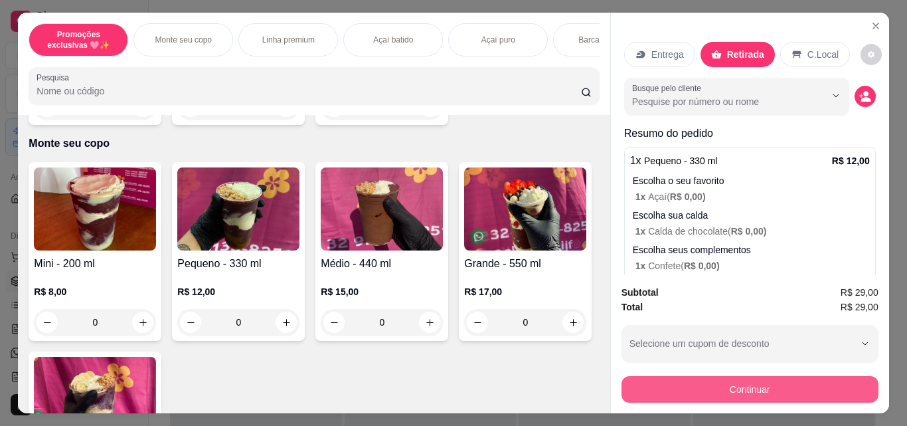
click at [720, 394] on button "Continuar" at bounding box center [749, 389] width 257 height 27
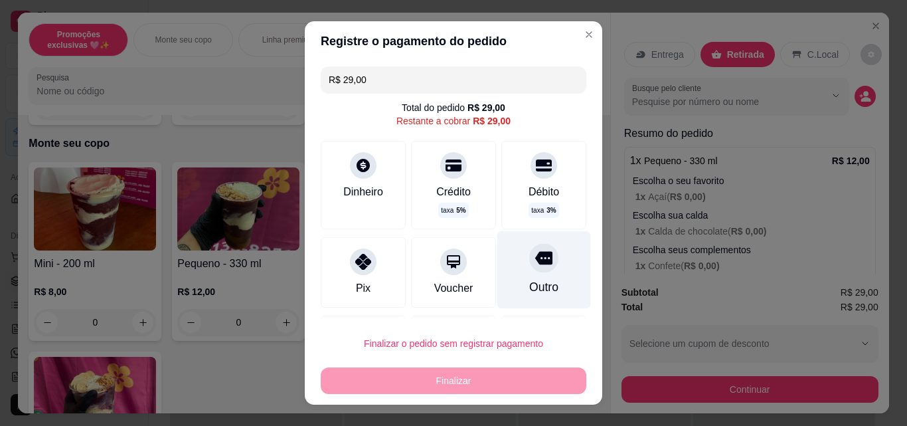
click at [506, 287] on div "Outro" at bounding box center [544, 270] width 94 height 78
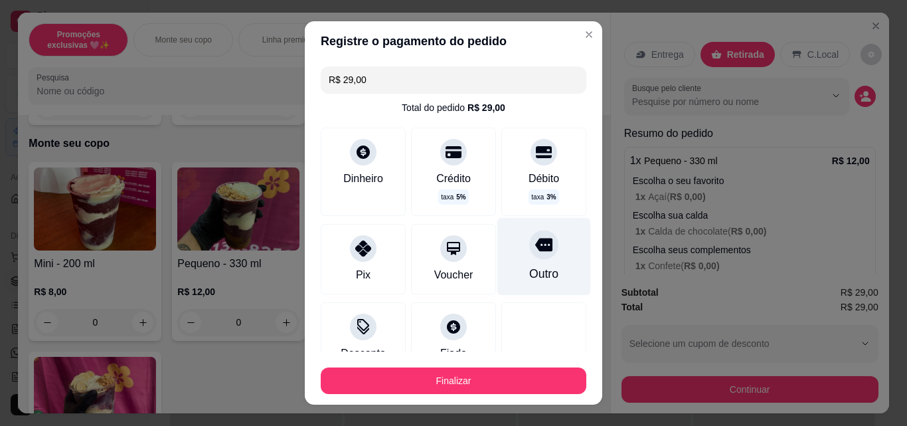
type input "R$ 0,00"
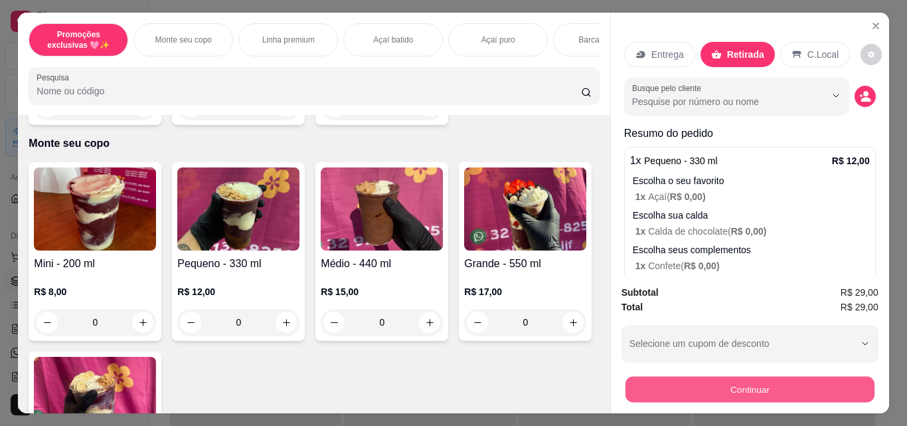
click at [685, 376] on button "Continuar" at bounding box center [749, 389] width 249 height 26
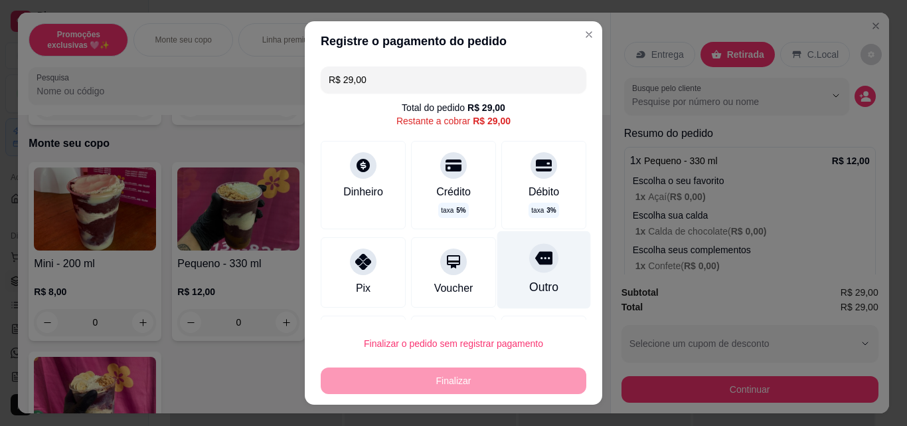
click at [529, 267] on div at bounding box center [543, 257] width 29 height 29
type input "R$ 0,00"
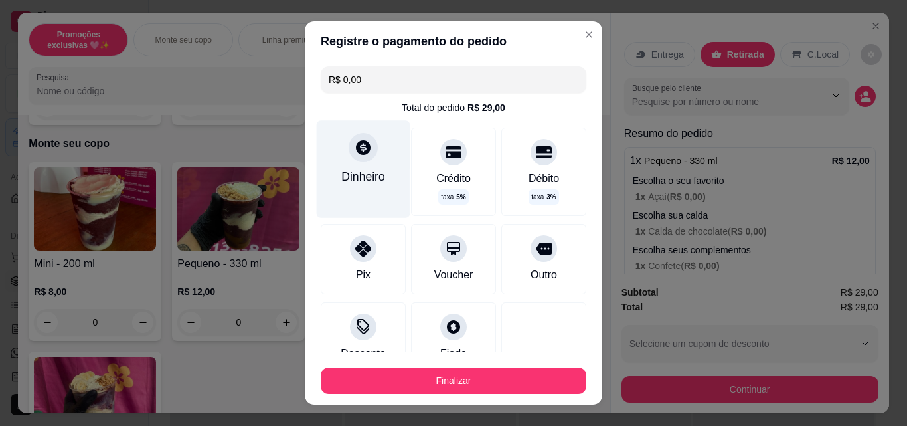
click at [370, 175] on div "Dinheiro" at bounding box center [363, 176] width 44 height 17
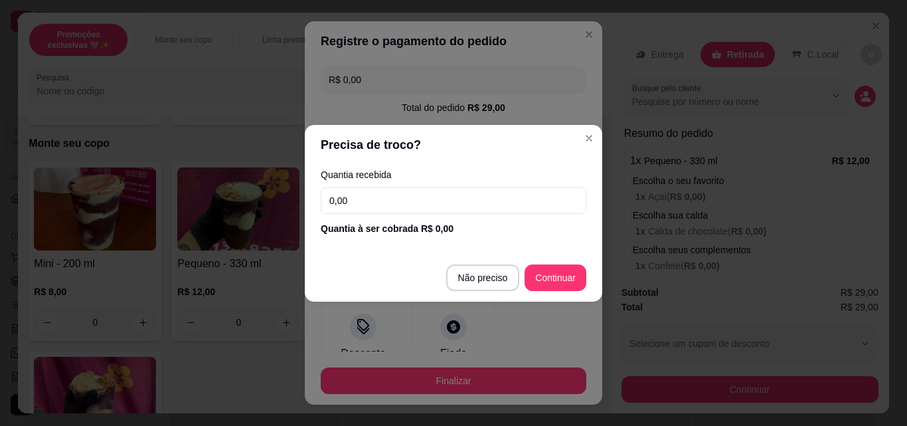
click at [395, 198] on input "0,00" at bounding box center [454, 200] width 266 height 27
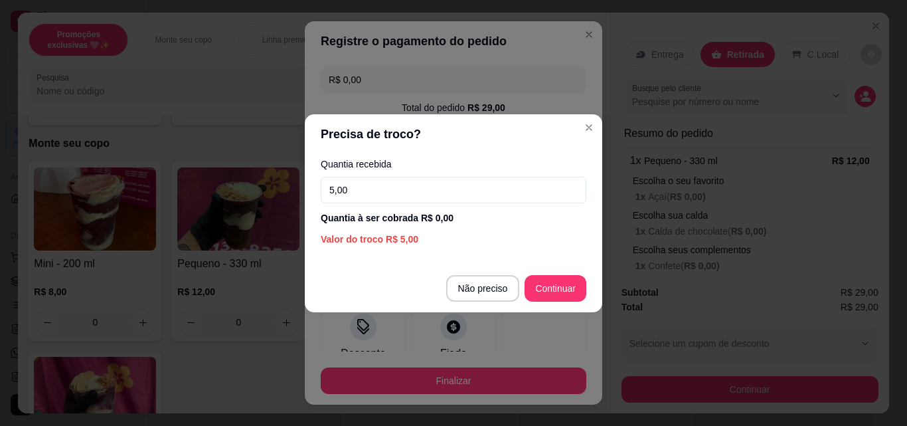
type input "50,00"
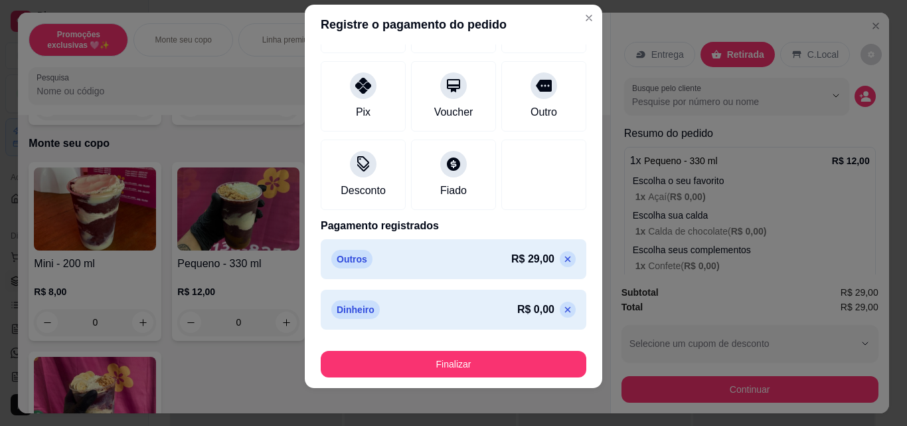
scroll to position [21, 0]
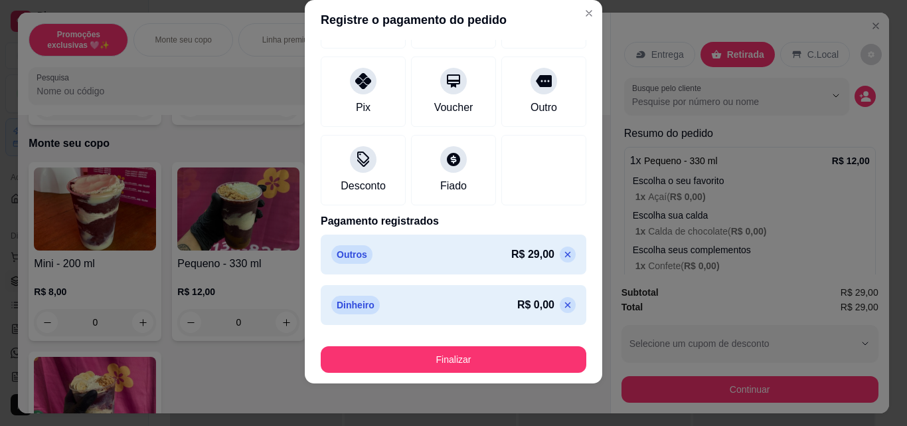
click at [560, 254] on p at bounding box center [568, 254] width 16 height 16
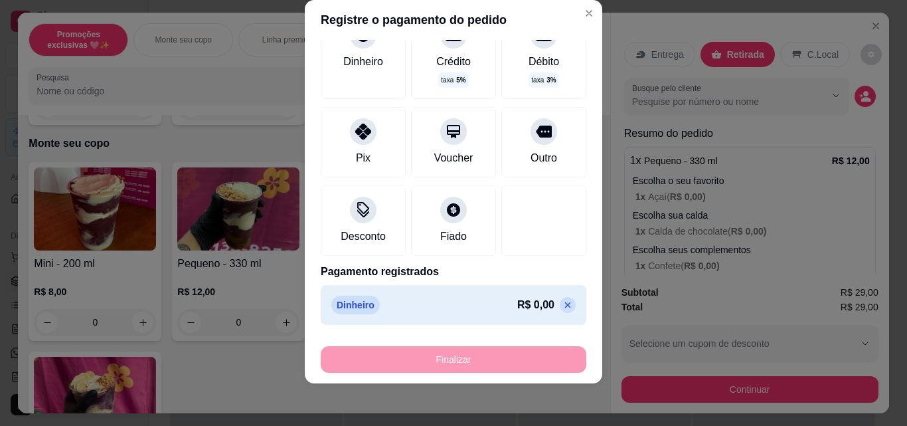
click at [560, 311] on p at bounding box center [568, 305] width 16 height 16
type input "R$ 0,00"
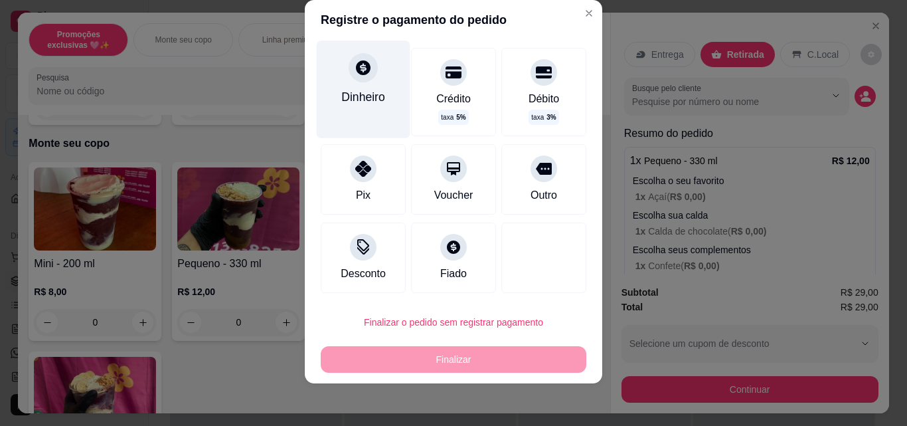
scroll to position [0, 0]
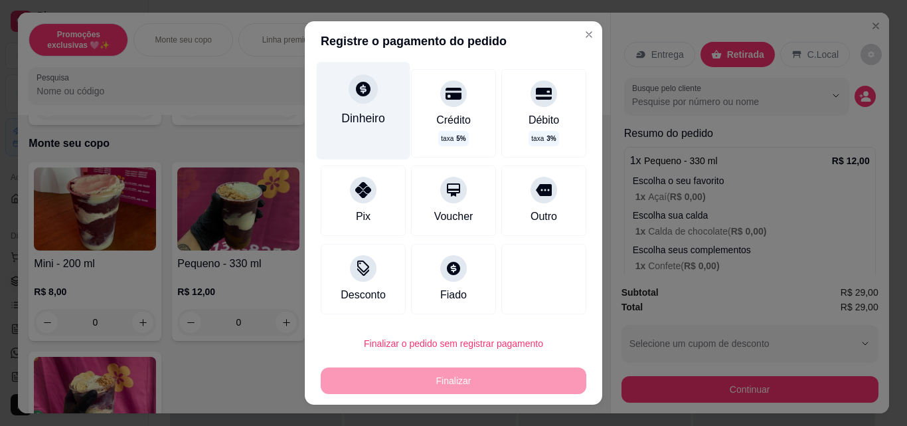
click at [347, 119] on div "Dinheiro" at bounding box center [363, 118] width 44 height 17
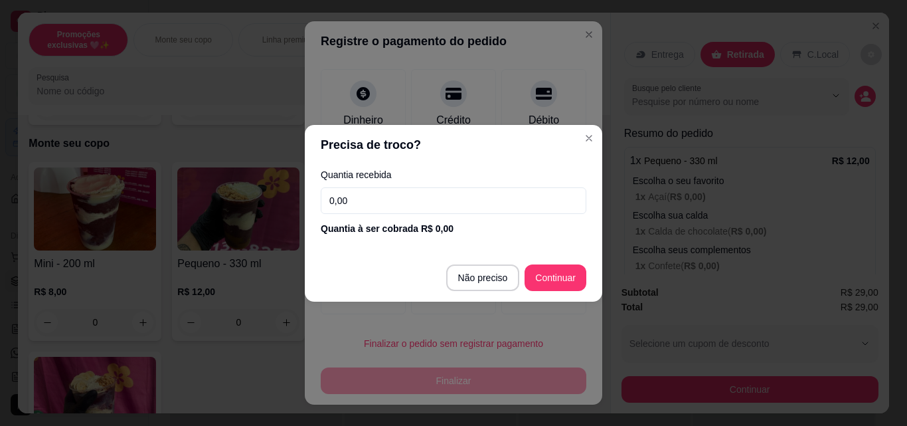
click at [392, 195] on input "0,00" at bounding box center [454, 200] width 266 height 27
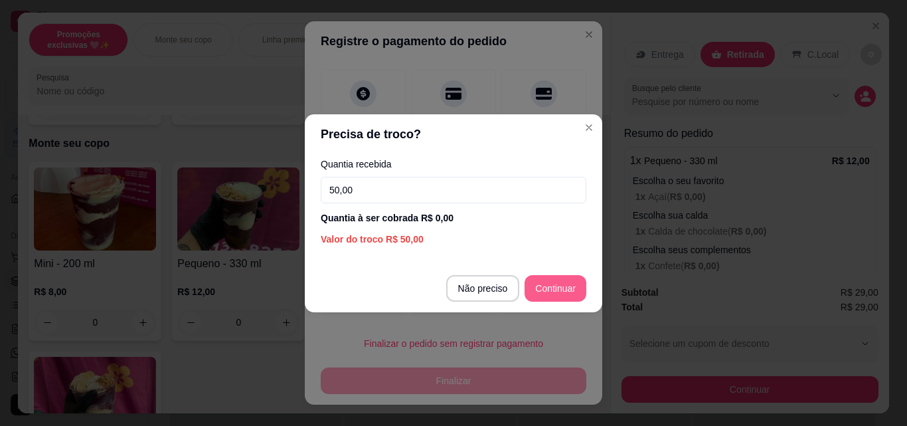
type input "50,00"
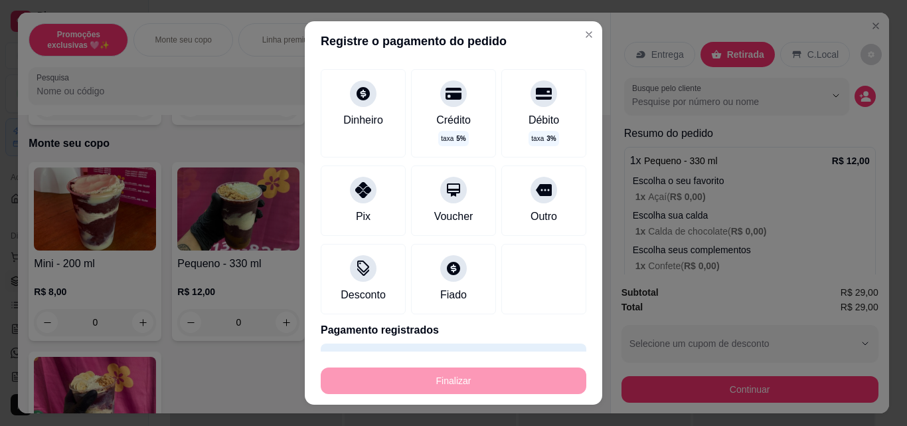
scroll to position [109, 0]
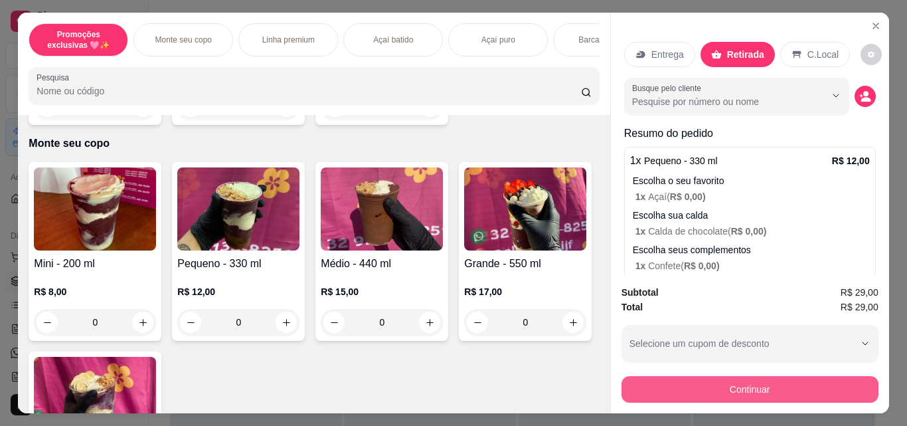
click at [736, 394] on button "Continuar" at bounding box center [749, 389] width 257 height 27
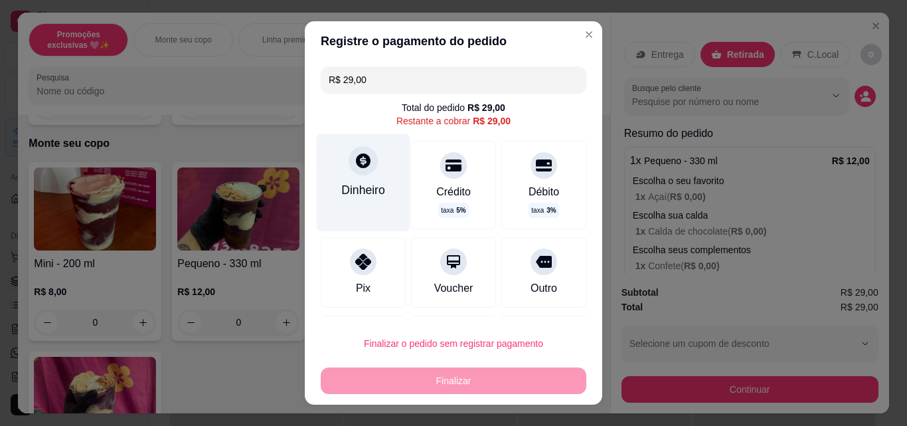
click at [351, 187] on div "Dinheiro" at bounding box center [363, 189] width 44 height 17
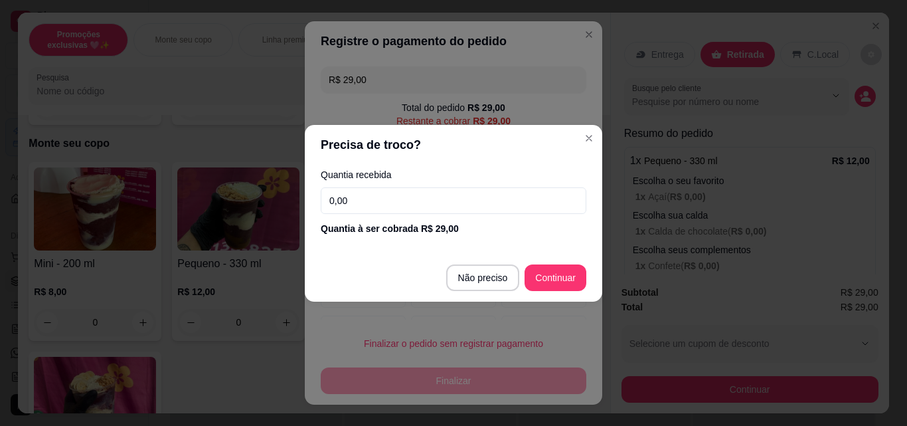
click at [446, 185] on div "Quantia recebida 0,00 Quantia à ser cobrada R$ 29,00" at bounding box center [453, 203] width 297 height 76
click at [451, 198] on input "0,00" at bounding box center [454, 200] width 266 height 27
type input "50,00"
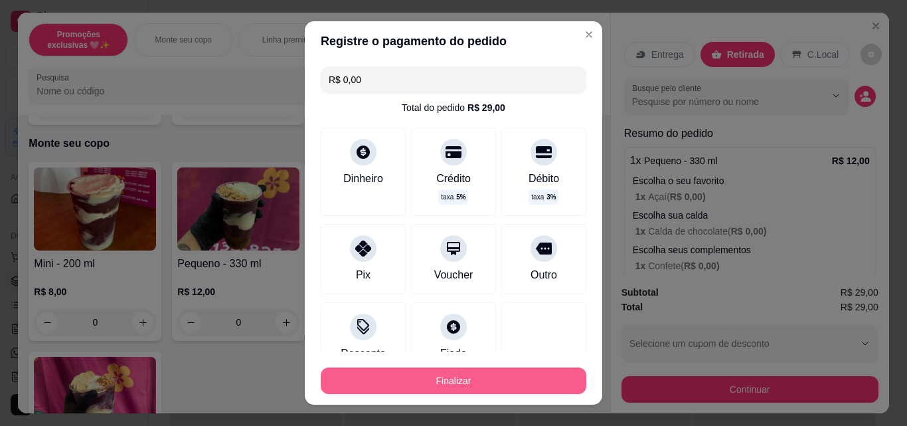
click at [493, 386] on button "Finalizar" at bounding box center [454, 380] width 266 height 27
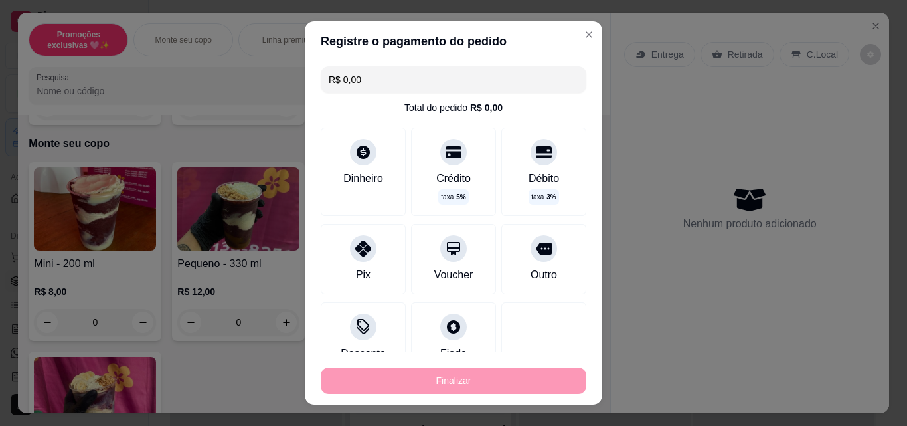
type input "-R$ 29,00"
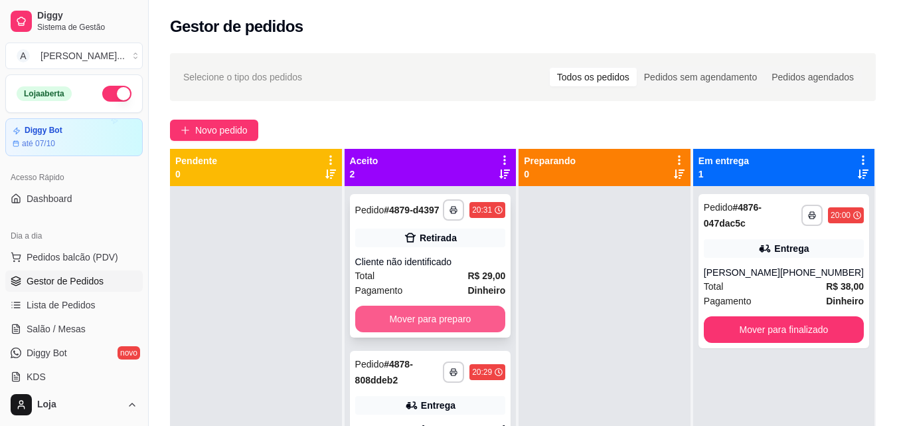
click at [429, 323] on button "Mover para preparo" at bounding box center [430, 318] width 151 height 27
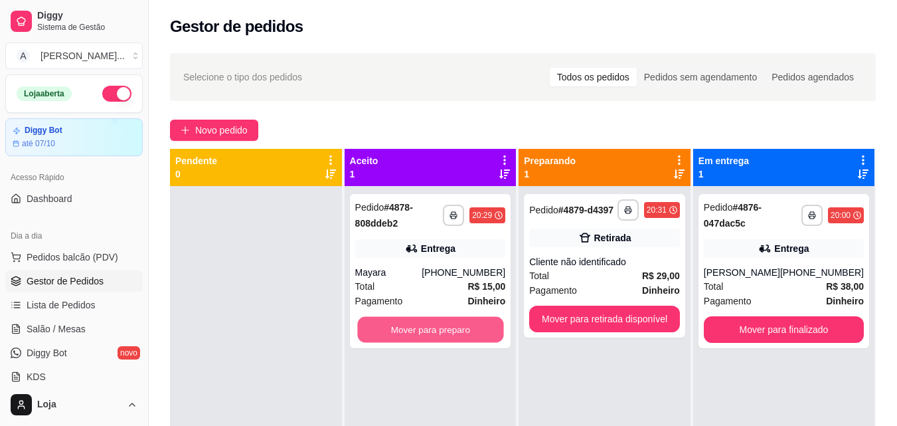
click at [429, 323] on button "Mover para preparo" at bounding box center [430, 330] width 146 height 26
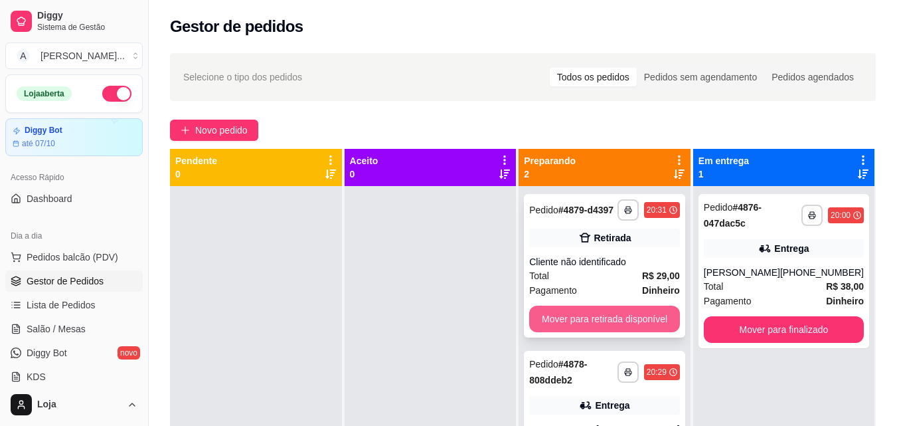
click at [646, 316] on button "Mover para retirada disponível" at bounding box center [604, 318] width 151 height 27
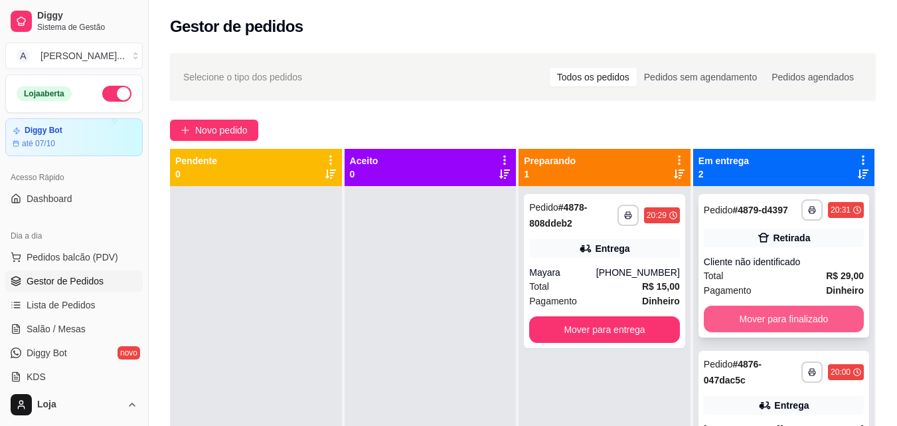
click at [736, 320] on button "Mover para finalizado" at bounding box center [784, 318] width 160 height 27
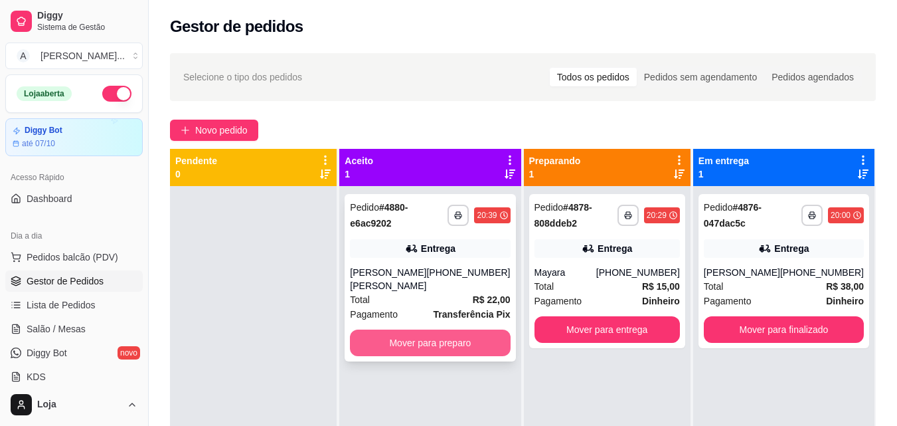
click at [437, 329] on button "Mover para preparo" at bounding box center [430, 342] width 160 height 27
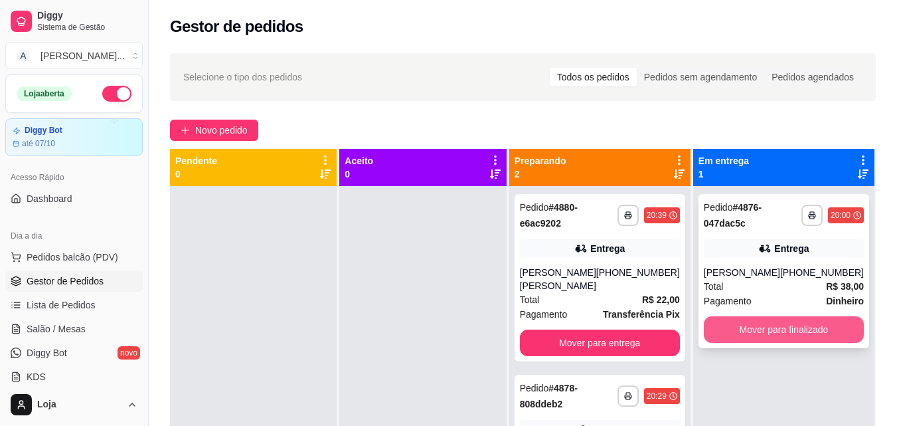
click at [749, 316] on button "Mover para finalizado" at bounding box center [784, 329] width 160 height 27
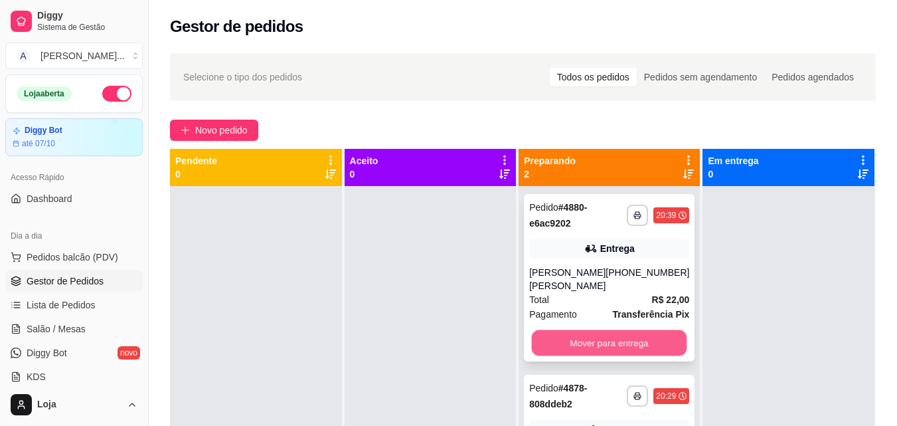
click at [663, 330] on button "Mover para entrega" at bounding box center [609, 343] width 155 height 26
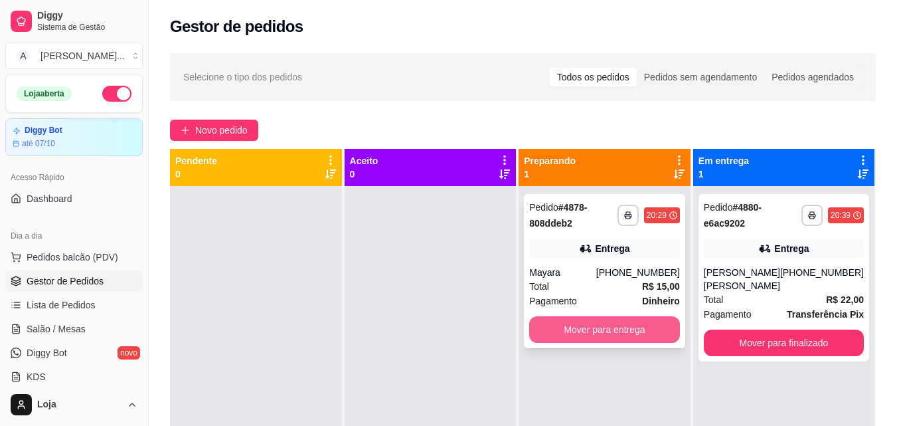
click at [659, 322] on button "Mover para entrega" at bounding box center [604, 329] width 151 height 27
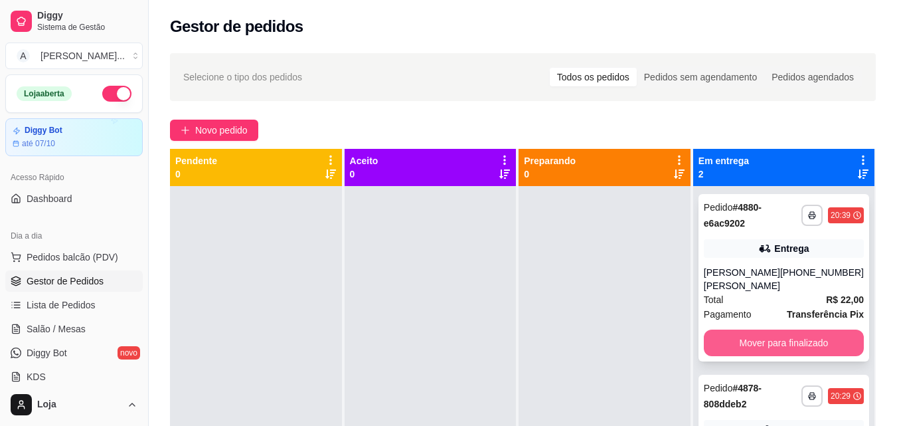
click at [732, 329] on button "Mover para finalizado" at bounding box center [784, 342] width 160 height 27
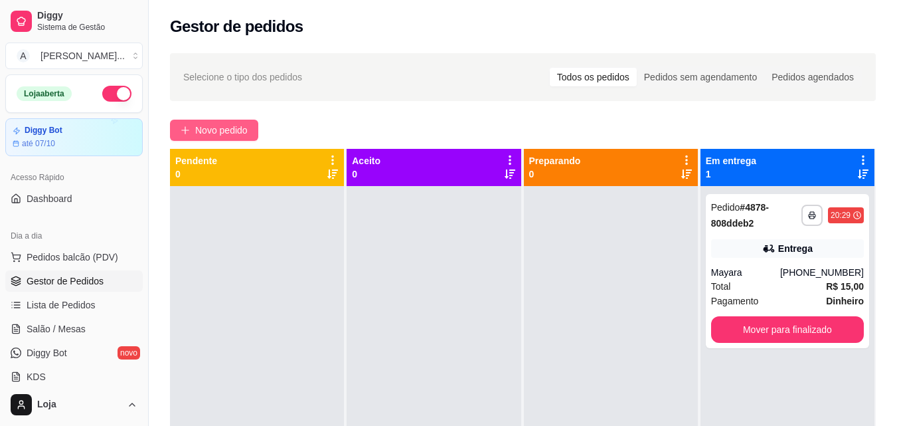
click at [242, 134] on span "Novo pedido" at bounding box center [221, 130] width 52 height 15
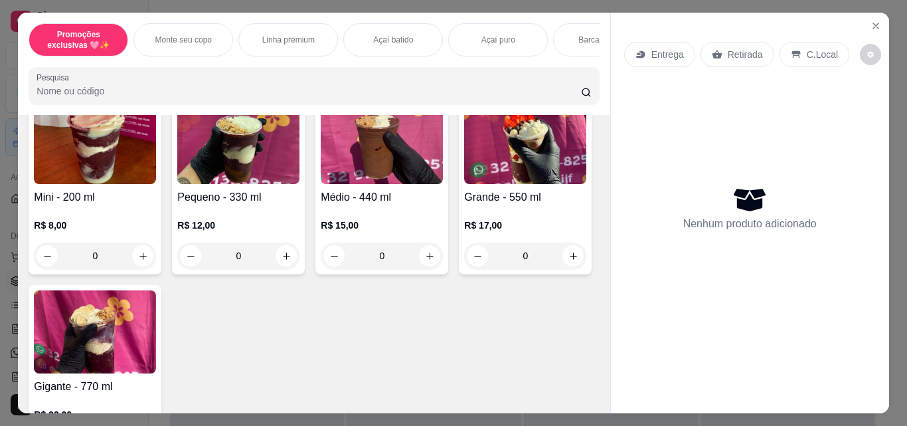
scroll to position [465, 0]
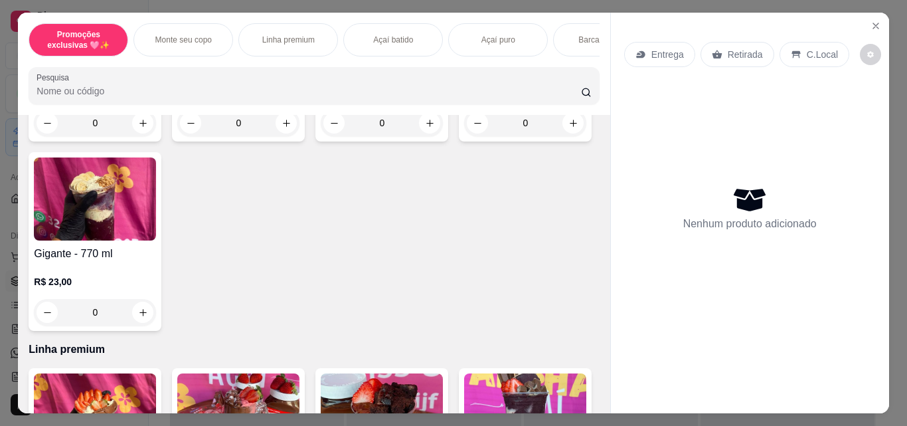
click at [156, 319] on div "0" at bounding box center [95, 312] width 122 height 27
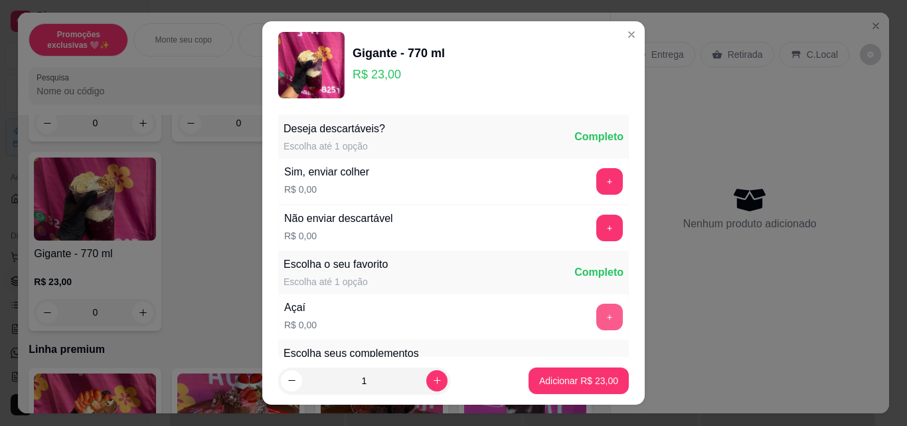
click at [596, 315] on button "+" at bounding box center [609, 316] width 27 height 27
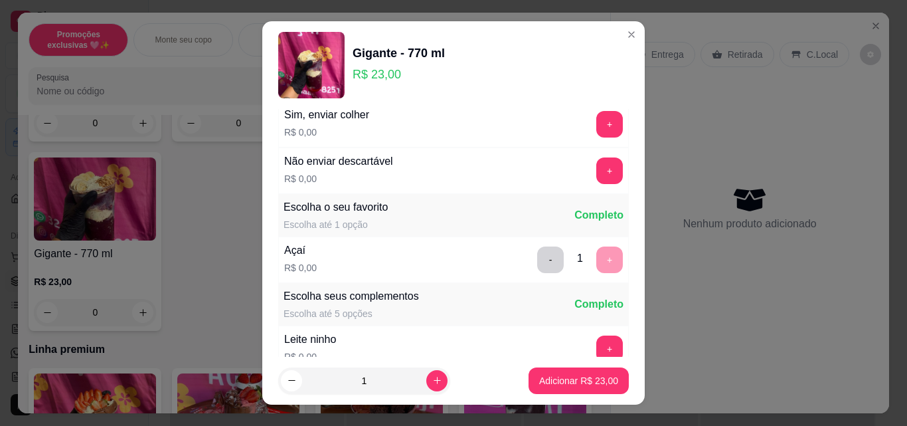
scroll to position [133, 0]
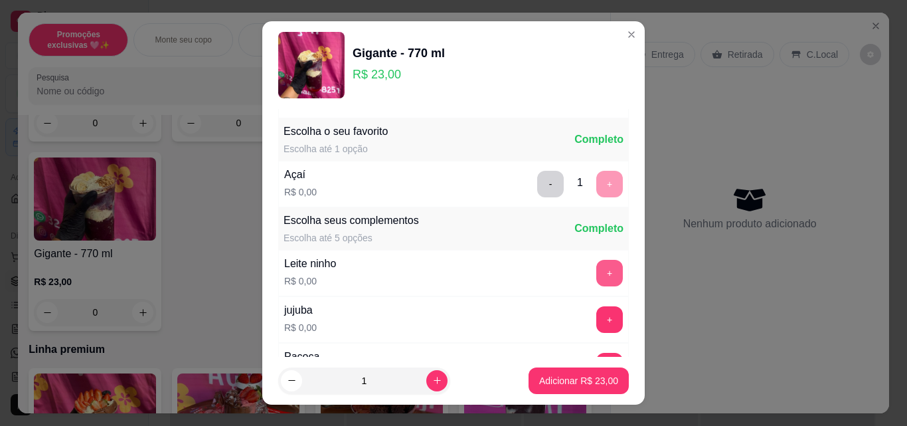
click at [596, 281] on button "+" at bounding box center [609, 273] width 27 height 27
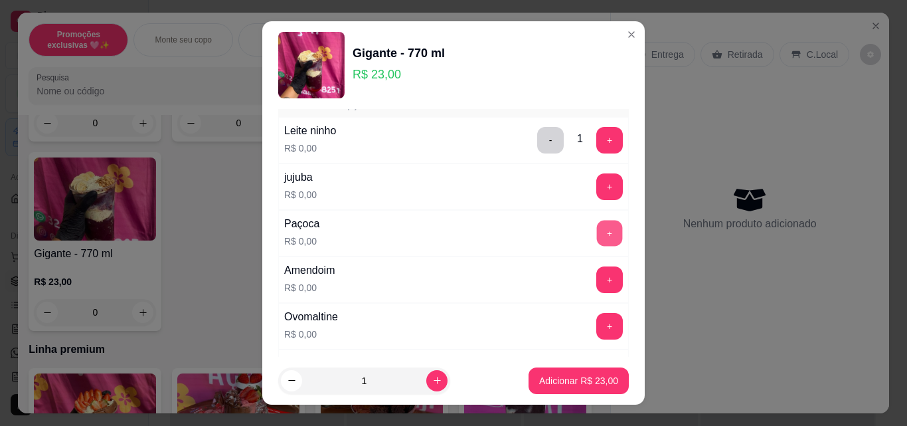
click at [597, 236] on button "+" at bounding box center [610, 233] width 26 height 26
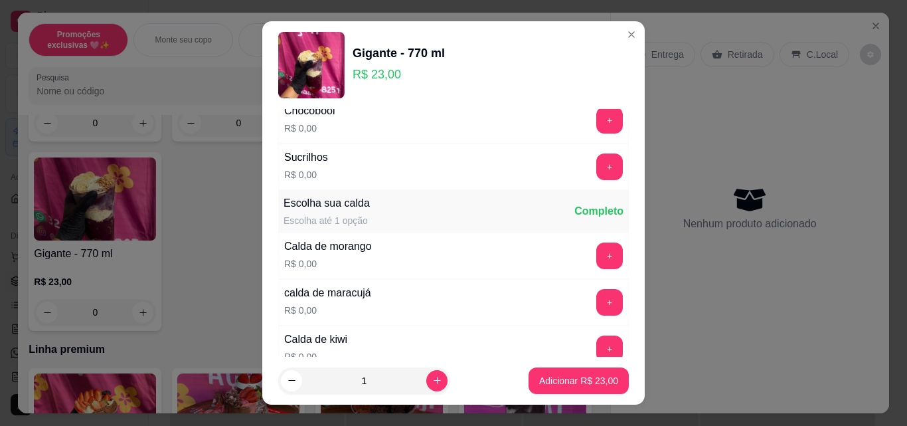
scroll to position [930, 0]
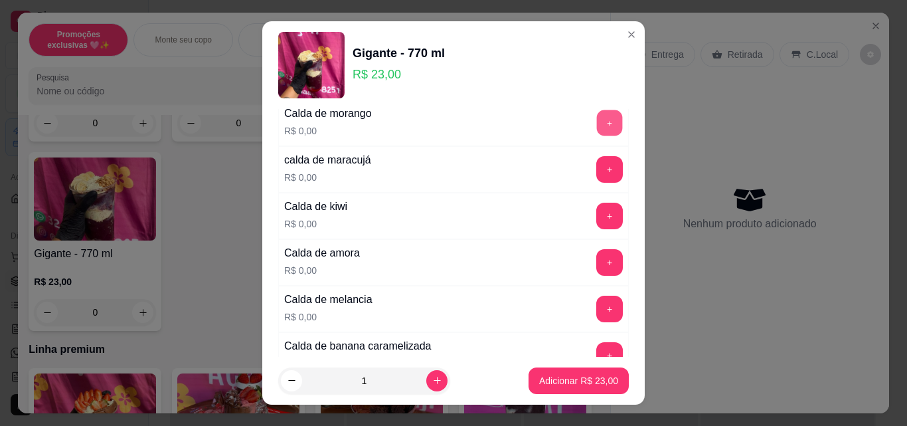
click at [597, 122] on button "+" at bounding box center [610, 123] width 26 height 26
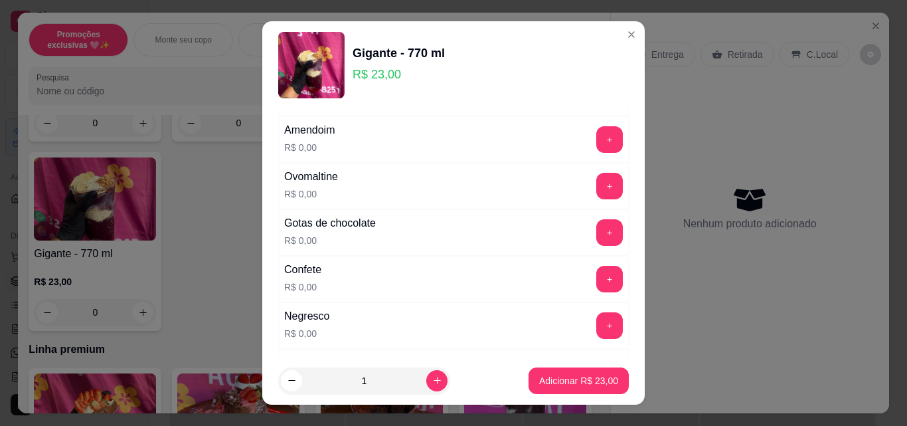
scroll to position [465, 0]
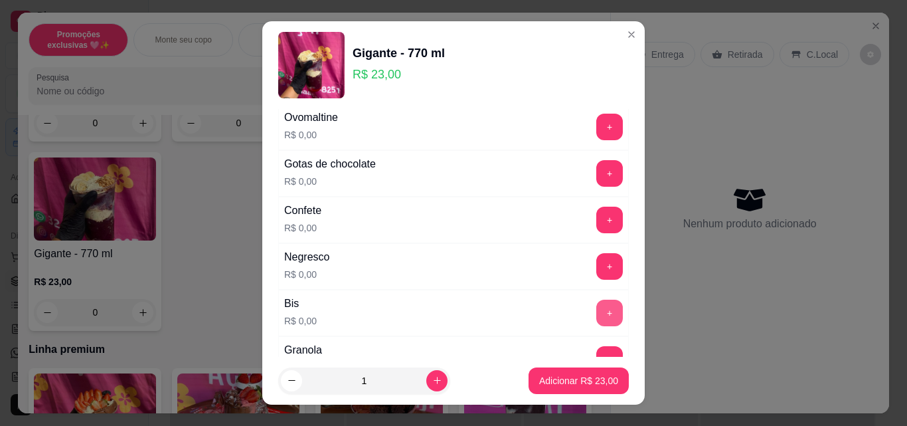
click at [596, 312] on button "+" at bounding box center [609, 312] width 27 height 27
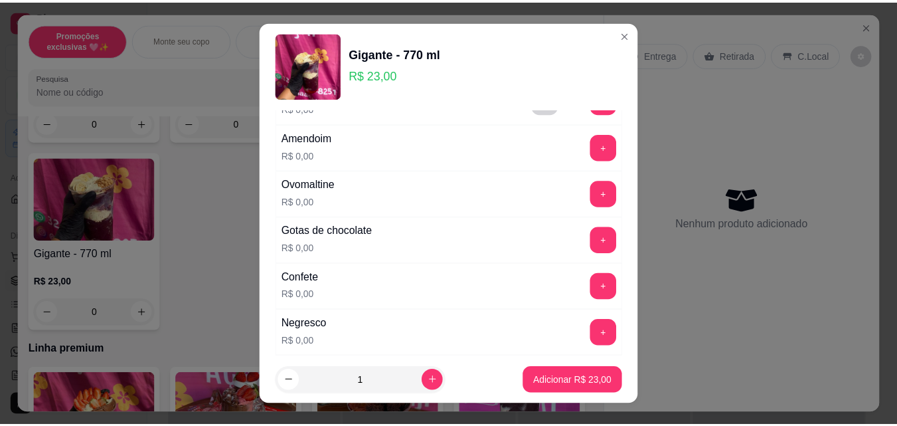
scroll to position [332, 0]
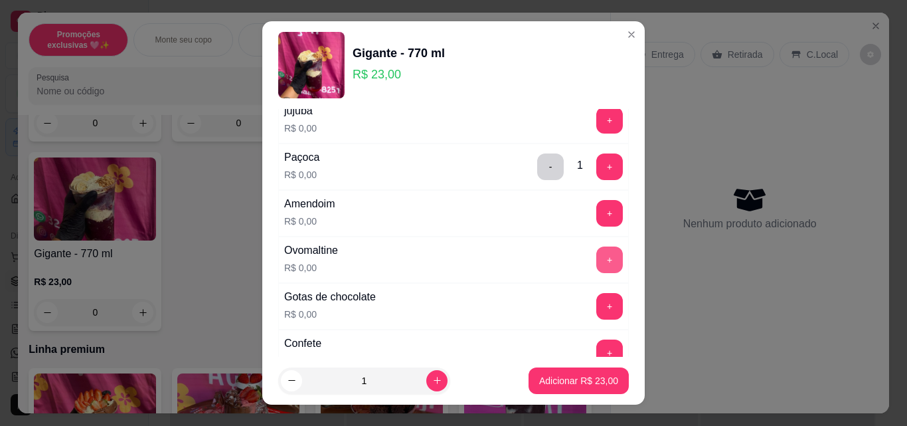
click at [596, 262] on button "+" at bounding box center [609, 259] width 27 height 27
click at [596, 218] on button "+" at bounding box center [609, 213] width 27 height 27
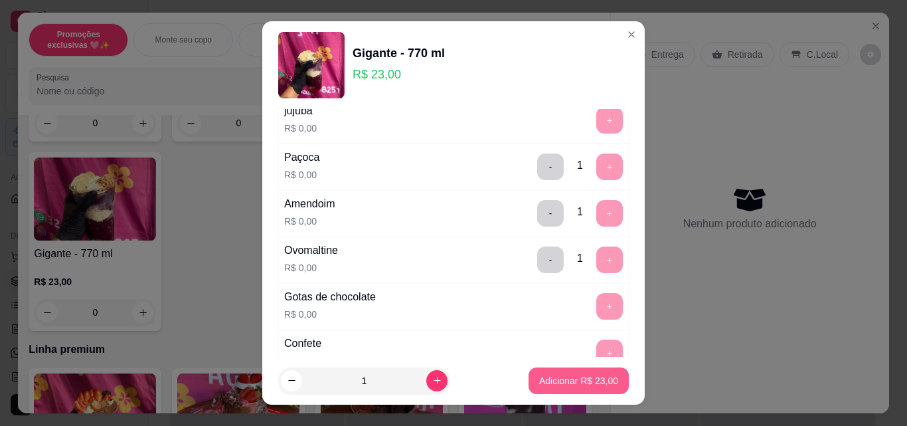
click at [591, 383] on p "Adicionar R$ 23,00" at bounding box center [578, 380] width 79 height 13
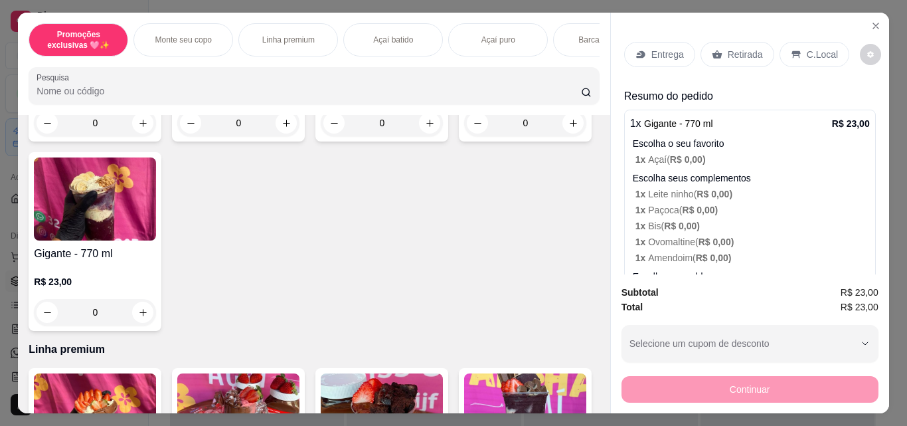
click at [712, 55] on div "Retirada" at bounding box center [737, 54] width 74 height 25
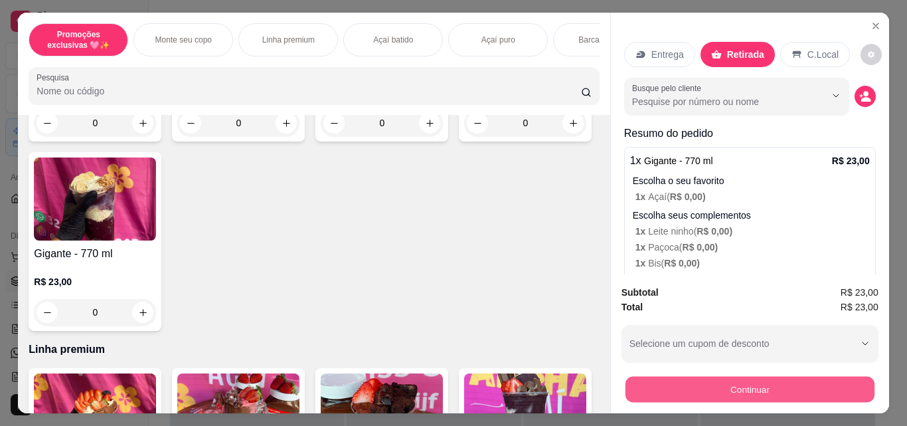
click at [693, 376] on button "Continuar" at bounding box center [749, 389] width 249 height 26
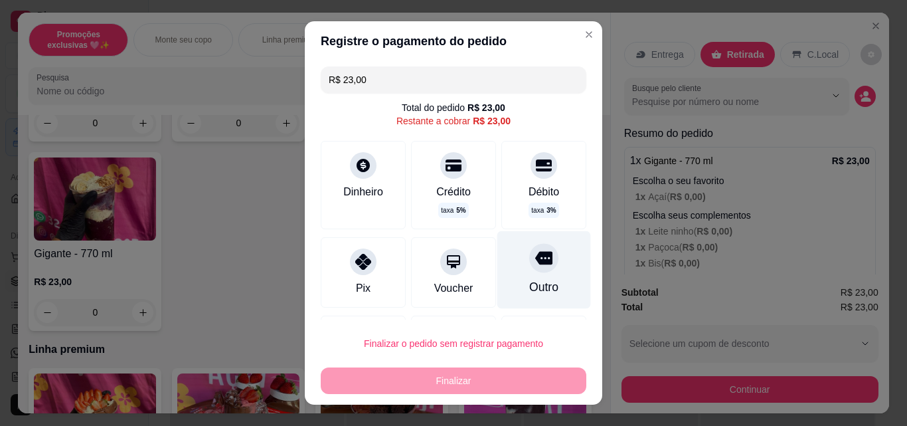
click at [529, 284] on div "Outro" at bounding box center [543, 286] width 29 height 17
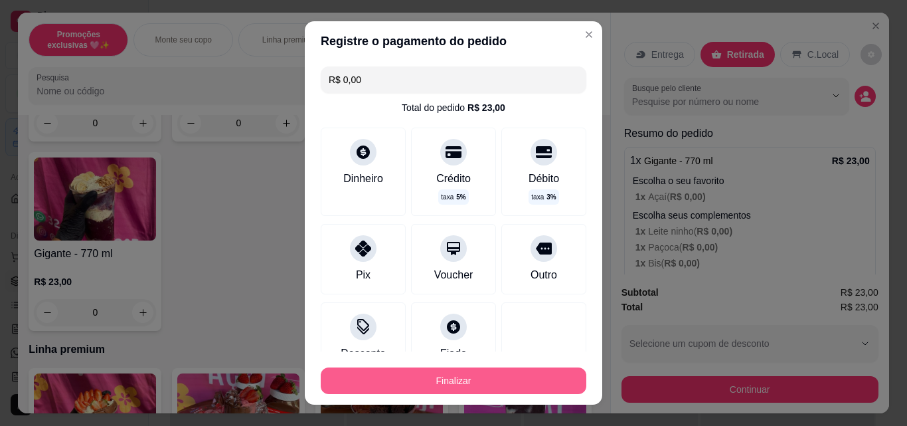
click at [502, 375] on button "Finalizar" at bounding box center [454, 380] width 266 height 27
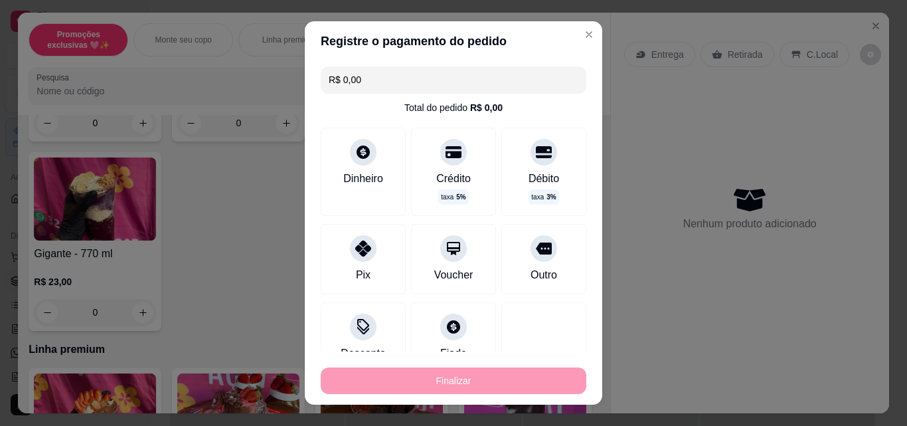
type input "-R$ 23,00"
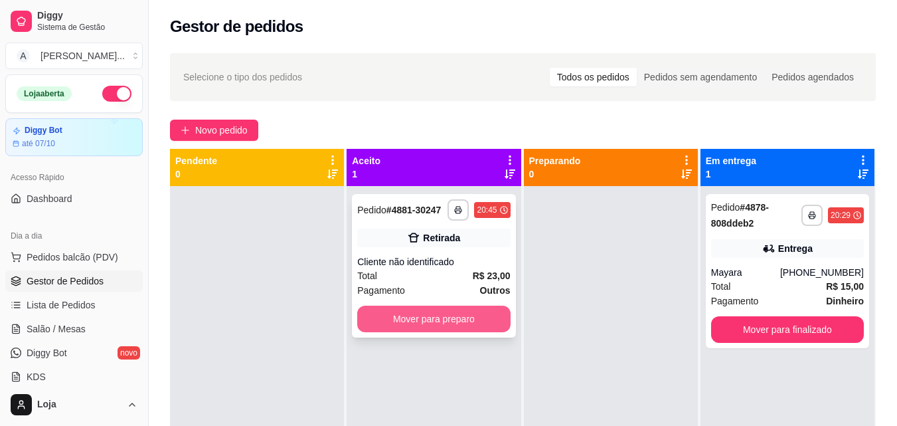
click at [388, 311] on button "Mover para preparo" at bounding box center [433, 318] width 153 height 27
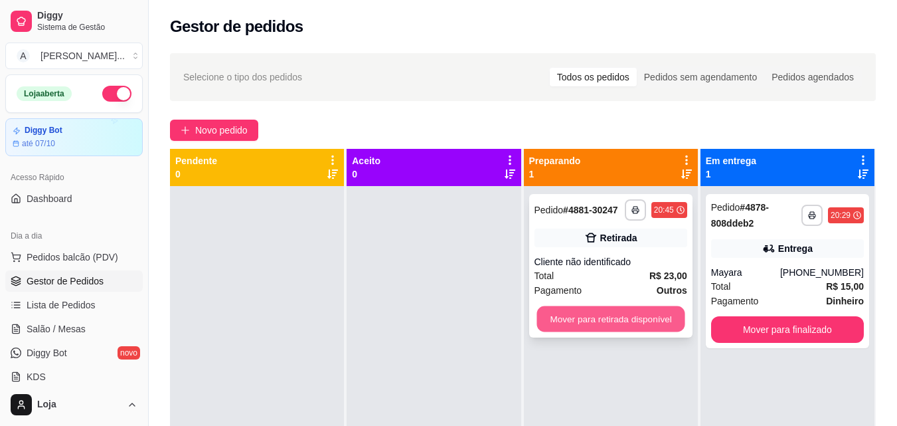
click at [603, 315] on button "Mover para retirada disponível" at bounding box center [610, 319] width 148 height 26
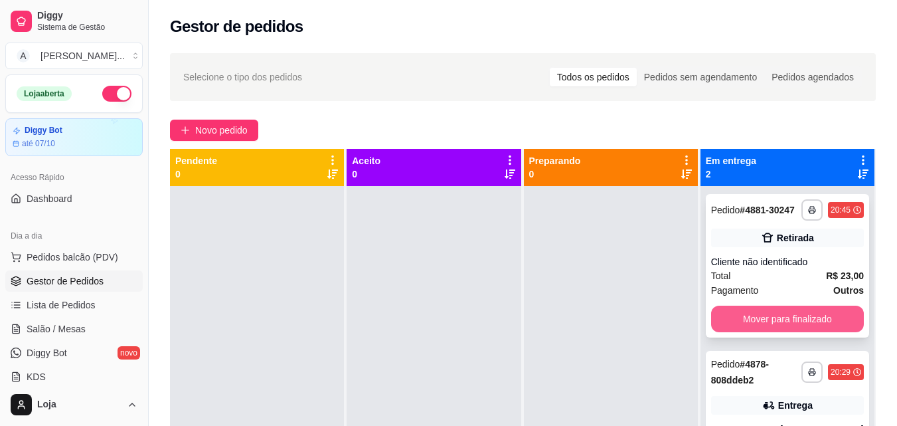
click at [756, 319] on button "Mover para finalizado" at bounding box center [787, 318] width 153 height 27
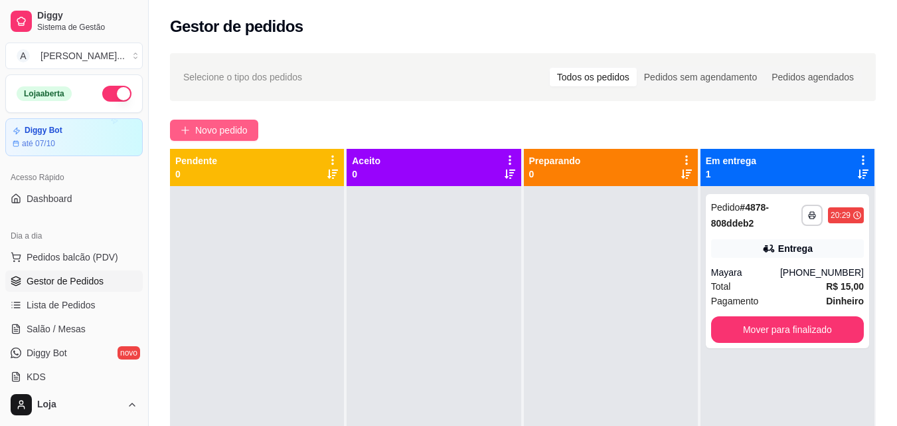
click at [210, 126] on span "Novo pedido" at bounding box center [221, 130] width 52 height 15
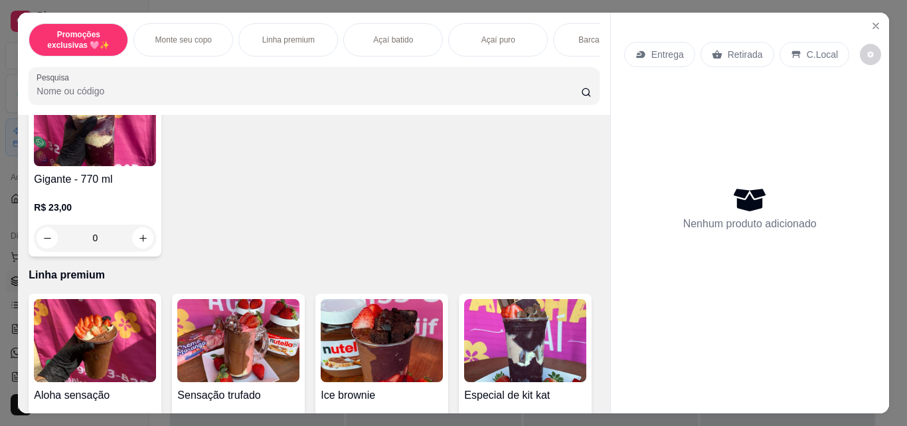
scroll to position [531, 0]
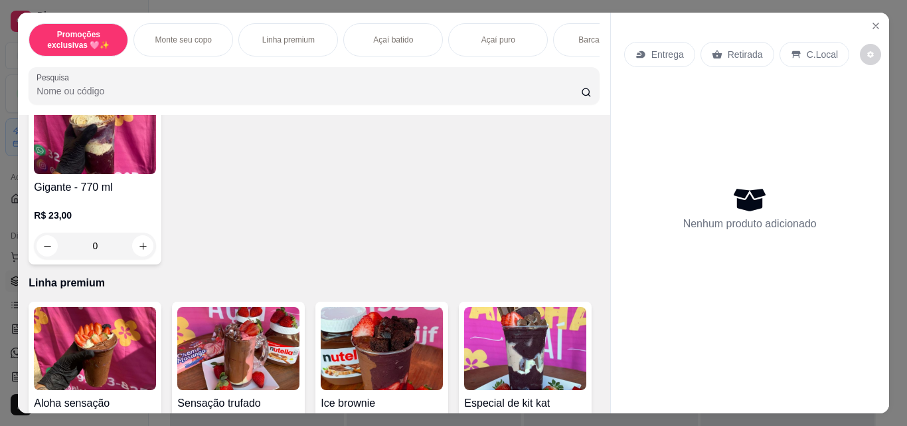
click at [156, 216] on p "R$ 23,00" at bounding box center [95, 214] width 122 height 13
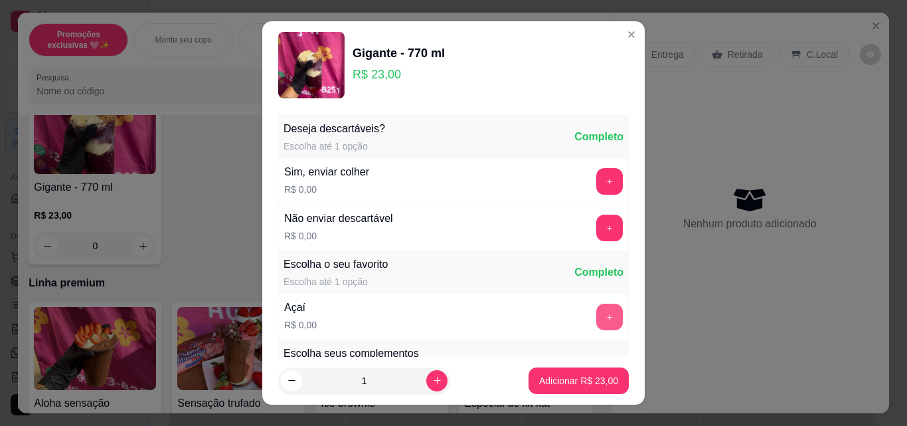
click at [596, 307] on button "+" at bounding box center [609, 316] width 27 height 27
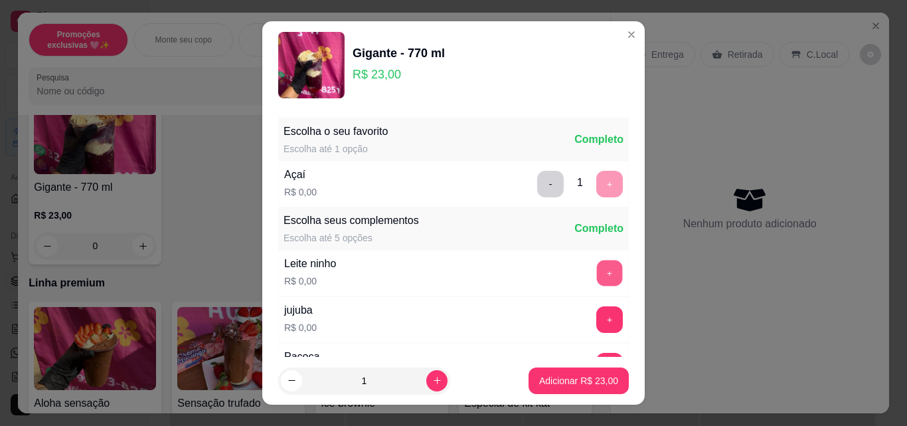
click at [597, 278] on button "+" at bounding box center [610, 273] width 26 height 26
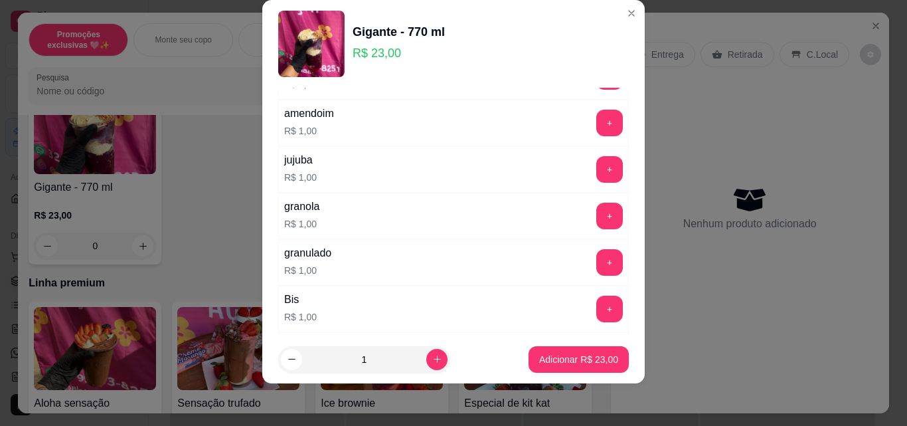
scroll to position [2457, 0]
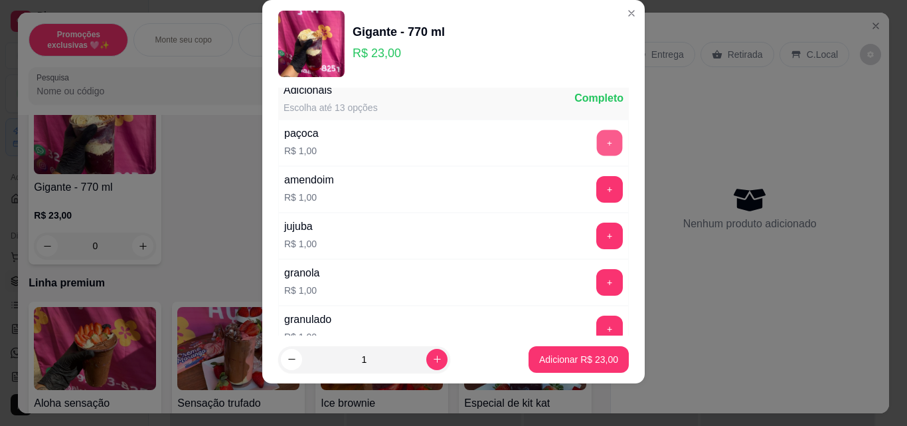
click at [597, 135] on button "+" at bounding box center [610, 143] width 26 height 26
click at [591, 287] on div "+" at bounding box center [609, 282] width 37 height 27
click at [596, 287] on button "+" at bounding box center [609, 282] width 27 height 27
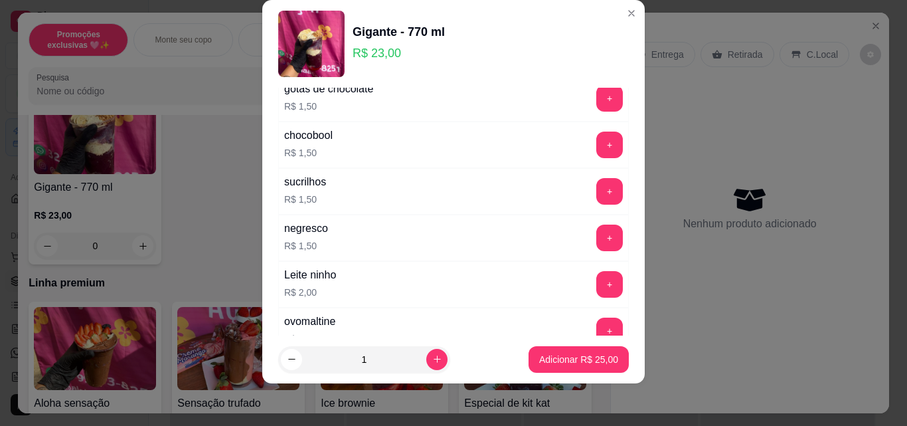
scroll to position [2855, 0]
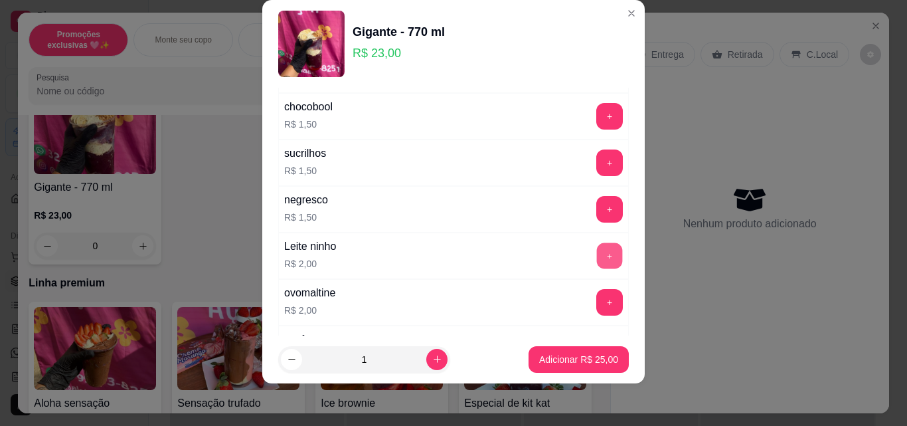
click at [597, 256] on button "+" at bounding box center [610, 256] width 26 height 26
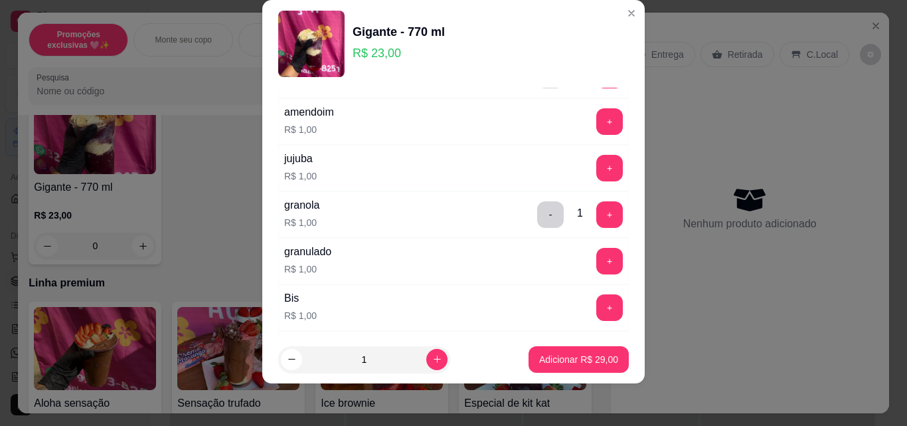
scroll to position [2523, 0]
click at [596, 219] on button "+" at bounding box center [609, 216] width 27 height 27
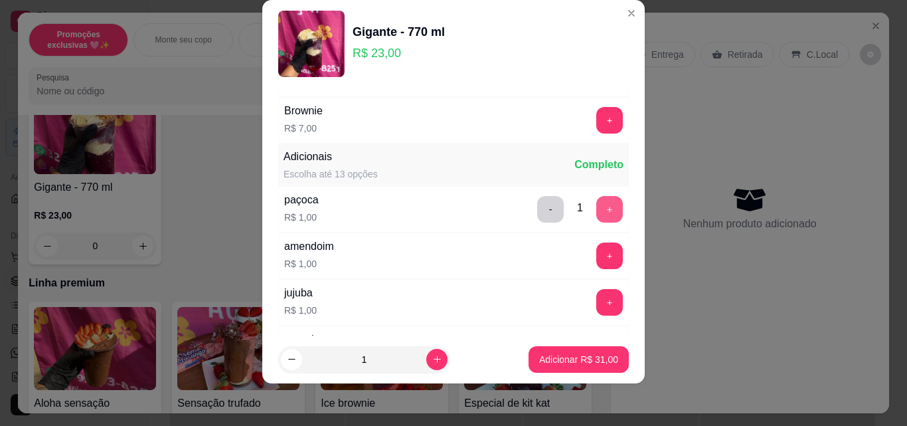
click at [596, 208] on button "+" at bounding box center [609, 209] width 27 height 27
click at [597, 208] on button "+" at bounding box center [610, 210] width 26 height 26
click at [596, 208] on button "+" at bounding box center [609, 209] width 27 height 27
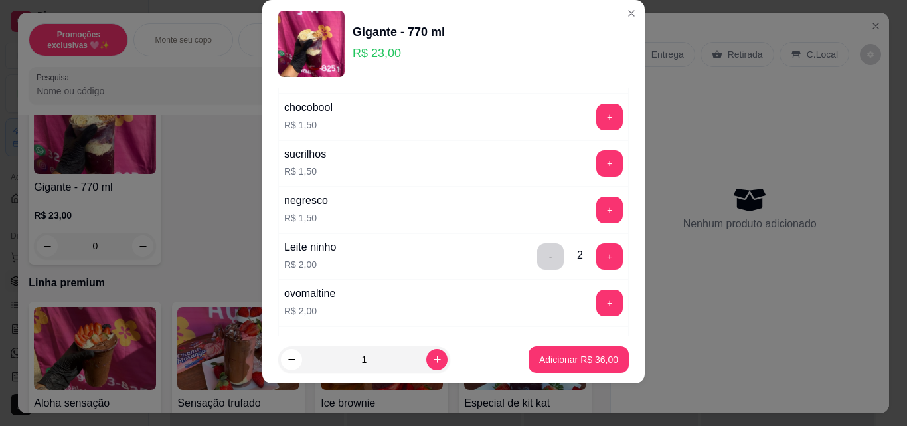
scroll to position [2855, 0]
click at [596, 258] on button "+" at bounding box center [609, 255] width 27 height 27
click at [580, 361] on p "Adicionar R$ 38,00" at bounding box center [578, 359] width 79 height 13
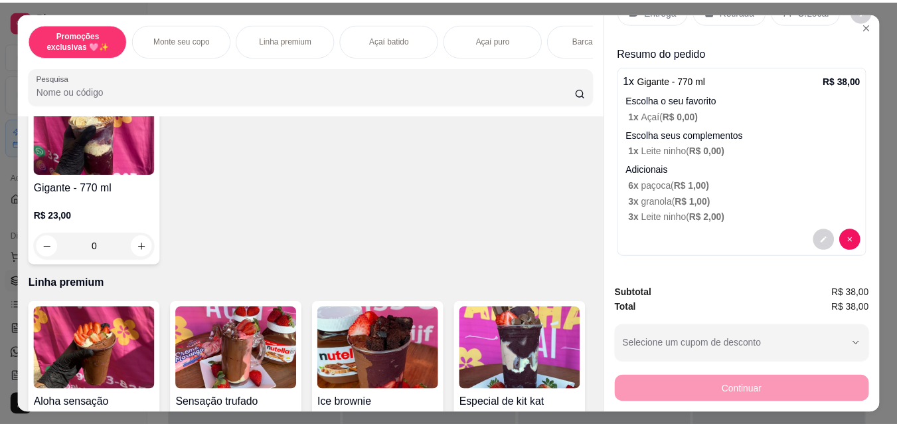
scroll to position [0, 0]
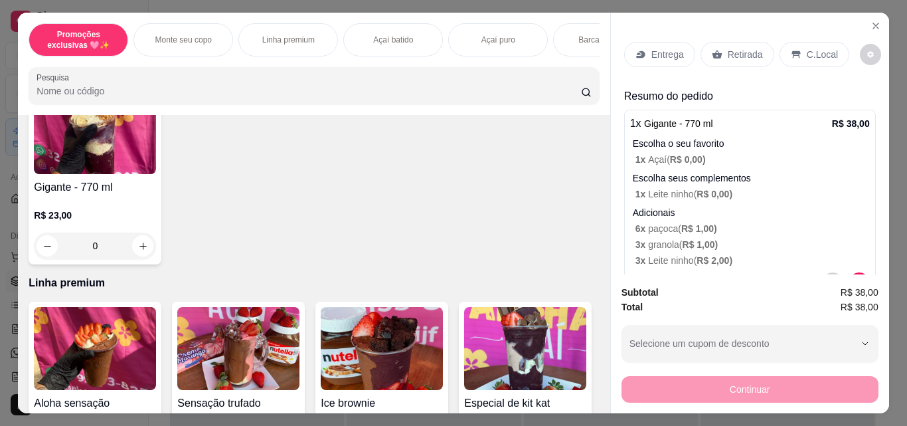
click at [731, 53] on p "Retirada" at bounding box center [745, 54] width 35 height 13
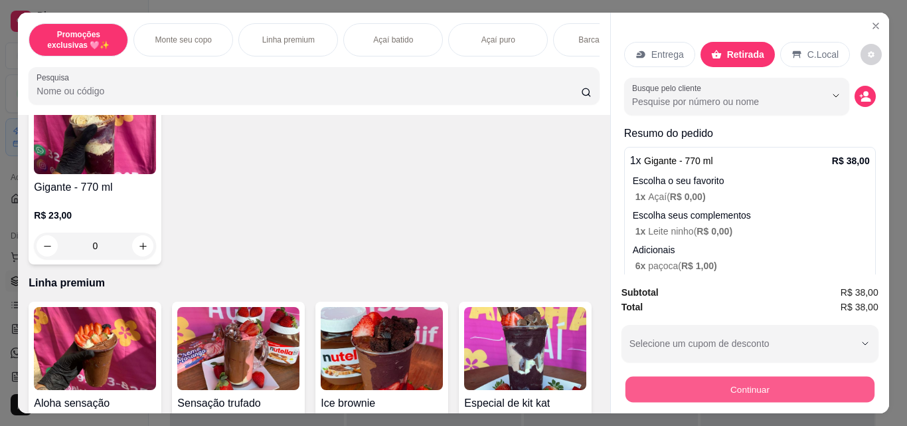
click at [688, 382] on button "Continuar" at bounding box center [749, 389] width 249 height 26
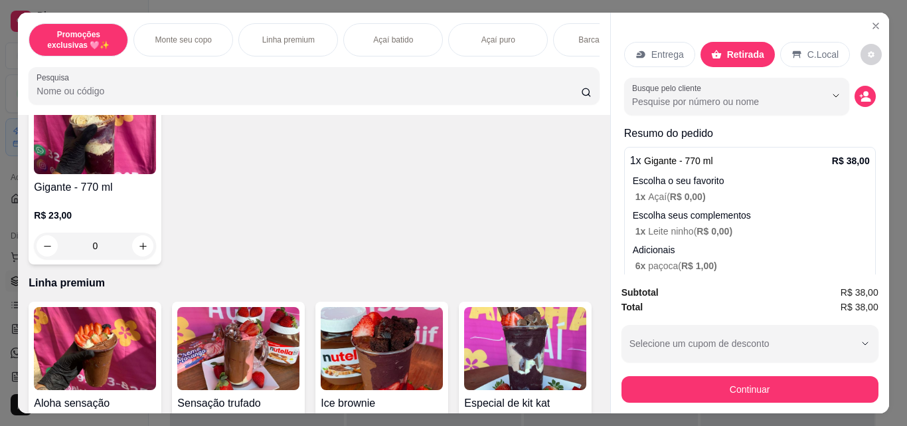
click at [529, 289] on div "Outro" at bounding box center [543, 286] width 29 height 17
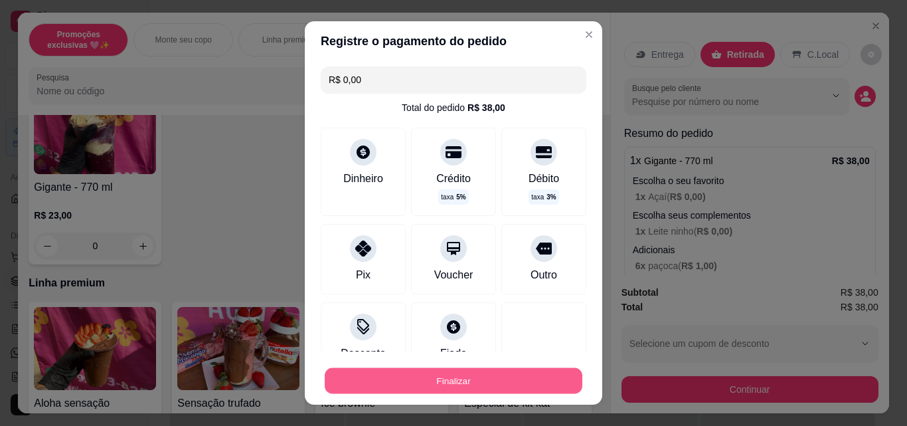
click at [489, 375] on button "Finalizar" at bounding box center [454, 381] width 258 height 26
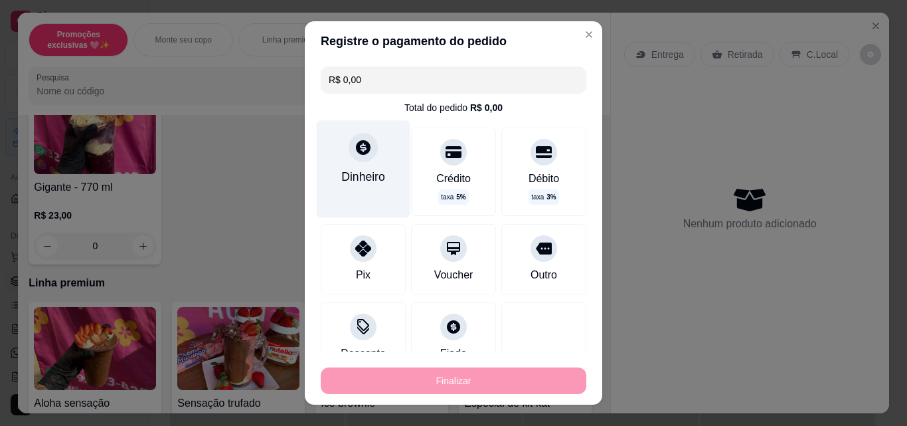
type input "-R$ 38,00"
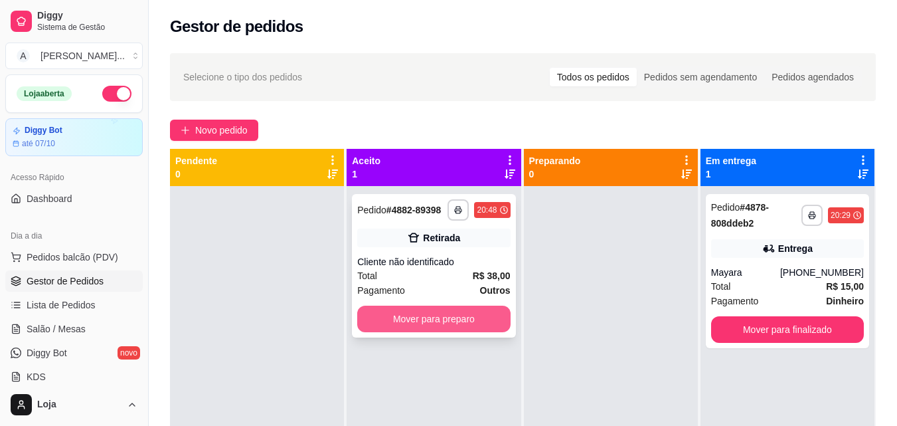
click at [426, 319] on button "Mover para preparo" at bounding box center [433, 318] width 153 height 27
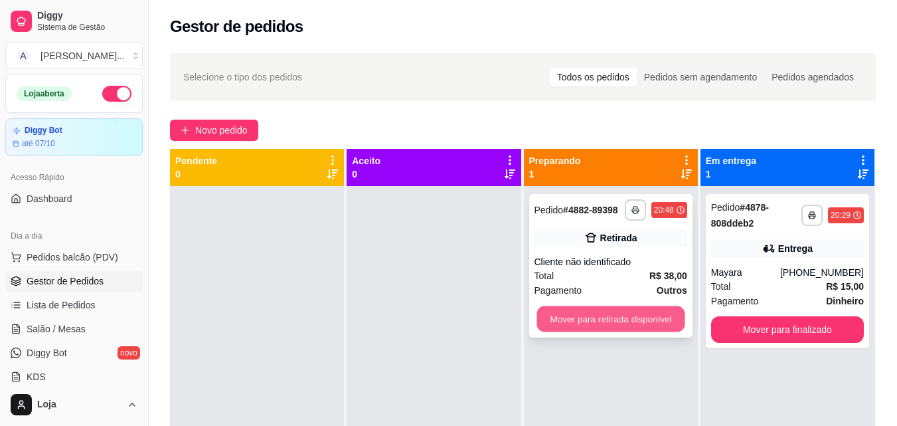
click at [588, 327] on button "Mover para retirada disponível" at bounding box center [610, 319] width 148 height 26
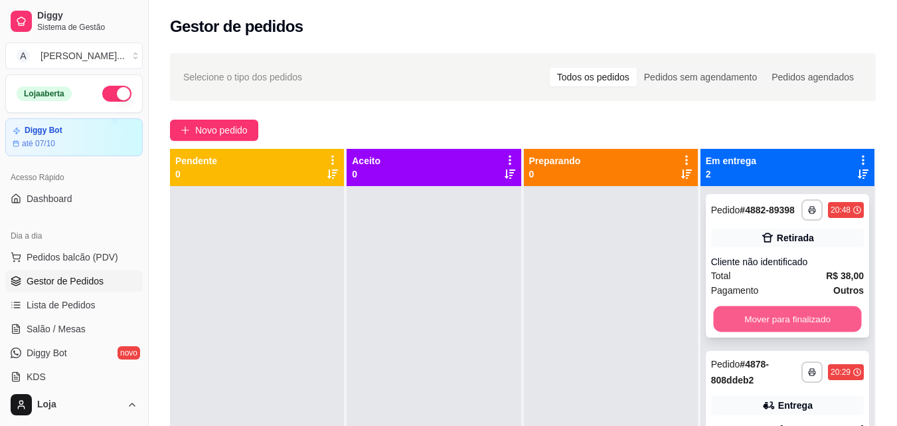
click at [730, 319] on button "Mover para finalizado" at bounding box center [787, 319] width 148 height 26
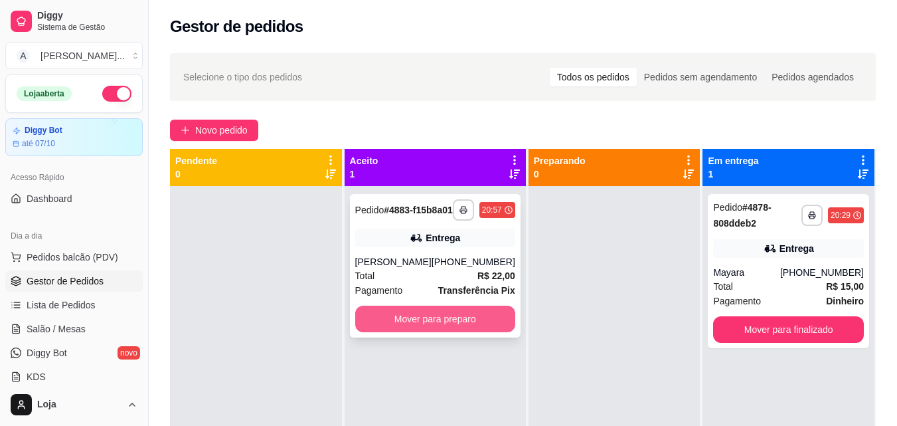
click at [468, 327] on button "Mover para preparo" at bounding box center [435, 318] width 160 height 27
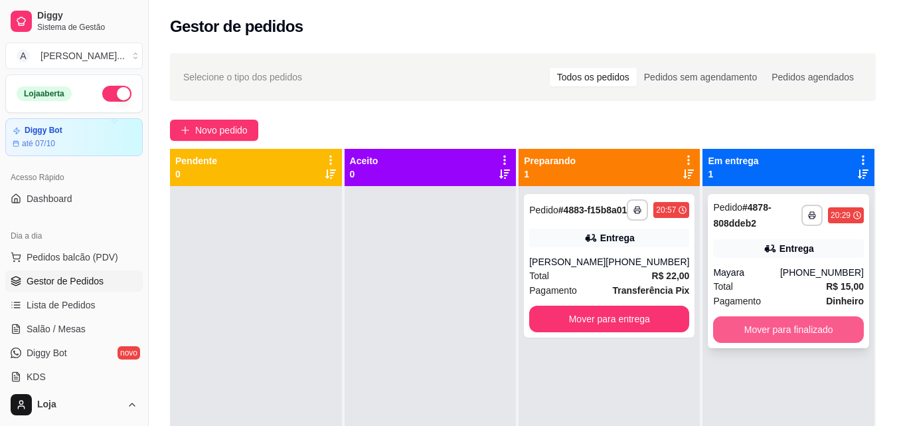
click at [742, 335] on button "Mover para finalizado" at bounding box center [788, 329] width 151 height 27
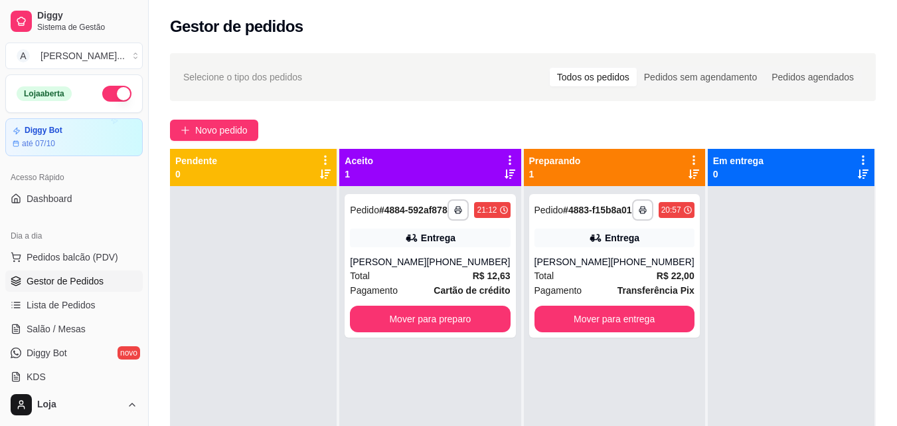
click at [455, 353] on div "**********" at bounding box center [429, 399] width 181 height 426
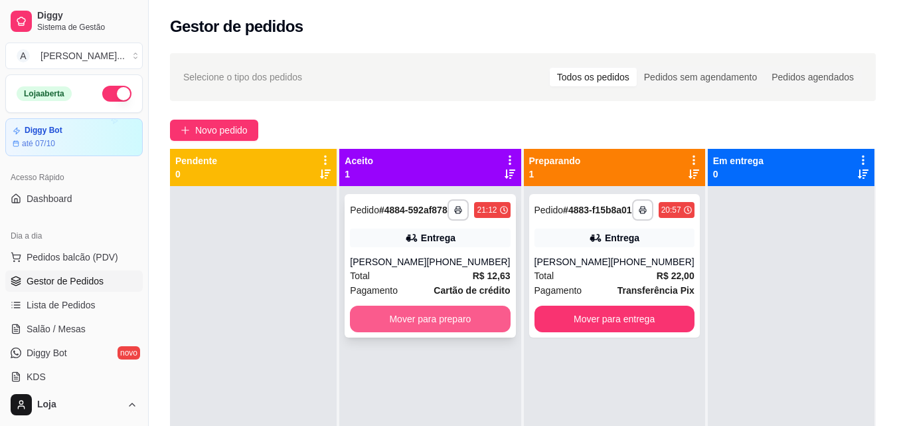
click at [449, 332] on button "Mover para preparo" at bounding box center [430, 318] width 160 height 27
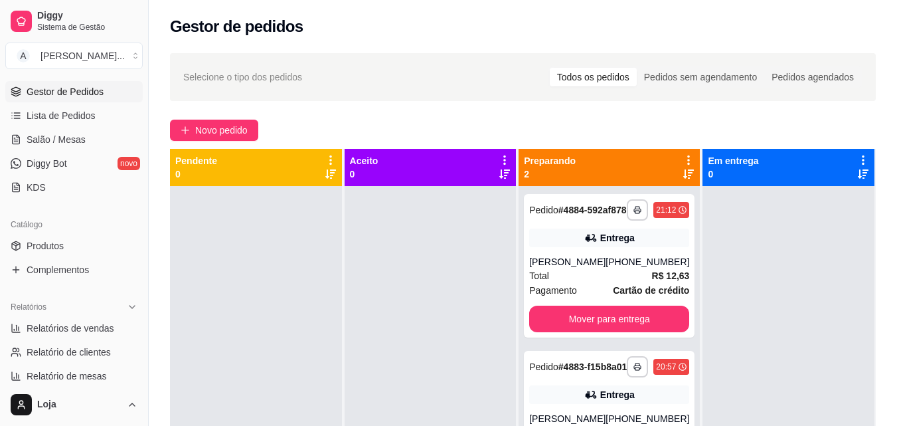
scroll to position [199, 0]
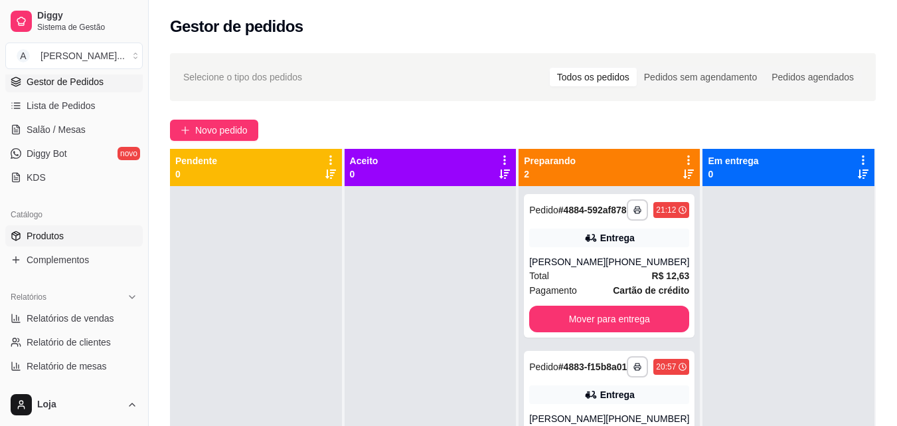
click at [66, 237] on link "Produtos" at bounding box center [73, 235] width 137 height 21
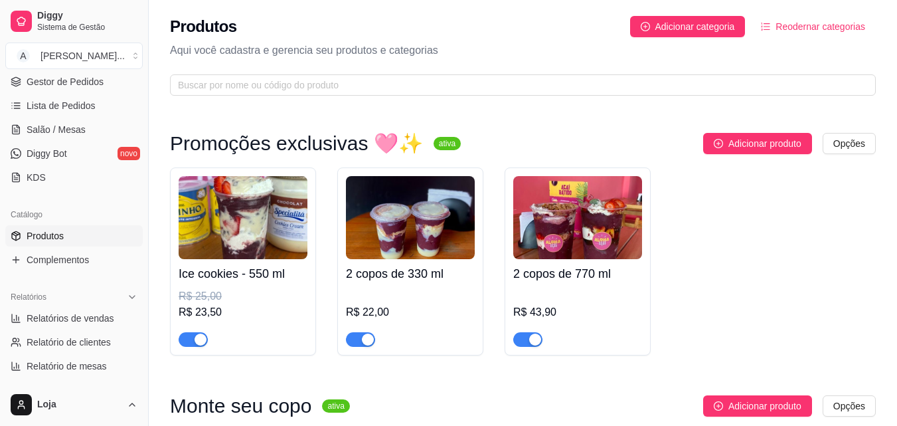
click at [360, 344] on span "button" at bounding box center [360, 339] width 29 height 15
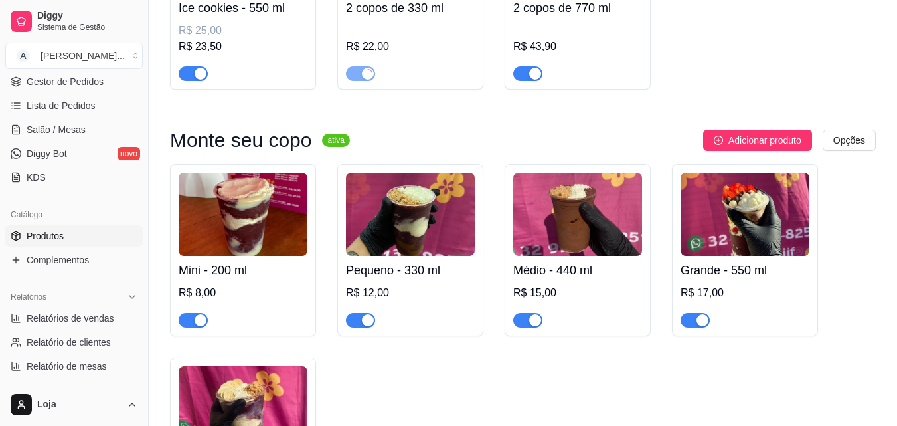
click at [363, 326] on div "button" at bounding box center [368, 320] width 12 height 12
click at [187, 320] on span "button" at bounding box center [193, 320] width 29 height 15
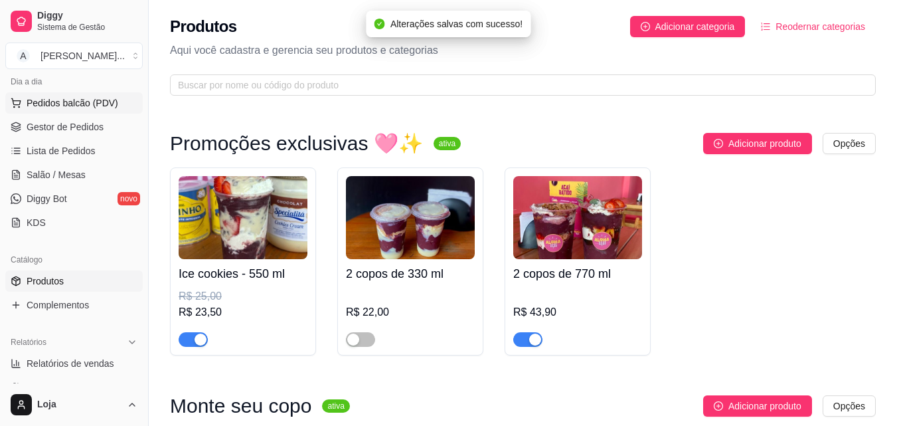
scroll to position [66, 0]
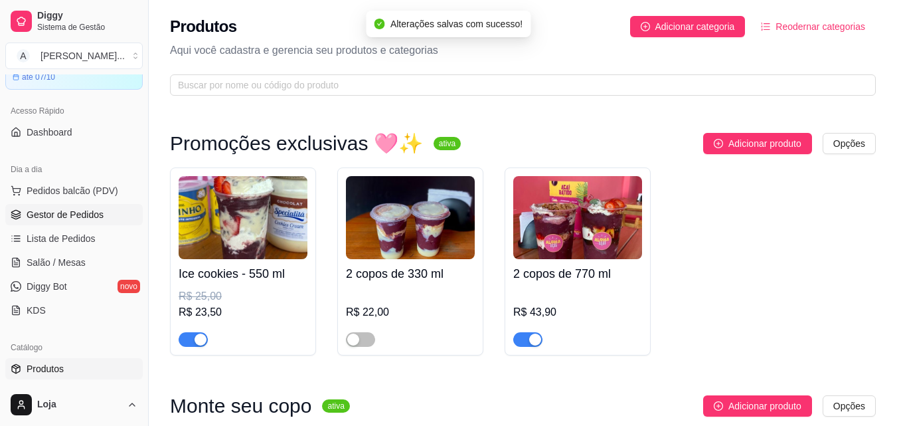
click at [94, 207] on link "Gestor de Pedidos" at bounding box center [73, 214] width 137 height 21
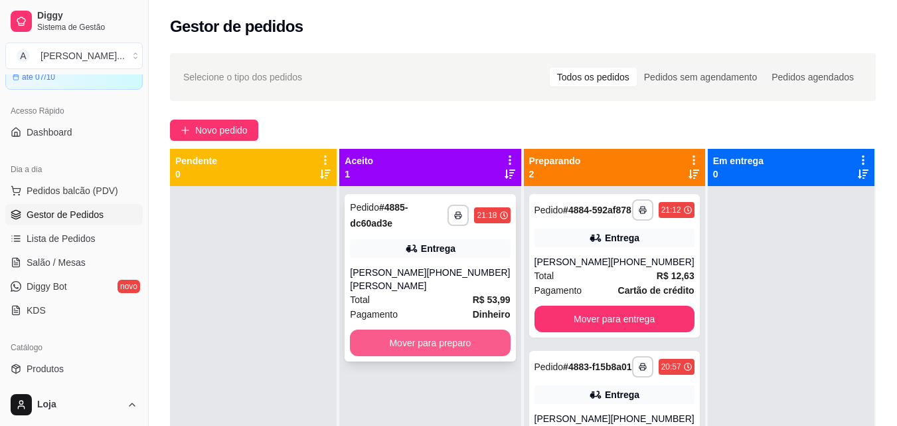
click at [441, 349] on button "Mover para preparo" at bounding box center [430, 342] width 160 height 27
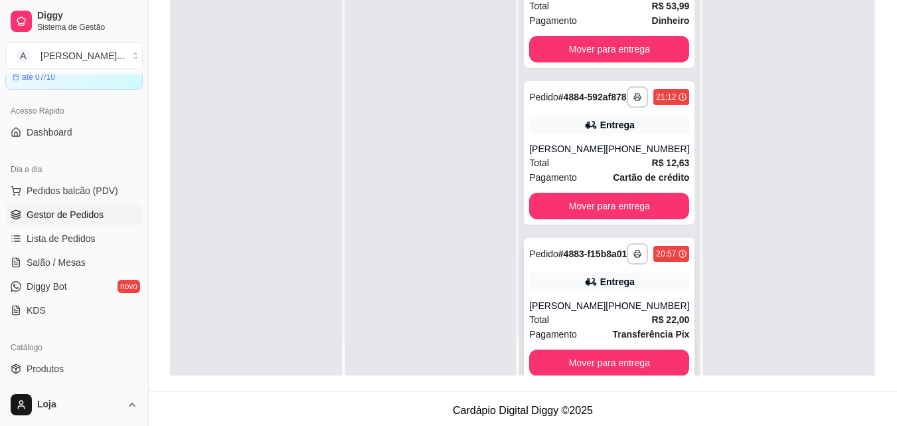
scroll to position [103, 0]
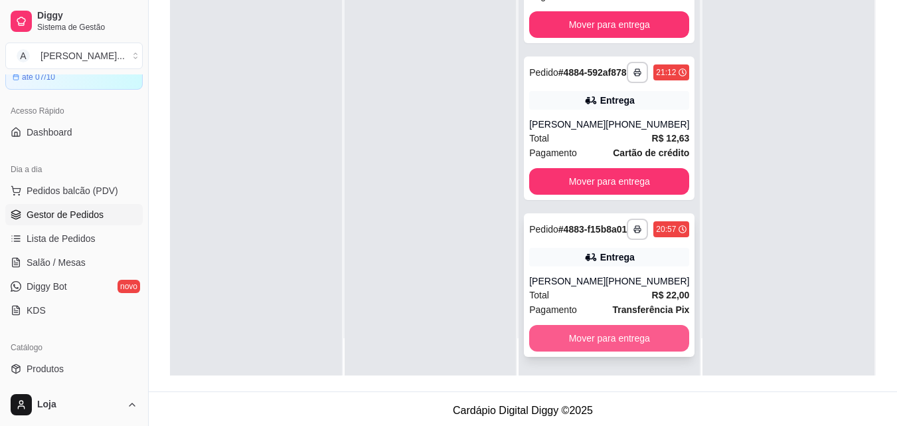
click at [601, 327] on button "Mover para entrega" at bounding box center [609, 338] width 160 height 27
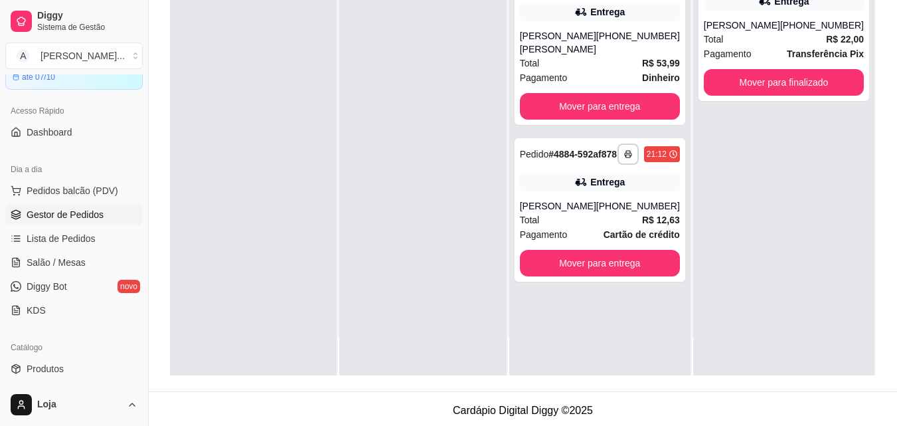
scroll to position [0, 0]
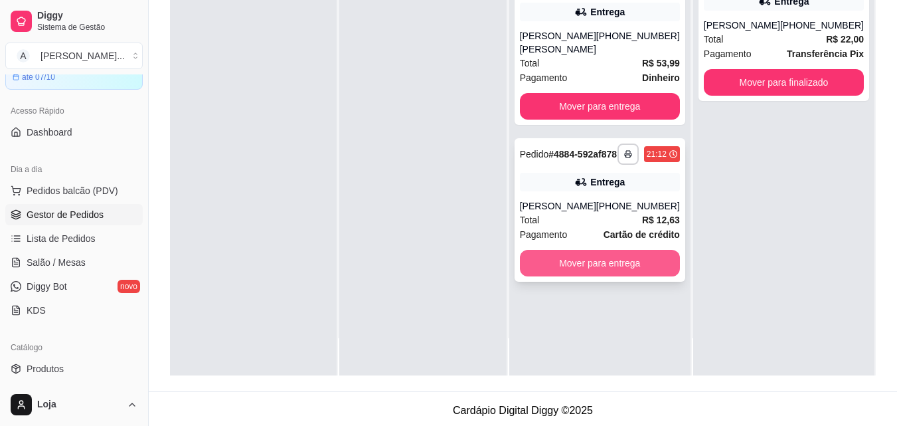
click at [575, 274] on button "Mover para entrega" at bounding box center [600, 263] width 160 height 27
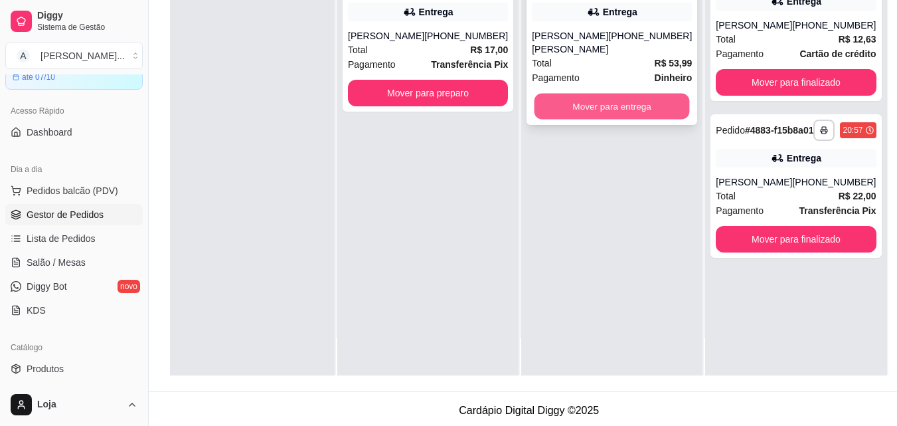
click at [558, 108] on button "Mover para entrega" at bounding box center [611, 107] width 155 height 26
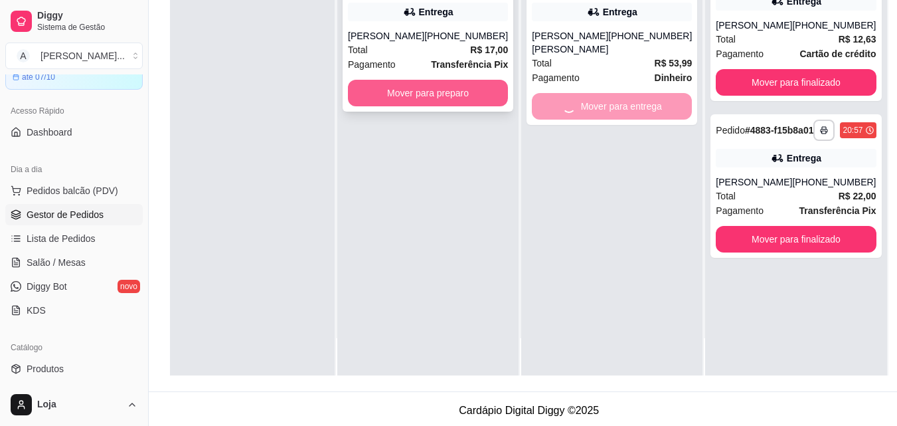
click at [438, 90] on button "Mover para preparo" at bounding box center [428, 93] width 160 height 27
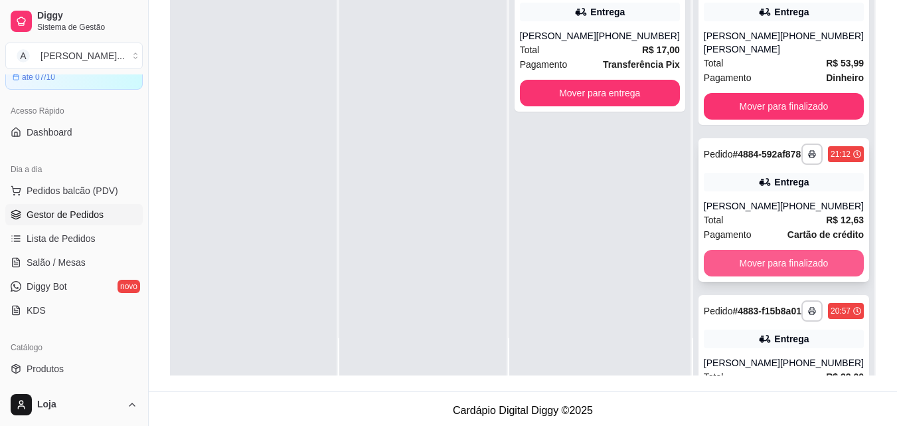
click at [764, 267] on button "Mover para finalizado" at bounding box center [784, 263] width 160 height 27
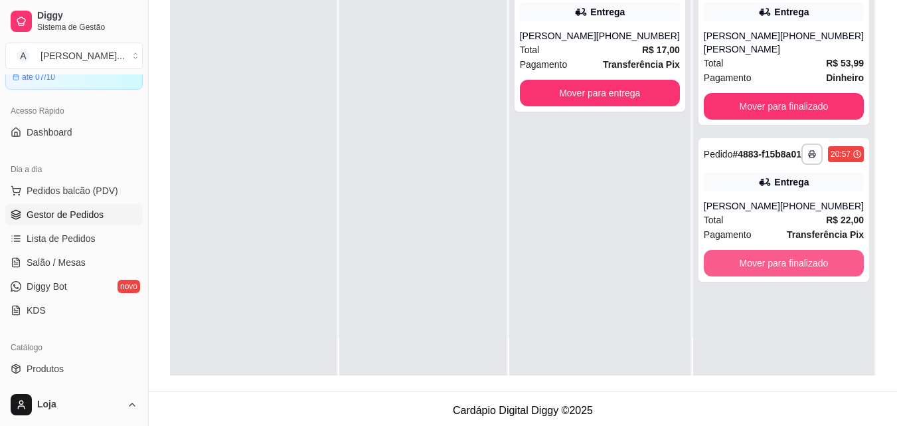
click at [764, 272] on button "Mover para finalizado" at bounding box center [784, 263] width 160 height 27
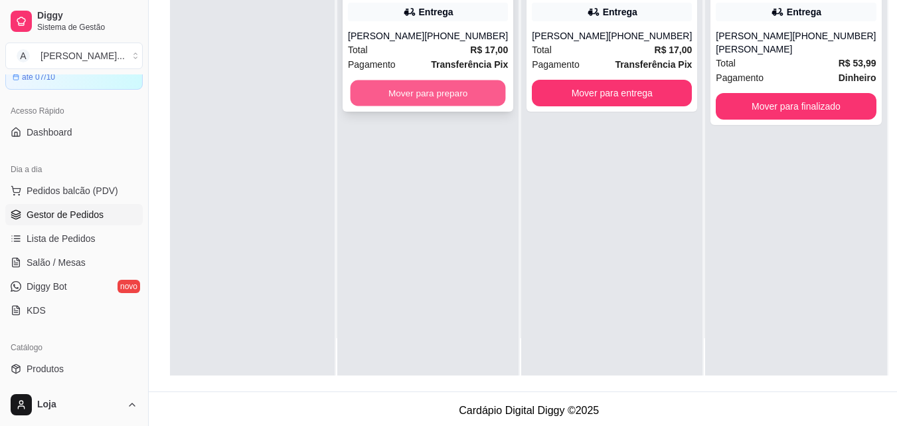
click at [451, 94] on button "Mover para preparo" at bounding box center [428, 93] width 155 height 26
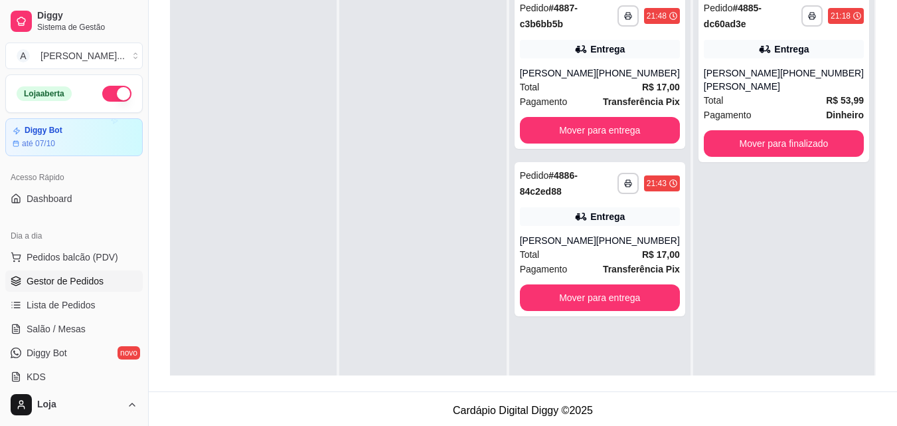
click at [113, 93] on button "button" at bounding box center [116, 94] width 29 height 16
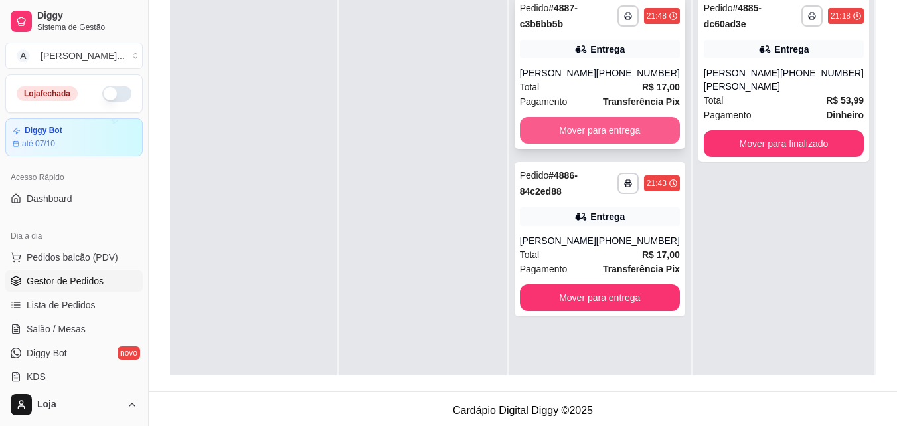
click at [611, 127] on button "Mover para entrega" at bounding box center [600, 130] width 160 height 27
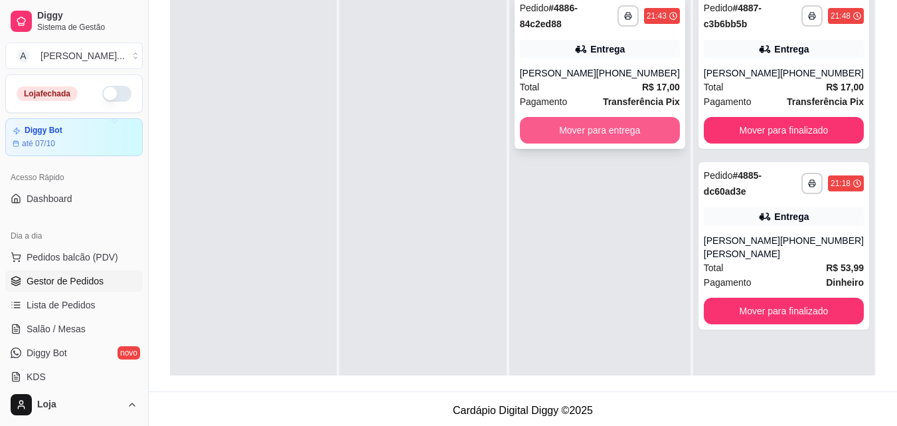
click at [616, 130] on button "Mover para entrega" at bounding box center [600, 130] width 160 height 27
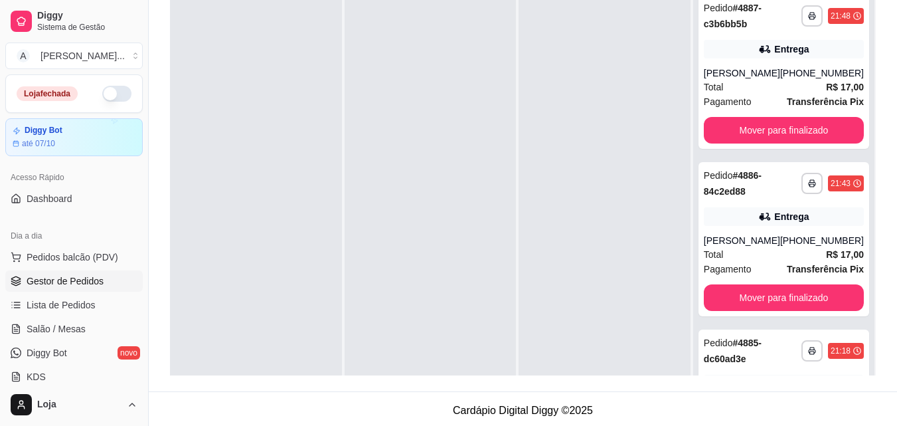
click at [104, 88] on button "button" at bounding box center [116, 94] width 29 height 16
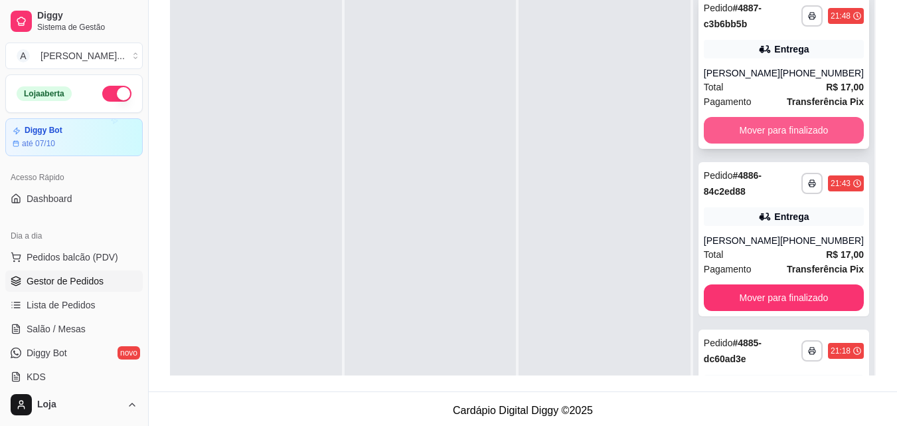
click at [825, 131] on button "Mover para finalizado" at bounding box center [784, 130] width 160 height 27
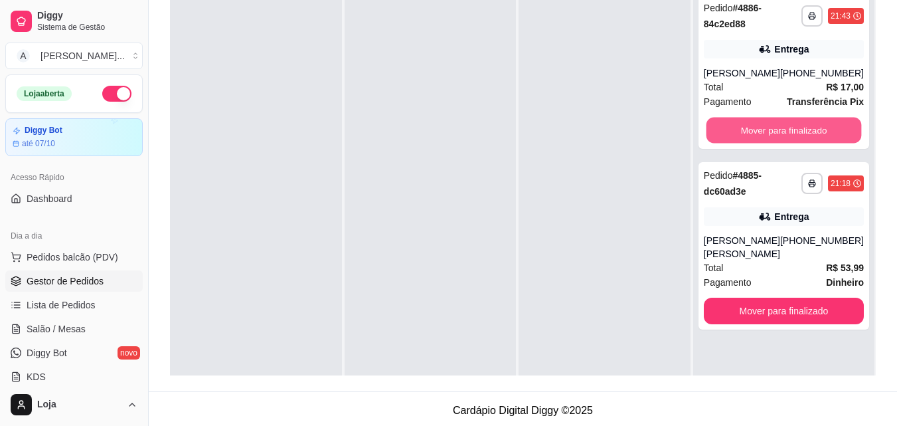
click at [825, 131] on button "Mover para finalizado" at bounding box center [783, 131] width 155 height 26
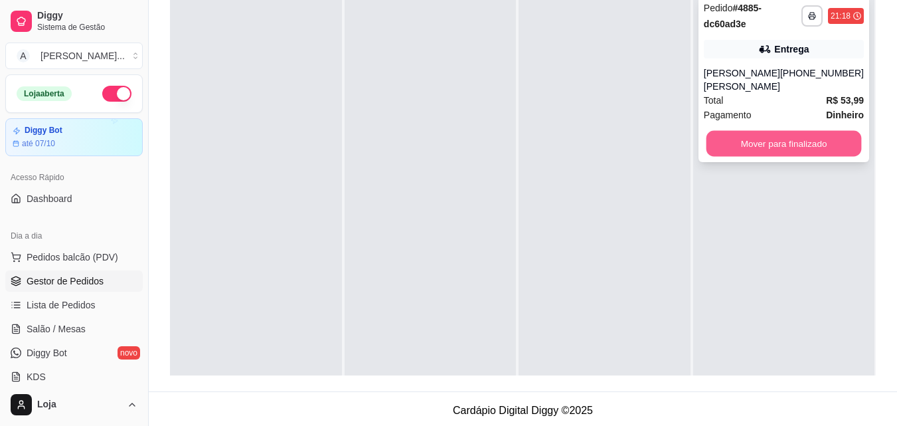
click at [823, 131] on button "Mover para finalizado" at bounding box center [783, 144] width 155 height 26
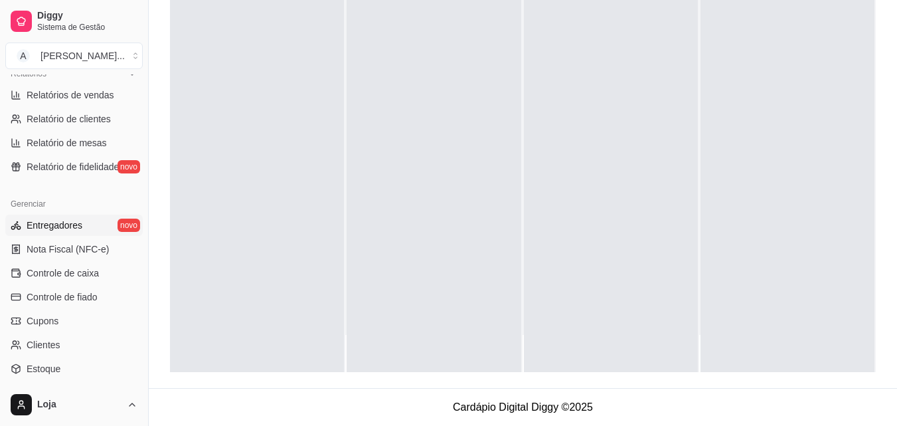
scroll to position [465, 0]
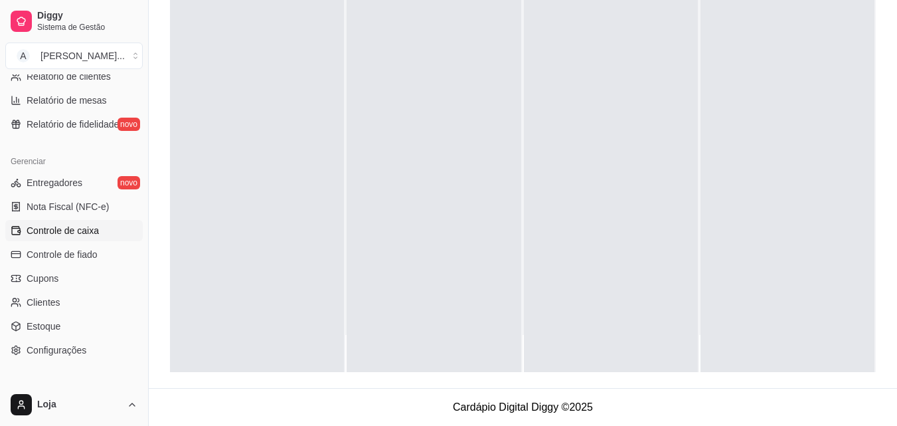
click at [96, 236] on span "Controle de caixa" at bounding box center [63, 230] width 72 height 13
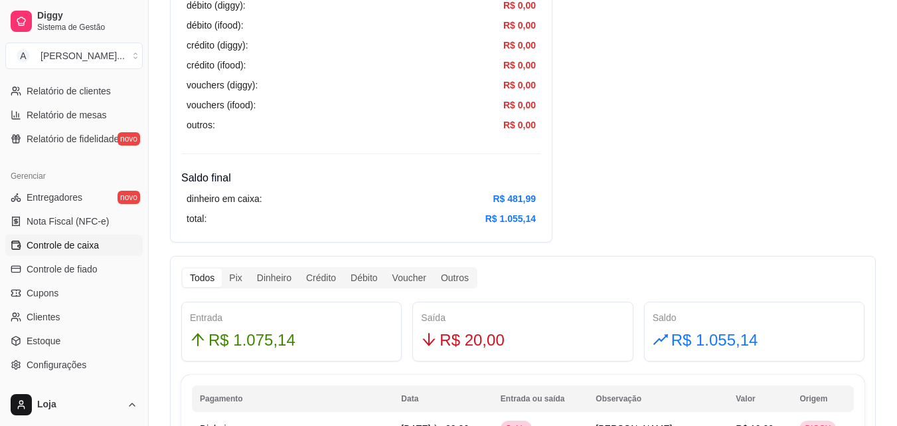
scroll to position [264, 0]
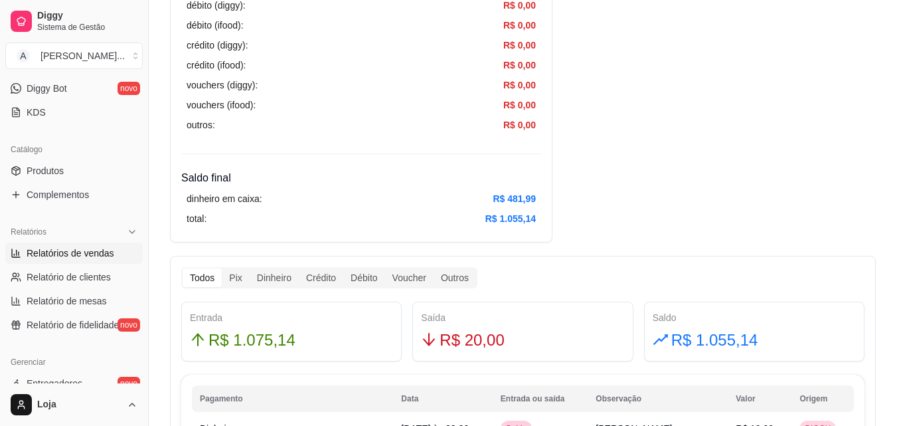
click at [89, 251] on span "Relatórios de vendas" at bounding box center [71, 252] width 88 height 13
select select "ALL"
select select "0"
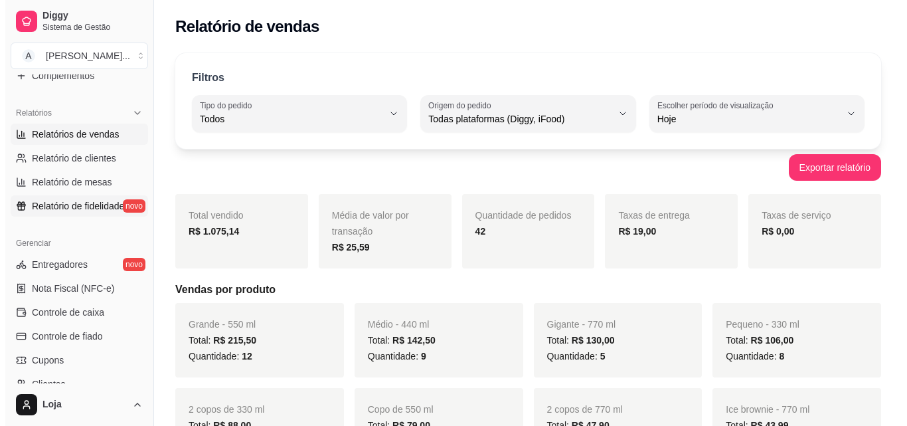
scroll to position [463, 0]
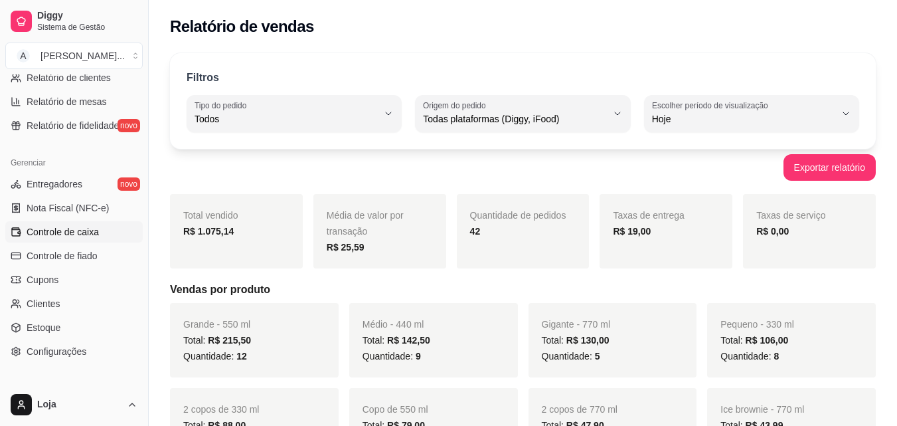
click at [106, 230] on link "Controle de caixa" at bounding box center [73, 231] width 137 height 21
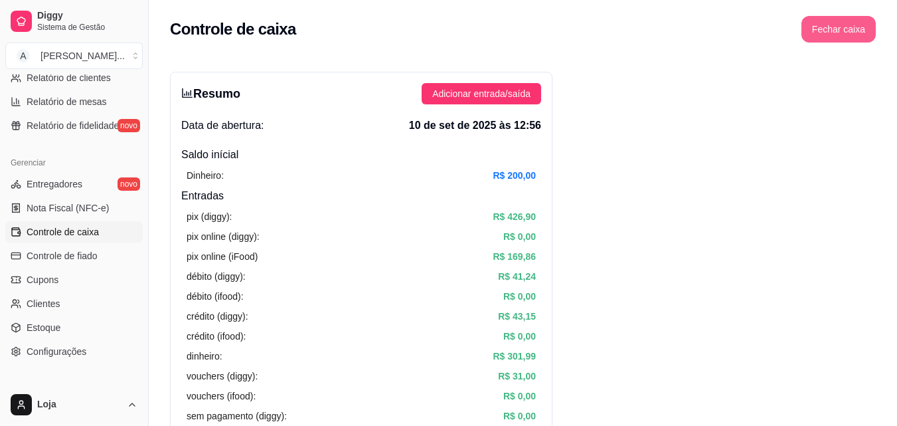
click at [849, 23] on button "Fechar caixa" at bounding box center [838, 29] width 74 height 27
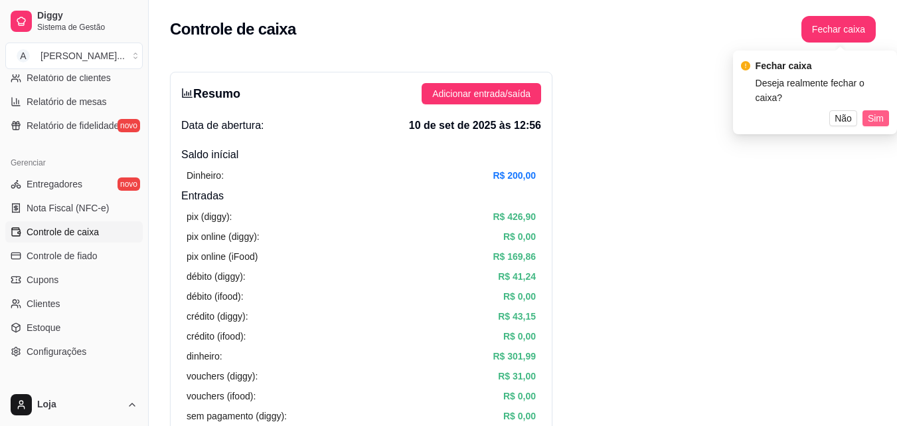
click at [888, 110] on button "Sim" at bounding box center [875, 118] width 27 height 16
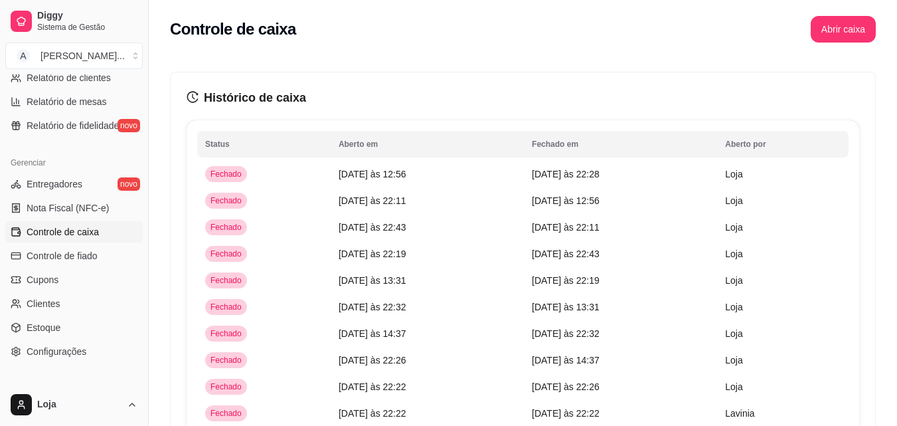
click at [877, 4] on div "Controle de caixa Abrir caixa" at bounding box center [523, 25] width 748 height 50
click at [866, 18] on button "Abrir caixa" at bounding box center [842, 30] width 63 height 26
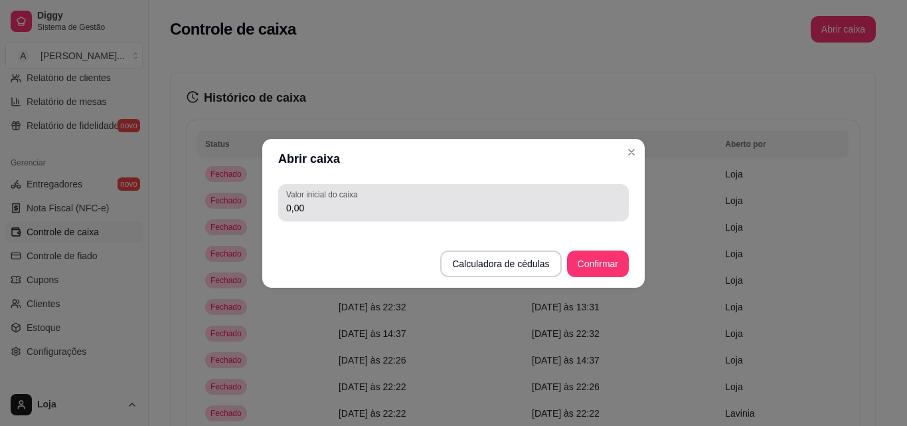
click at [475, 200] on div "0,00" at bounding box center [453, 202] width 335 height 27
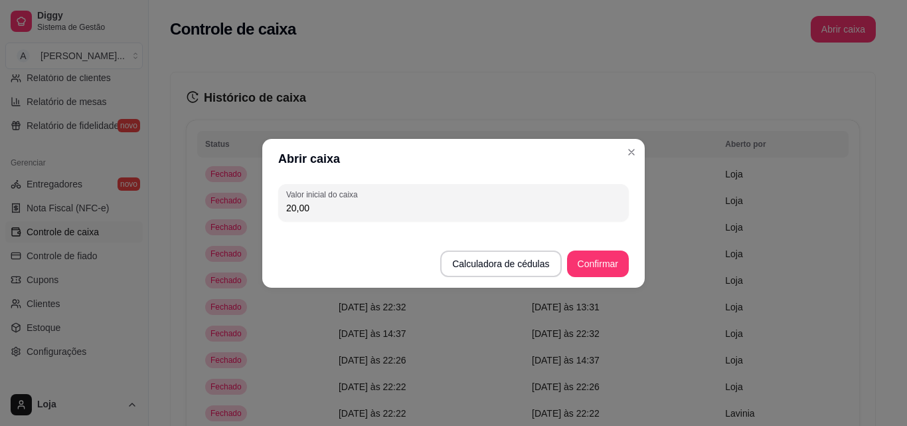
type input "200,00"
